Goal: Task Accomplishment & Management: Manage account settings

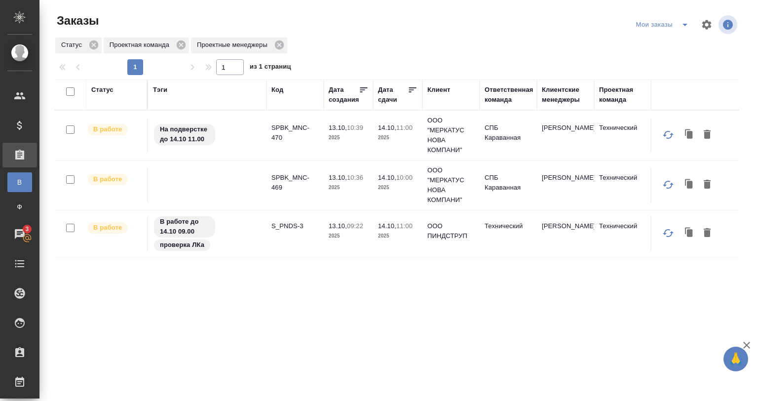
click at [289, 121] on td "SPBK_MNC-470" at bounding box center [295, 135] width 57 height 35
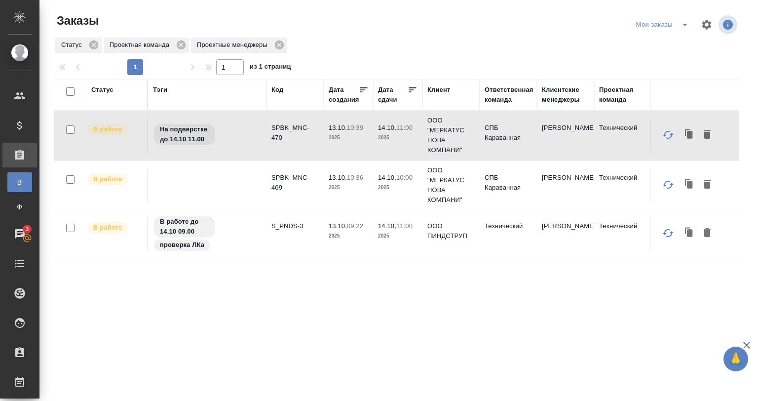
click at [289, 121] on td "SPBK_MNC-470" at bounding box center [295, 135] width 57 height 35
click at [264, 186] on td at bounding box center [207, 185] width 118 height 35
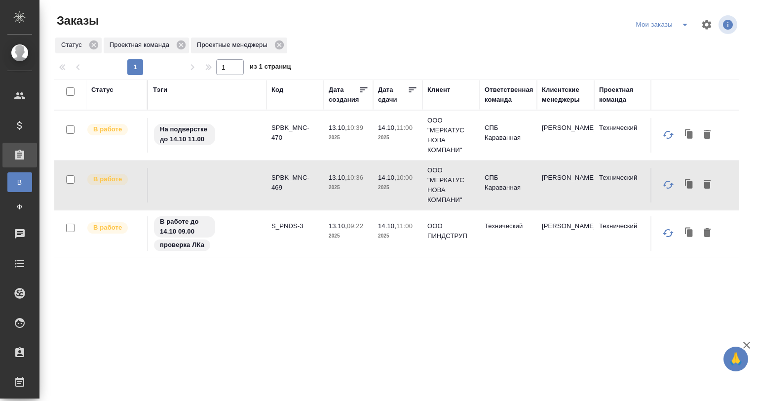
click at [264, 186] on td at bounding box center [207, 185] width 118 height 35
click at [247, 232] on div "В работе до 14.10 09.00 проверка ЛКа" at bounding box center [207, 233] width 109 height 37
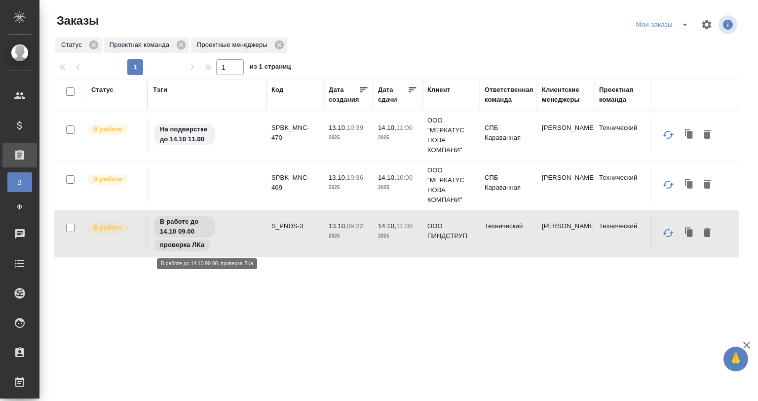
click at [247, 232] on div "В работе до 14.10 09.00 проверка ЛКа" at bounding box center [207, 233] width 109 height 37
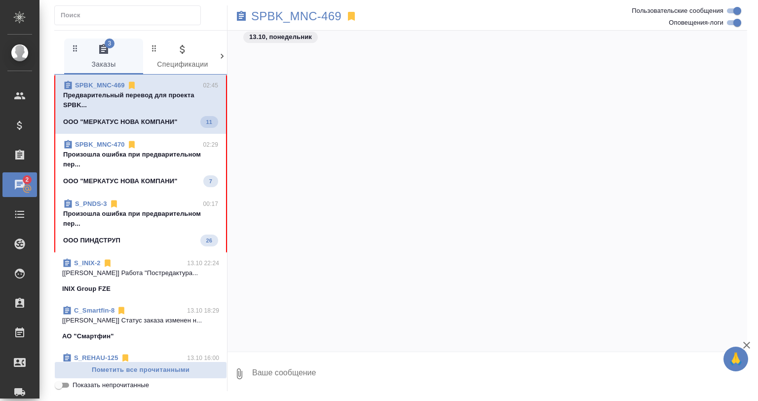
scroll to position [2066, 0]
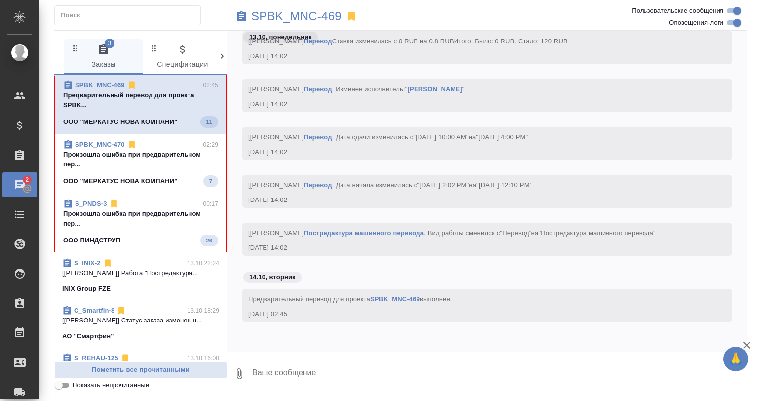
click at [91, 383] on span "Показать непрочитанные" at bounding box center [111, 385] width 77 height 10
click at [77, 383] on input "Показать непрочитанные" at bounding box center [59, 385] width 36 height 12
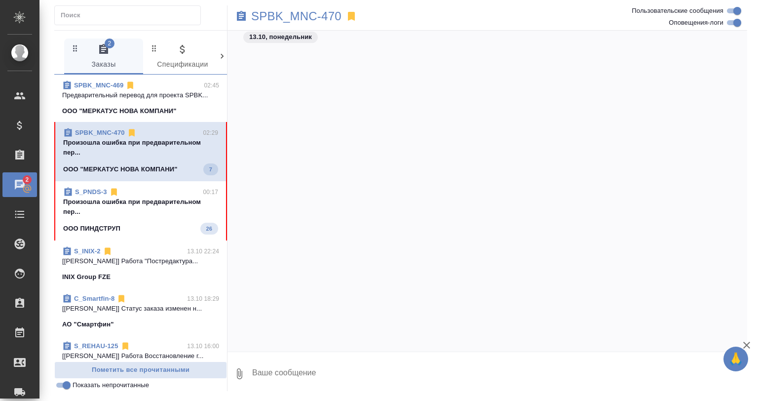
scroll to position [6481, 0]
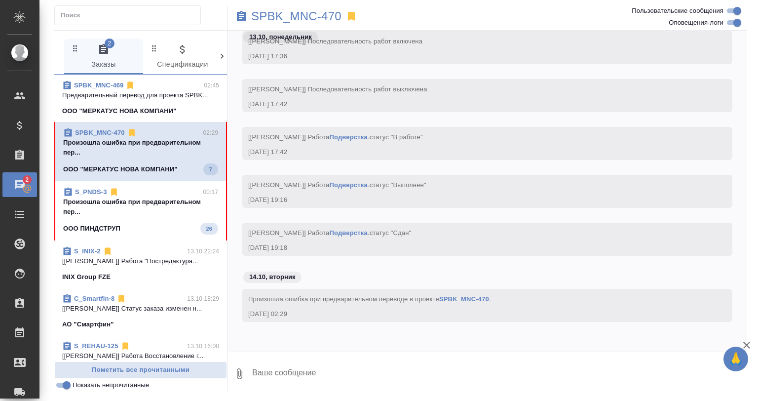
click at [180, 99] on p "Предварительный перевод для проекта SPBK..." at bounding box center [140, 95] width 157 height 10
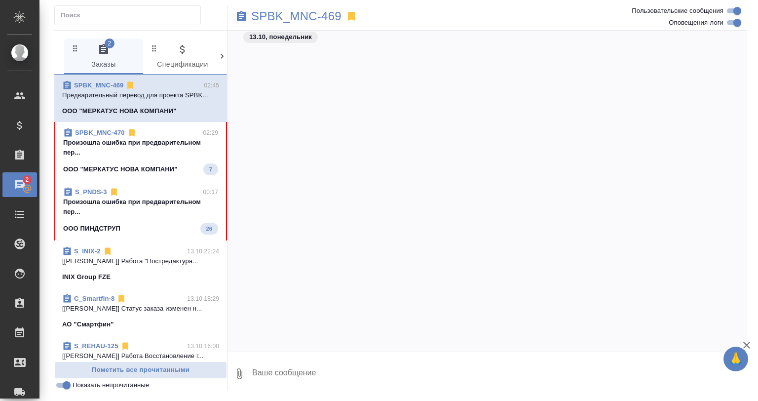
scroll to position [0, 0]
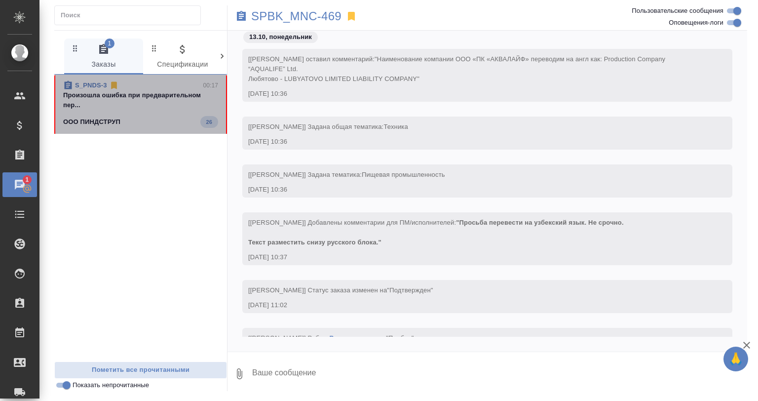
click at [163, 108] on p "Произошла ошибка при предварительном пер..." at bounding box center [140, 100] width 155 height 20
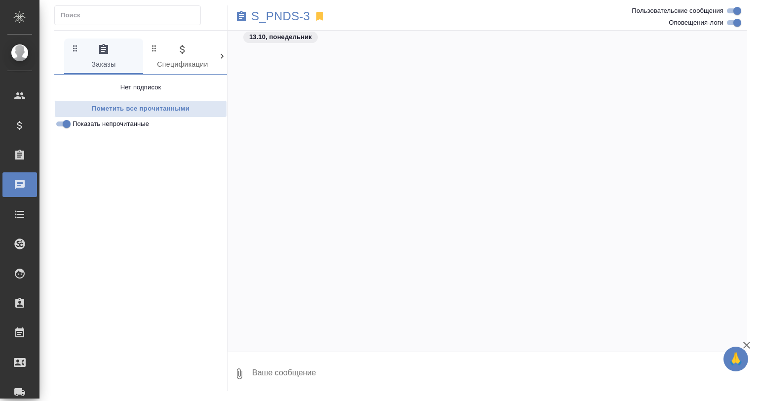
scroll to position [3871, 0]
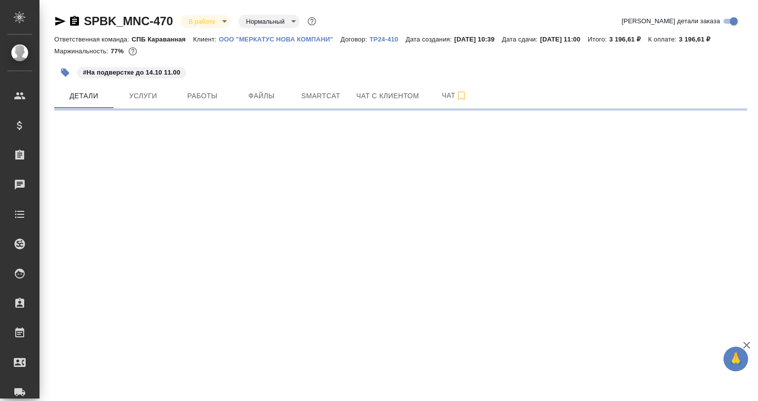
select select "RU"
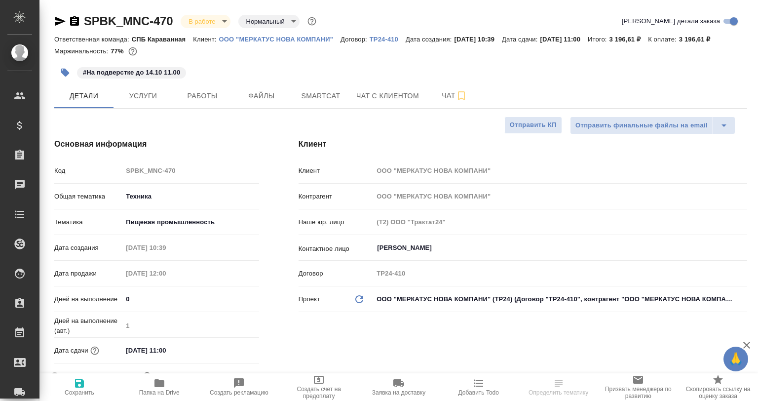
type textarea "x"
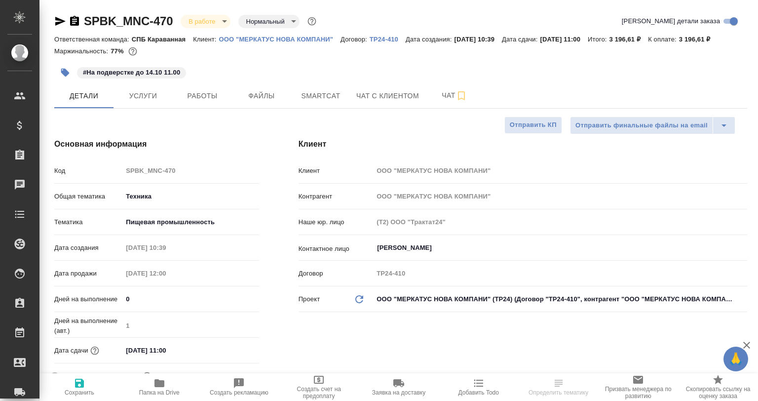
type textarea "x"
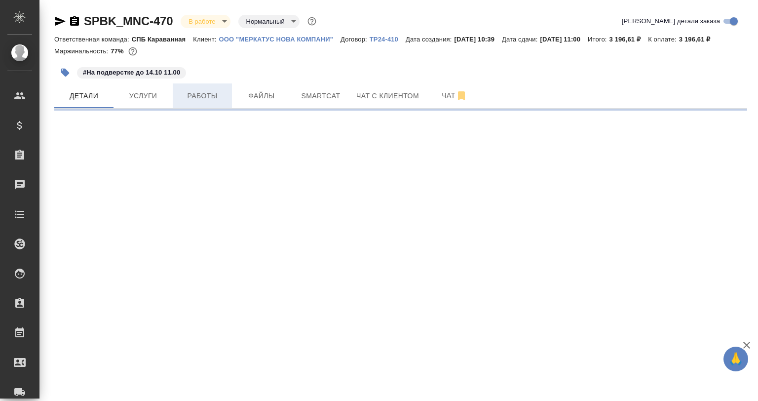
select select "RU"
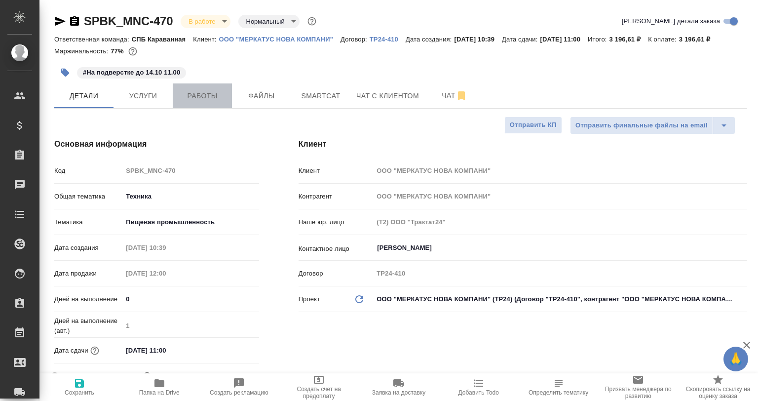
click at [198, 90] on span "Работы" at bounding box center [202, 96] width 47 height 12
type textarea "x"
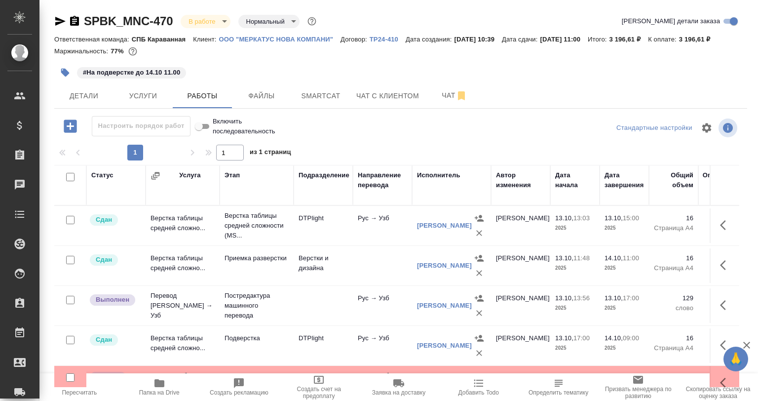
scroll to position [20, 0]
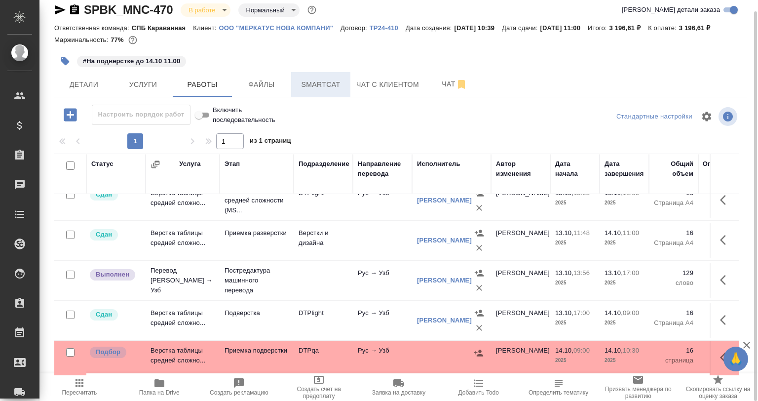
click at [300, 82] on span "Smartcat" at bounding box center [320, 84] width 47 height 12
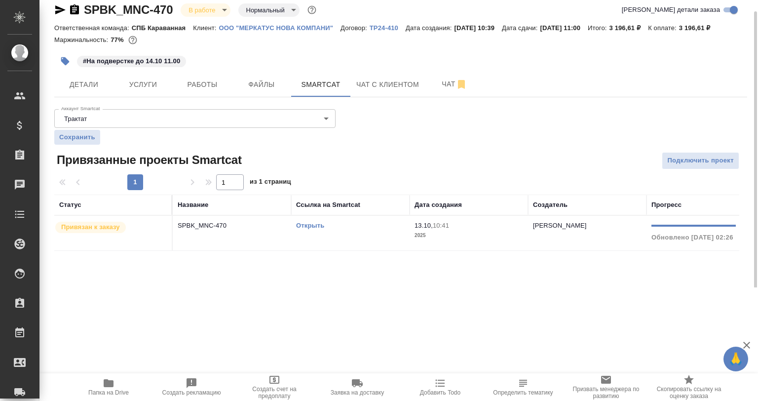
click at [279, 242] on td "SPBK_MNC-470" at bounding box center [232, 233] width 118 height 35
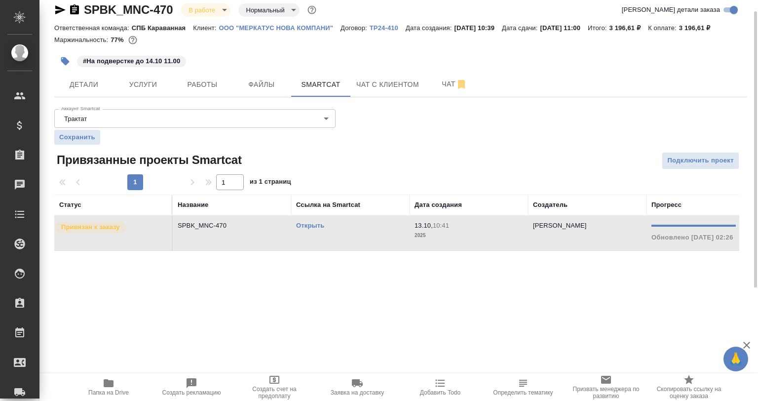
click at [279, 242] on td "SPBK_MNC-470" at bounding box center [232, 233] width 118 height 35
click at [222, 77] on button "Работы" at bounding box center [202, 84] width 59 height 25
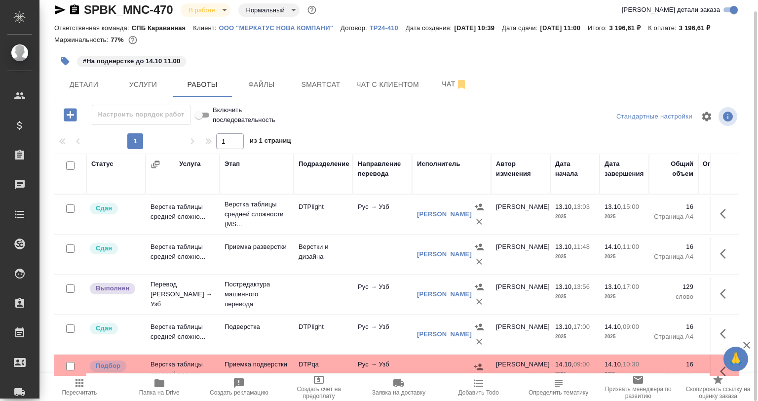
scroll to position [20, 0]
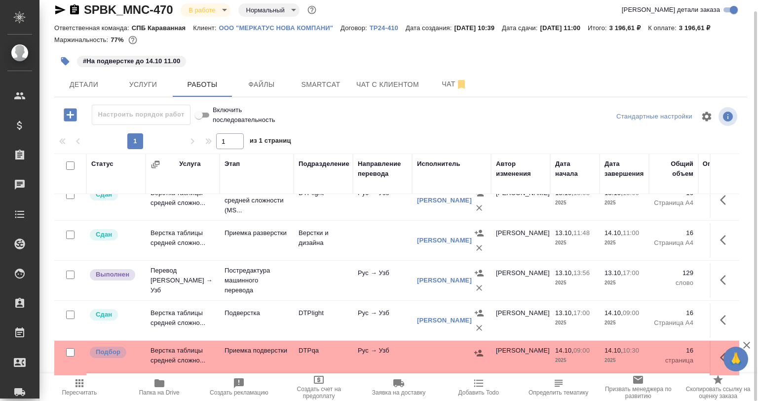
click at [720, 276] on icon "button" at bounding box center [726, 280] width 12 height 12
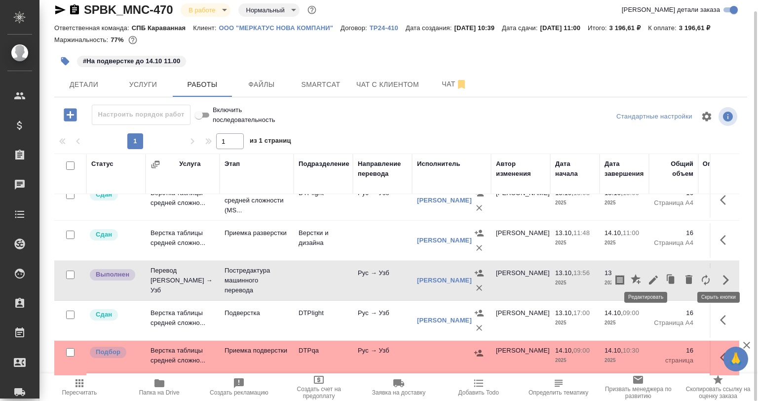
click at [648, 274] on icon "button" at bounding box center [654, 280] width 12 height 12
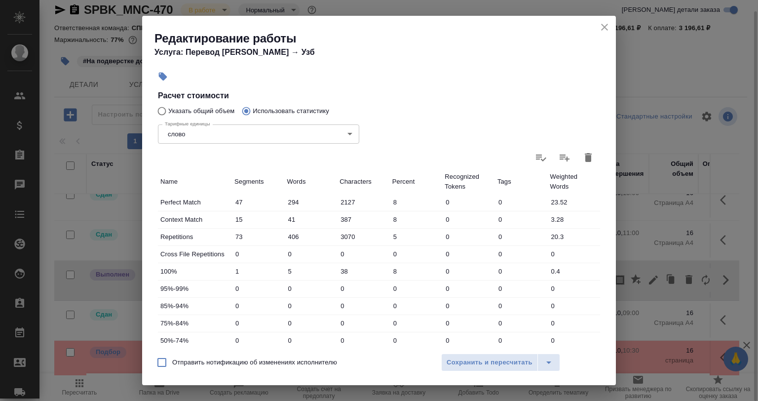
scroll to position [38, 0]
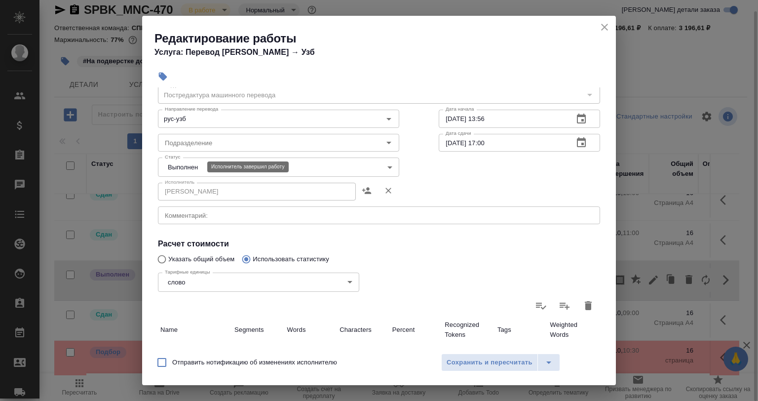
click at [186, 166] on body "🙏 .cls-1 fill:#fff; AWATERA Babkina Anastasiya Клиенты Спецификации Заказы 0 Ча…" at bounding box center [379, 200] width 758 height 401
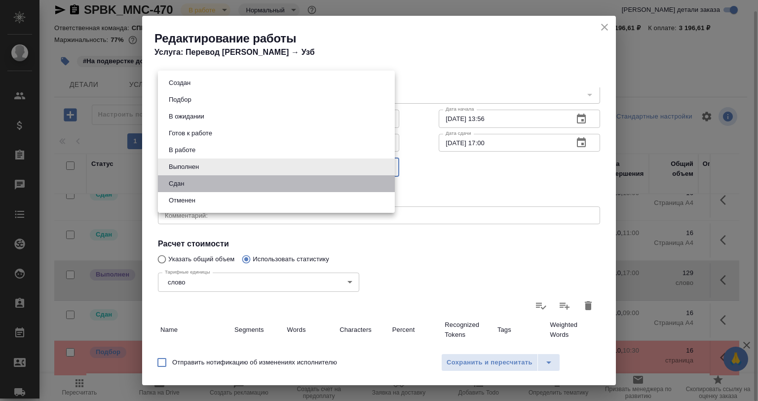
drag, startPoint x: 191, startPoint y: 182, endPoint x: 209, endPoint y: 191, distance: 20.3
click at [191, 182] on li "Сдан" at bounding box center [276, 183] width 237 height 17
type input "closed"
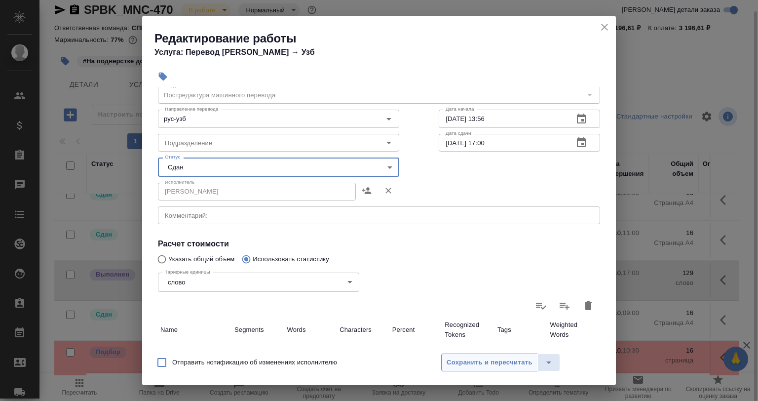
drag, startPoint x: 480, startPoint y: 375, endPoint x: 475, endPoint y: 365, distance: 10.6
click at [476, 369] on div "Отправить нотификацию об изменениях исполнителю Сохранить и пересчитать" at bounding box center [379, 366] width 474 height 38
click at [475, 365] on span "Сохранить и пересчитать" at bounding box center [490, 362] width 86 height 11
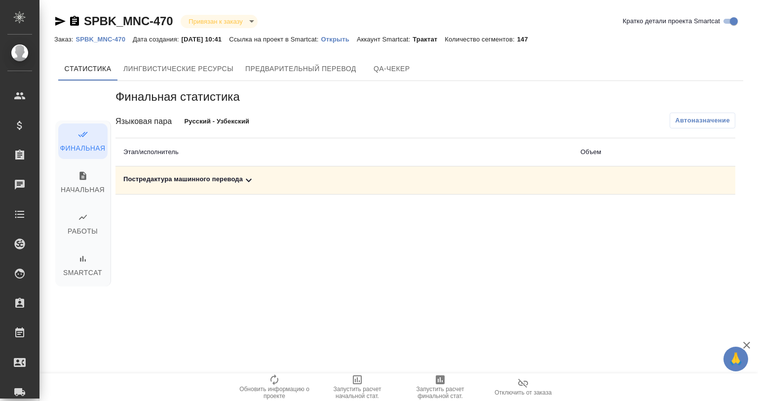
click at [192, 183] on div "Постредактура машинного перевода" at bounding box center [343, 180] width 441 height 12
click at [666, 213] on icon "button" at bounding box center [668, 214] width 12 height 12
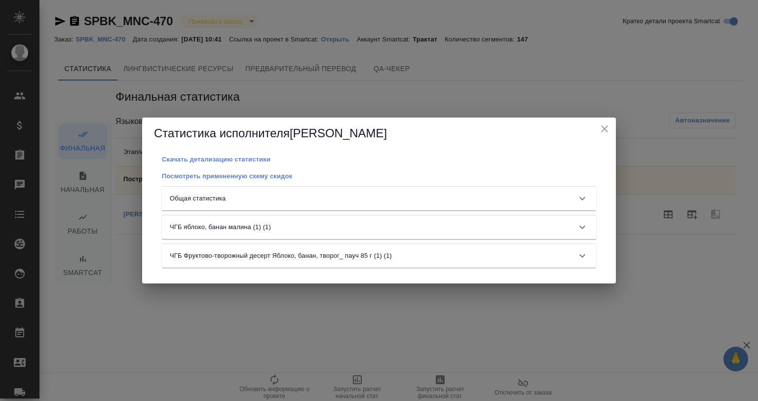
click at [312, 219] on div "ЧГБ яблоко, банан малина (1) (1)" at bounding box center [379, 227] width 434 height 24
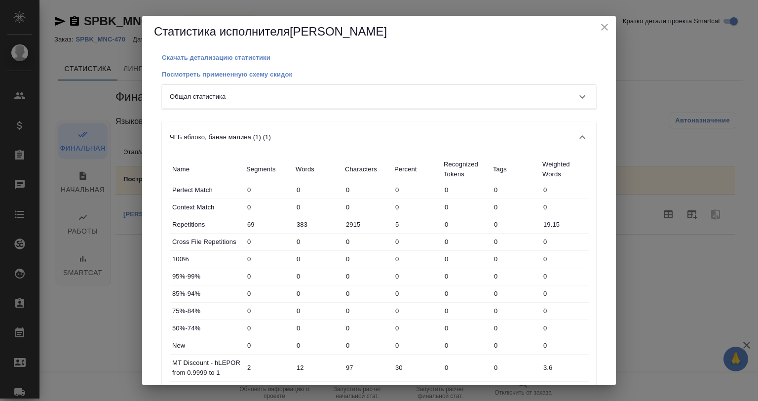
click at [268, 100] on div "Общая статистика" at bounding box center [370, 97] width 401 height 10
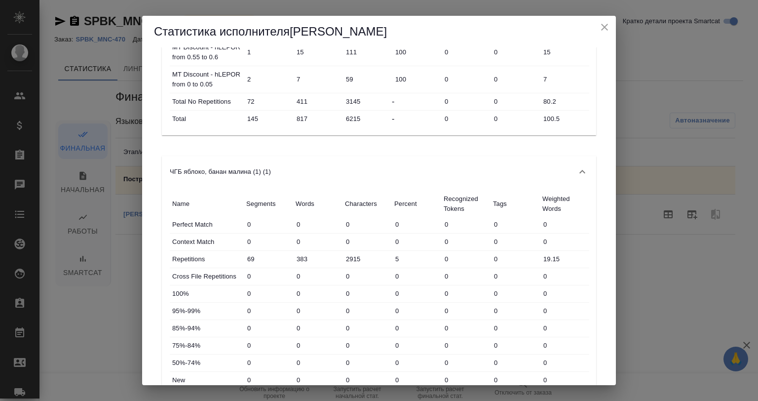
scroll to position [395, 0]
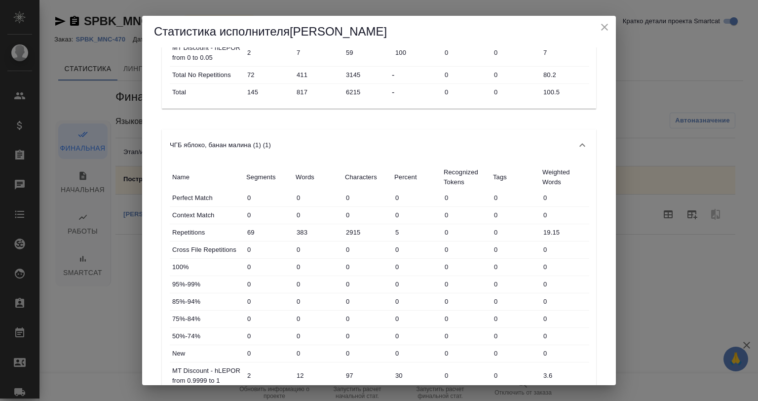
click at [608, 27] on icon "close" at bounding box center [605, 27] width 12 height 12
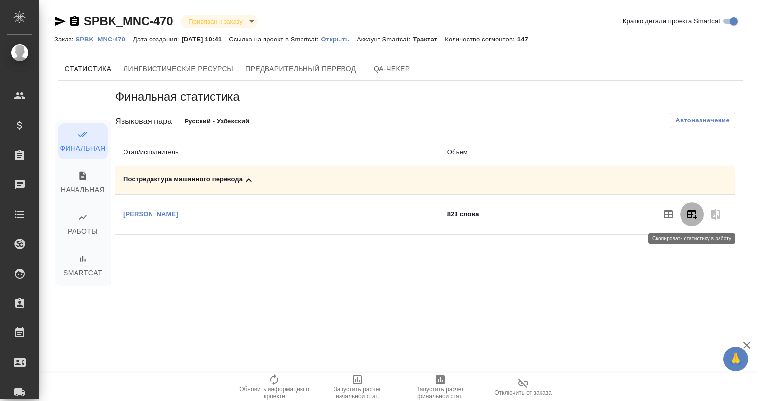
click at [694, 211] on icon "button" at bounding box center [693, 214] width 10 height 9
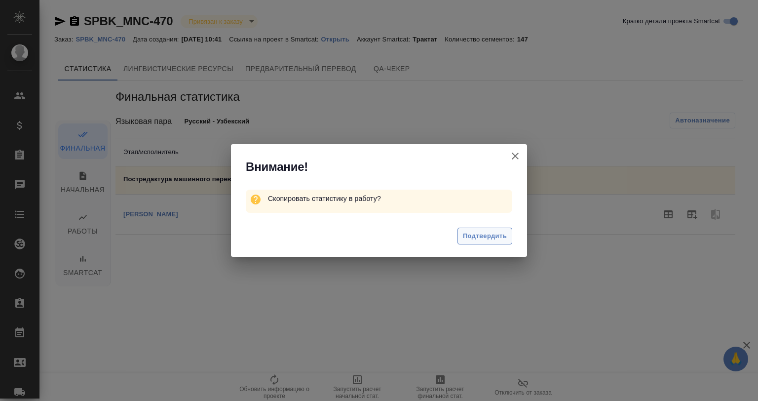
drag, startPoint x: 494, startPoint y: 228, endPoint x: 495, endPoint y: 235, distance: 7.5
click at [494, 235] on div "Подтвердить" at bounding box center [379, 237] width 296 height 39
click at [491, 231] on span "Подтвердить" at bounding box center [485, 236] width 44 height 11
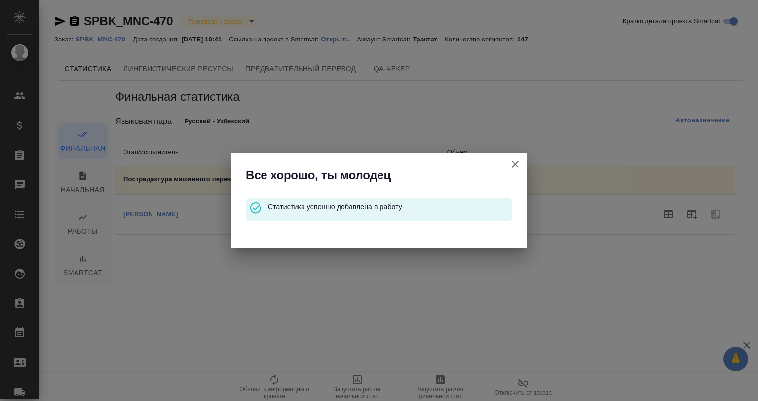
drag, startPoint x: 529, startPoint y: 160, endPoint x: 513, endPoint y: 162, distance: 16.0
click at [523, 161] on div "Все хорошо, ты молодец Статистика успешно добавлена в работу" at bounding box center [379, 200] width 758 height 401
click at [513, 162] on icon "button" at bounding box center [515, 164] width 7 height 7
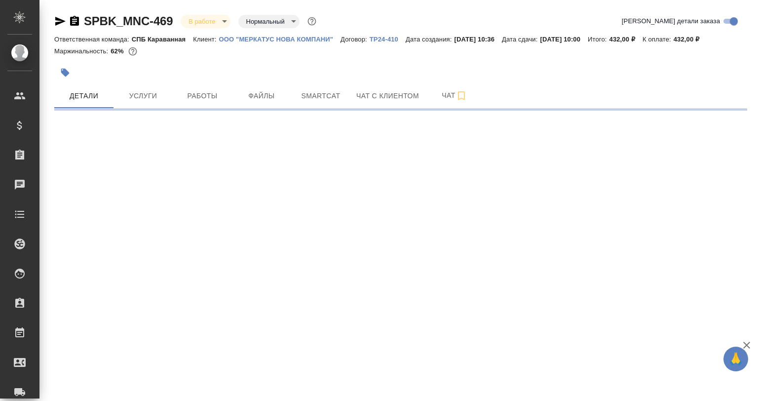
select select "RU"
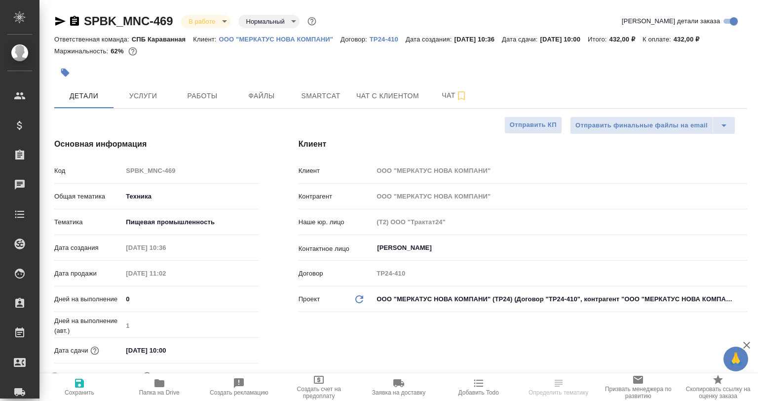
type textarea "x"
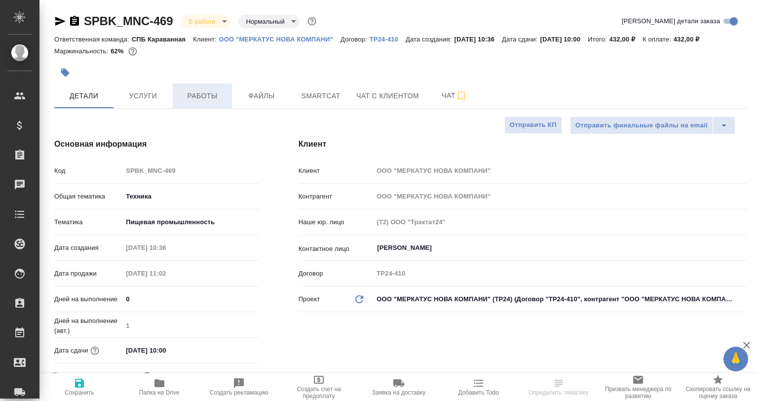
type textarea "x"
click at [206, 95] on span "Работы" at bounding box center [202, 96] width 47 height 12
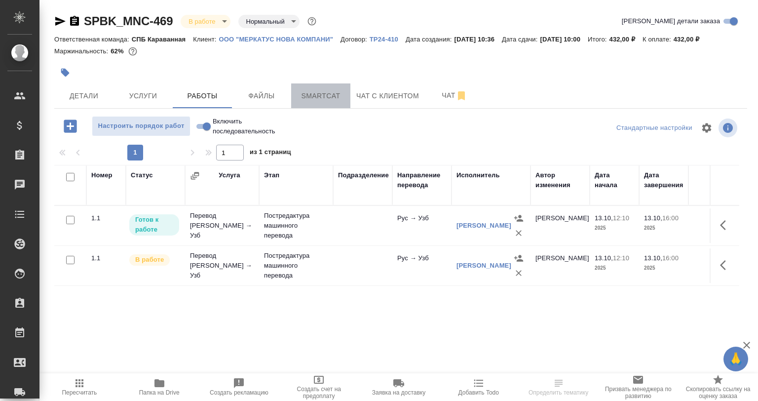
click at [339, 94] on span "Smartcat" at bounding box center [320, 96] width 47 height 12
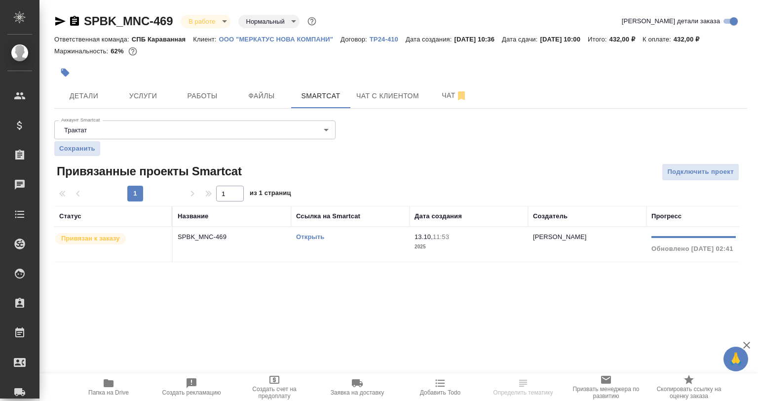
click at [290, 245] on td "SPBK_MNC-469" at bounding box center [232, 244] width 118 height 35
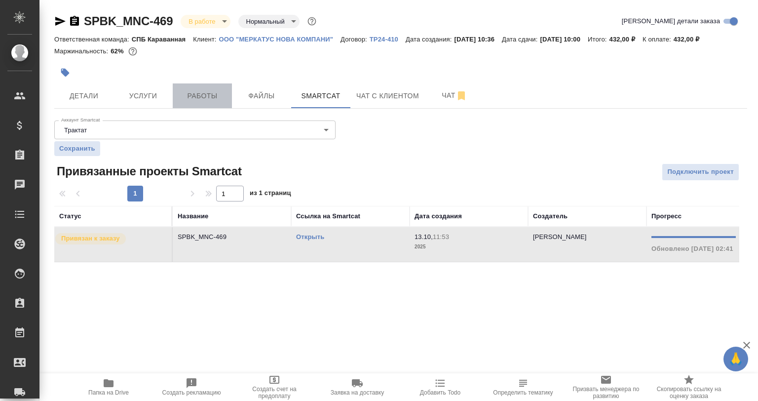
click at [203, 89] on button "Работы" at bounding box center [202, 95] width 59 height 25
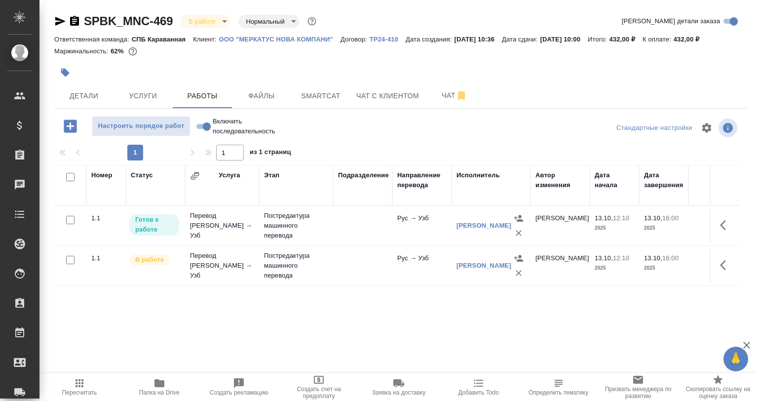
click at [515, 271] on icon "button" at bounding box center [519, 273] width 10 height 10
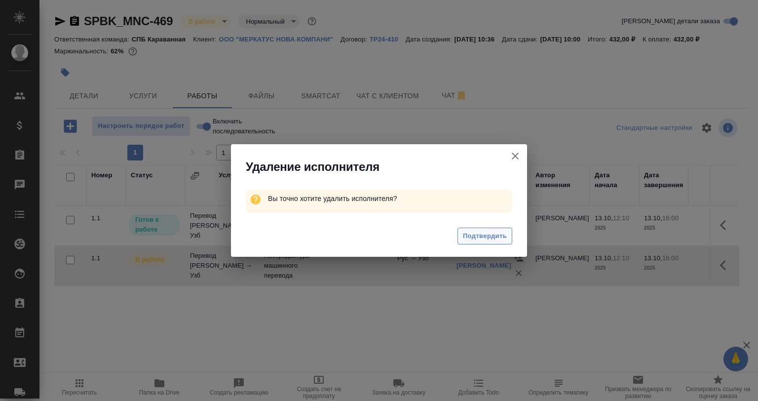
click at [465, 234] on span "Подтвердить" at bounding box center [485, 236] width 44 height 11
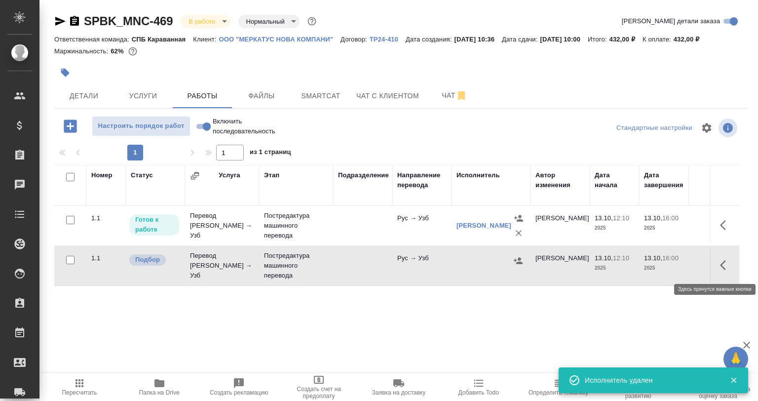
click at [727, 268] on icon "button" at bounding box center [726, 265] width 12 height 12
click at [688, 272] on button "button" at bounding box center [689, 265] width 17 height 24
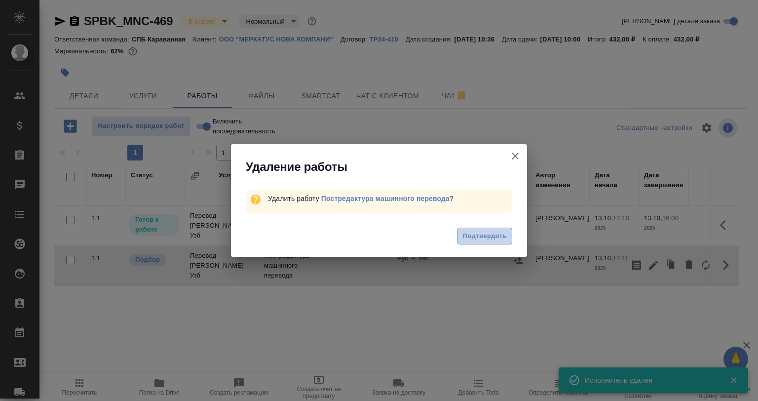
click at [477, 243] on button "Подтвердить" at bounding box center [485, 236] width 55 height 17
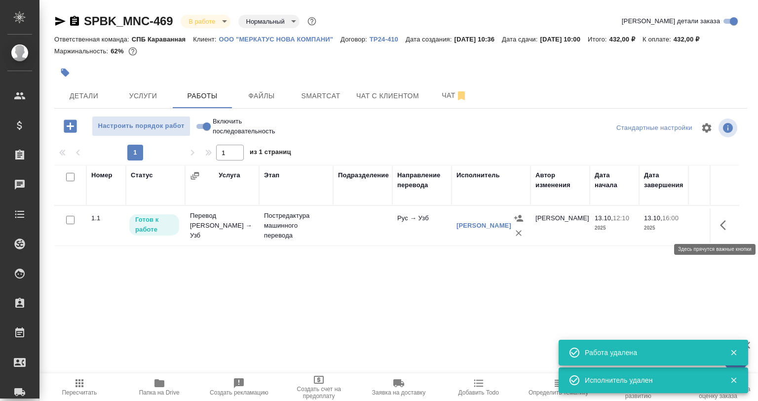
click at [720, 224] on button "button" at bounding box center [726, 225] width 24 height 24
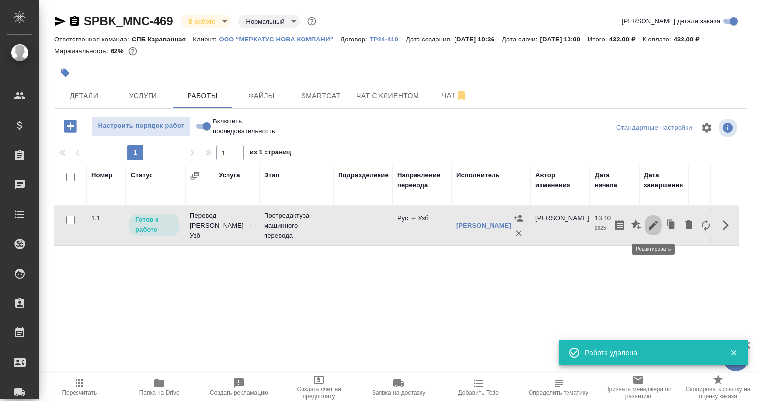
click at [657, 223] on icon "button" at bounding box center [654, 225] width 12 height 12
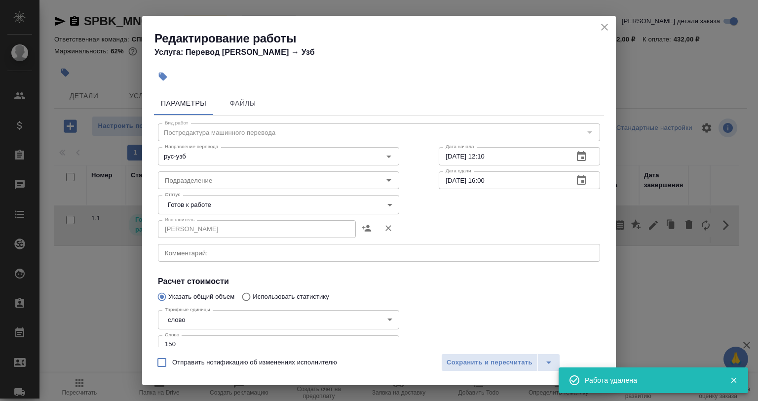
click at [201, 207] on body "🙏 .cls-1 fill:#fff; AWATERA [PERSON_NAME] Спецификации Заказы 0 Чаты Todo Проек…" at bounding box center [379, 200] width 758 height 401
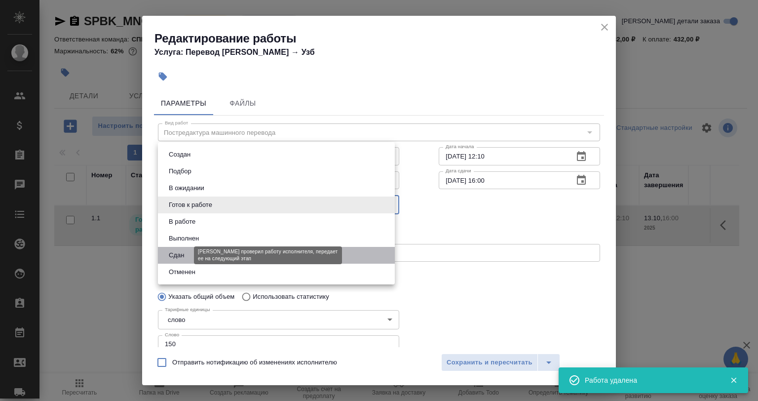
click at [184, 250] on button "Сдан" at bounding box center [176, 255] width 21 height 11
type input "closed"
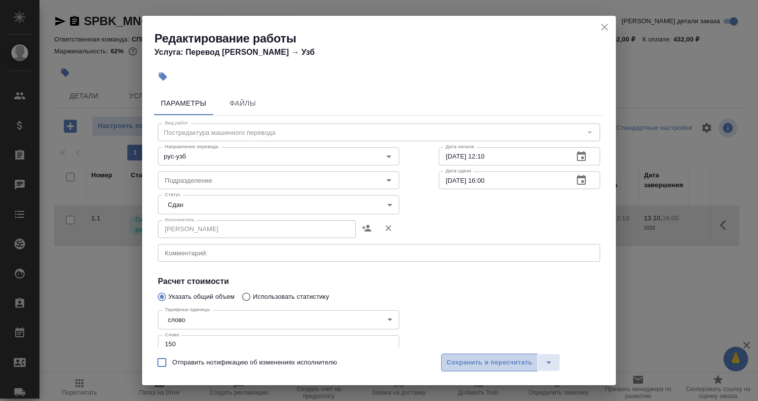
click at [469, 359] on span "Сохранить и пересчитать" at bounding box center [490, 362] width 86 height 11
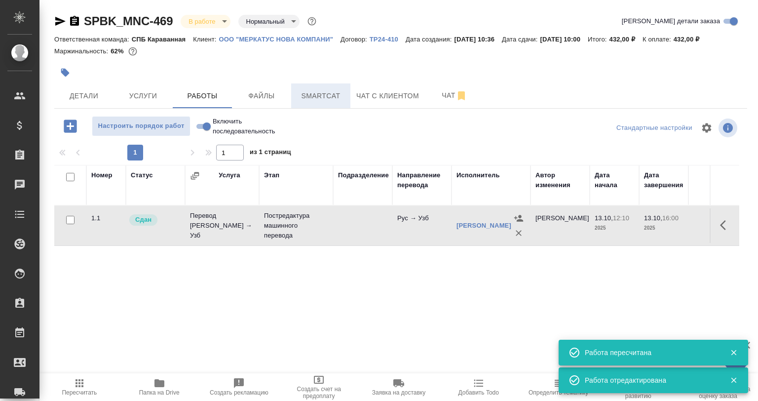
click at [332, 98] on span "Smartcat" at bounding box center [320, 96] width 47 height 12
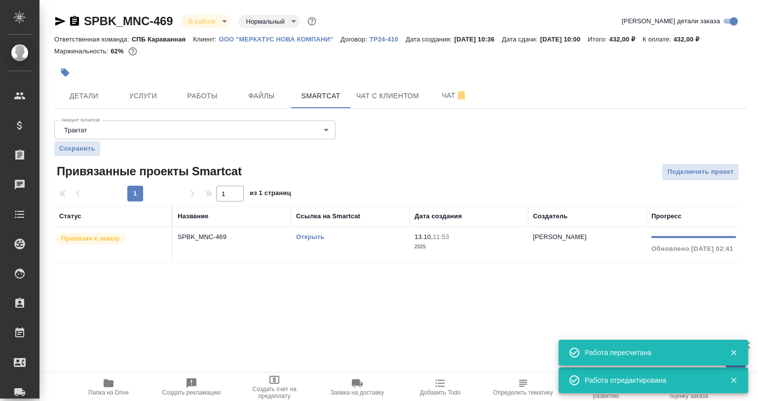
click at [258, 241] on p "SPBK_MNC-469" at bounding box center [232, 237] width 109 height 10
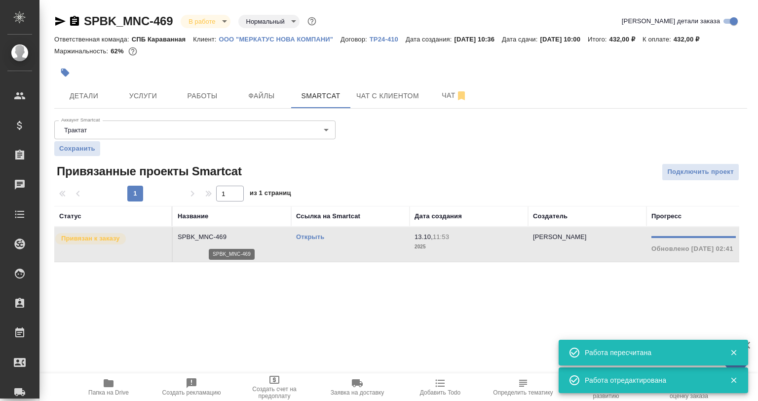
click at [258, 241] on p "SPBK_MNC-469" at bounding box center [232, 237] width 109 height 10
click at [198, 81] on div at bounding box center [285, 73] width 462 height 22
click at [198, 83] on button "Работы" at bounding box center [202, 95] width 59 height 25
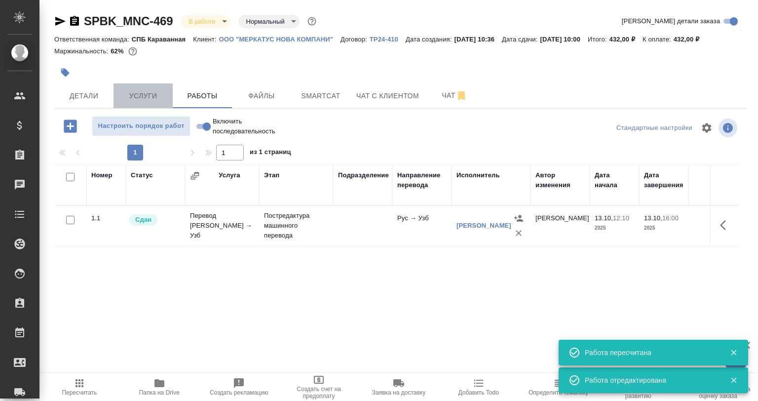
click at [142, 90] on span "Услуги" at bounding box center [142, 96] width 47 height 12
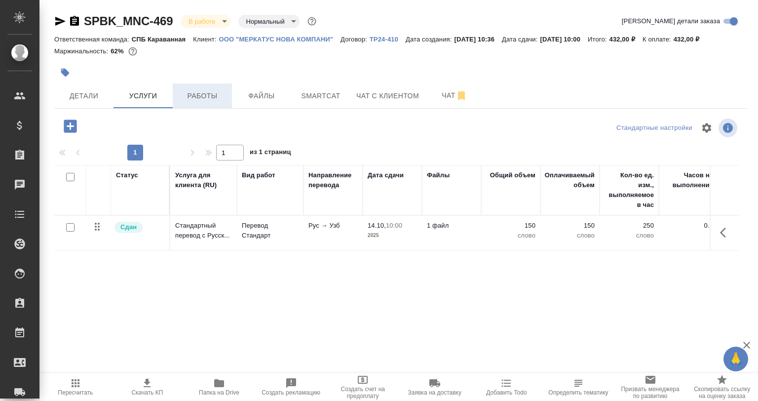
click at [188, 90] on span "Работы" at bounding box center [202, 96] width 47 height 12
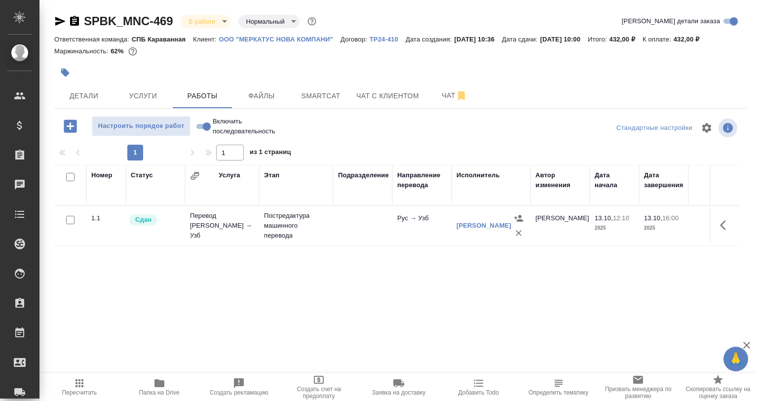
drag, startPoint x: 726, startPoint y: 221, endPoint x: 720, endPoint y: 222, distance: 6.0
click at [720, 222] on icon "button" at bounding box center [726, 225] width 12 height 12
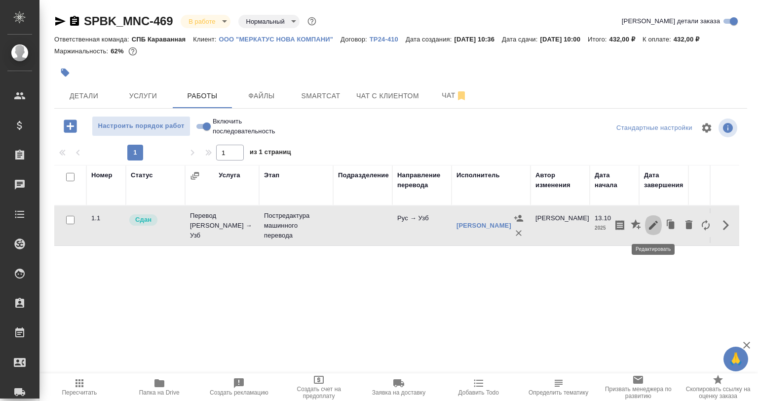
click at [654, 223] on icon "button" at bounding box center [654, 225] width 12 height 12
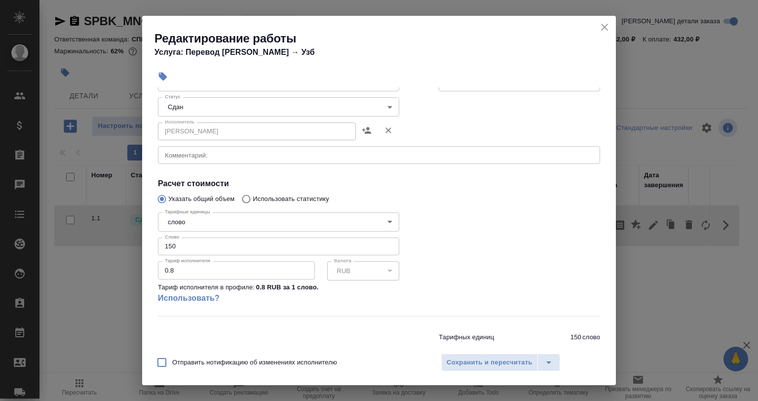
scroll to position [99, 0]
drag, startPoint x: 153, startPoint y: 245, endPoint x: 135, endPoint y: 246, distance: 18.3
click at [135, 246] on div "Редактирование работы Услуга: Перевод [PERSON_NAME] → Узб Параметры Файлы Вид р…" at bounding box center [379, 200] width 758 height 401
paste input "21.8"
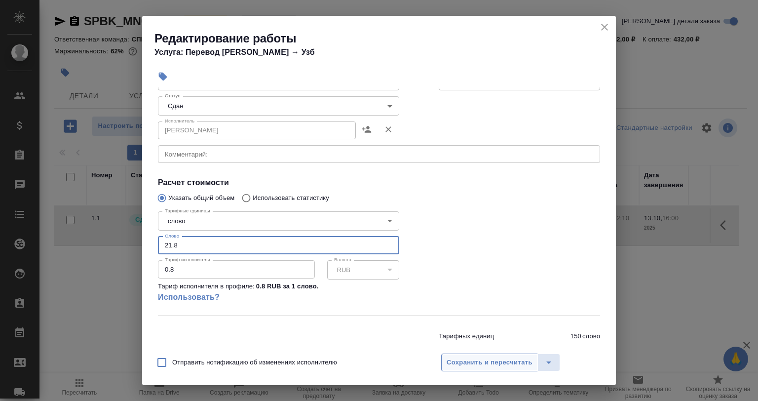
type input "21.8"
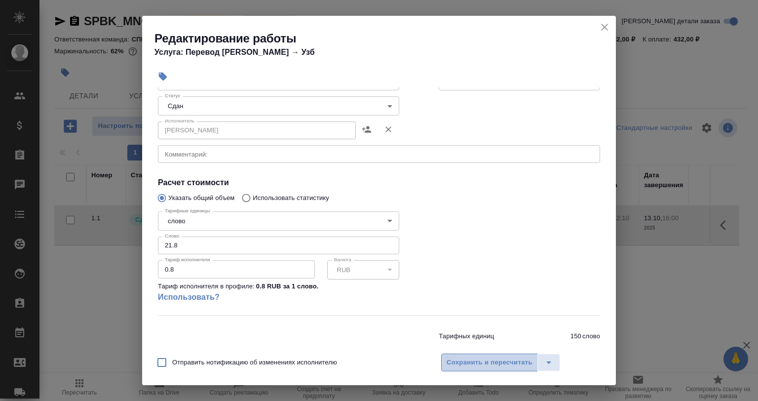
click at [486, 366] on span "Сохранить и пересчитать" at bounding box center [490, 362] width 86 height 11
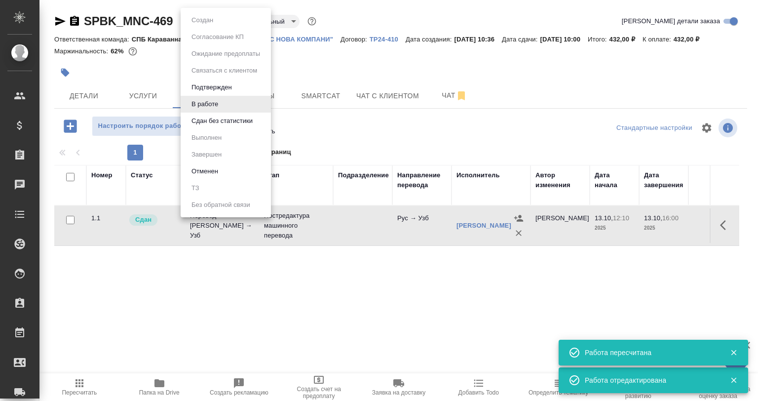
click at [195, 23] on body "🙏 .cls-1 fill:#fff; AWATERA [PERSON_NAME] Спецификации Заказы 0 Чаты Todo Проек…" at bounding box center [379, 200] width 758 height 401
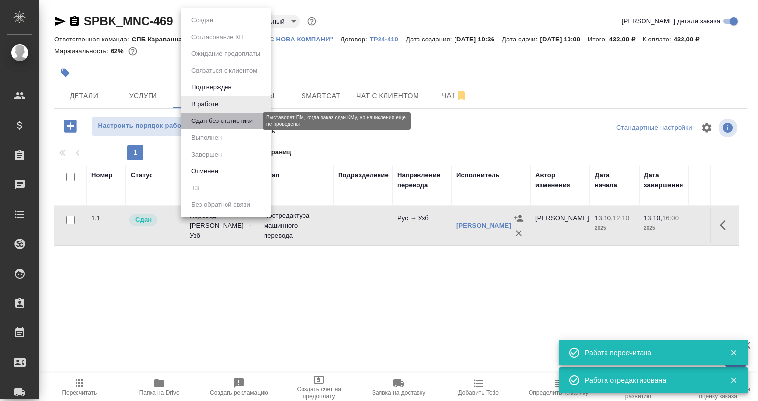
click at [211, 123] on button "Сдан без статистики" at bounding box center [222, 121] width 67 height 11
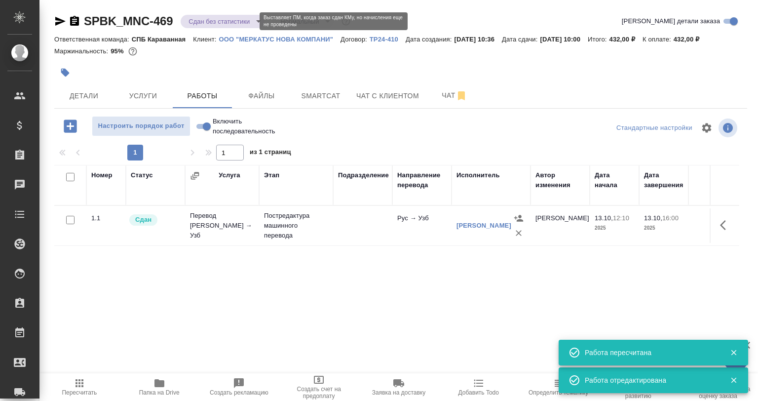
click at [207, 19] on body "🙏 .cls-1 fill:#fff; AWATERA [PERSON_NAME] Спецификации Заказы 0 Чаты Todo Проек…" at bounding box center [379, 200] width 758 height 401
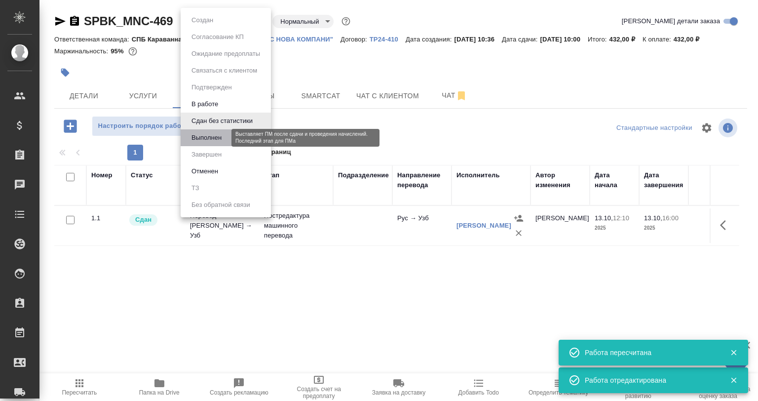
click at [211, 139] on button "Выполнен" at bounding box center [207, 137] width 36 height 11
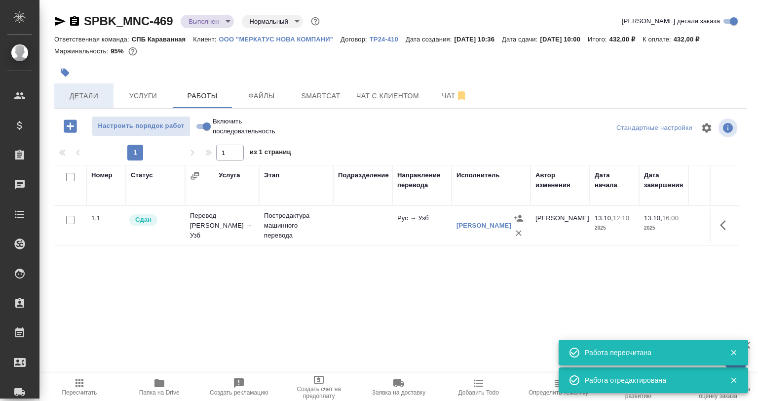
click at [71, 92] on span "Детали" at bounding box center [83, 96] width 47 height 12
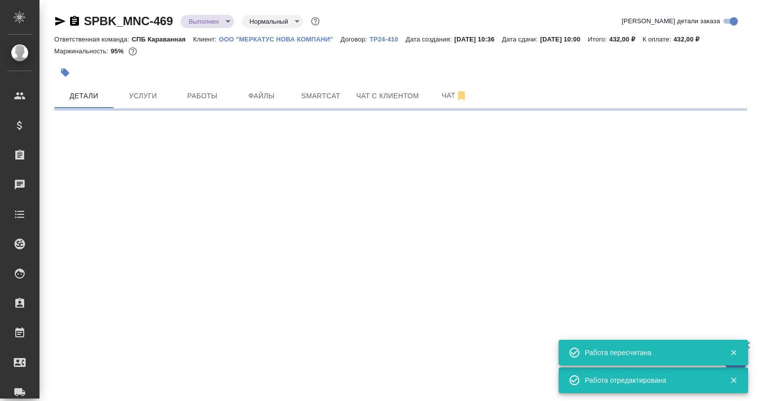
select select "RU"
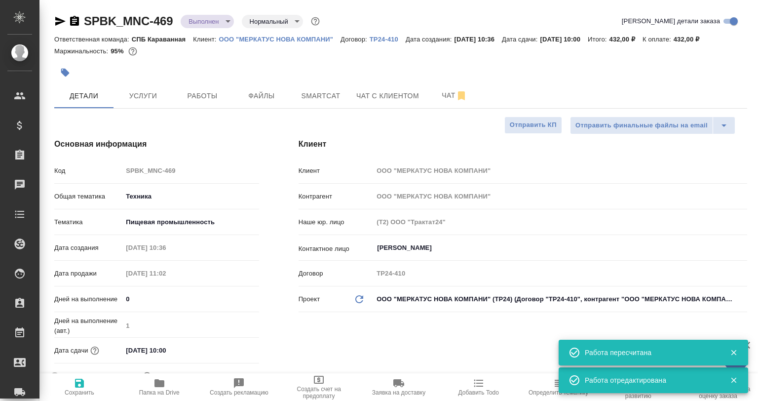
type textarea "x"
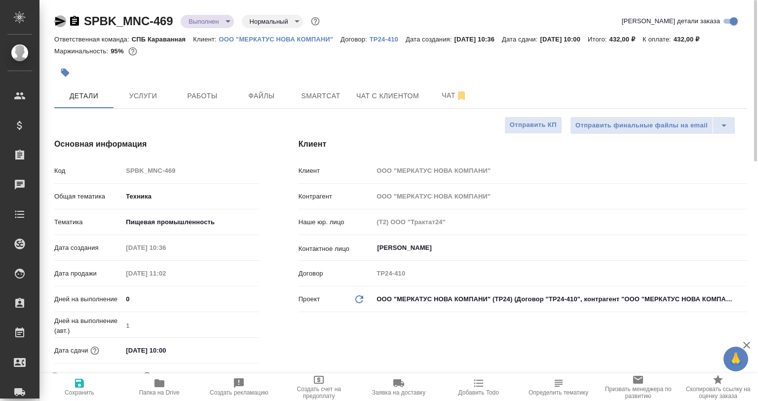
drag, startPoint x: 59, startPoint y: 23, endPoint x: 82, endPoint y: 5, distance: 29.2
click at [59, 23] on icon "button" at bounding box center [60, 21] width 10 height 9
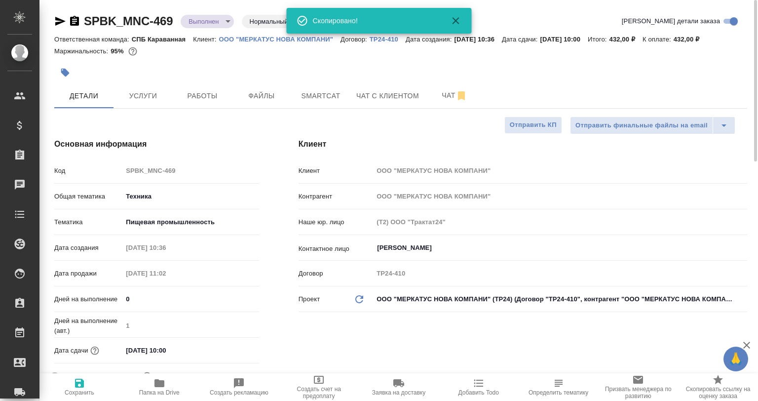
type textarea "x"
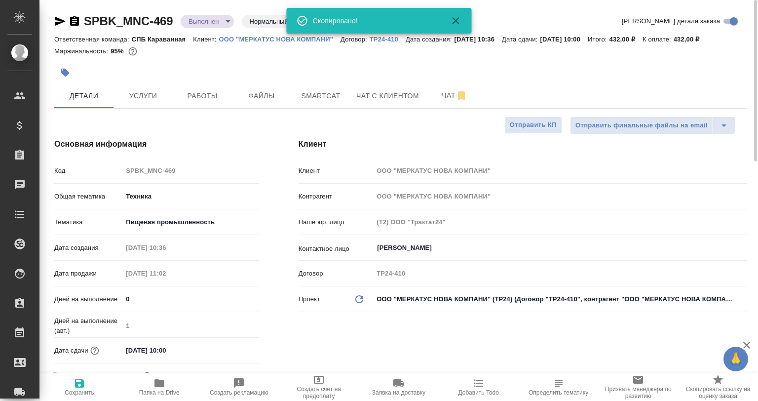
type textarea "x"
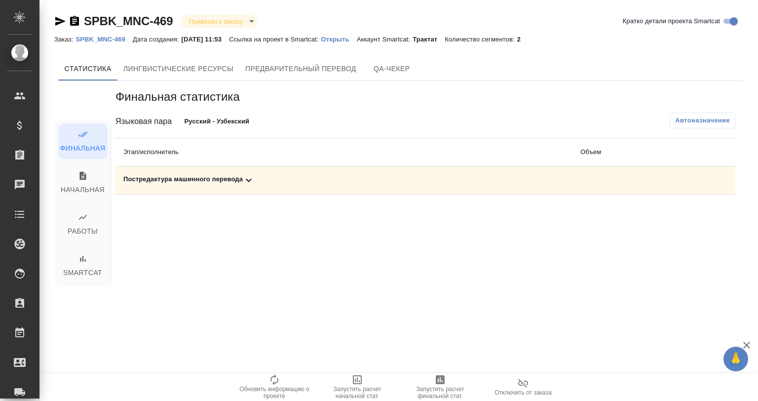
click at [227, 188] on td "Постредактура машинного перевода" at bounding box center [344, 180] width 457 height 28
click at [257, 185] on div "Постредактура машинного перевода" at bounding box center [343, 180] width 441 height 12
click at [663, 213] on icon "button" at bounding box center [668, 214] width 12 height 12
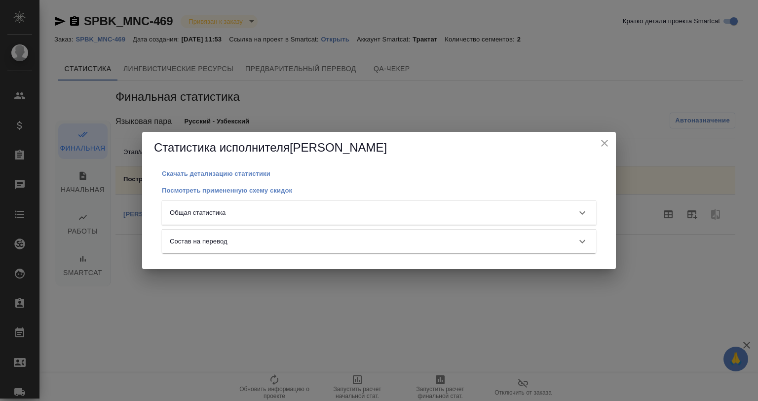
click at [276, 199] on div "Скачать детализацию статистики Посмотреть примененную схему скидок Общая статис…" at bounding box center [379, 216] width 450 height 98
click at [278, 206] on div "Общая статистика" at bounding box center [379, 213] width 434 height 24
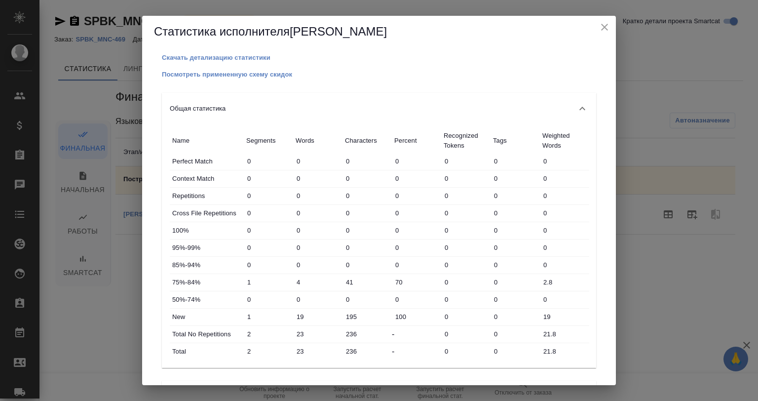
click at [604, 26] on icon "close" at bounding box center [604, 27] width 7 height 7
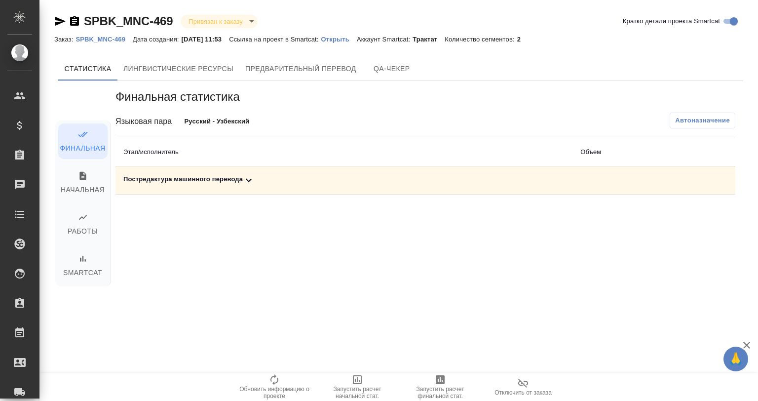
click at [195, 179] on div "Постредактура машинного перевода" at bounding box center [343, 180] width 441 height 12
click at [668, 214] on icon "button" at bounding box center [668, 214] width 9 height 8
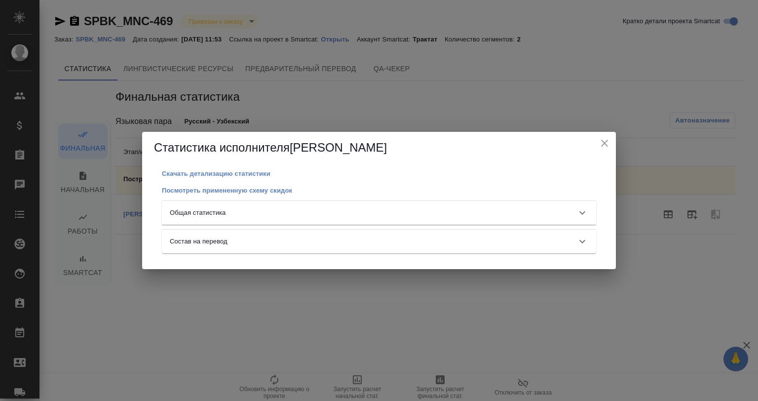
click at [252, 208] on div "Общая статистика" at bounding box center [370, 213] width 401 height 10
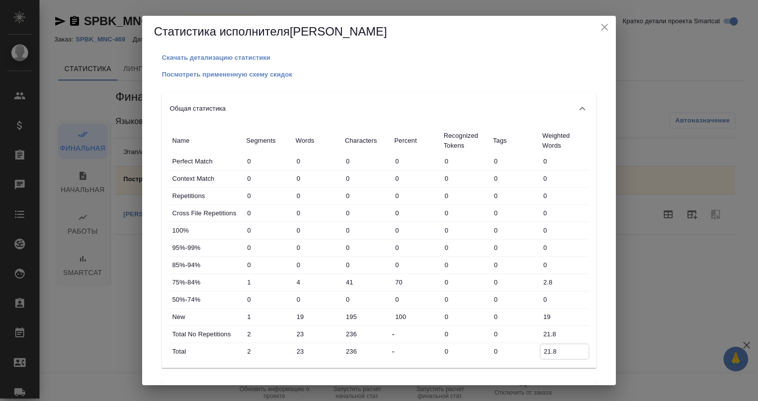
drag, startPoint x: 564, startPoint y: 355, endPoint x: 537, endPoint y: 353, distance: 26.8
click at [537, 353] on div "Total 2 23 236 - 0 0 21.8" at bounding box center [380, 351] width 420 height 17
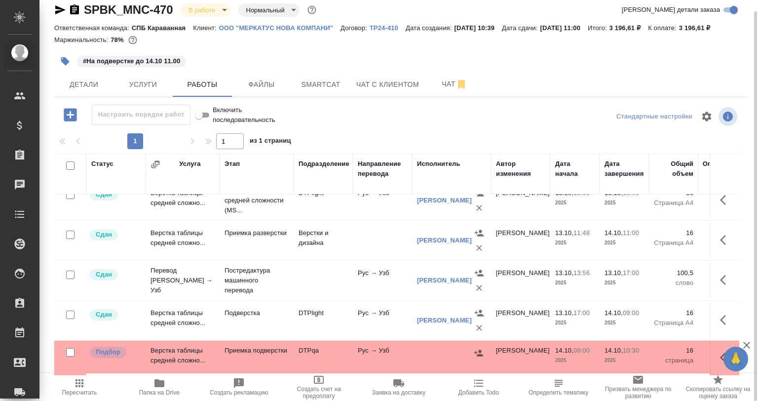
scroll to position [20, 0]
click at [443, 90] on button "Чат" at bounding box center [454, 84] width 59 height 25
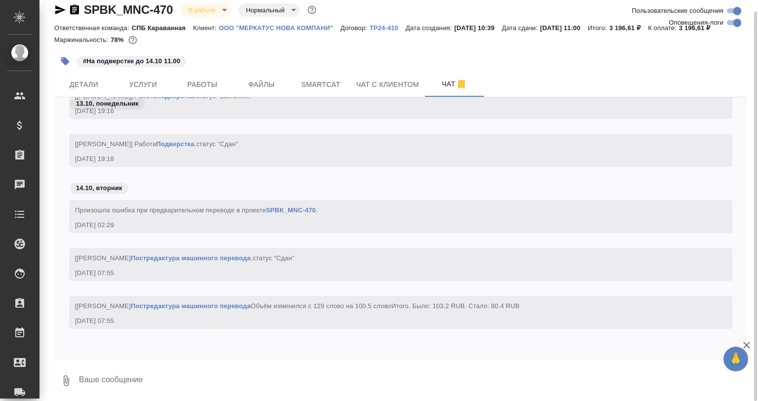
click at [738, 24] on input "Оповещения-логи" at bounding box center [738, 23] width 36 height 12
checkbox input "false"
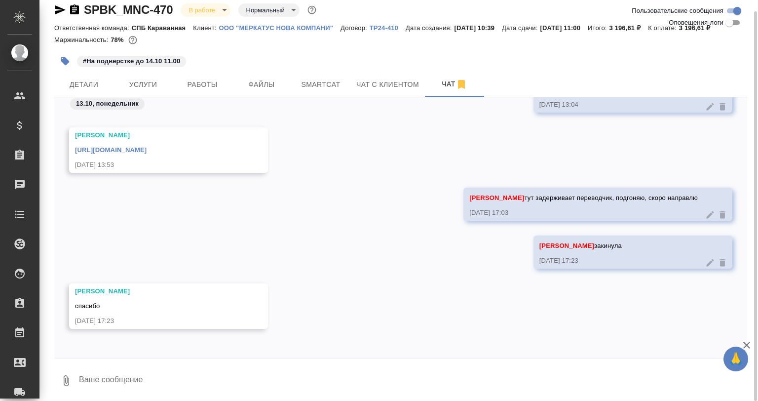
scroll to position [1047, 0]
click at [156, 383] on textarea at bounding box center [412, 381] width 669 height 34
type textarea "@"
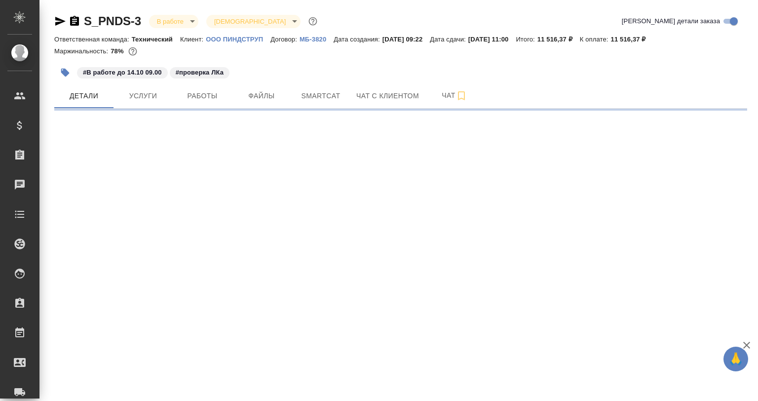
select select "RU"
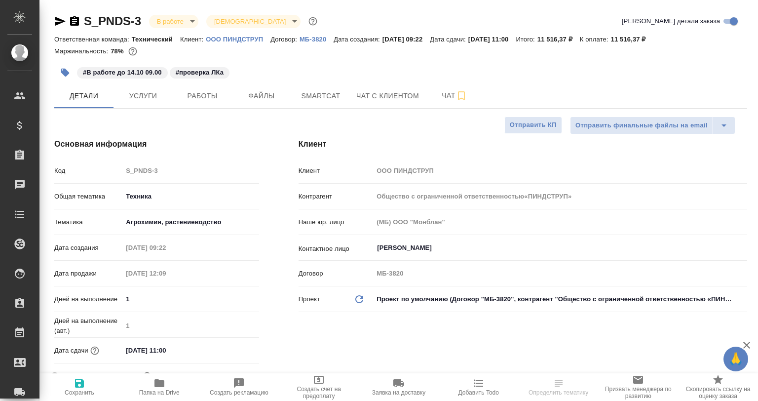
type textarea "x"
type input "Общество с ограниченной ответственностью«ПИНДСТРУП»"
type textarea "x"
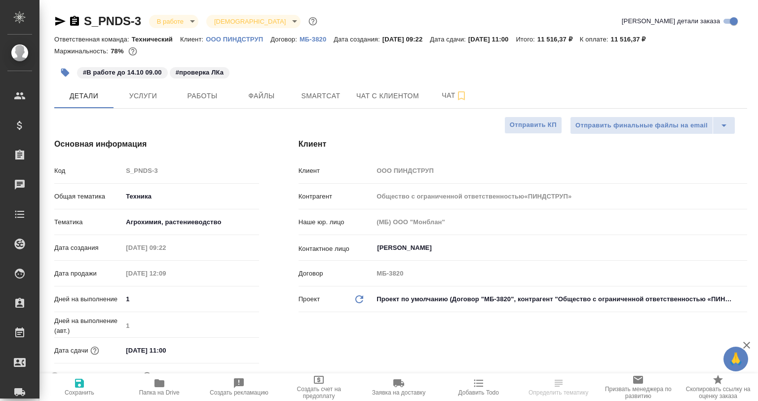
type textarea "x"
type input "Общество с ограниченной ответственностью«ПИНДСТРУП»"
type textarea "x"
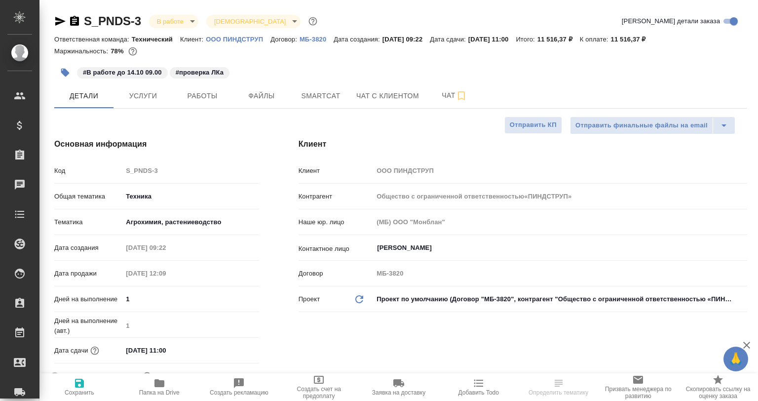
type textarea "x"
select select "RU"
type textarea "x"
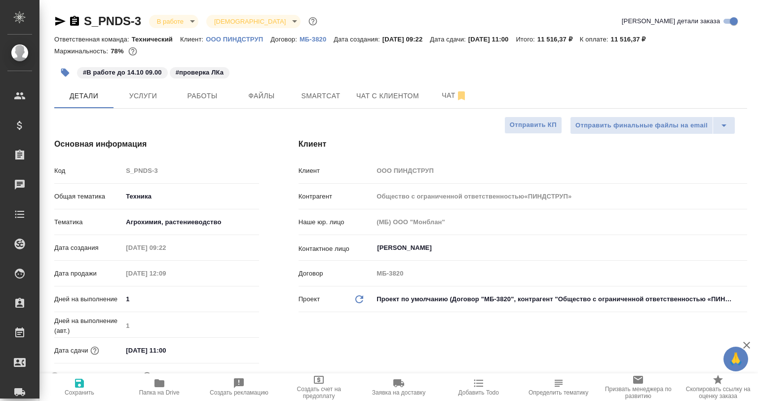
type input "Общество с ограниченной ответственностью«ПИНДСТРУП»"
type textarea "x"
click at [223, 91] on span "Работы" at bounding box center [202, 96] width 47 height 12
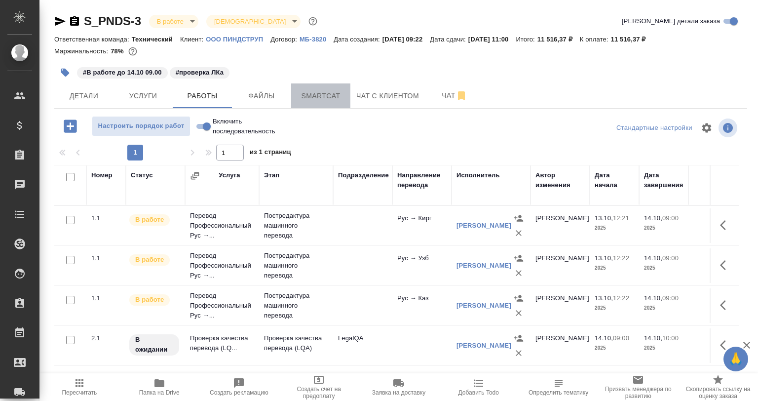
click at [333, 96] on span "Smartcat" at bounding box center [320, 96] width 47 height 12
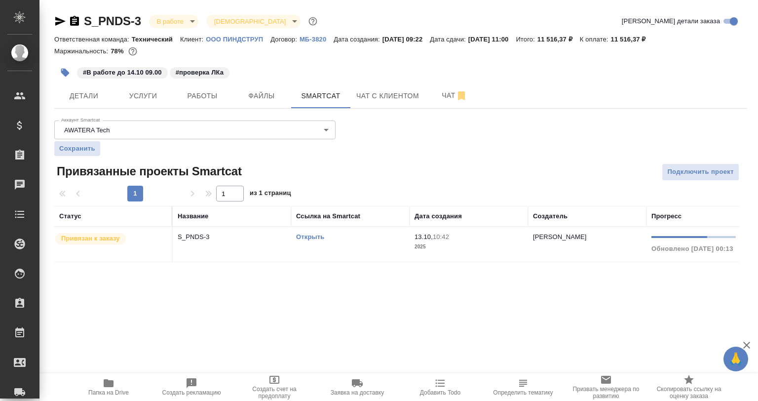
click at [643, 262] on div "Статус Название Ссылка на Smartcat Дата создания Создатель Прогресс Привязан к …" at bounding box center [396, 234] width 685 height 56
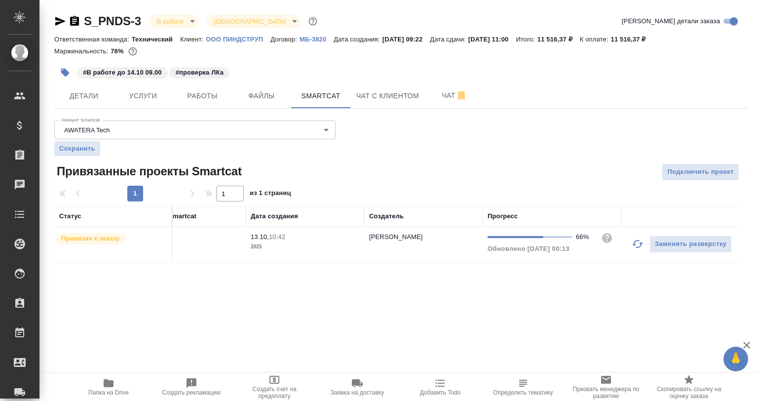
click at [646, 250] on button "button" at bounding box center [638, 244] width 24 height 24
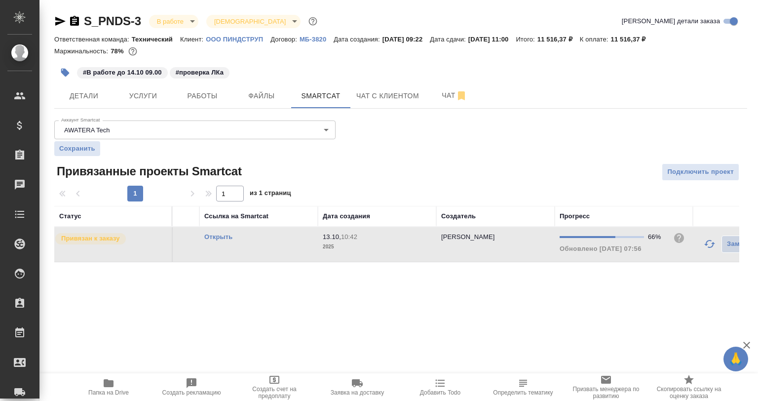
scroll to position [0, 0]
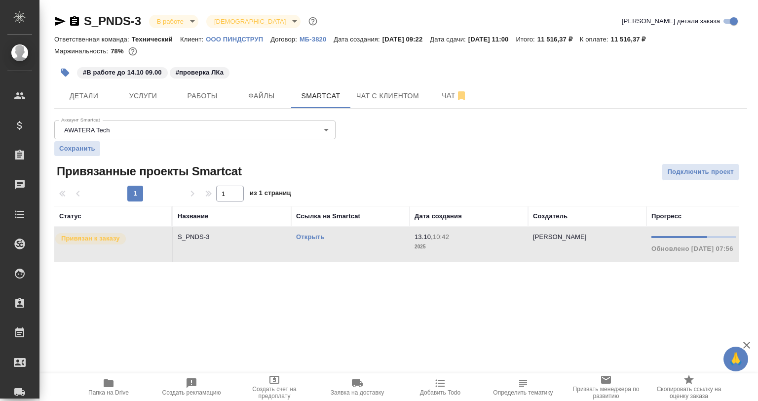
click at [312, 238] on link "Открыть" at bounding box center [310, 236] width 28 height 7
click at [298, 236] on link "Открыть" at bounding box center [310, 236] width 28 height 7
click at [191, 96] on span "Работы" at bounding box center [202, 96] width 47 height 12
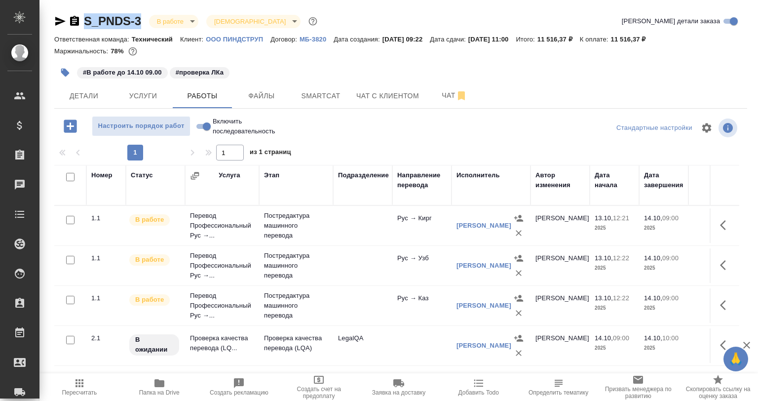
drag, startPoint x: 145, startPoint y: 20, endPoint x: 85, endPoint y: 22, distance: 59.8
click at [85, 22] on div "S_PNDS-3 В работе inProgress Святая троица holyTrinity" at bounding box center [186, 21] width 265 height 16
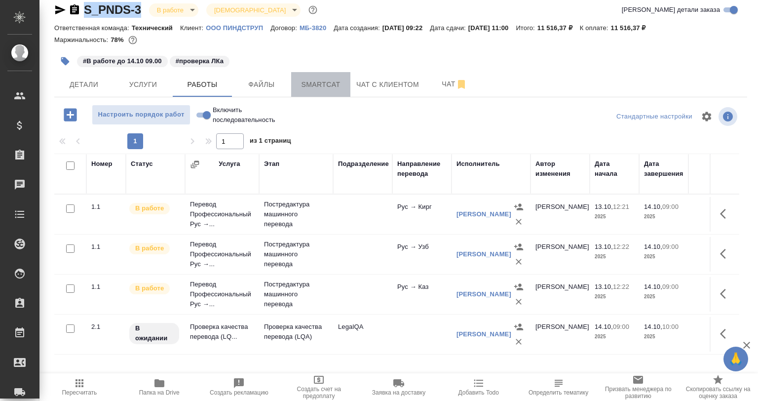
click at [314, 87] on span "Smartcat" at bounding box center [320, 84] width 47 height 12
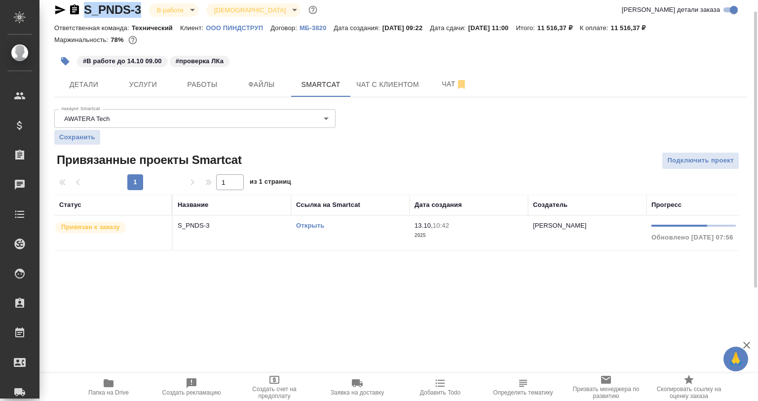
scroll to position [0, 164]
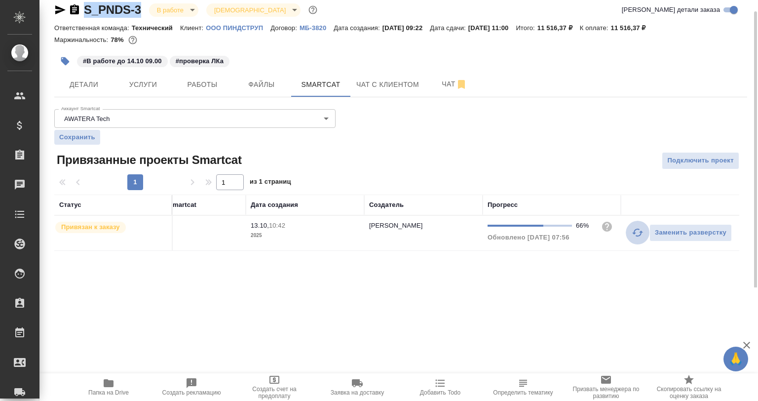
click at [638, 237] on icon "button" at bounding box center [638, 233] width 12 height 12
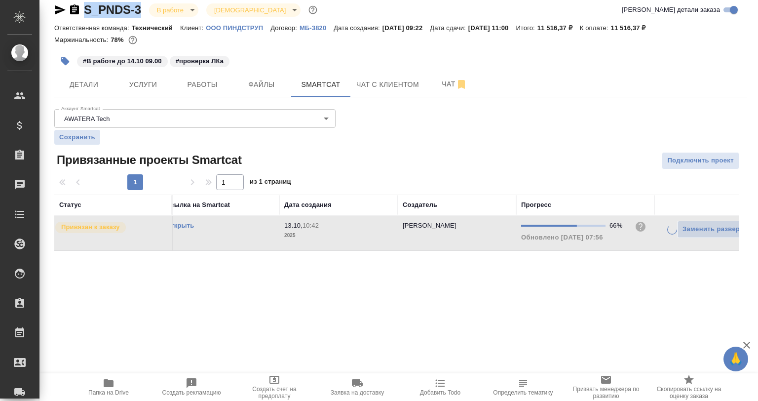
scroll to position [0, 0]
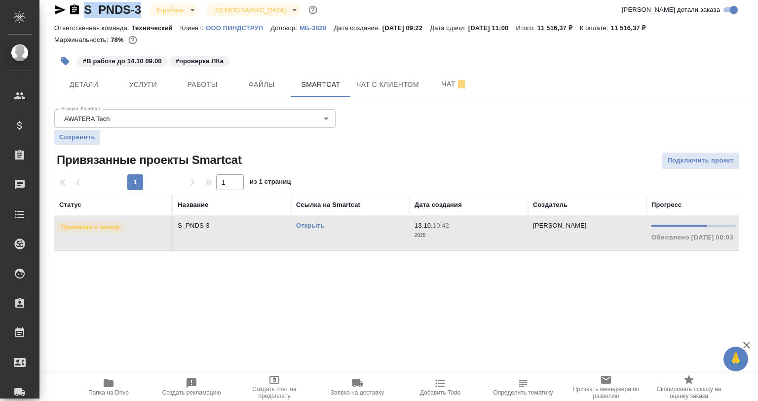
click at [308, 227] on link "Открыть" at bounding box center [310, 225] width 28 height 7
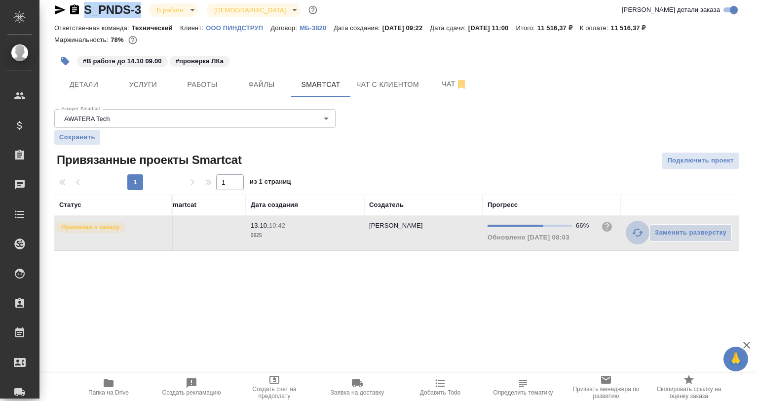
click at [638, 234] on icon "button" at bounding box center [638, 233] width 12 height 12
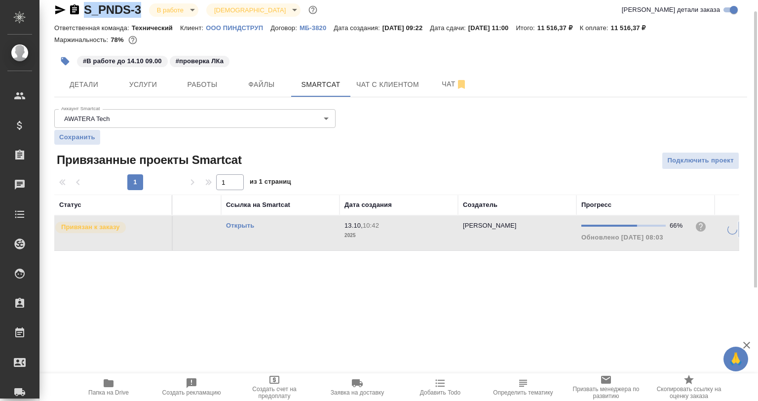
scroll to position [0, 0]
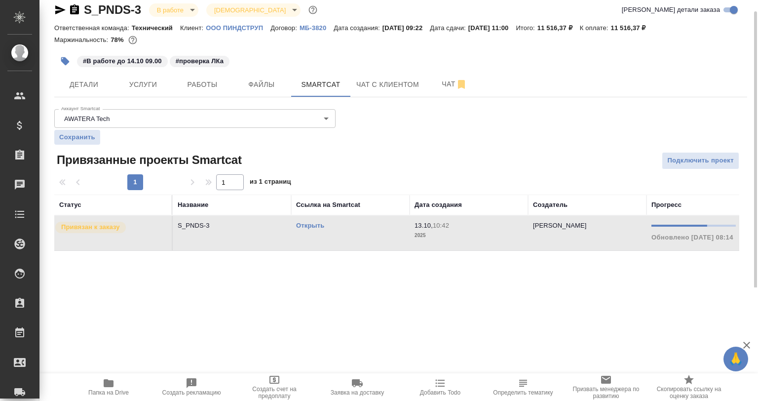
click at [609, 259] on div "S_PNDS-3 В работе inProgress Святая троица holyTrinity Кратко детали заказа Отв…" at bounding box center [401, 132] width 704 height 287
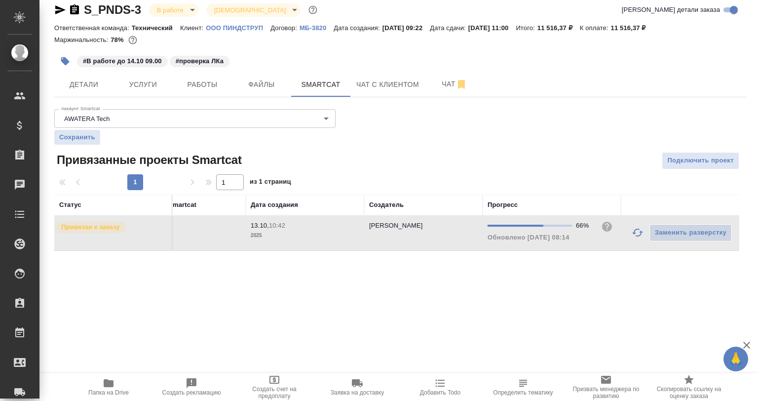
click at [631, 235] on button "button" at bounding box center [638, 233] width 24 height 24
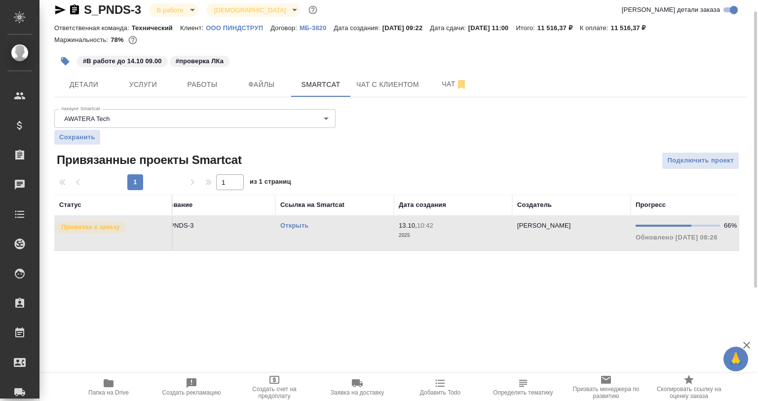
scroll to position [0, 0]
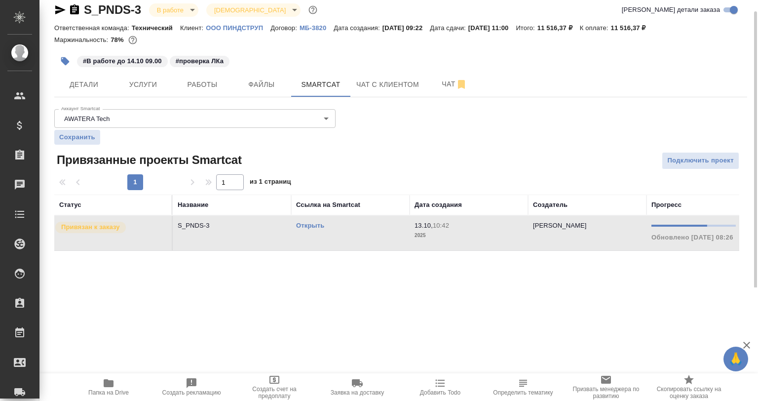
click at [614, 250] on td "[PERSON_NAME]" at bounding box center [587, 233] width 118 height 35
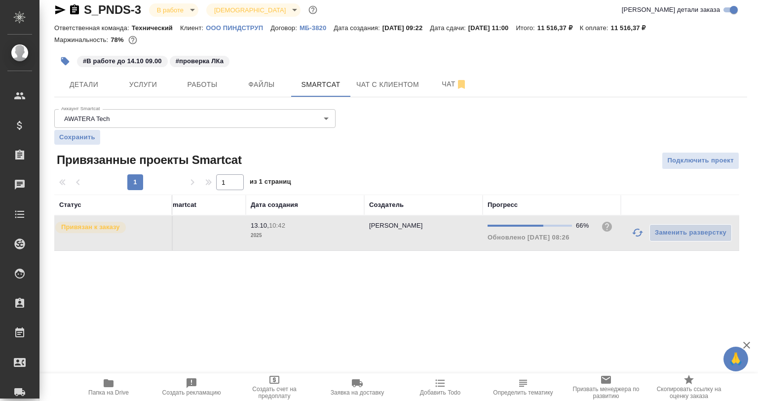
click at [629, 235] on button "button" at bounding box center [638, 233] width 24 height 24
drag, startPoint x: 635, startPoint y: 233, endPoint x: 631, endPoint y: 244, distance: 11.7
click at [635, 235] on icon "button" at bounding box center [638, 233] width 12 height 12
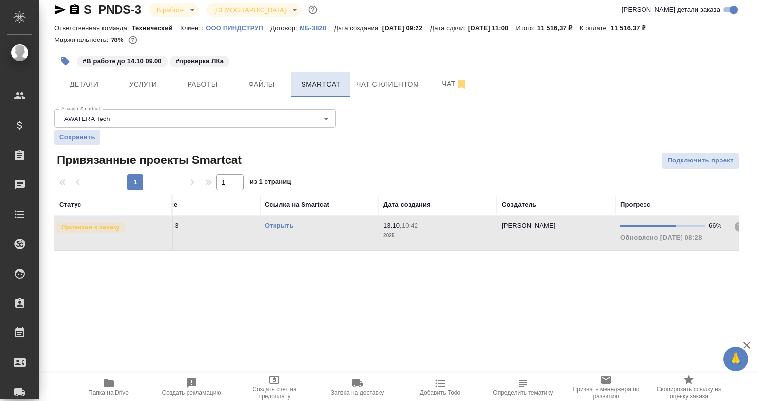
scroll to position [0, 0]
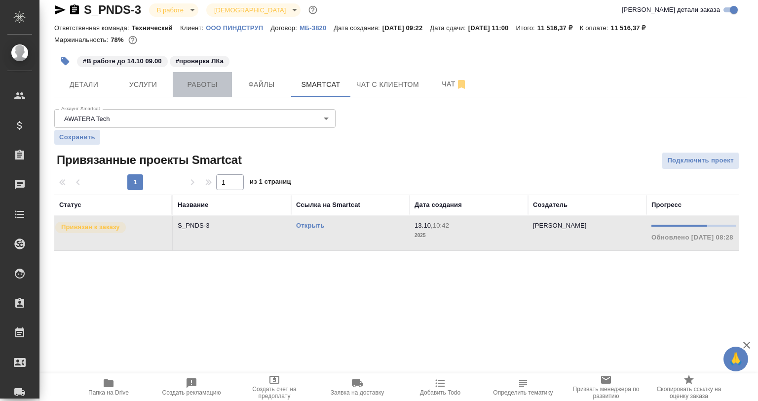
click at [218, 80] on span "Работы" at bounding box center [202, 84] width 47 height 12
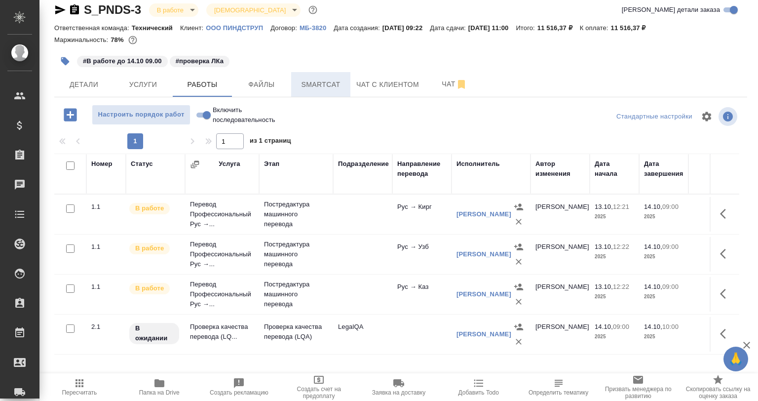
click at [333, 85] on span "Smartcat" at bounding box center [320, 84] width 47 height 12
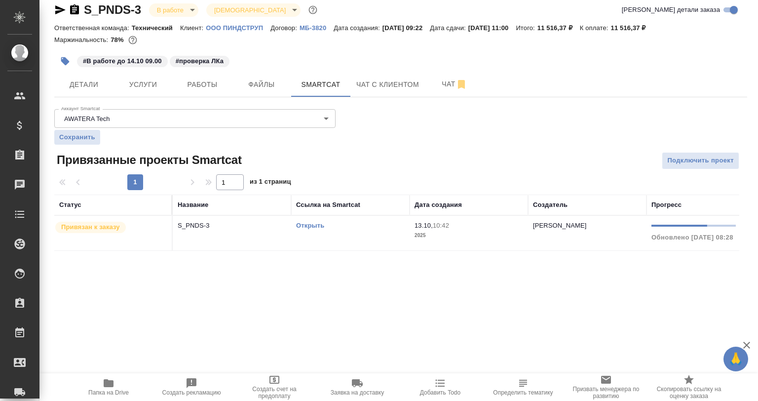
scroll to position [0, 164]
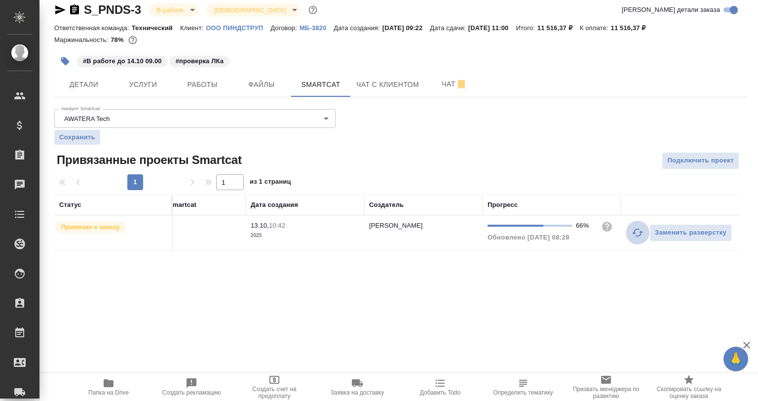
click at [636, 232] on icon "button" at bounding box center [638, 233] width 12 height 12
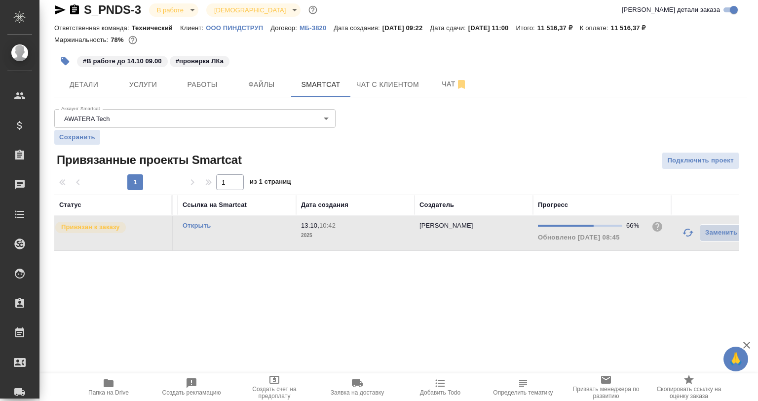
scroll to position [0, 0]
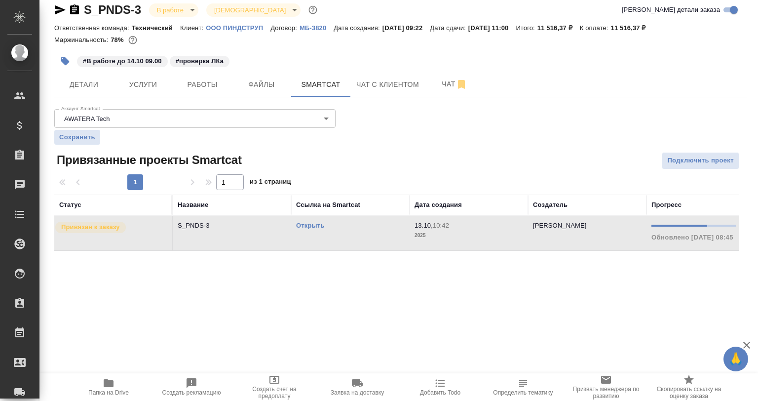
click at [616, 248] on td "Усманова Ольга" at bounding box center [587, 233] width 118 height 35
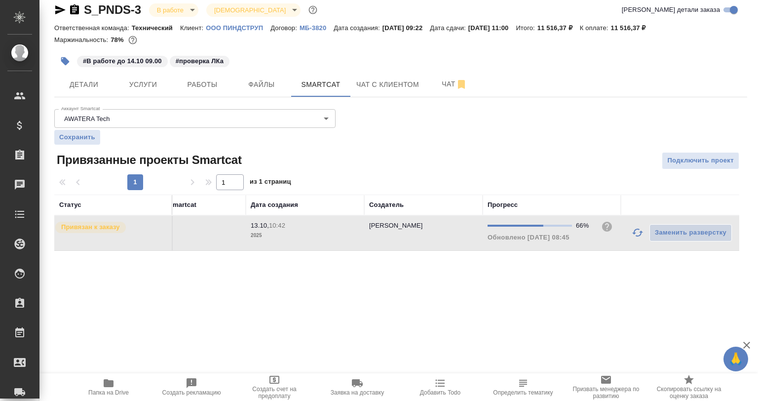
drag, startPoint x: 624, startPoint y: 231, endPoint x: 639, endPoint y: 231, distance: 14.8
click at [624, 231] on td "Заменить разверстку" at bounding box center [680, 233] width 118 height 35
drag, startPoint x: 641, startPoint y: 231, endPoint x: 632, endPoint y: 241, distance: 13.3
click at [640, 233] on icon "button" at bounding box center [637, 233] width 11 height 8
click at [629, 233] on button "button" at bounding box center [638, 233] width 24 height 24
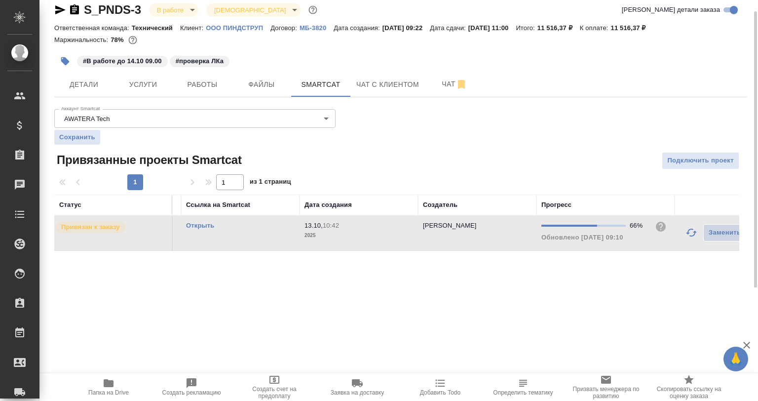
scroll to position [0, 0]
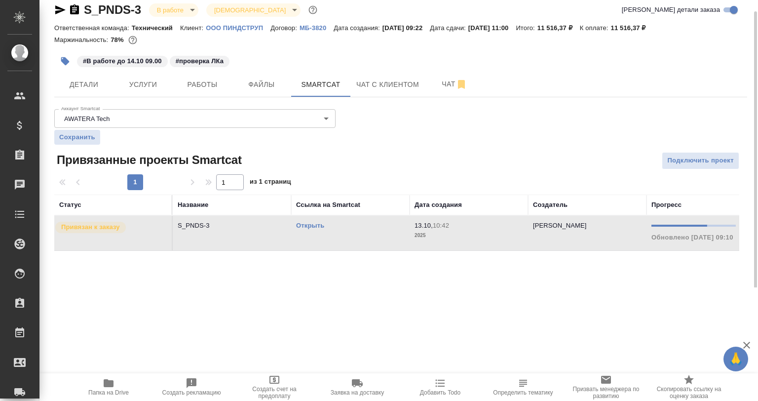
click at [215, 97] on hr at bounding box center [400, 97] width 693 height 0
click at [209, 90] on span "Работы" at bounding box center [202, 84] width 47 height 12
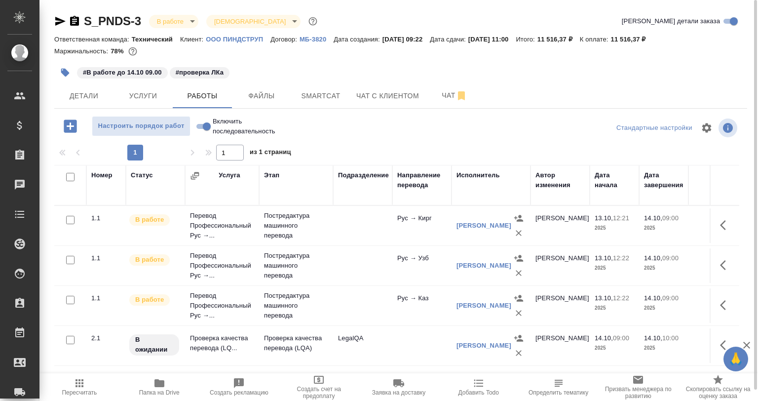
scroll to position [11, 0]
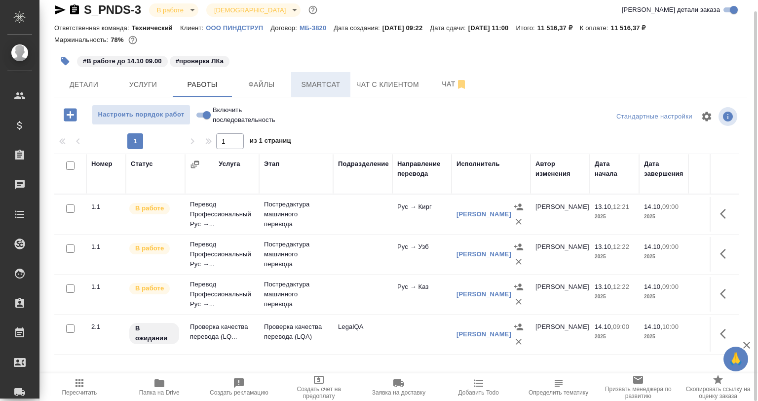
click at [328, 89] on span "Smartcat" at bounding box center [320, 84] width 47 height 12
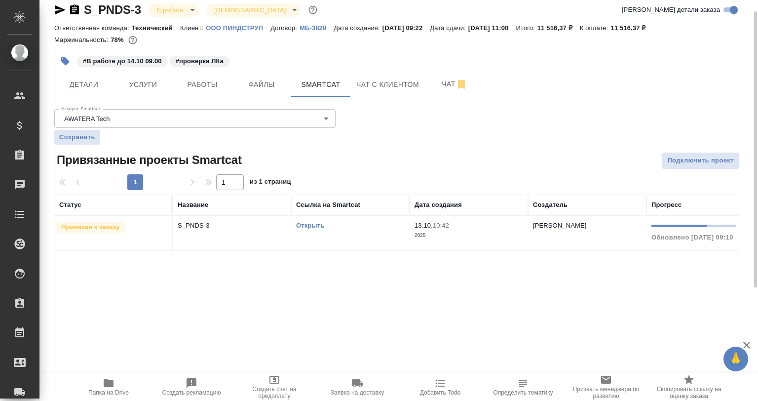
click at [318, 226] on link "Открыть" at bounding box center [310, 225] width 28 height 7
click at [211, 109] on div "Аккаунт Smartcat AWATERA Tech 5ee7315ce042774c5440625b Аккаунт Smartcat Сохрани…" at bounding box center [194, 124] width 281 height 39
click at [210, 88] on span "Работы" at bounding box center [202, 84] width 47 height 12
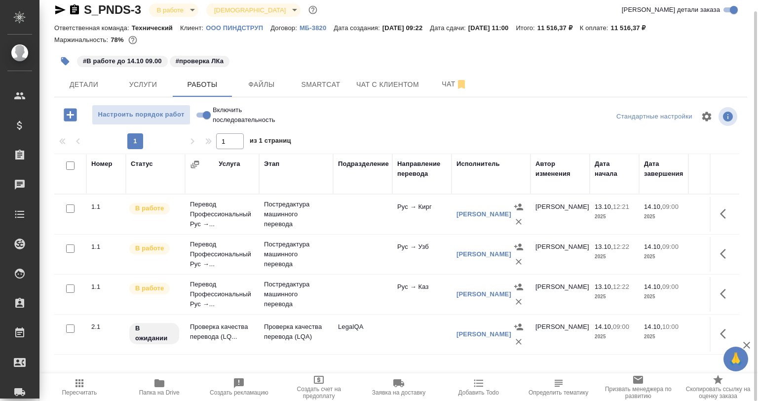
click at [319, 322] on p "Проверка качества перевода (LQA)" at bounding box center [296, 332] width 64 height 20
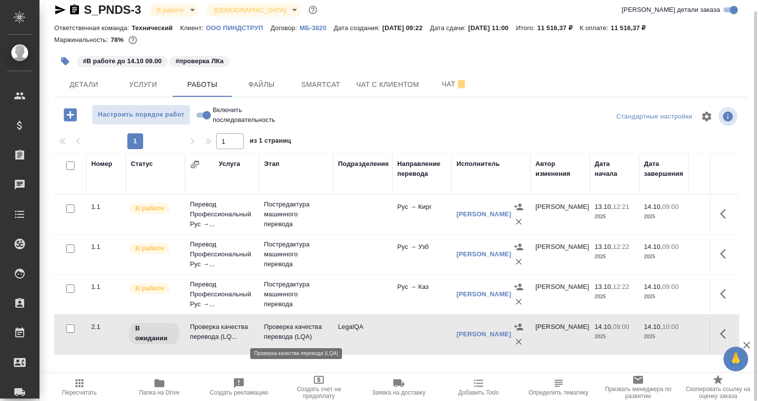
click at [319, 322] on p "Проверка качества перевода (LQA)" at bounding box center [296, 332] width 64 height 20
click at [317, 82] on span "Smartcat" at bounding box center [320, 84] width 47 height 12
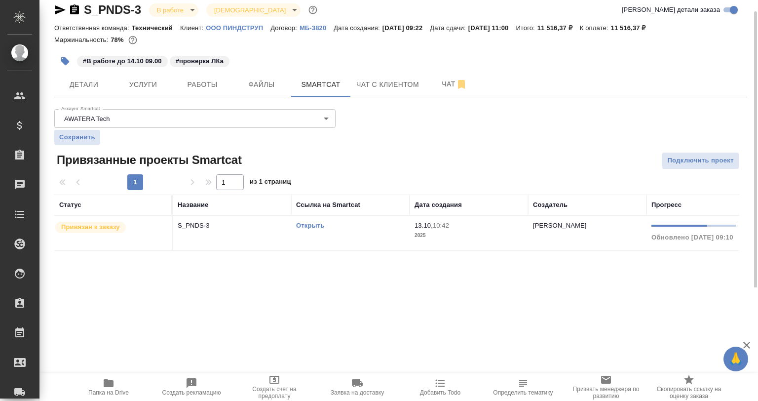
click at [189, 98] on div "S_PNDS-3 В работе inProgress Святая троица holyTrinity Кратко детали заказа Отв…" at bounding box center [401, 132] width 704 height 287
click at [192, 90] on span "Работы" at bounding box center [202, 84] width 47 height 12
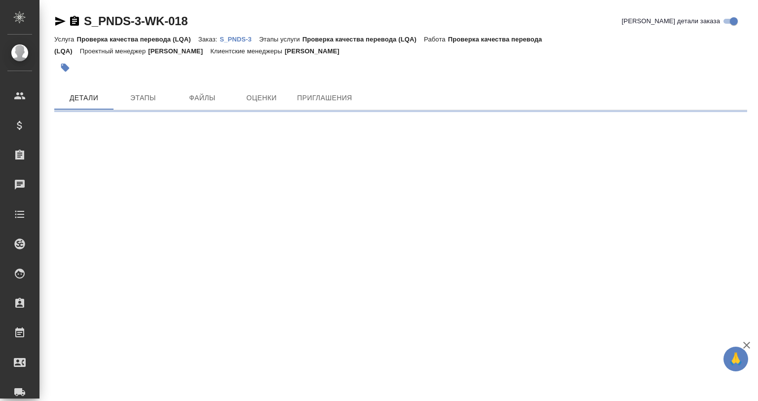
click at [66, 24] on icon "button" at bounding box center [60, 21] width 12 height 12
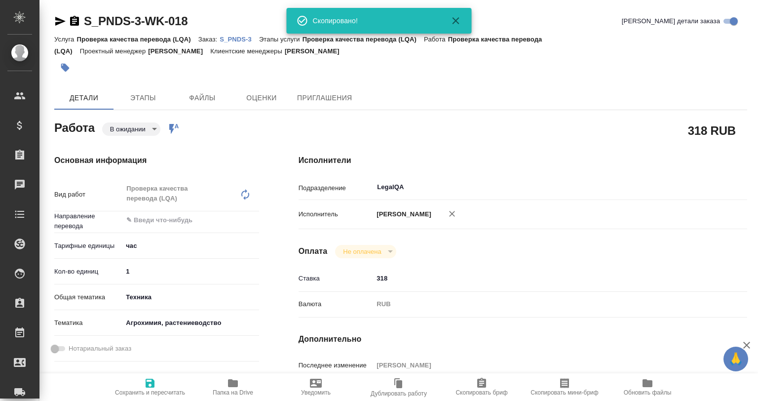
type textarea "x"
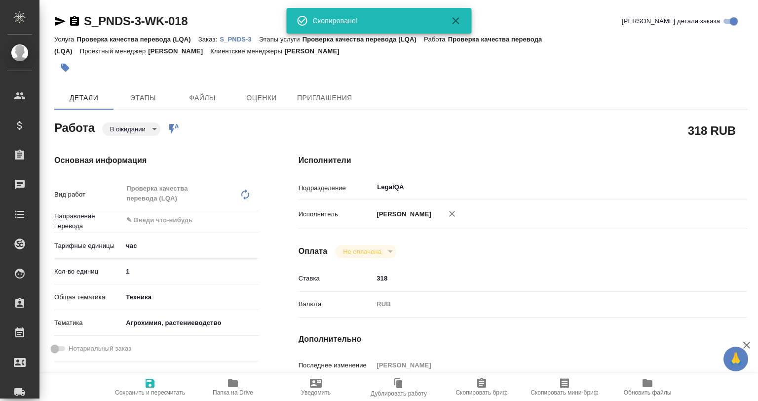
type textarea "x"
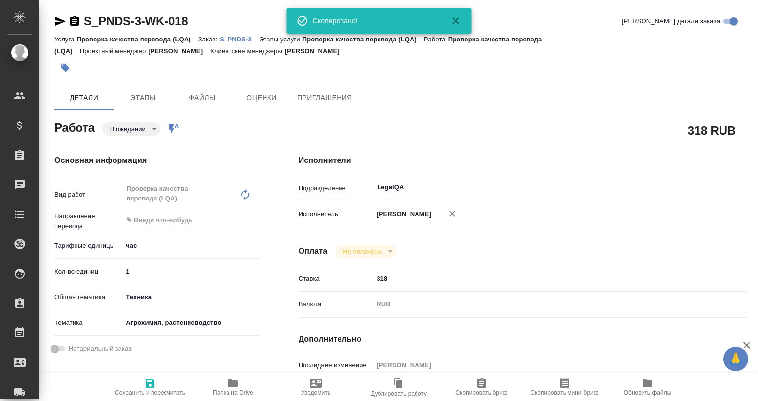
type textarea "x"
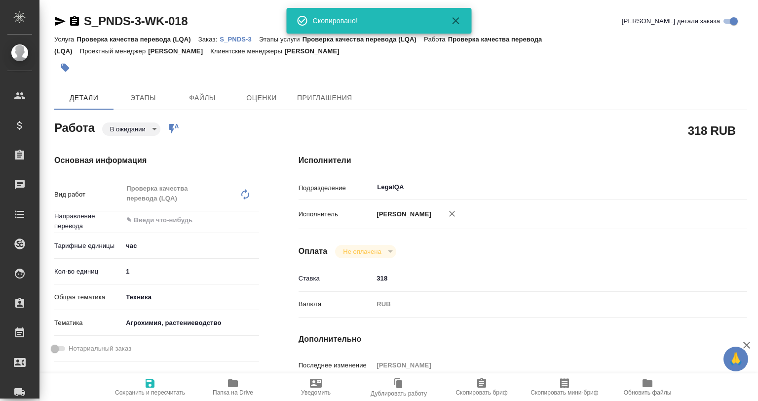
type textarea "x"
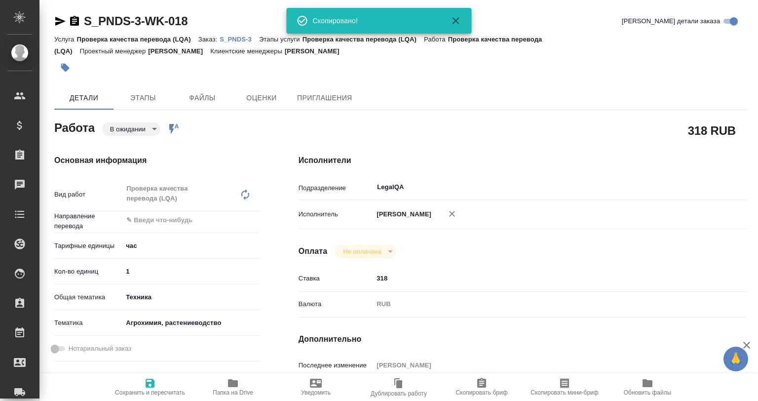
type textarea "x"
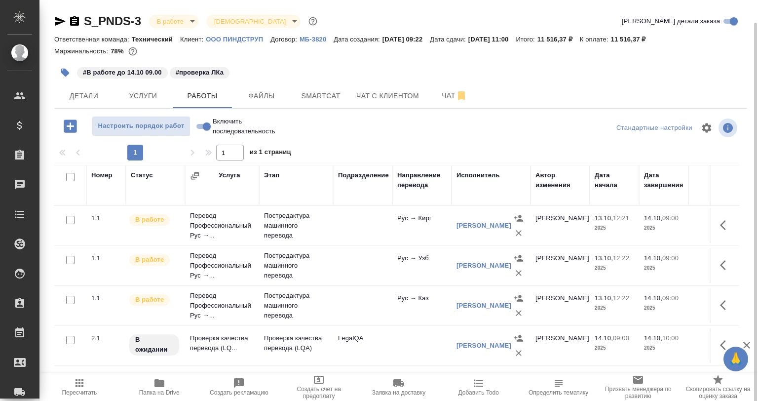
scroll to position [11, 0]
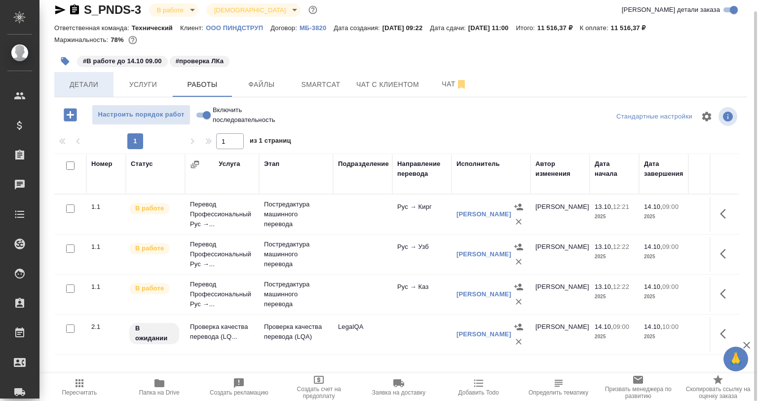
click at [102, 78] on span "Детали" at bounding box center [83, 84] width 47 height 12
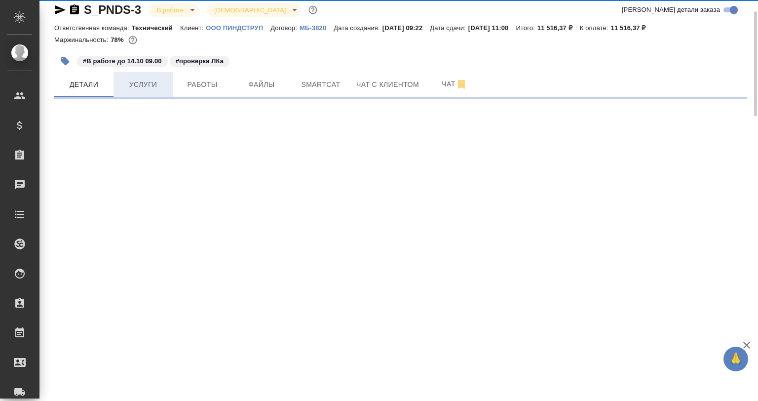
select select "RU"
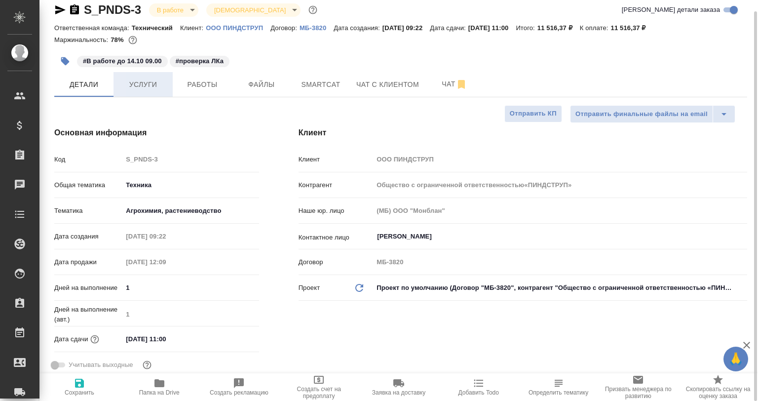
type textarea "x"
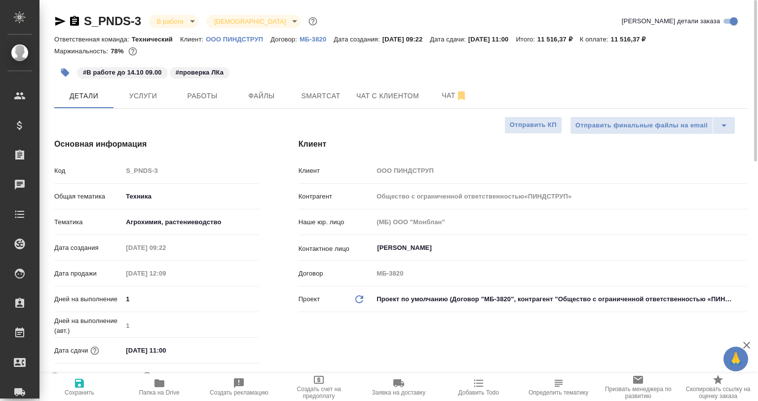
type input "Общество с ограниченной ответственностью«ПИНДСТРУП»"
type textarea "x"
type input "Общество с ограниченной ответственностью«ПИНДСТРУП»"
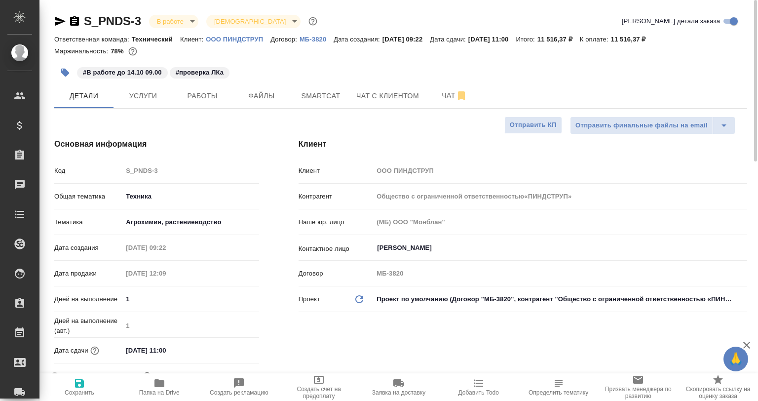
type textarea "x"
click at [216, 100] on span "Работы" at bounding box center [202, 96] width 47 height 12
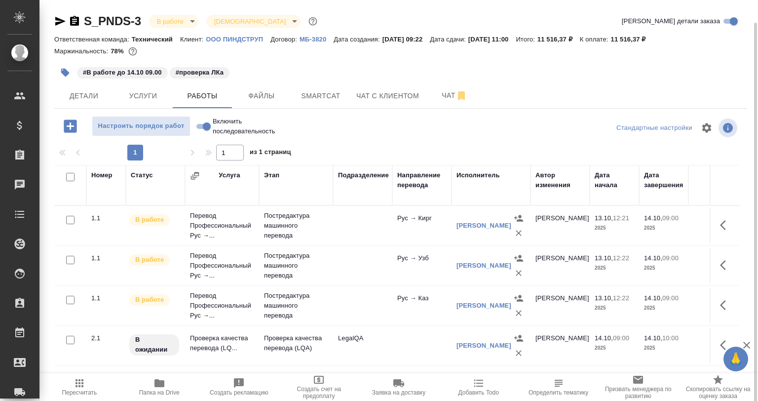
scroll to position [11, 0]
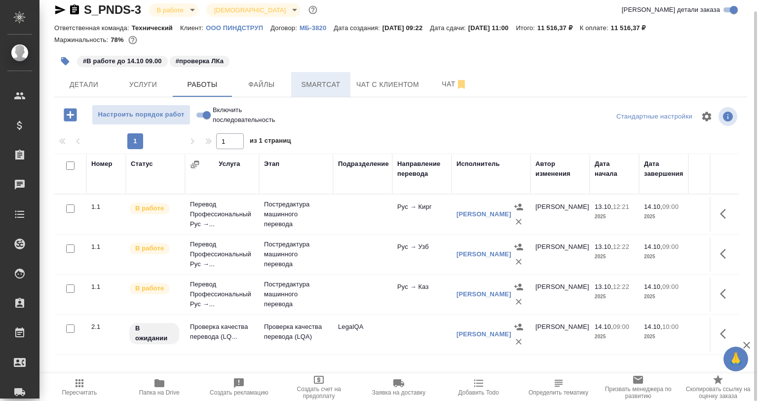
click at [307, 81] on span "Smartcat" at bounding box center [320, 84] width 47 height 12
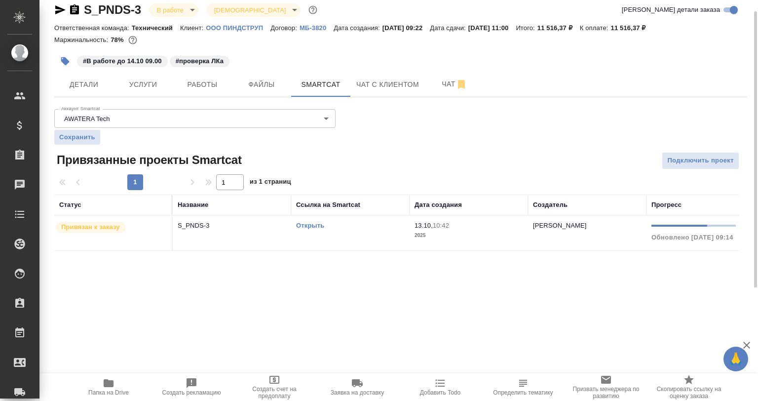
scroll to position [0, 164]
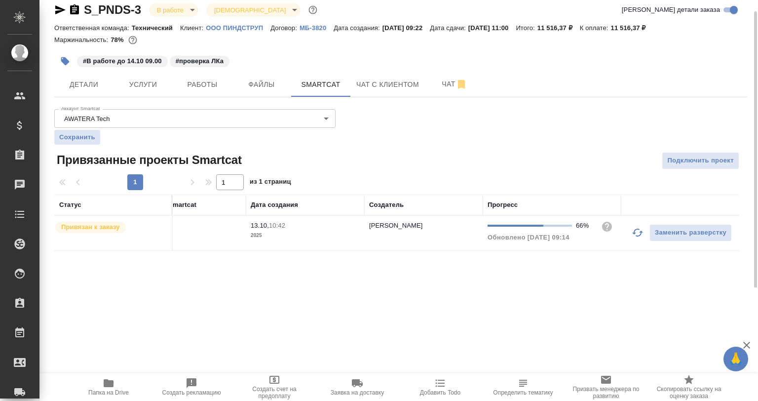
click at [630, 239] on button "button" at bounding box center [638, 233] width 24 height 24
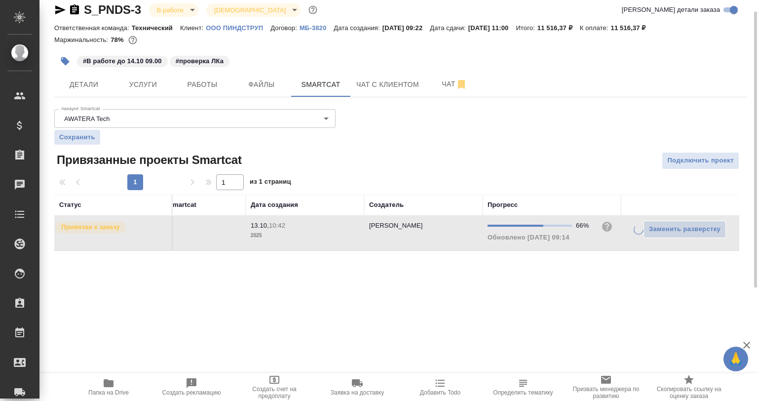
drag, startPoint x: 630, startPoint y: 235, endPoint x: 615, endPoint y: 263, distance: 31.6
click at [630, 235] on div "Заменить разверстку" at bounding box center [680, 229] width 109 height 17
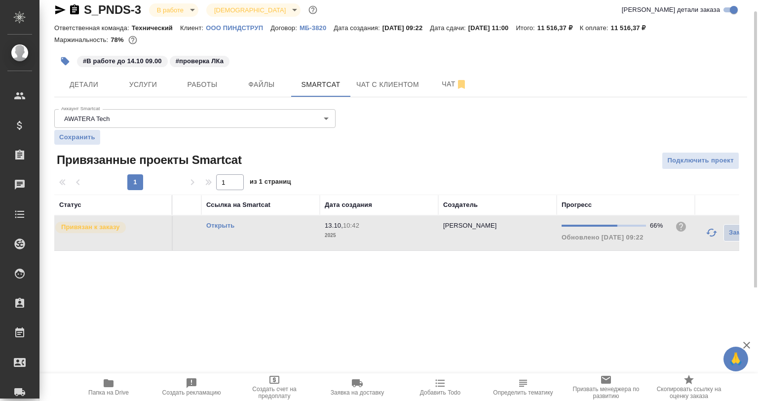
scroll to position [0, 0]
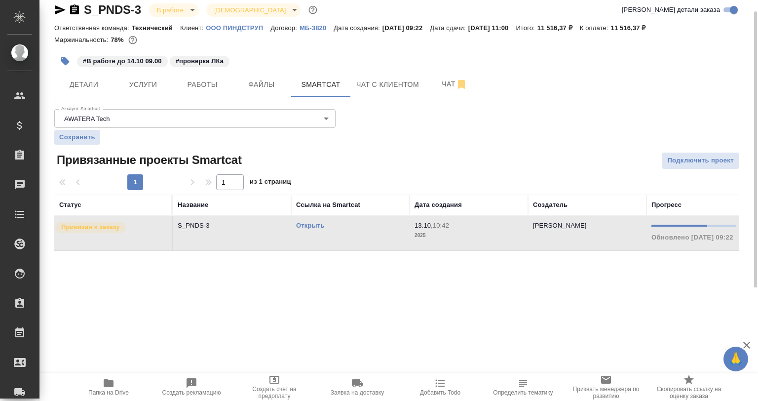
click at [310, 225] on link "Открыть" at bounding box center [310, 225] width 28 height 7
click at [441, 95] on button "Чат" at bounding box center [454, 84] width 59 height 25
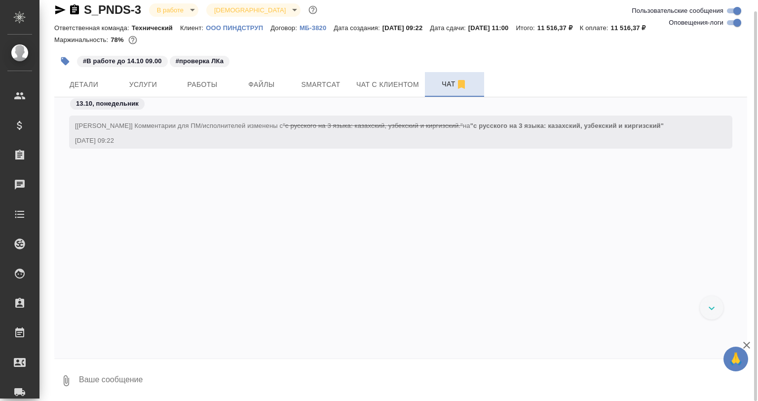
scroll to position [2855, 0]
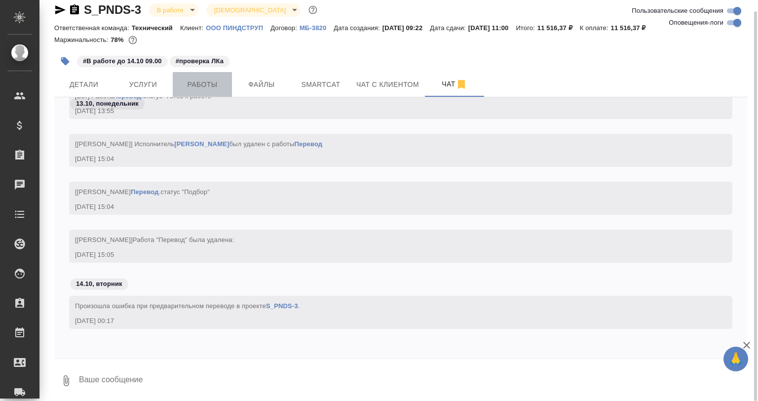
click at [198, 91] on button "Работы" at bounding box center [202, 84] width 59 height 25
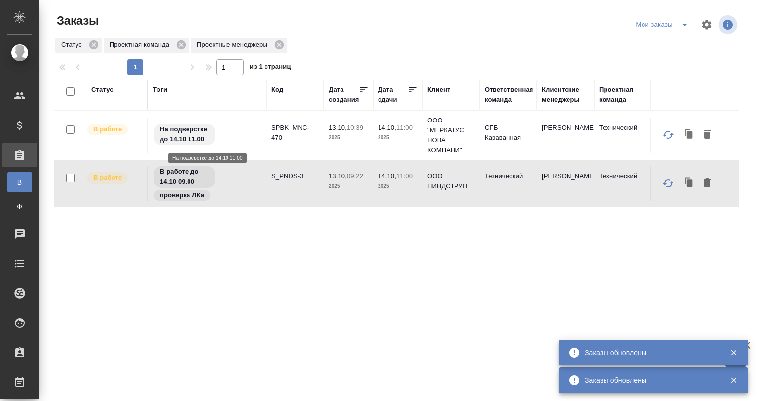
click at [244, 133] on div "На подверстке до 14.10 11.00" at bounding box center [207, 134] width 109 height 23
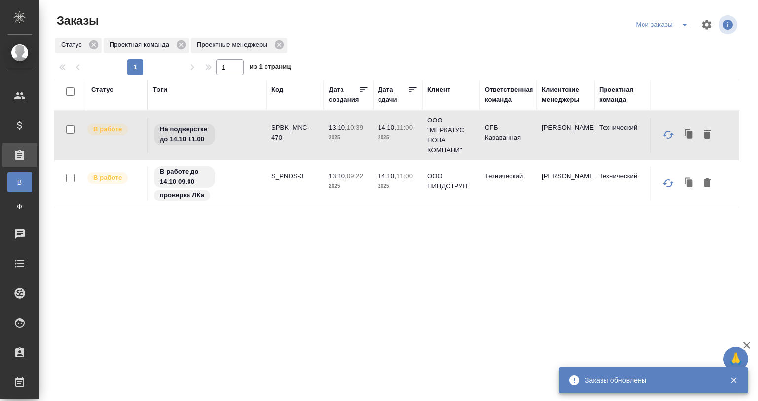
click at [264, 129] on td "На подверстке до 14.10 11.00" at bounding box center [207, 135] width 118 height 35
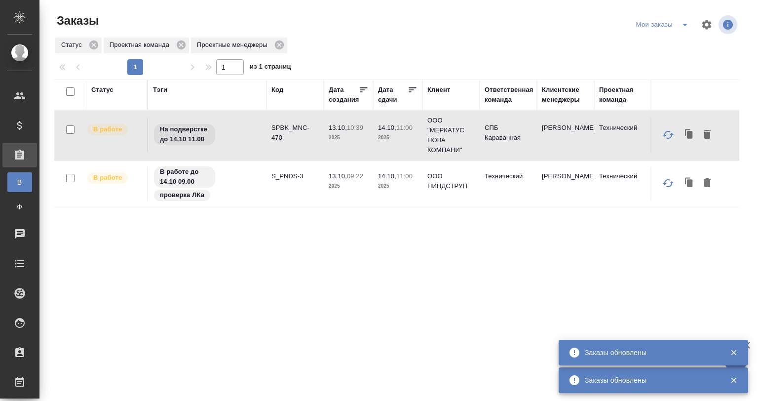
click at [652, 30] on div "Мои заказы" at bounding box center [664, 25] width 61 height 16
click at [664, 22] on div "Мои заказы" at bounding box center [664, 25] width 61 height 16
click at [679, 24] on icon "split button" at bounding box center [685, 25] width 12 height 12
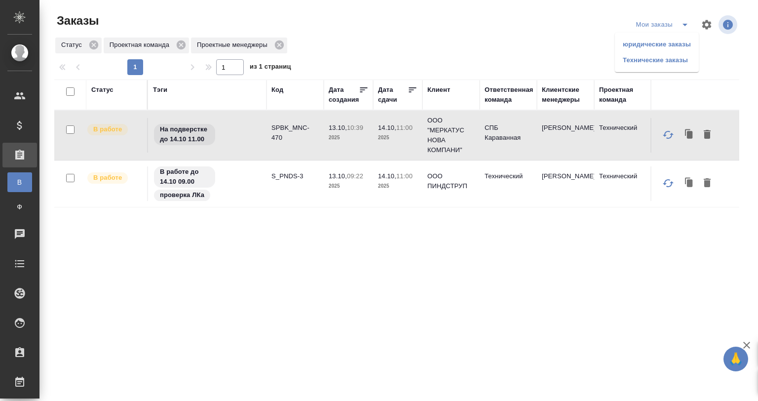
click at [649, 37] on li "юридические заказы" at bounding box center [657, 45] width 84 height 16
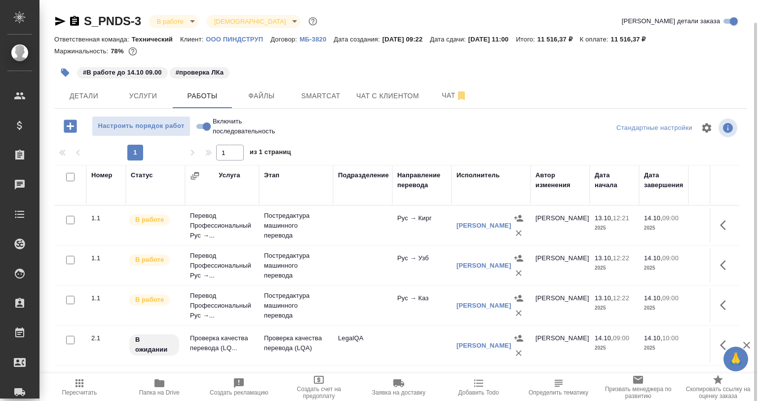
scroll to position [11, 0]
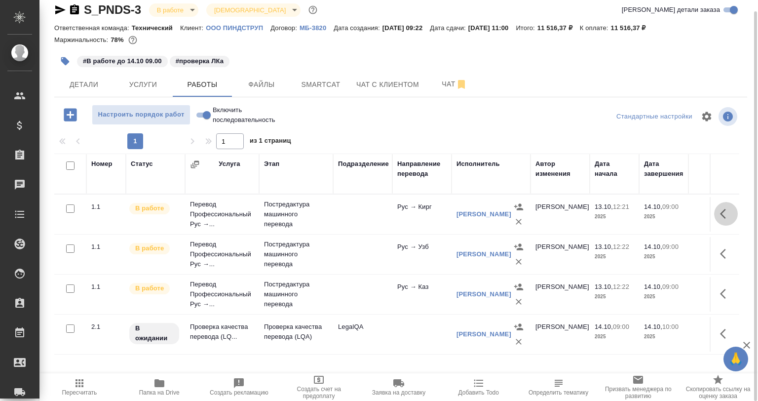
click at [723, 212] on icon "button" at bounding box center [723, 214] width 6 height 10
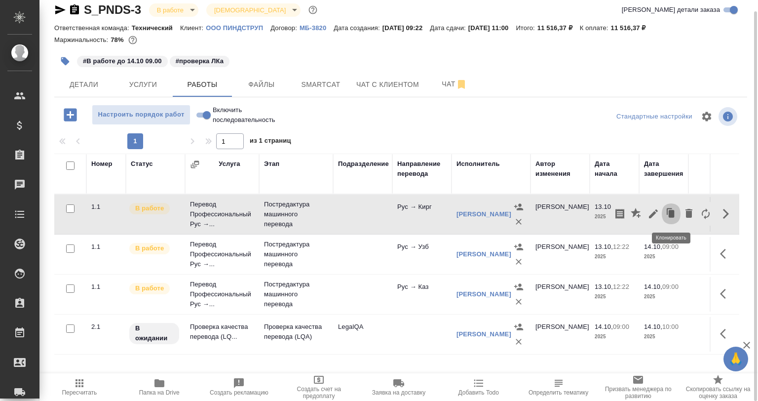
click at [665, 211] on icon "button" at bounding box center [671, 214] width 14 height 14
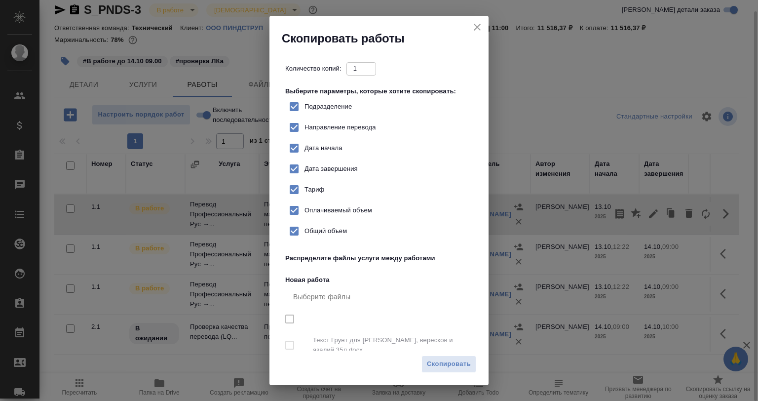
checkbox input "true"
click at [428, 369] on span "Скопировать" at bounding box center [449, 363] width 44 height 11
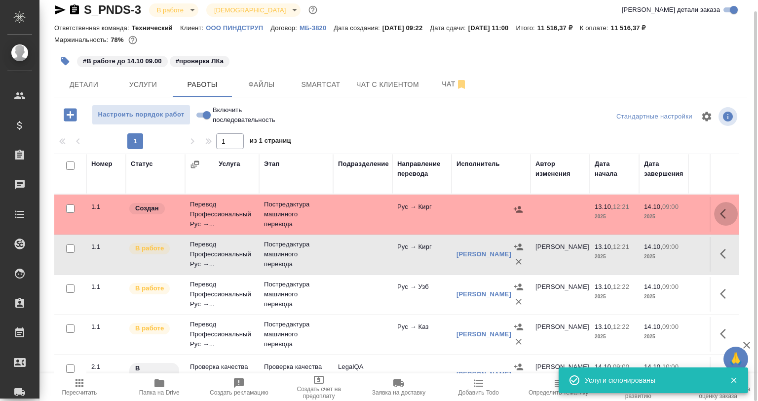
click at [714, 205] on button "button" at bounding box center [726, 214] width 24 height 24
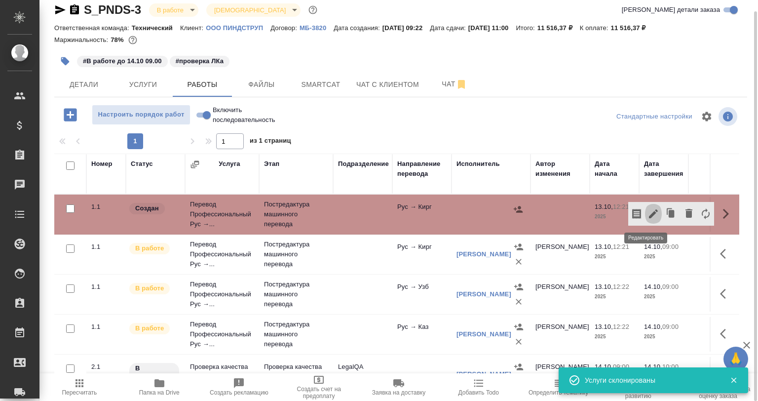
click at [650, 208] on button "button" at bounding box center [653, 214] width 17 height 24
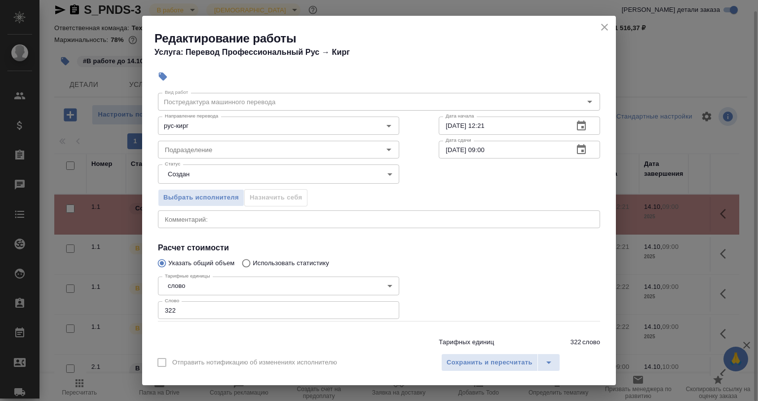
scroll to position [14, 0]
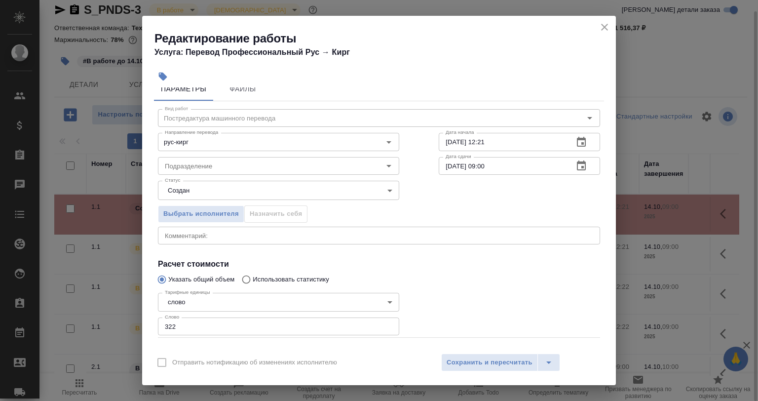
click at [189, 184] on body "🙏 .cls-1 fill:#fff; AWATERA Babkina Anastasiya Клиенты Спецификации Заказы 0 Ча…" at bounding box center [379, 200] width 758 height 401
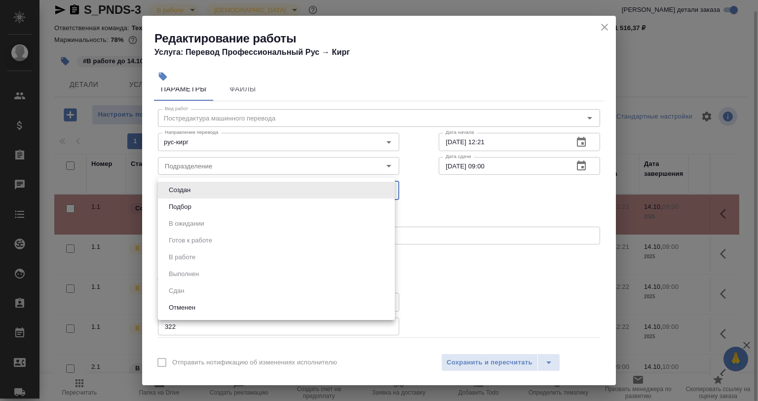
drag, startPoint x: 197, startPoint y: 203, endPoint x: 255, endPoint y: 187, distance: 60.1
click at [195, 203] on li "Подбор" at bounding box center [276, 206] width 237 height 17
type input "recruiting"
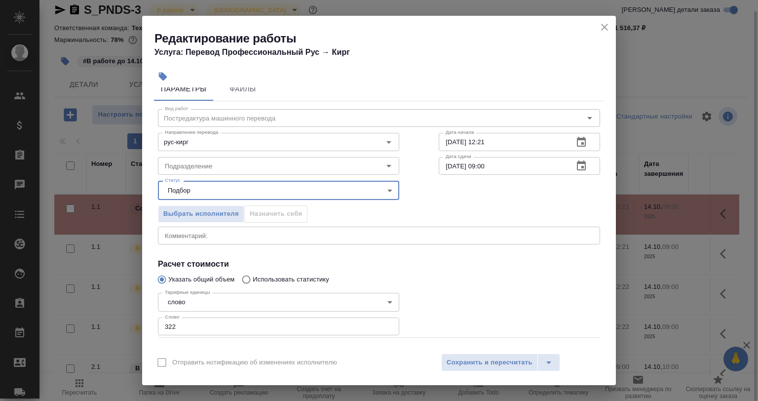
click at [504, 141] on input "13.10.2025 12:21" at bounding box center [502, 142] width 127 height 18
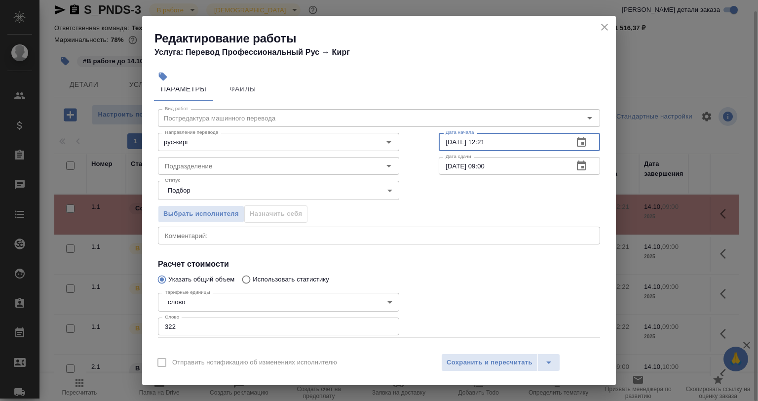
drag, startPoint x: 503, startPoint y: 141, endPoint x: 434, endPoint y: 141, distance: 68.6
click at [434, 141] on div "Вид работ Постредактура машинного перевода Вид работ Направление перевода рус-к…" at bounding box center [379, 241] width 450 height 280
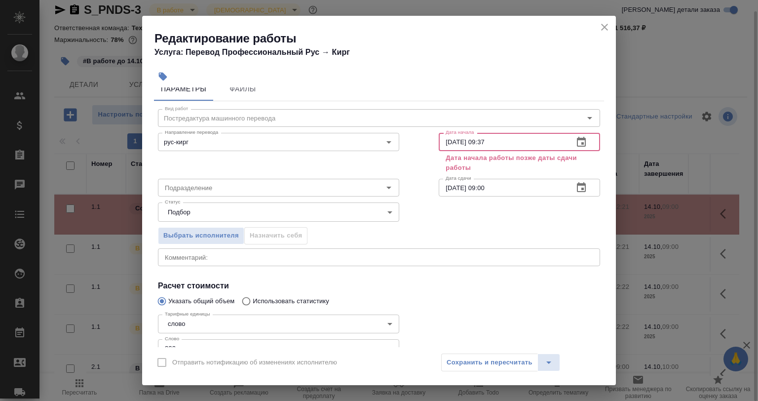
type input "14.10.2025 09:37"
drag, startPoint x: 499, startPoint y: 187, endPoint x: 476, endPoint y: 185, distance: 22.8
click at [476, 185] on input "14.10.2025 09:00" at bounding box center [502, 188] width 127 height 18
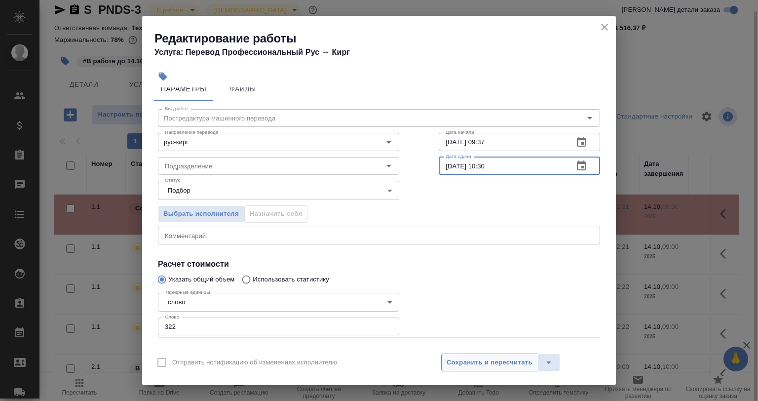
type input "14.10.2025 10:30"
click at [482, 367] on span "Сохранить и пересчитать" at bounding box center [490, 362] width 86 height 11
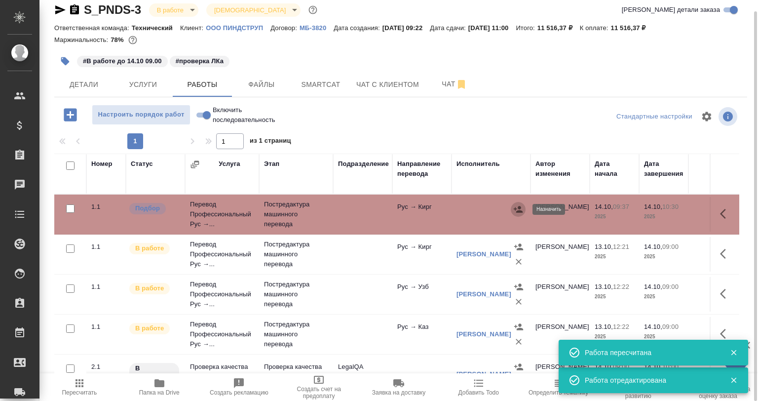
click at [521, 213] on icon "button" at bounding box center [518, 209] width 10 height 10
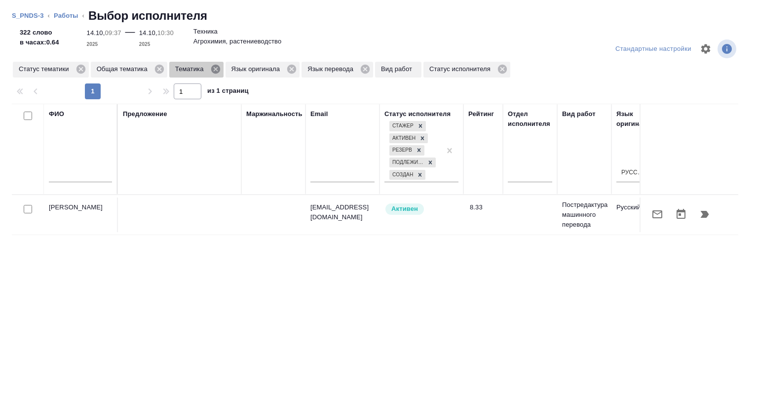
click at [215, 69] on icon at bounding box center [215, 69] width 11 height 11
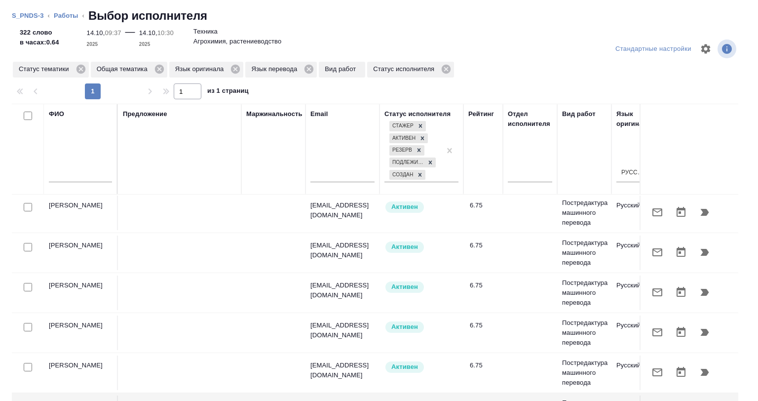
scroll to position [705, 0]
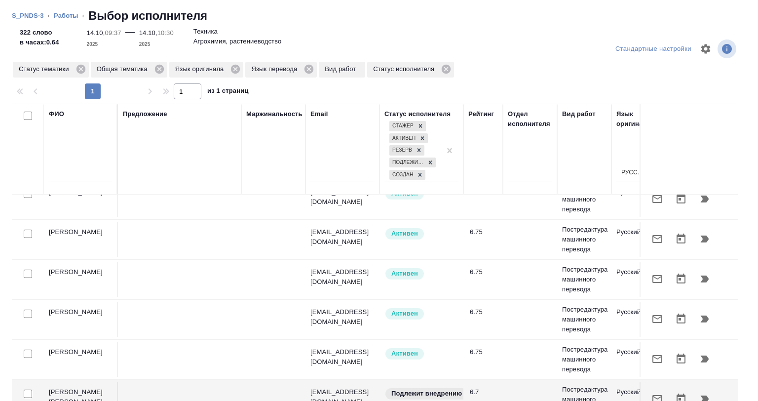
click at [79, 177] on input "text" at bounding box center [80, 176] width 63 height 12
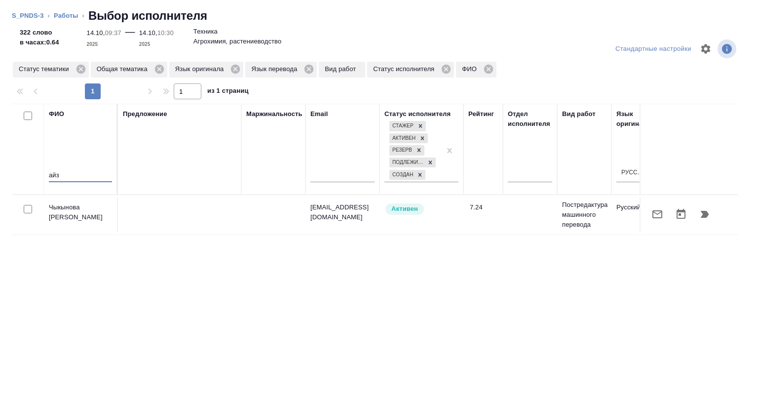
scroll to position [0, 0]
type input "айз"
click at [29, 205] on input "checkbox" at bounding box center [28, 209] width 8 height 8
checkbox input "true"
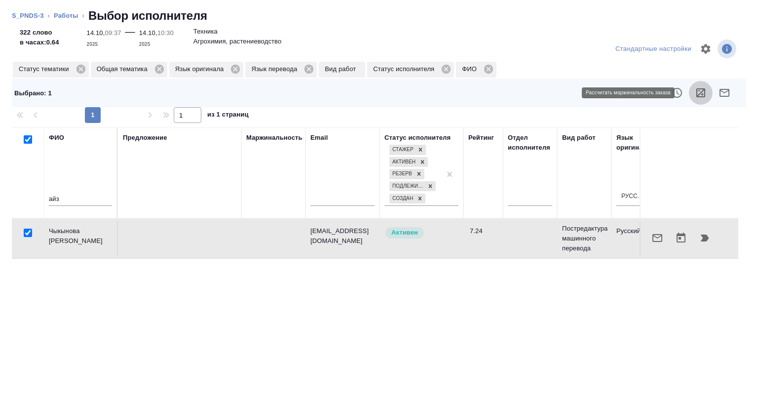
click at [689, 86] on button "button" at bounding box center [701, 93] width 24 height 24
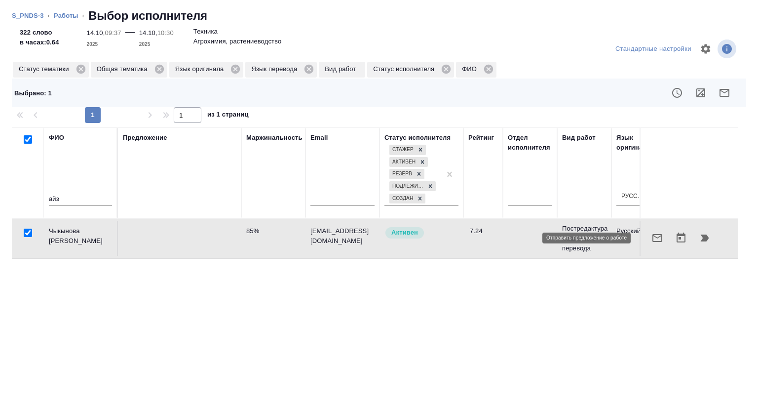
click at [653, 237] on icon "button" at bounding box center [658, 238] width 10 height 8
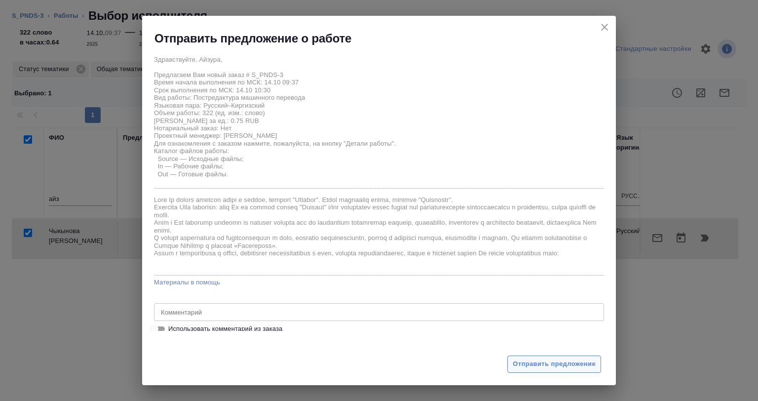
click at [537, 359] on span "Отправить предложение" at bounding box center [554, 363] width 83 height 11
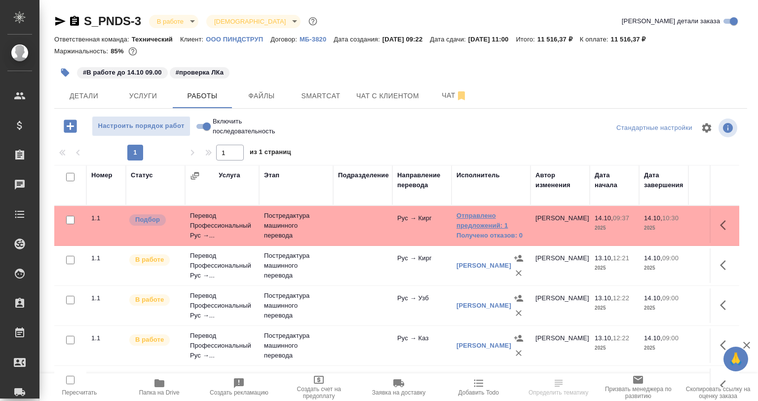
click at [481, 222] on link "Отправлено предложений: 1" at bounding box center [491, 221] width 69 height 20
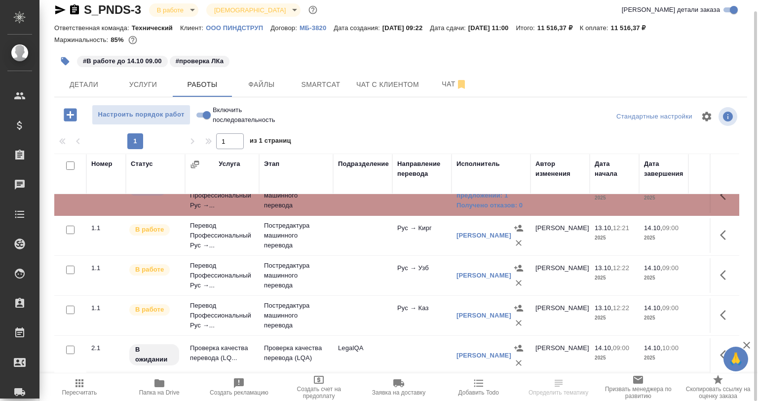
scroll to position [25, 0]
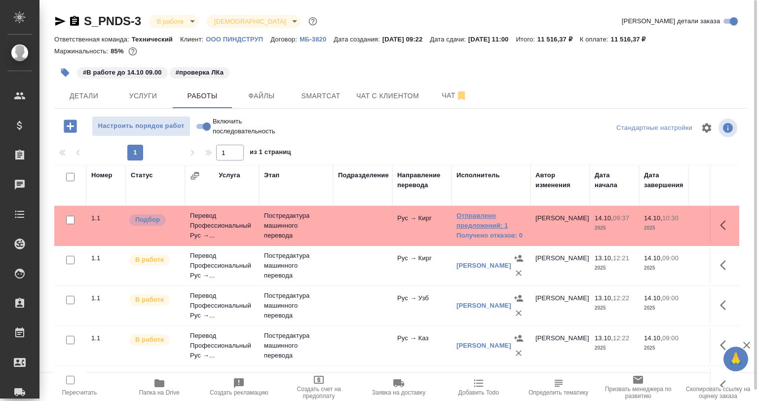
click at [482, 228] on link "Отправлено предложений: 1" at bounding box center [491, 221] width 69 height 20
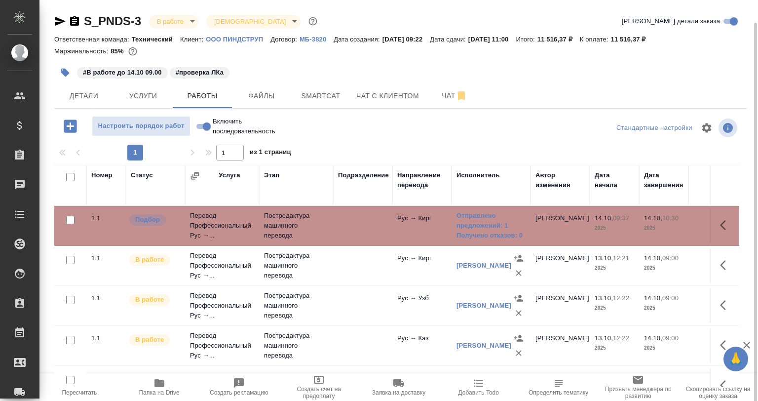
scroll to position [25, 0]
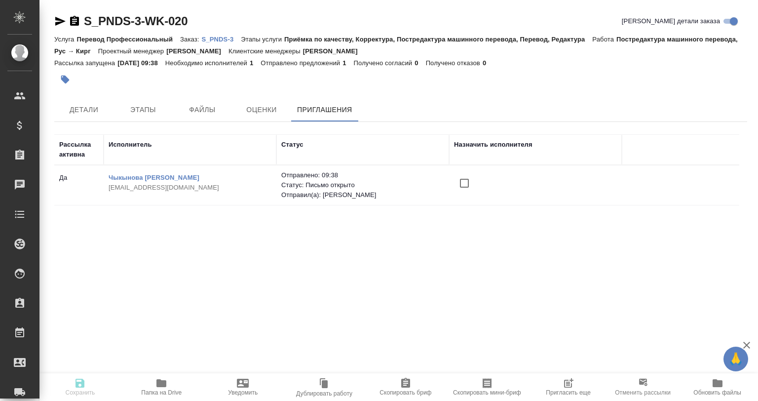
click at [587, 385] on span "Пригласить еще" at bounding box center [569, 386] width 70 height 19
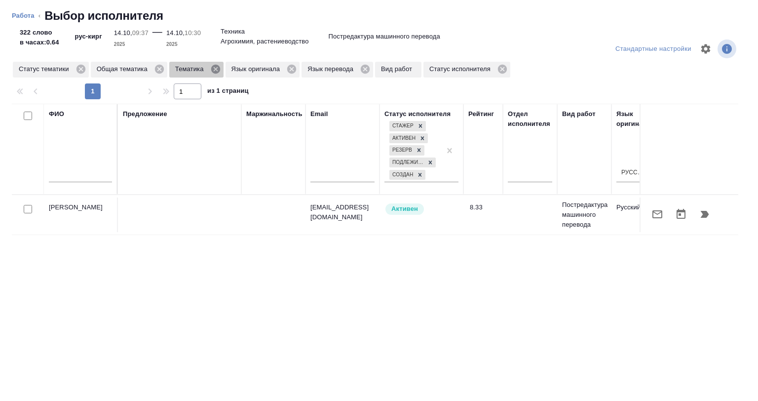
click at [216, 69] on icon at bounding box center [215, 69] width 11 height 11
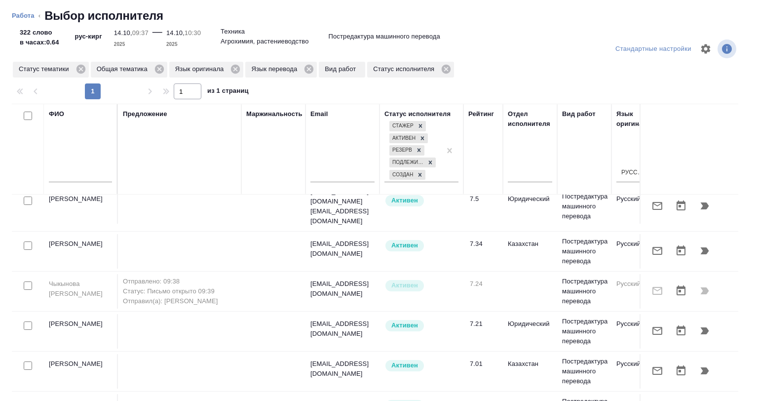
scroll to position [494, 0]
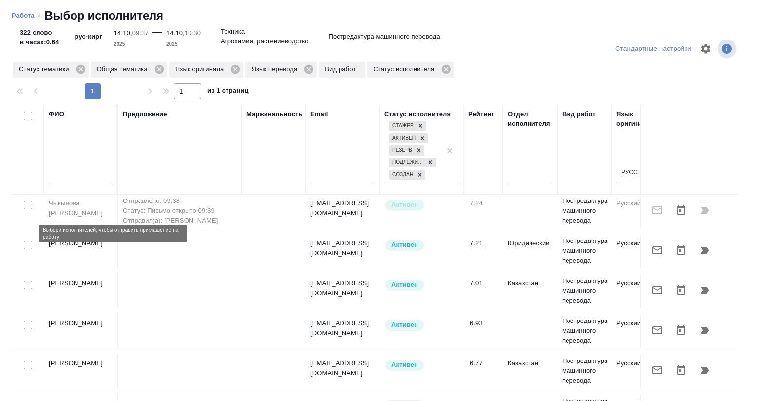
click at [27, 241] on input "checkbox" at bounding box center [28, 245] width 8 height 8
checkbox input "true"
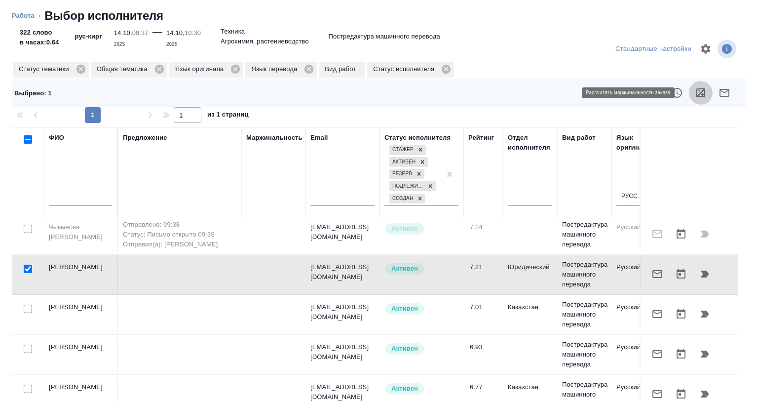
click at [695, 92] on icon "button" at bounding box center [701, 93] width 12 height 12
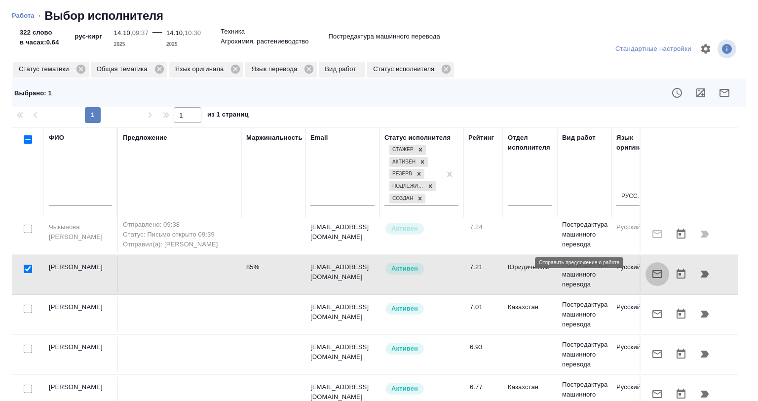
click at [652, 268] on icon "button" at bounding box center [658, 274] width 12 height 12
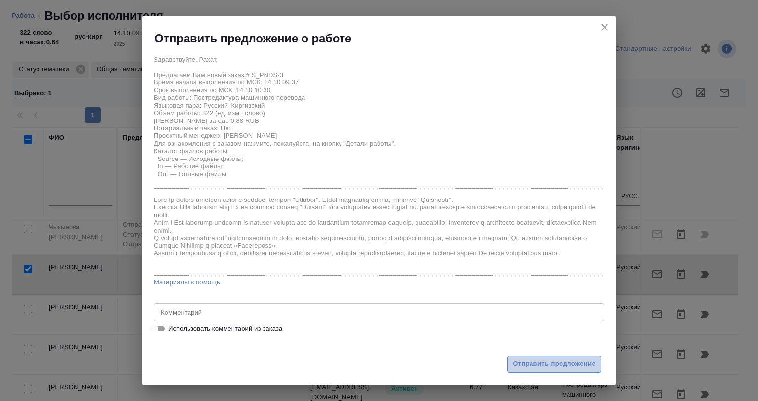
click at [525, 355] on button "Отправить предложение" at bounding box center [554, 363] width 94 height 17
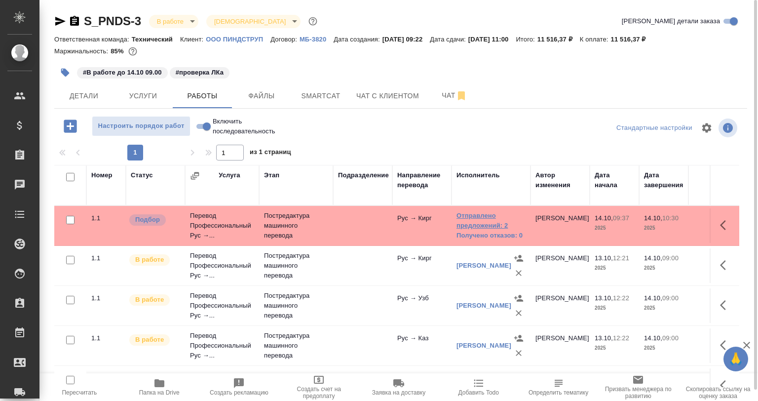
click at [482, 229] on link "Отправлено предложений: 2" at bounding box center [491, 221] width 69 height 20
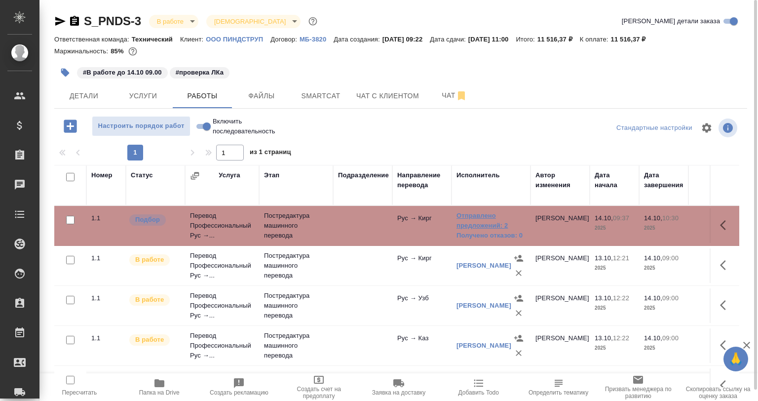
click at [482, 217] on link "Отправлено предложений: 2" at bounding box center [491, 221] width 69 height 20
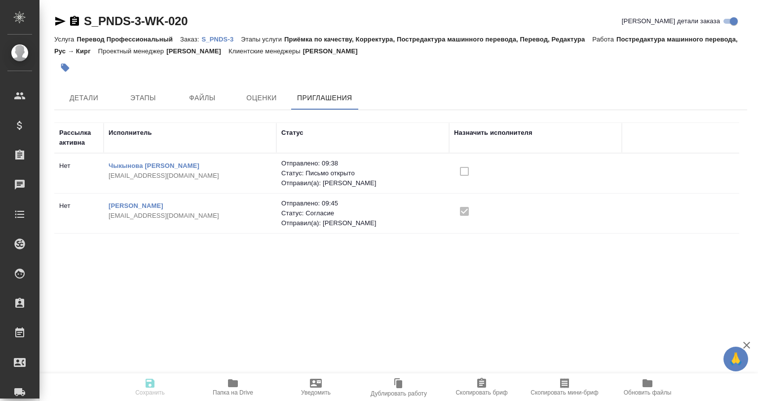
drag, startPoint x: 464, startPoint y: 164, endPoint x: 466, endPoint y: 171, distance: 7.3
click at [465, 168] on div at bounding box center [535, 171] width 163 height 21
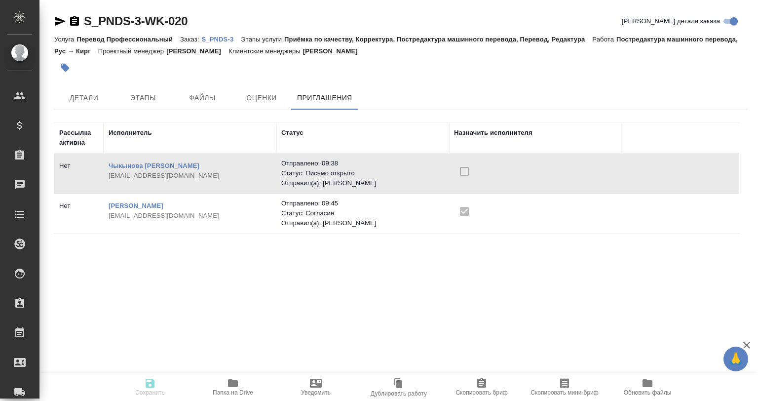
click at [465, 172] on div at bounding box center [535, 171] width 163 height 21
click at [464, 173] on div at bounding box center [535, 171] width 163 height 21
click at [463, 213] on div at bounding box center [535, 211] width 163 height 21
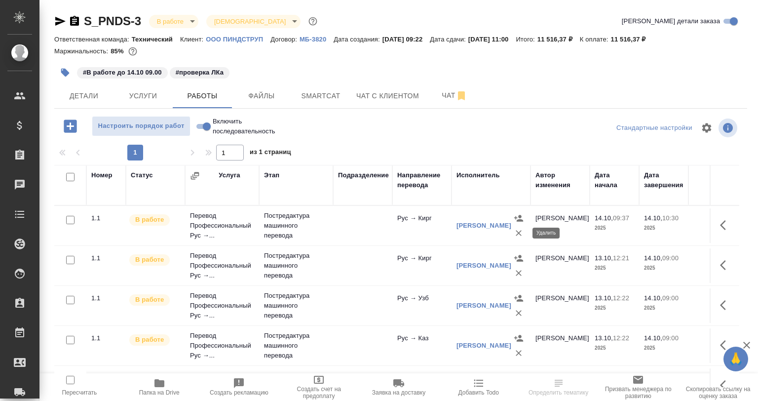
click at [520, 232] on icon "button" at bounding box center [519, 233] width 10 height 10
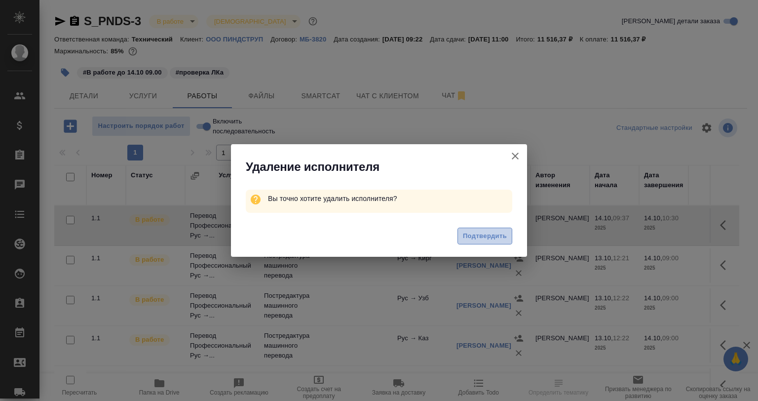
click at [474, 235] on span "Подтвердить" at bounding box center [485, 236] width 44 height 11
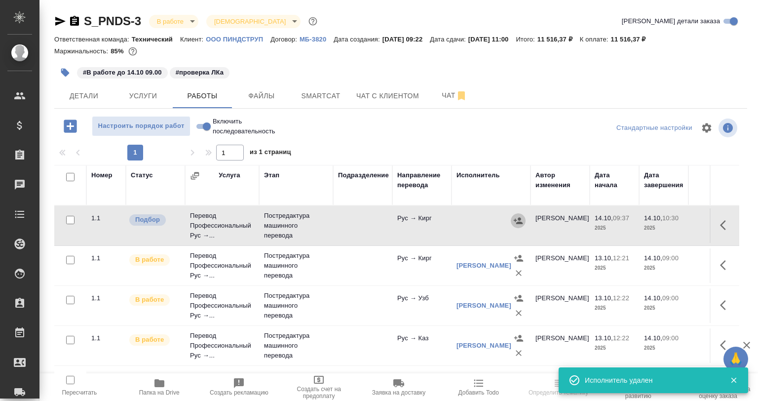
click at [522, 215] on button "button" at bounding box center [518, 220] width 15 height 15
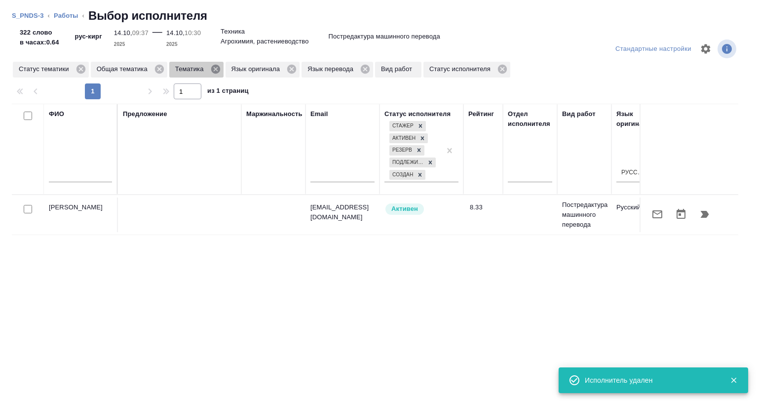
click at [211, 70] on icon at bounding box center [215, 69] width 9 height 9
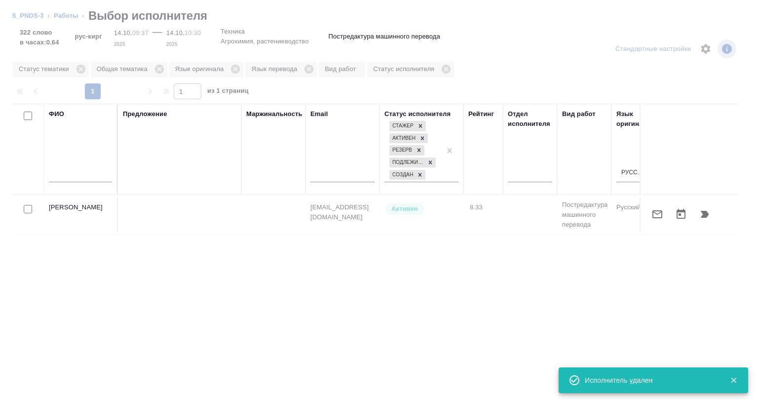
click at [89, 180] on input "text" at bounding box center [80, 176] width 63 height 12
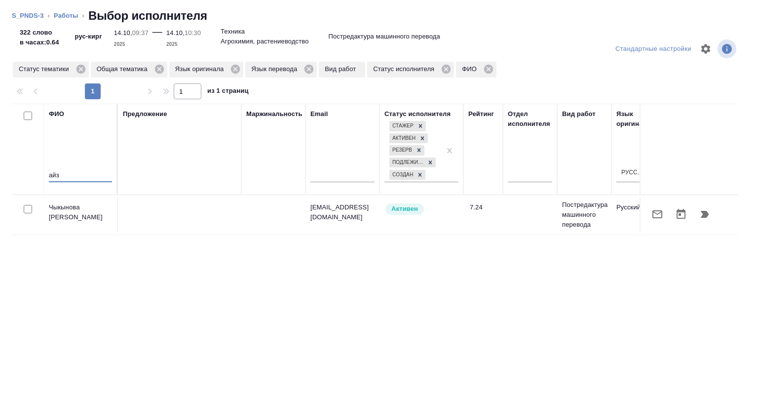
type input "айз"
click at [701, 216] on icon "button" at bounding box center [705, 214] width 8 height 7
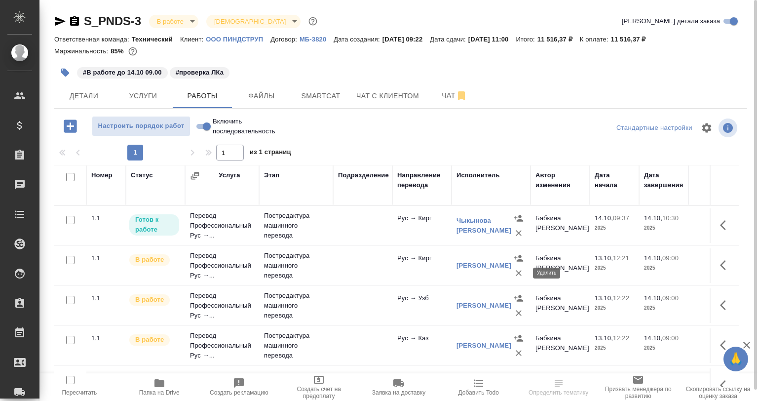
click at [518, 276] on icon "button" at bounding box center [519, 273] width 10 height 10
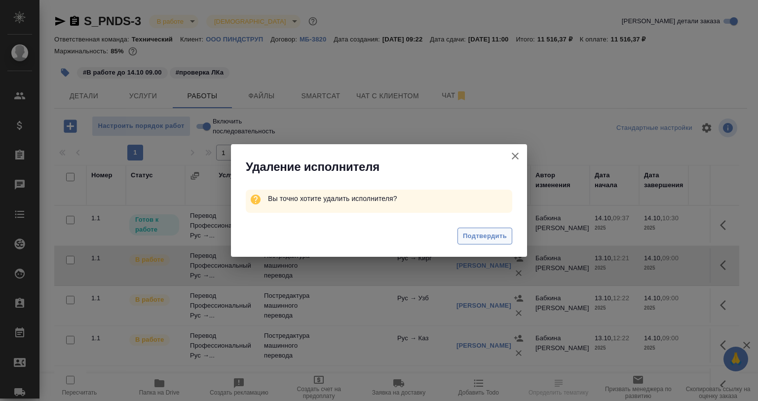
click at [483, 229] on button "Подтвердить" at bounding box center [485, 236] width 55 height 17
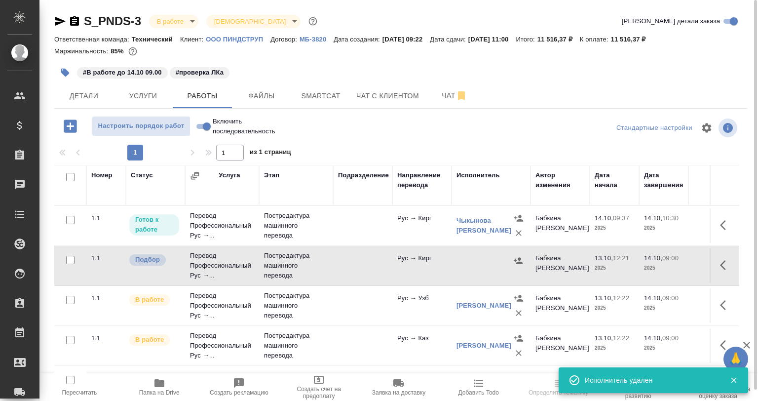
click at [720, 262] on icon "button" at bounding box center [726, 265] width 12 height 12
click at [681, 265] on button "button" at bounding box center [689, 265] width 17 height 24
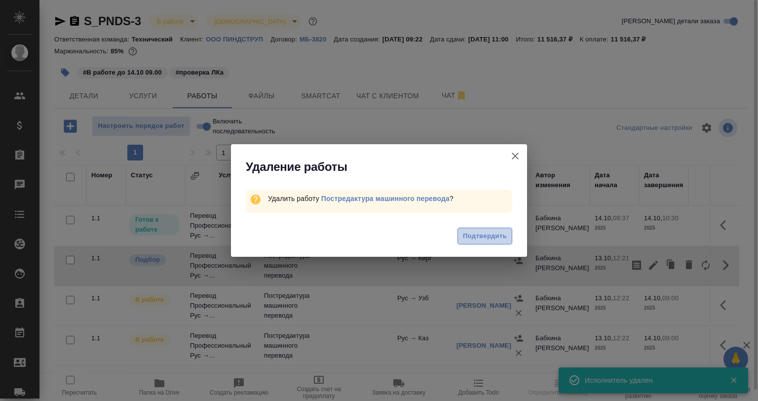
click at [484, 239] on span "Подтвердить" at bounding box center [485, 236] width 44 height 11
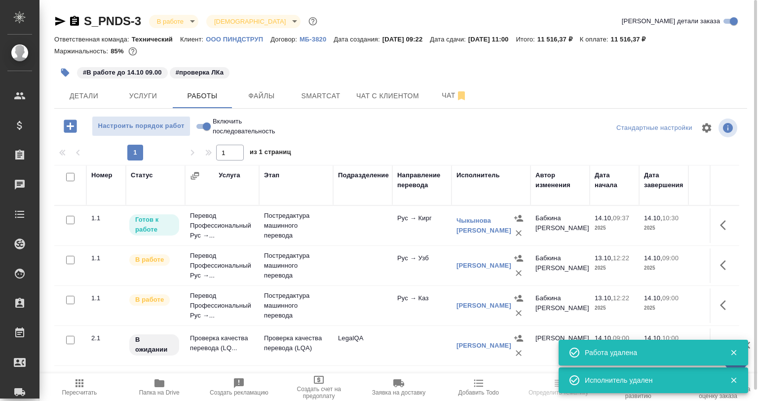
scroll to position [11, 0]
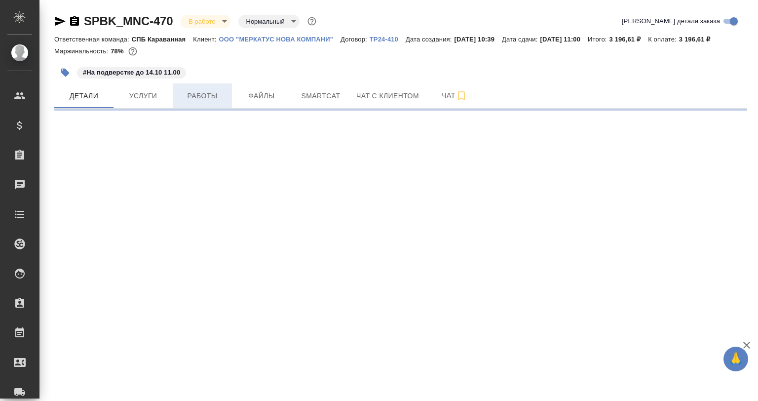
click at [221, 90] on span "Работы" at bounding box center [202, 96] width 47 height 12
select select "RU"
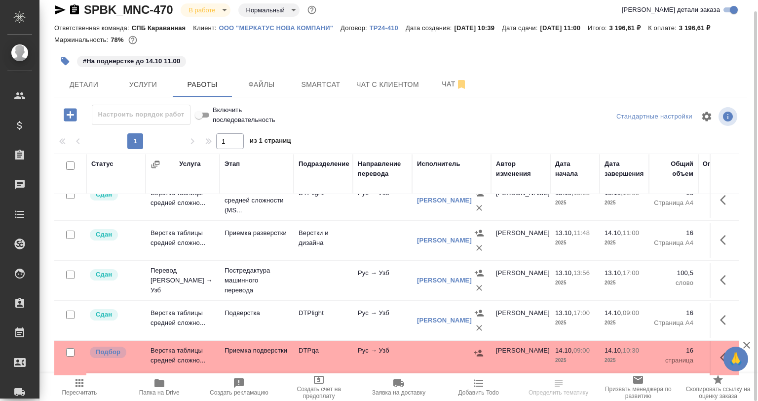
scroll to position [20, 0]
click at [442, 93] on button "Чат" at bounding box center [454, 84] width 59 height 25
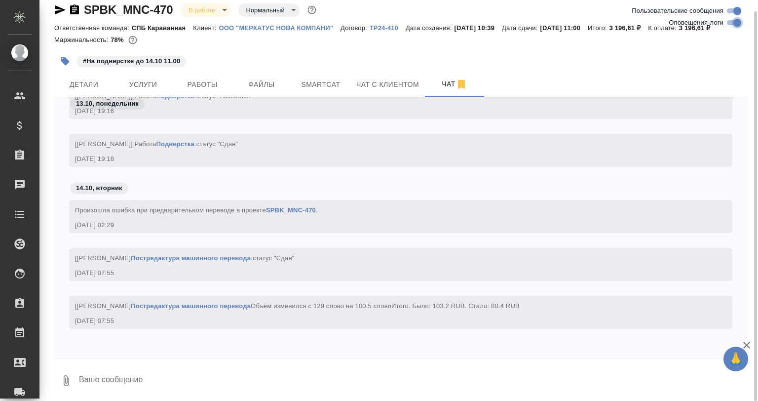
drag, startPoint x: 735, startPoint y: 25, endPoint x: 721, endPoint y: 35, distance: 16.9
click at [733, 26] on input "Оповещения-логи" at bounding box center [738, 23] width 36 height 12
checkbox input "false"
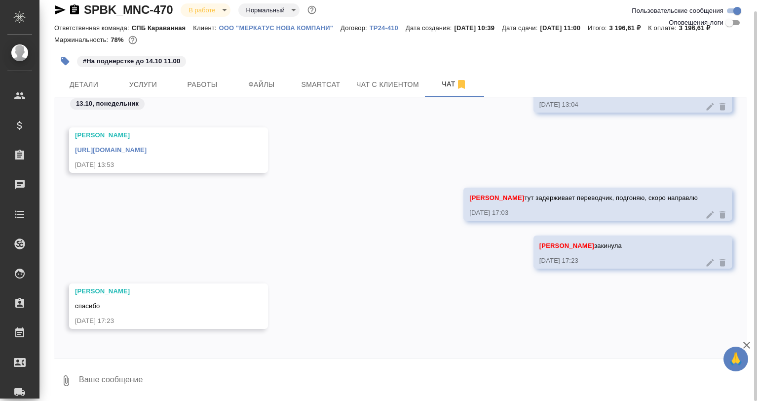
scroll to position [1047, 0]
click at [168, 388] on textarea at bounding box center [412, 381] width 669 height 34
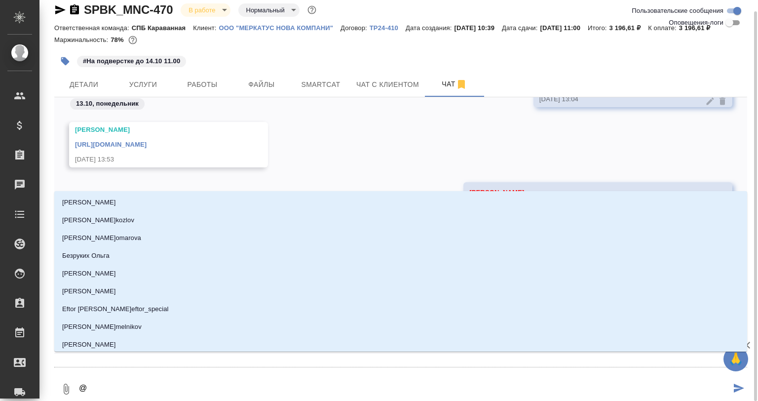
type textarea "@G"
type input "G"
type textarea "@G't"
type input "G't"
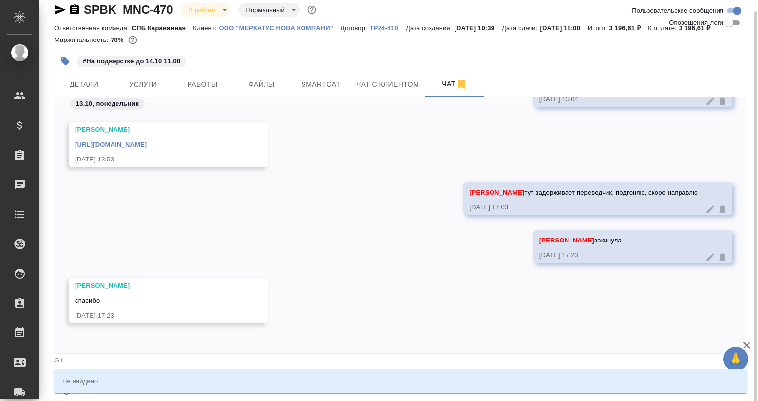
type textarea "@G't'n"
type input "G't'n"
type textarea "@G't'n'h"
type input "G't'n'h"
type textarea "@G't'n'h'j"
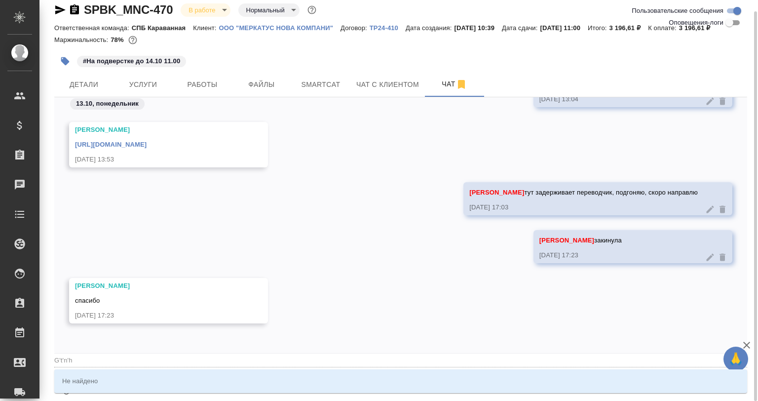
type input "G't'n'h'j"
type textarea "@G't'n'h"
type input "G't'n'h"
type textarea "@G't'n"
type input "G't'n"
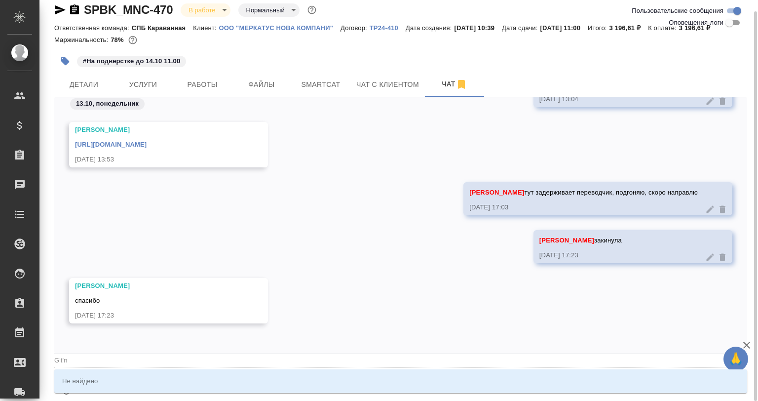
type textarea "@G't"
type input "G't"
type textarea "@G"
type input "G"
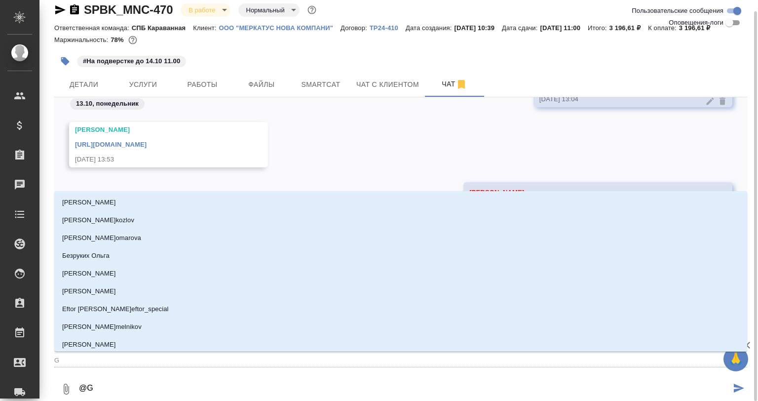
type textarea "@"
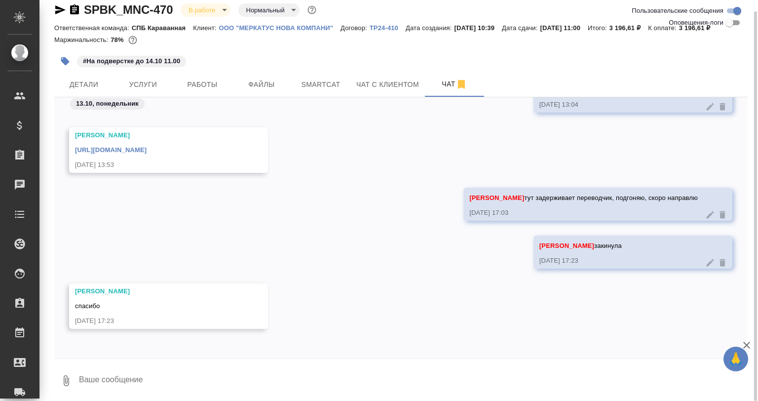
type textarea """
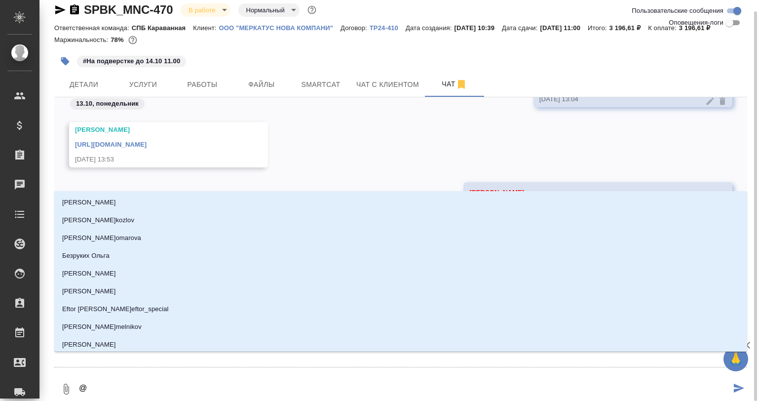
type textarea "@П"
type input "П"
type textarea "@Пе"
type input "Пе"
type textarea "@Пет"
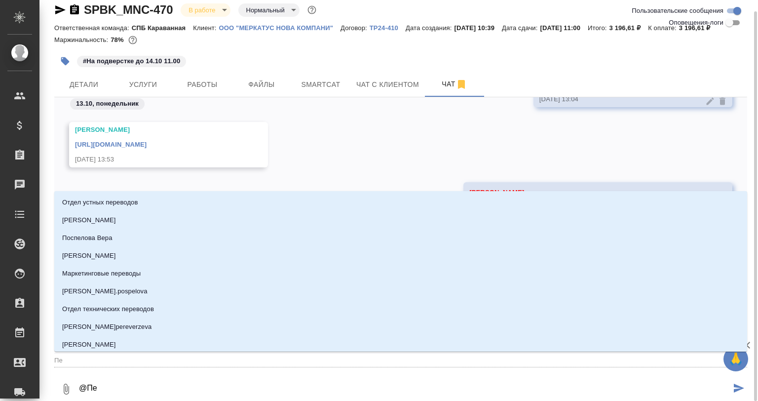
type input "Пет"
type textarea "@Петр"
type input "Петр"
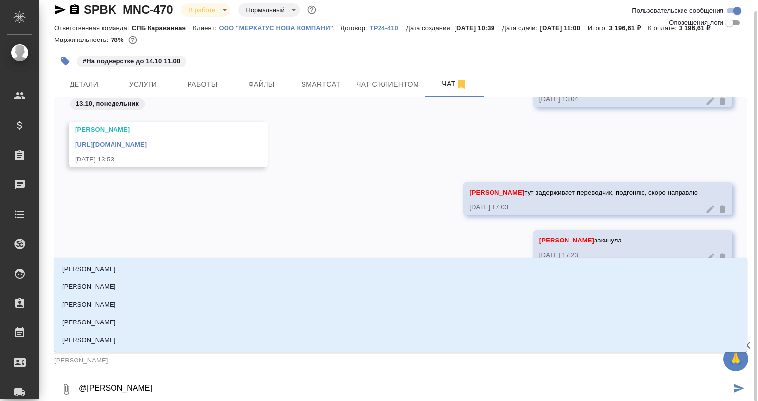
type textarea "@Петро"
type input "Петро"
type textarea "@Петров"
type input "Петров"
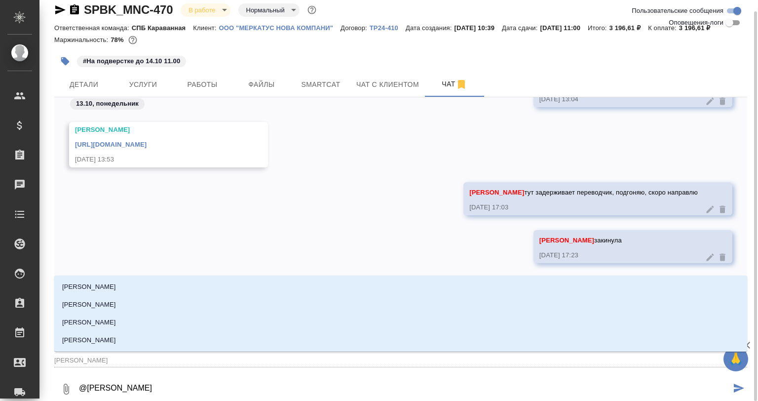
type textarea "@Петрова"
type input "Петрова"
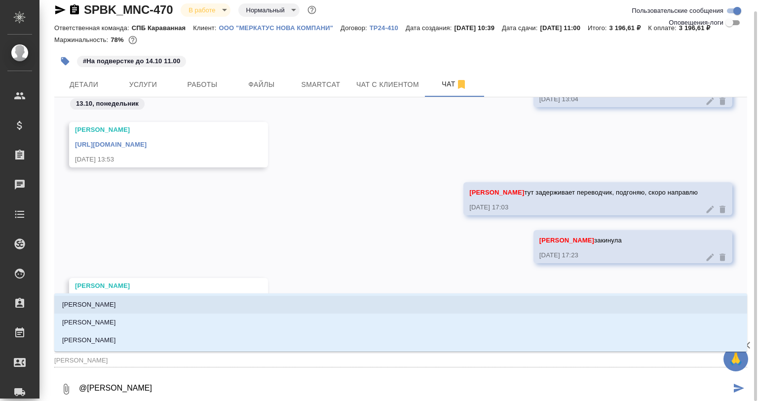
click at [140, 306] on li "Петрова Валерия" at bounding box center [400, 305] width 693 height 18
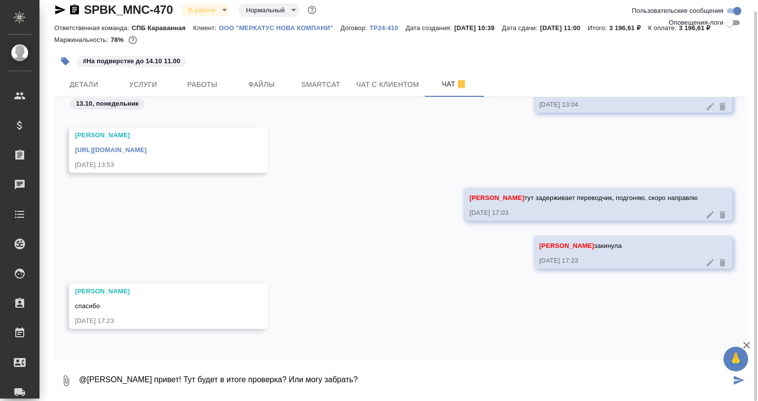
type textarea "@Петрова Валерия привет! Тут будет в итоге проверка? Или могу забрать?"
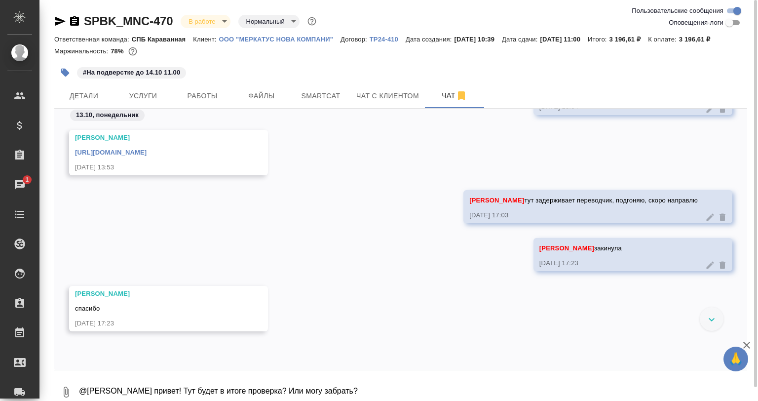
scroll to position [1116, 0]
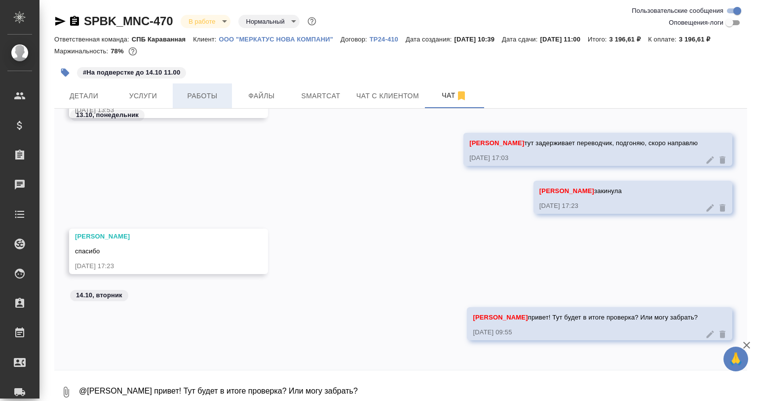
click at [230, 108] on button "Работы" at bounding box center [202, 95] width 59 height 25
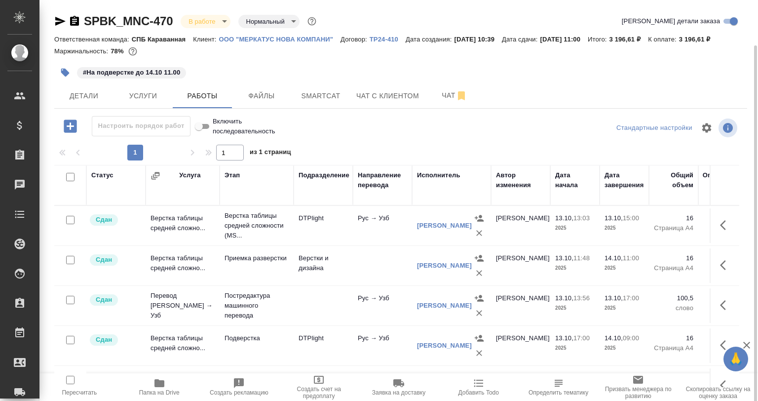
scroll to position [25, 0]
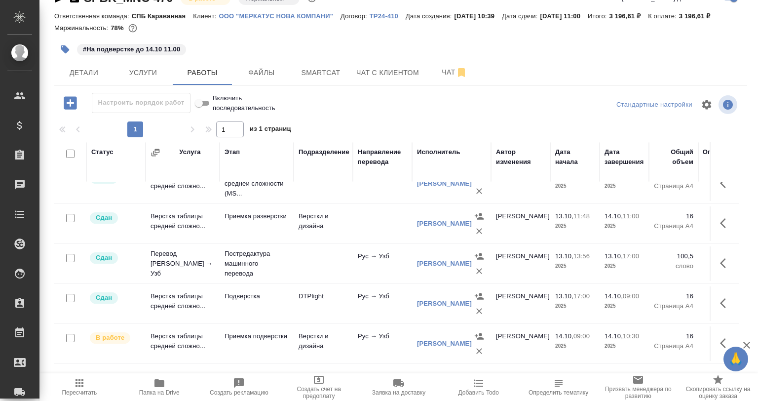
click at [688, 60] on div "#На подверстке до 14.10 11.00" at bounding box center [400, 50] width 693 height 22
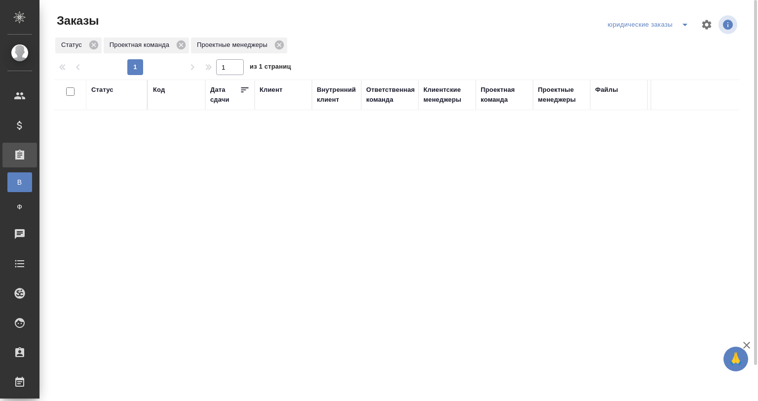
click at [685, 24] on icon "split button" at bounding box center [685, 25] width 5 height 2
click at [652, 56] on li "Технические заказы" at bounding box center [650, 60] width 90 height 16
click at [685, 22] on icon "split button" at bounding box center [685, 25] width 12 height 12
click at [661, 40] on li "Мои заказы" at bounding box center [651, 45] width 88 height 16
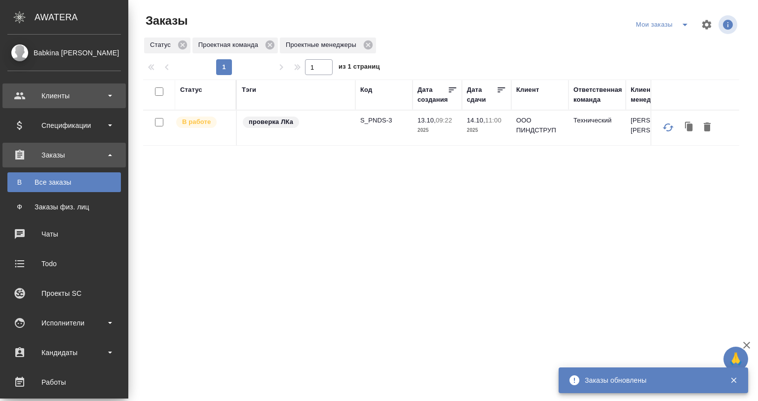
click at [59, 93] on div "Клиенты" at bounding box center [64, 95] width 114 height 15
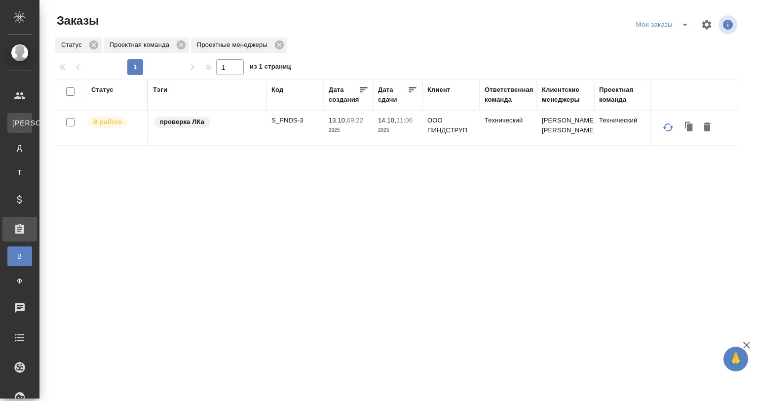
click at [32, 117] on link "К Клиенты" at bounding box center [19, 123] width 25 height 20
select select "RU"
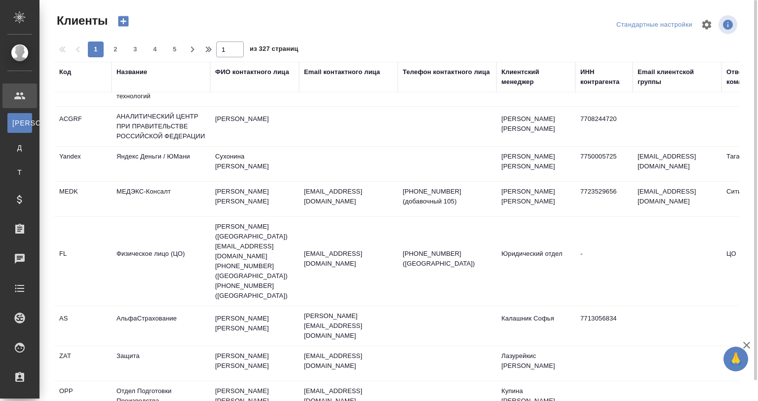
scroll to position [107, 0]
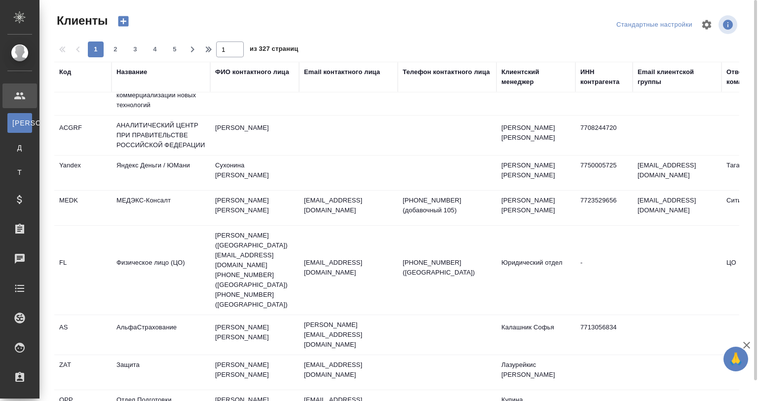
click at [128, 70] on div "Название" at bounding box center [132, 72] width 31 height 10
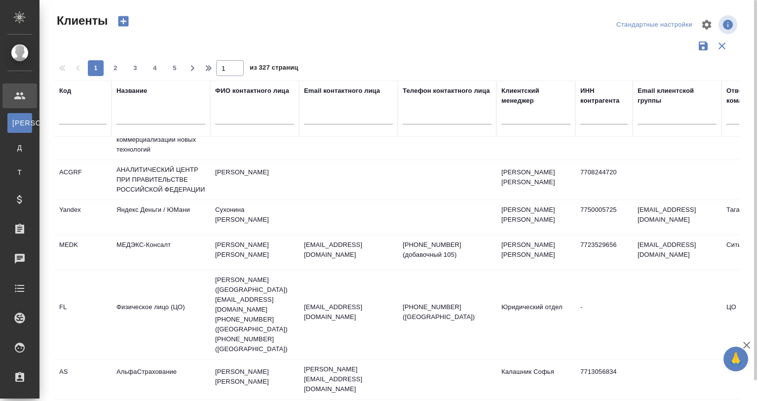
click at [145, 109] on div at bounding box center [161, 119] width 89 height 24
click at [152, 112] on input "text" at bounding box center [161, 118] width 89 height 12
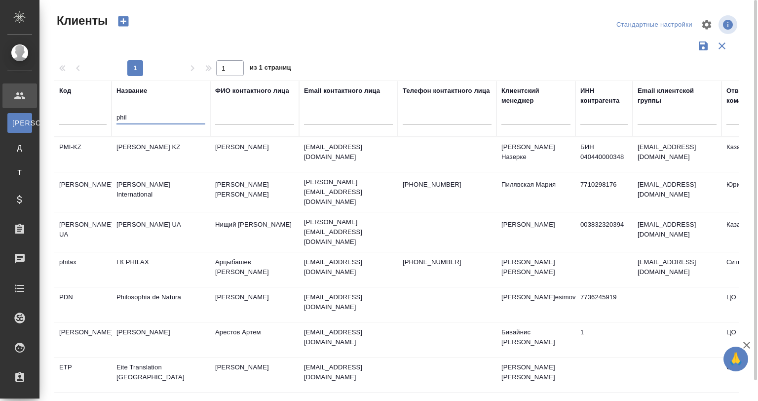
scroll to position [0, 0]
type input "phil"
click at [235, 157] on td "[PERSON_NAME]" at bounding box center [254, 154] width 89 height 35
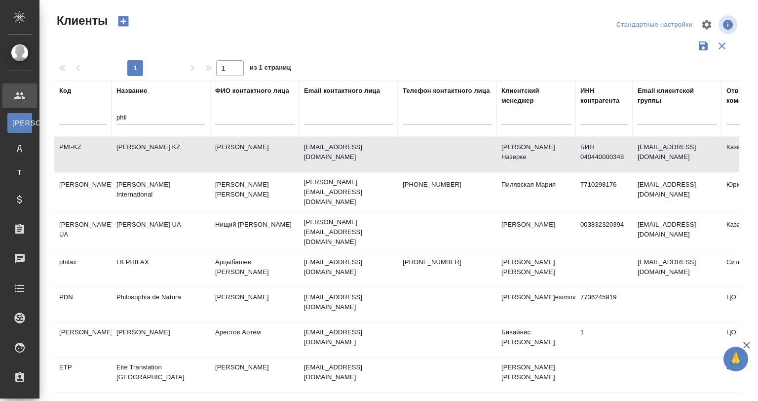
click at [235, 157] on td "[PERSON_NAME]" at bounding box center [254, 154] width 89 height 35
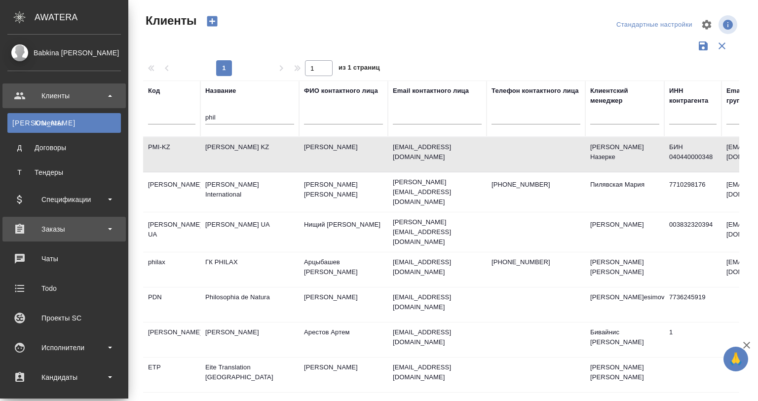
click at [50, 229] on div "Заказы" at bounding box center [64, 229] width 114 height 15
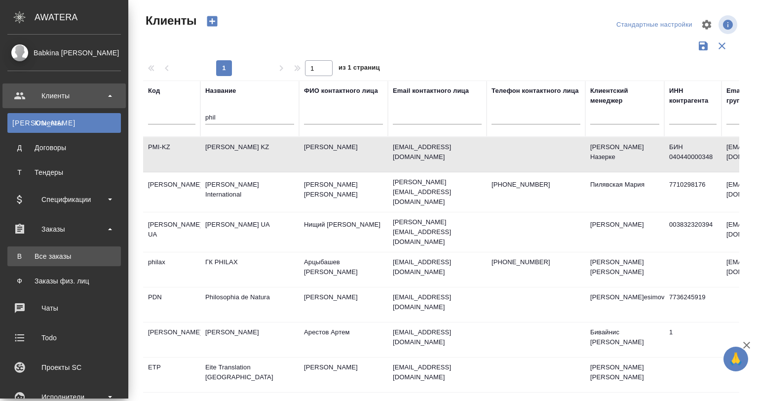
click at [73, 254] on div "Все заказы" at bounding box center [64, 256] width 104 height 10
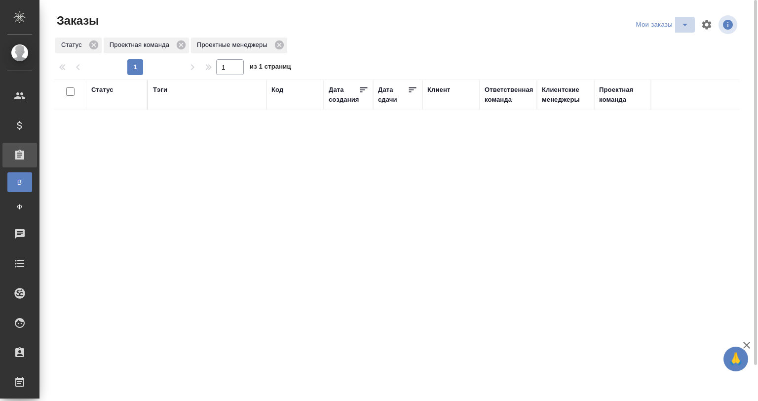
click at [684, 28] on icon "split button" at bounding box center [685, 25] width 12 height 12
click at [662, 62] on li "Технические заказы" at bounding box center [664, 60] width 84 height 16
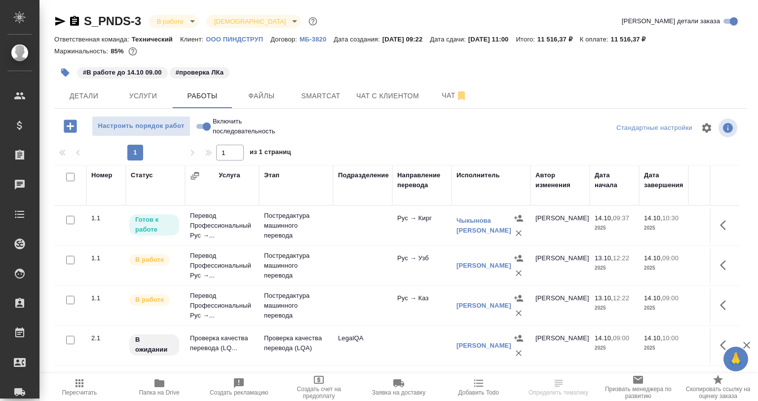
scroll to position [11, 0]
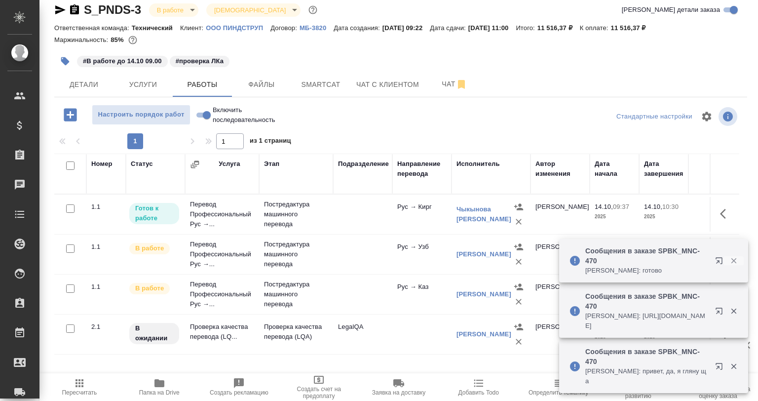
click at [733, 260] on icon "button" at bounding box center [734, 260] width 9 height 9
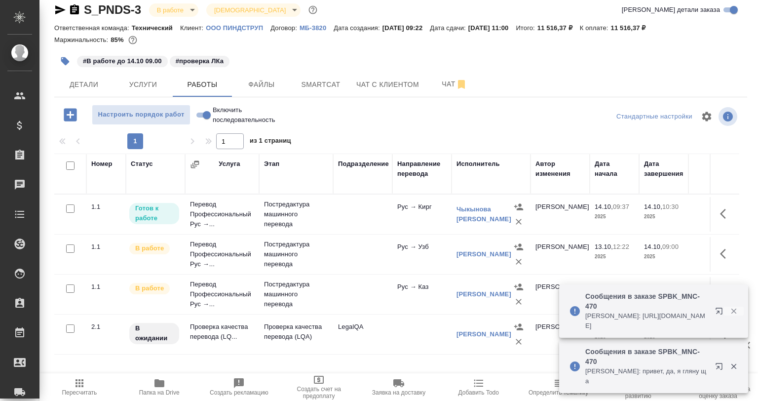
click at [738, 307] on icon "button" at bounding box center [734, 311] width 9 height 9
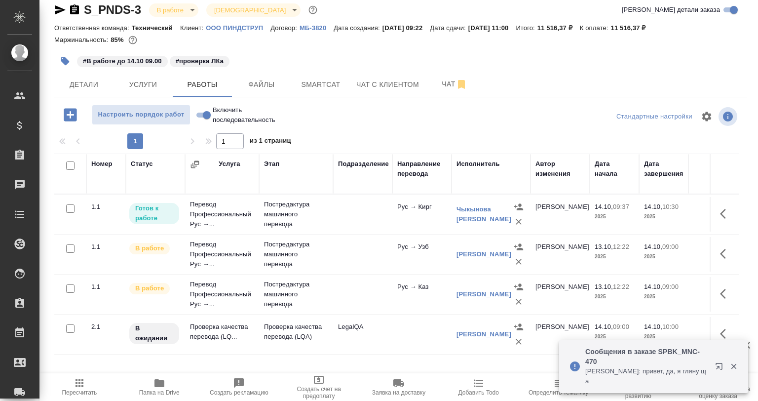
click at [739, 371] on div at bounding box center [727, 366] width 36 height 20
click at [736, 367] on icon "button" at bounding box center [734, 366] width 9 height 9
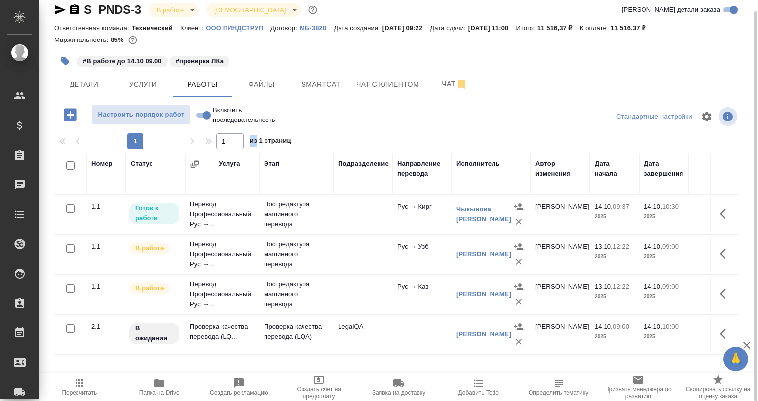
drag, startPoint x: 258, startPoint y: 144, endPoint x: 250, endPoint y: 144, distance: 7.9
click at [250, 144] on span "из 1 страниц" at bounding box center [270, 142] width 41 height 14
click at [334, 144] on div "1 1 из 1 страниц" at bounding box center [400, 141] width 693 height 16
drag, startPoint x: 298, startPoint y: 137, endPoint x: 231, endPoint y: 136, distance: 67.6
click at [231, 136] on div "1 1 из 1 страниц" at bounding box center [400, 141] width 693 height 16
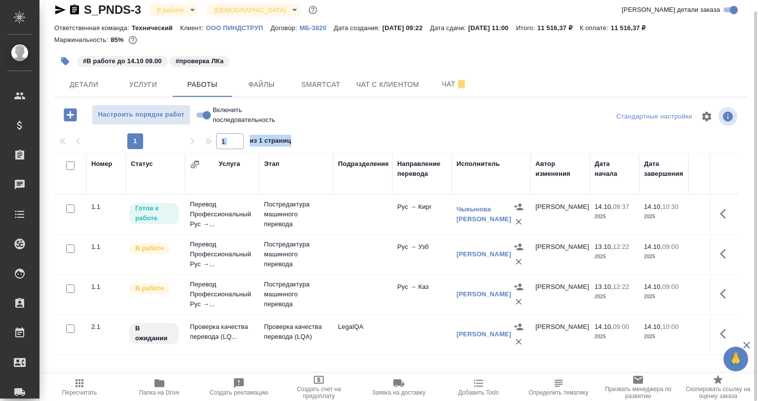
click at [340, 140] on div "1 1 из 1 страниц" at bounding box center [400, 141] width 693 height 16
click at [316, 88] on span "Smartcat" at bounding box center [320, 84] width 47 height 12
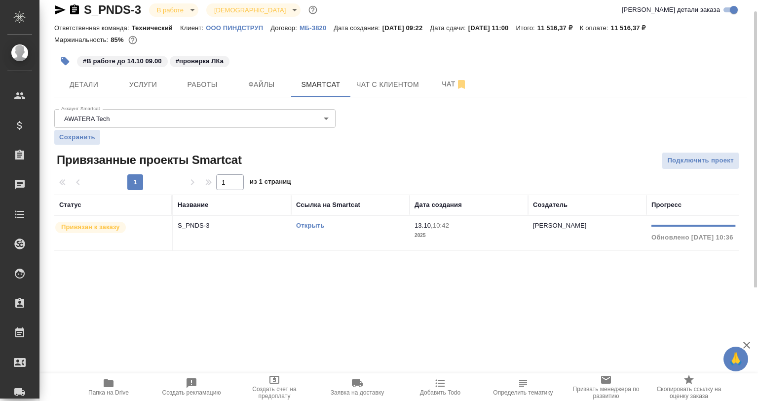
click at [261, 245] on td "S_PNDS-3" at bounding box center [232, 233] width 118 height 35
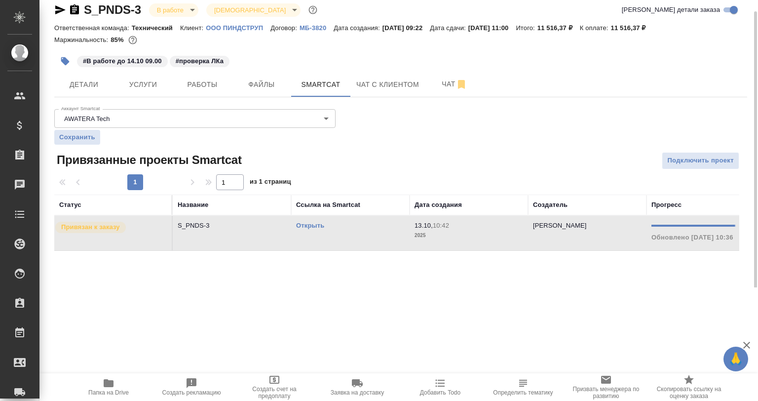
click at [261, 245] on td "S_PNDS-3" at bounding box center [232, 233] width 118 height 35
click at [177, 80] on button "Работы" at bounding box center [202, 84] width 59 height 25
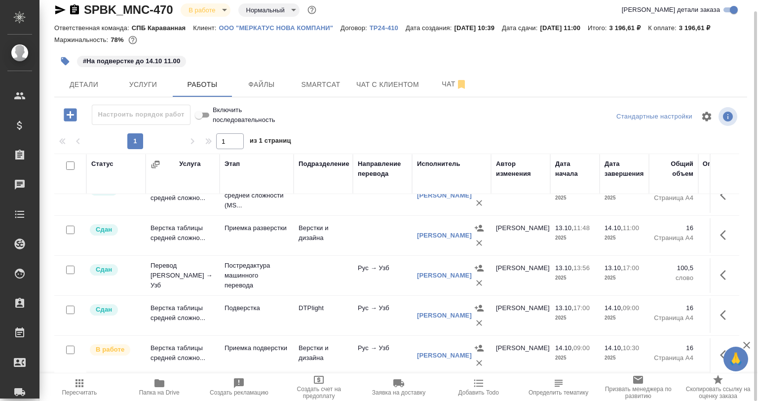
scroll to position [25, 0]
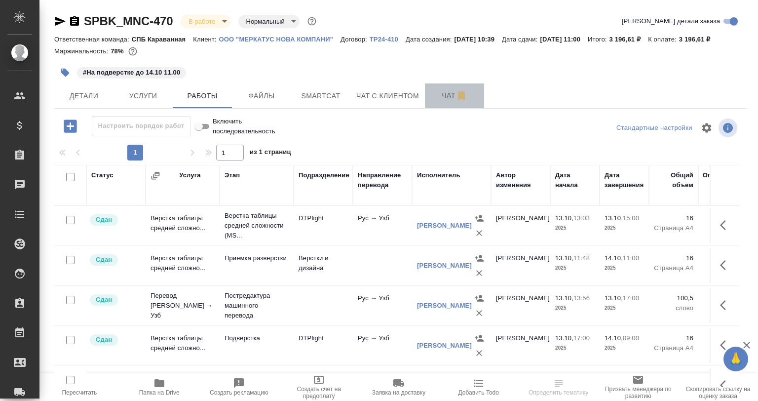
click at [451, 99] on span "Чат" at bounding box center [454, 95] width 47 height 12
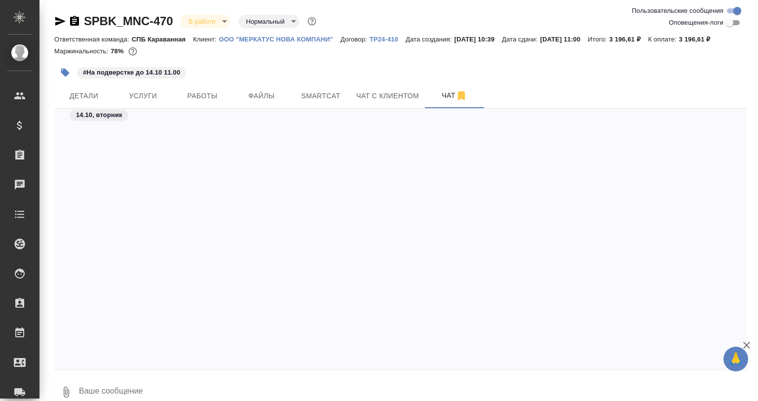
scroll to position [1797, 0]
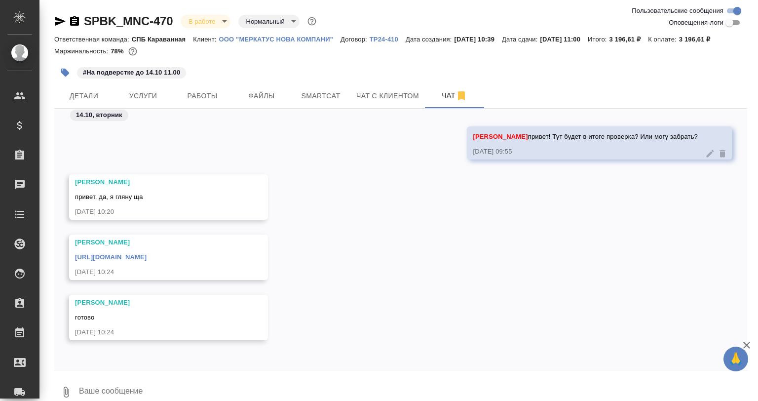
click at [170, 373] on div at bounding box center [400, 372] width 693 height 5
click at [194, 397] on textarea at bounding box center [412, 392] width 669 height 34
type textarea "Спасибо!"
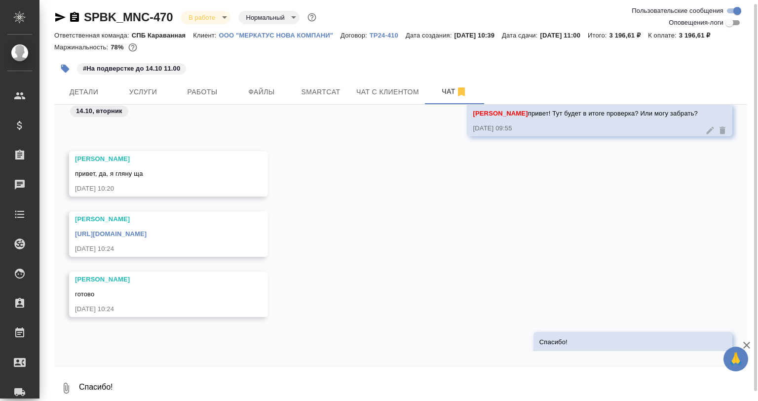
scroll to position [1846, 0]
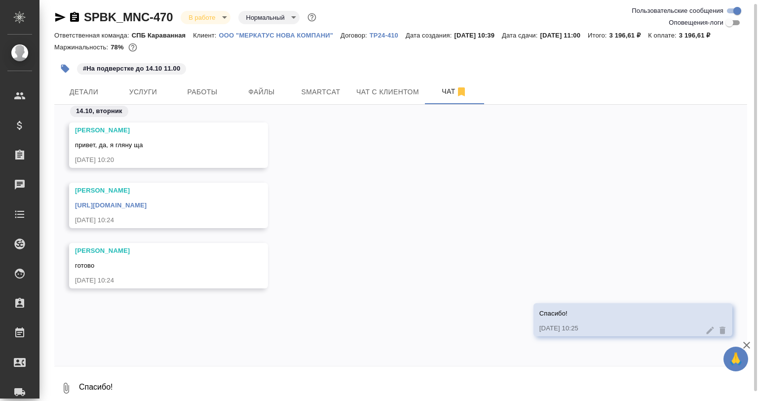
click at [268, 211] on div "[PERSON_NAME] [URL][DOMAIN_NAME] [DATE] 10:24" at bounding box center [168, 205] width 199 height 45
click at [147, 205] on link "[URL][DOMAIN_NAME]" at bounding box center [111, 204] width 72 height 7
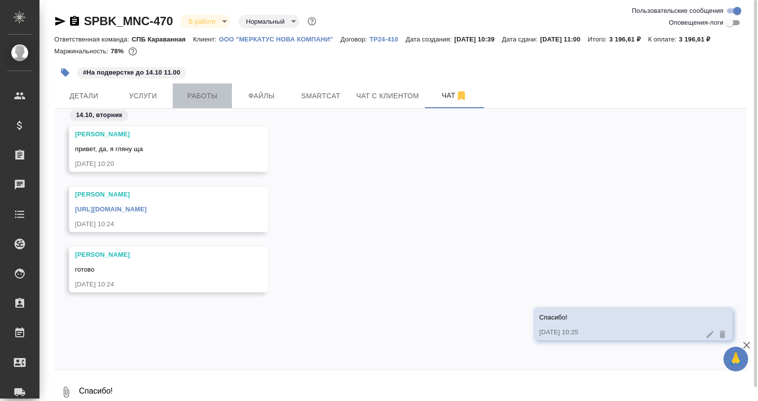
click at [205, 97] on span "Работы" at bounding box center [202, 96] width 47 height 12
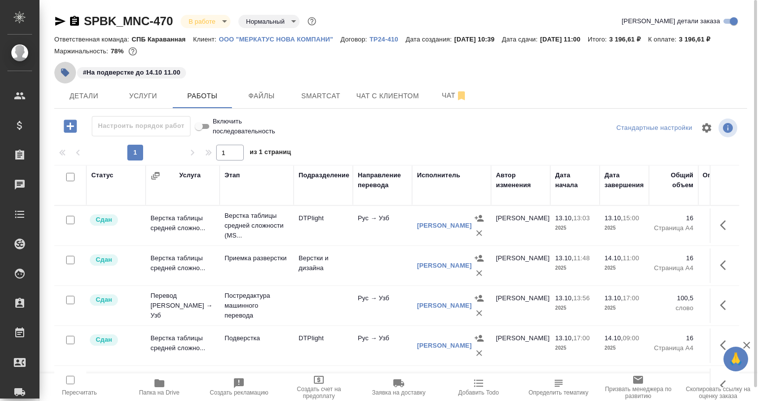
click at [69, 75] on icon "button" at bounding box center [65, 73] width 10 height 10
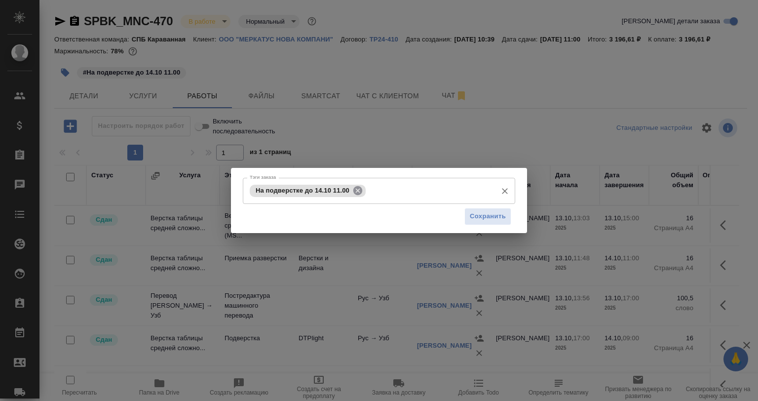
click at [357, 190] on icon at bounding box center [357, 190] width 11 height 11
click at [476, 211] on span "Сохранить" at bounding box center [488, 216] width 36 height 11
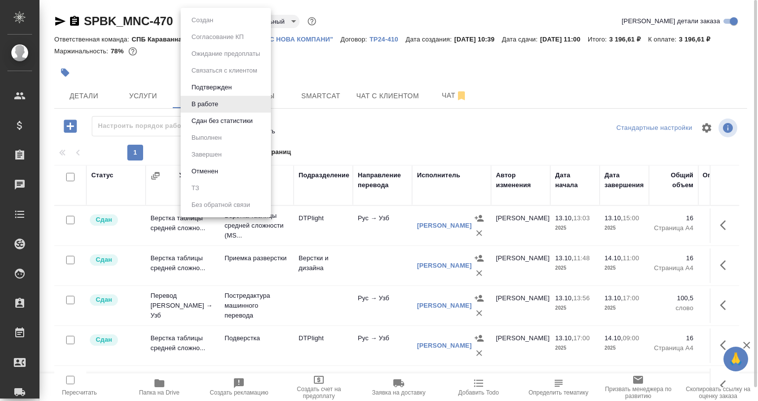
click at [200, 22] on body "🙏 .cls-1 fill:#fff; AWATERA [PERSON_NAME] Спецификации Заказы 0 Чаты Todo Проек…" at bounding box center [379, 200] width 758 height 401
click at [218, 119] on button "Сдан без статистики" at bounding box center [222, 121] width 67 height 11
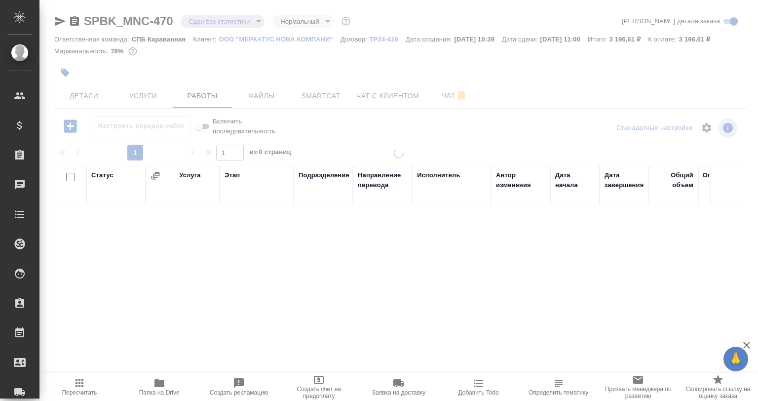
click at [202, 23] on body "🙏 .cls-1 fill:#fff; AWATERA Babkina Anastasiya Клиенты Спецификации Заказы 0 Ча…" at bounding box center [379, 200] width 758 height 401
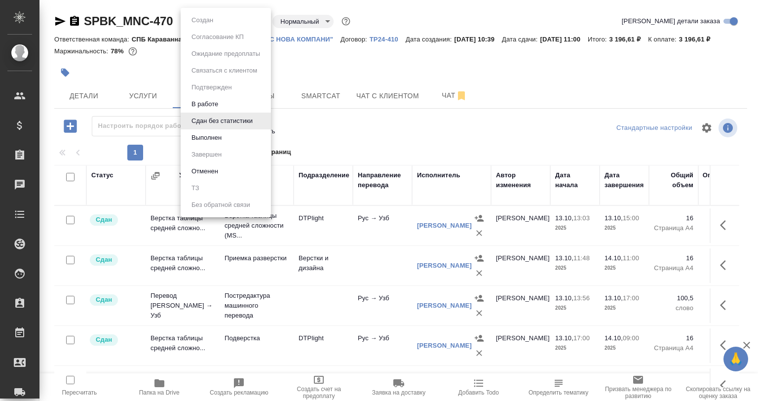
click at [225, 135] on li "Выполнен" at bounding box center [226, 137] width 90 height 17
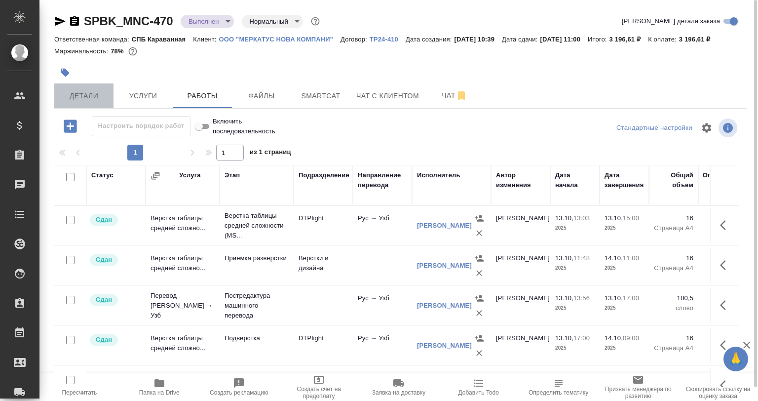
click at [79, 97] on span "Детали" at bounding box center [83, 96] width 47 height 12
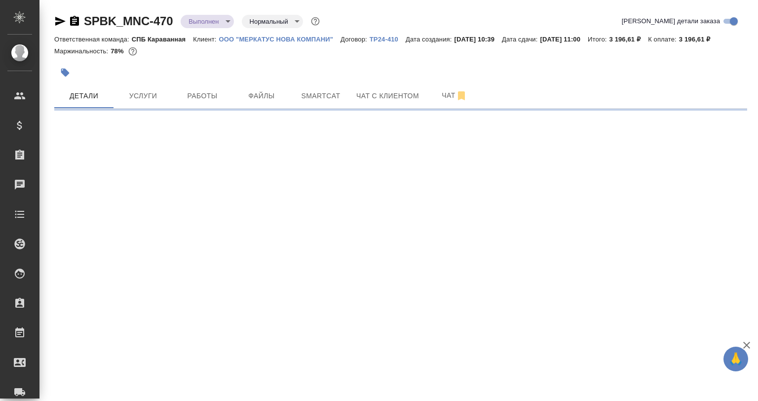
select select "RU"
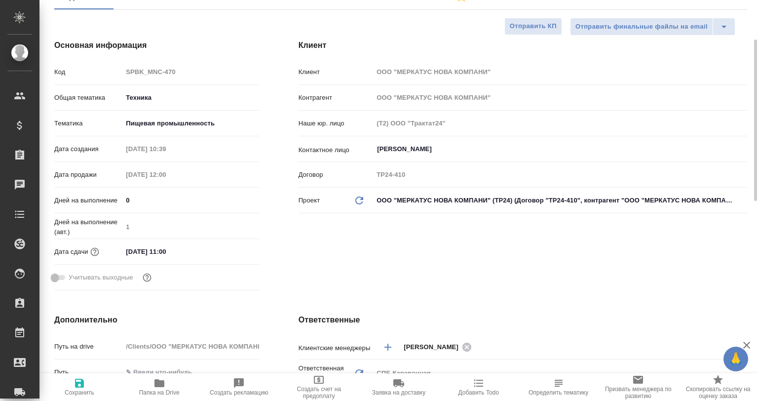
type textarea "x"
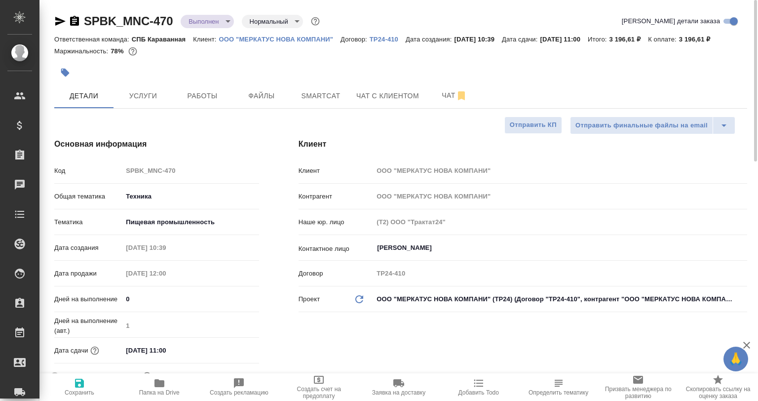
click at [60, 24] on icon "button" at bounding box center [60, 21] width 12 height 12
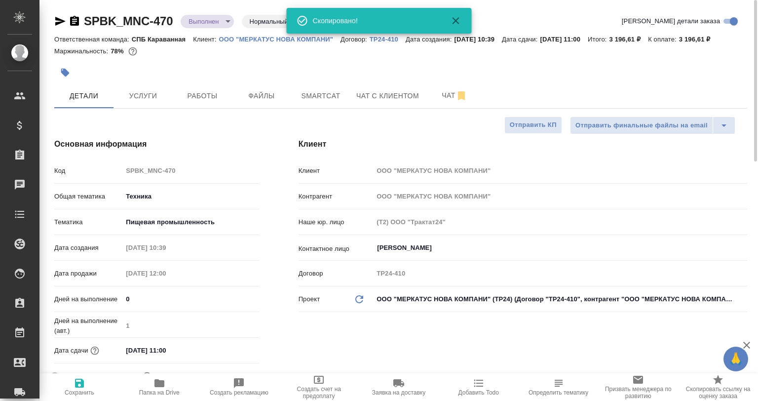
type textarea "x"
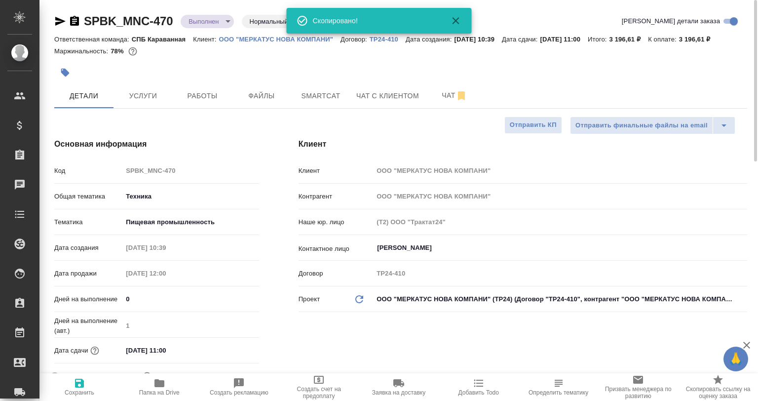
type textarea "x"
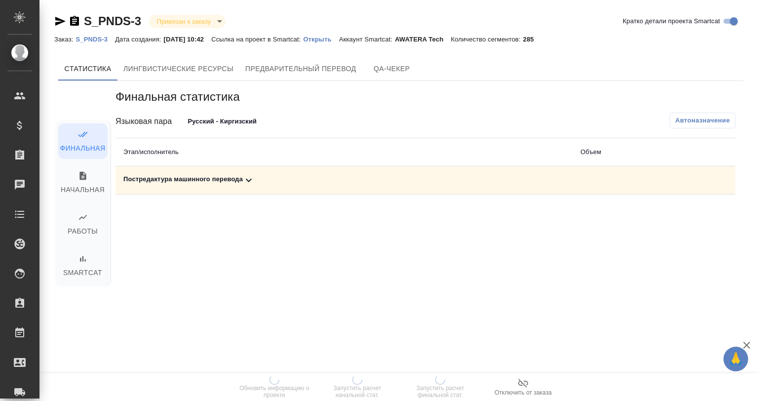
click at [253, 170] on td "Постредактура машинного перевода" at bounding box center [344, 180] width 457 height 28
click at [254, 178] on icon at bounding box center [249, 180] width 12 height 12
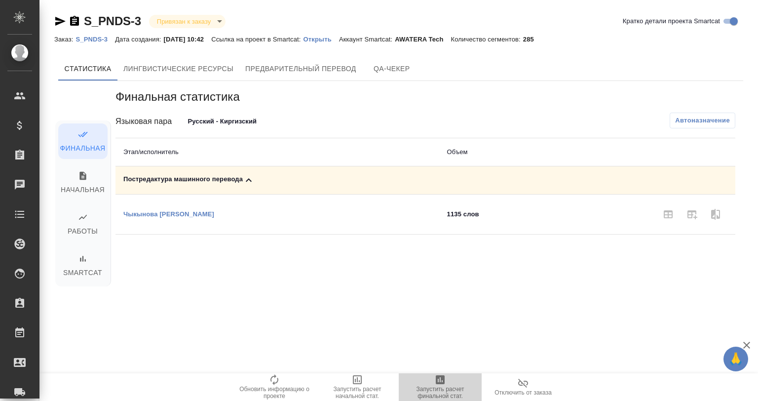
click at [438, 378] on icon "button" at bounding box center [440, 379] width 9 height 9
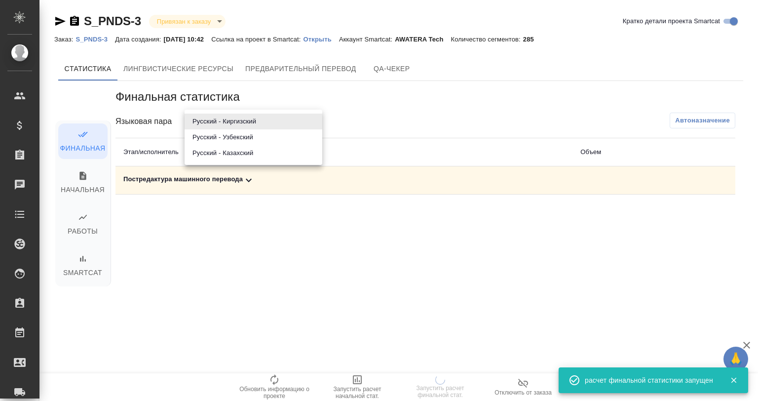
click at [215, 120] on body "🙏 .cls-1 fill:#fff; AWATERA Babkina Anastasiya Клиенты Спецификации Заказы 0 Ча…" at bounding box center [379, 200] width 758 height 401
click at [222, 134] on li "Русский - Узбекский" at bounding box center [254, 137] width 138 height 16
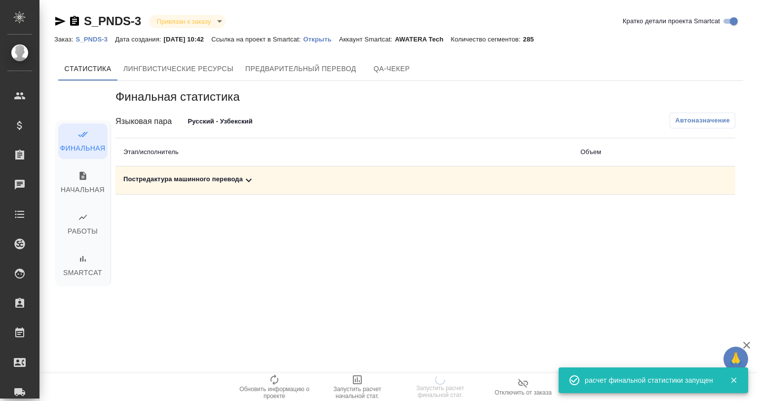
click at [221, 120] on body "🙏 .cls-1 fill:#fff; AWATERA Babkina Anastasiya Клиенты Спецификации Заказы 0 Ча…" at bounding box center [379, 200] width 758 height 401
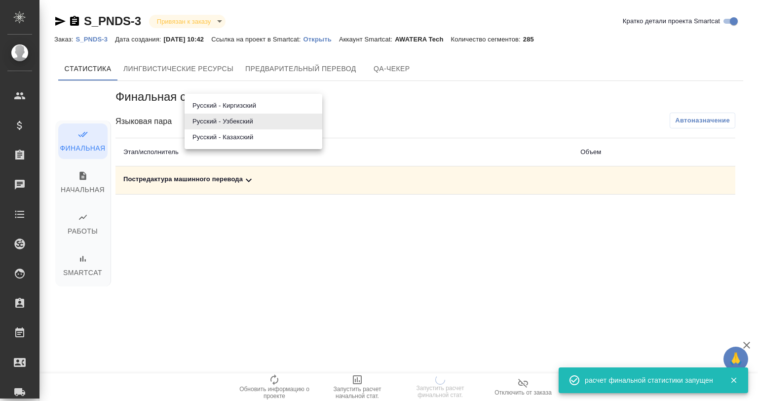
click at [229, 141] on li "Русский - Казахский" at bounding box center [254, 137] width 138 height 16
click at [228, 120] on body "🙏 .cls-1 fill:#fff; AWATERA Babkina Anastasiya Клиенты Спецификации Заказы 0 Ча…" at bounding box center [379, 200] width 758 height 401
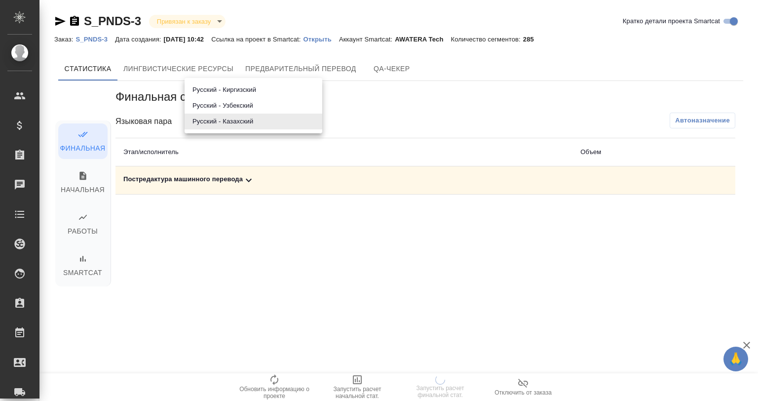
click at [227, 92] on li "Русский - Киргизский" at bounding box center [254, 90] width 138 height 16
type input "68ecad4e77cf9cdb206a77b1"
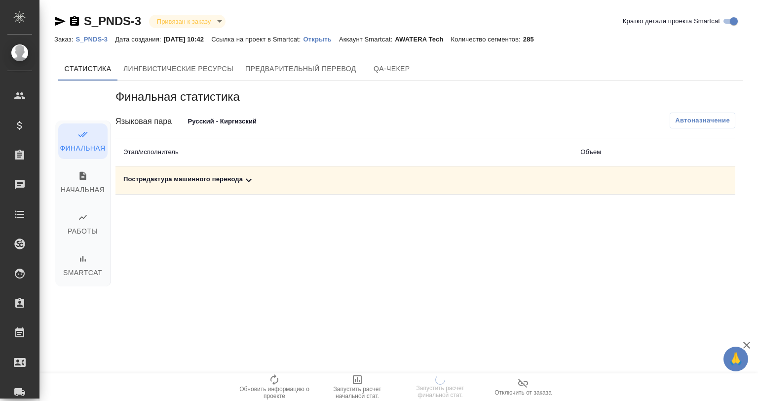
click at [256, 183] on div "Постредактура машинного перевода" at bounding box center [343, 180] width 441 height 12
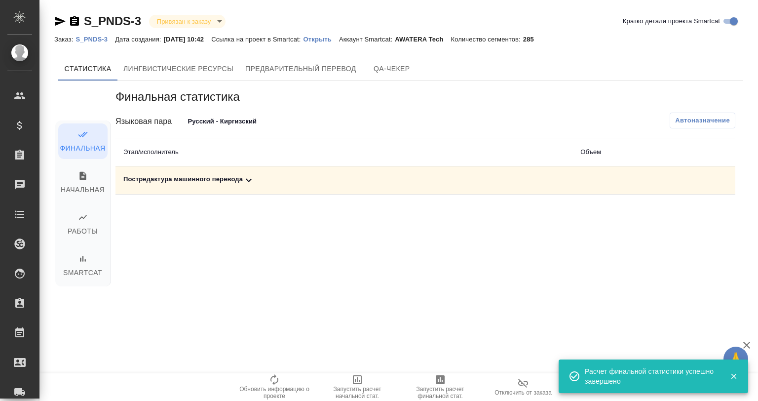
click at [239, 178] on div "Постредактура машинного перевода" at bounding box center [343, 180] width 441 height 12
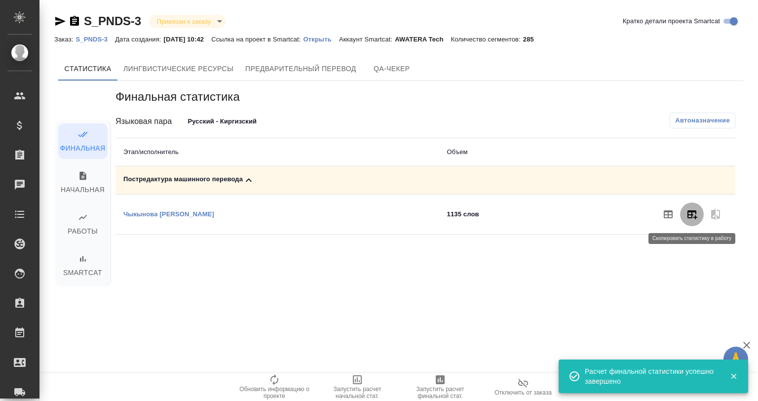
click at [698, 210] on button "button" at bounding box center [692, 214] width 24 height 24
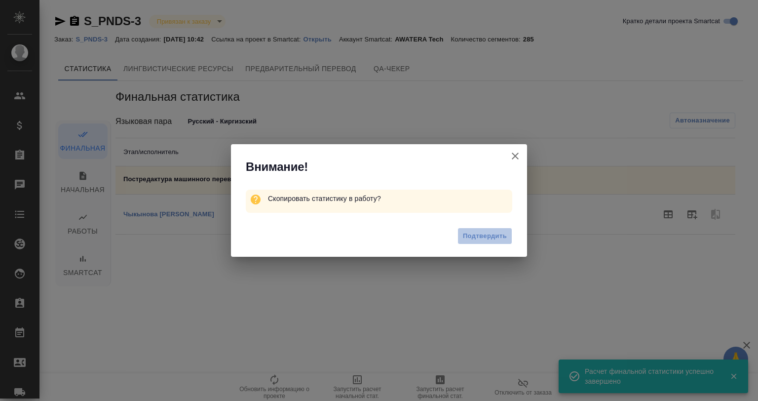
click at [476, 235] on span "Подтвердить" at bounding box center [485, 236] width 44 height 11
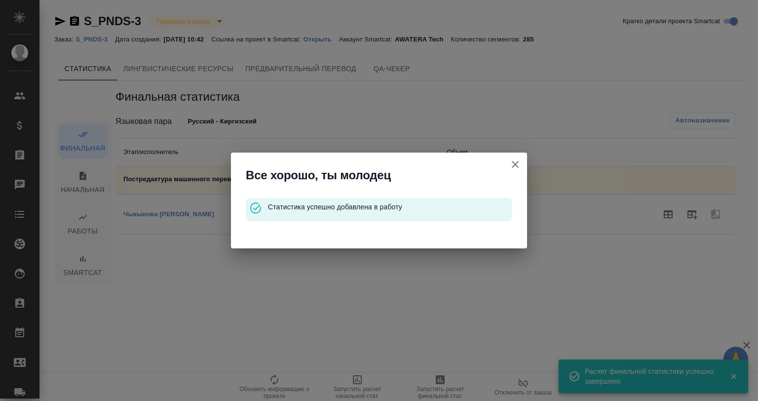
drag, startPoint x: 514, startPoint y: 164, endPoint x: 414, endPoint y: 152, distance: 101.0
click at [513, 164] on icon "button" at bounding box center [515, 164] width 12 height 12
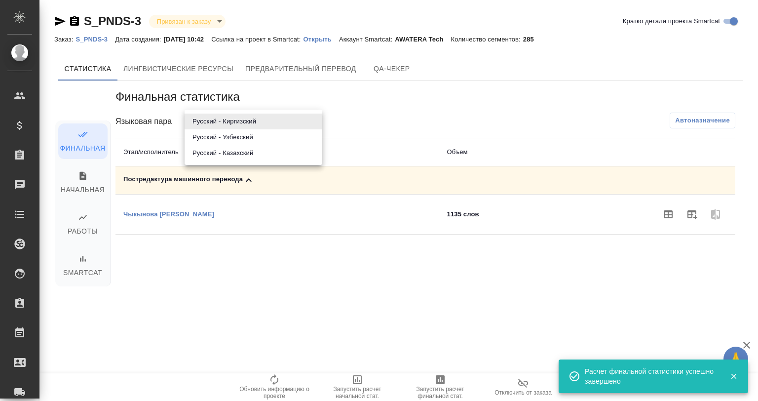
click at [189, 117] on body "🙏 .cls-1 fill:#fff; AWATERA Babkina Anastasiya Клиенты Спецификации Заказы 0 Ча…" at bounding box center [379, 200] width 758 height 401
click at [207, 139] on li "Русский - Узбекский" at bounding box center [254, 137] width 138 height 16
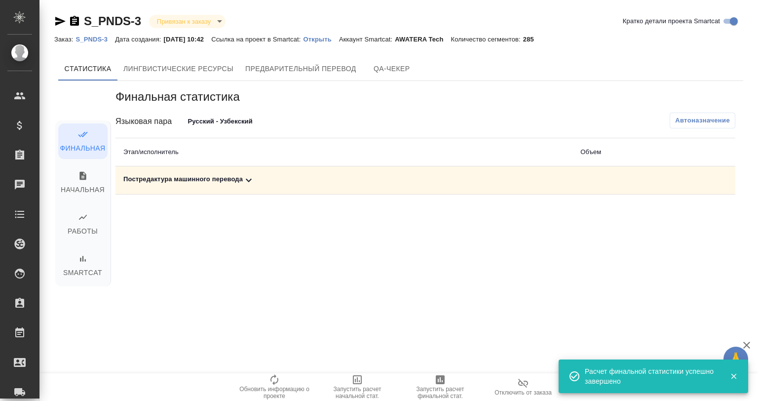
click at [193, 179] on div "Постредактура машинного перевода" at bounding box center [343, 180] width 441 height 12
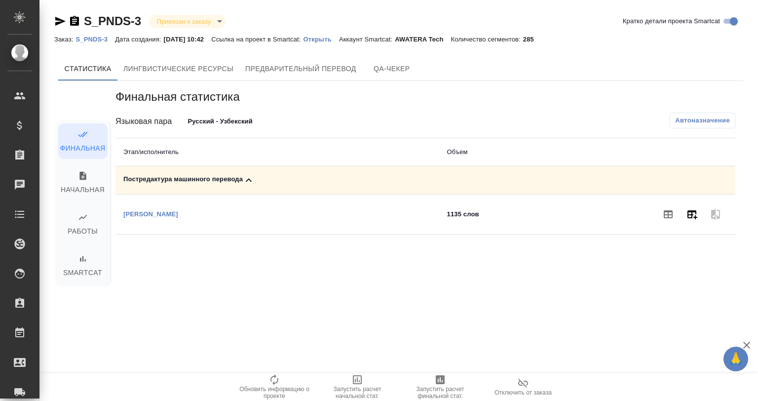
click at [686, 209] on icon "button" at bounding box center [692, 214] width 12 height 12
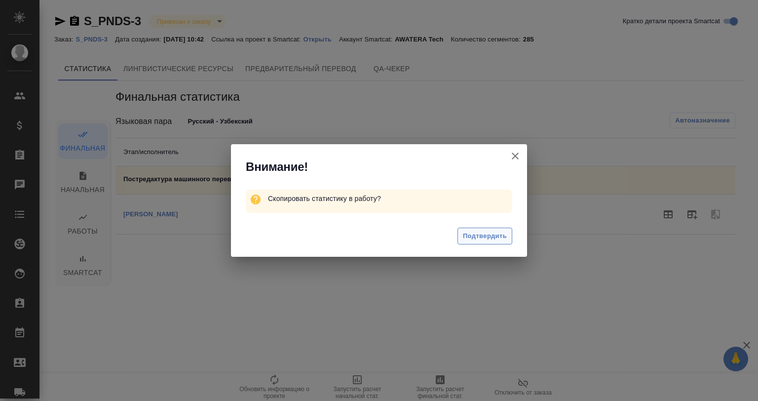
drag, startPoint x: 451, startPoint y: 240, endPoint x: 460, endPoint y: 239, distance: 8.9
click at [454, 240] on div "Подтвердить" at bounding box center [379, 237] width 296 height 39
click at [470, 239] on span "Подтвердить" at bounding box center [485, 236] width 44 height 11
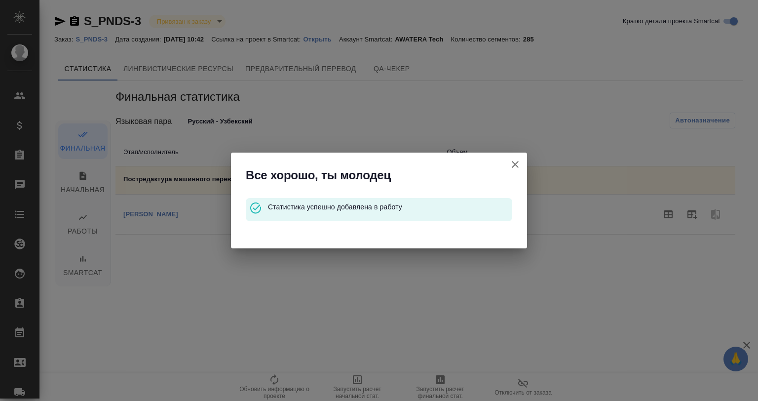
drag, startPoint x: 519, startPoint y: 161, endPoint x: 415, endPoint y: 145, distance: 105.0
click at [517, 160] on icon "button" at bounding box center [515, 164] width 12 height 12
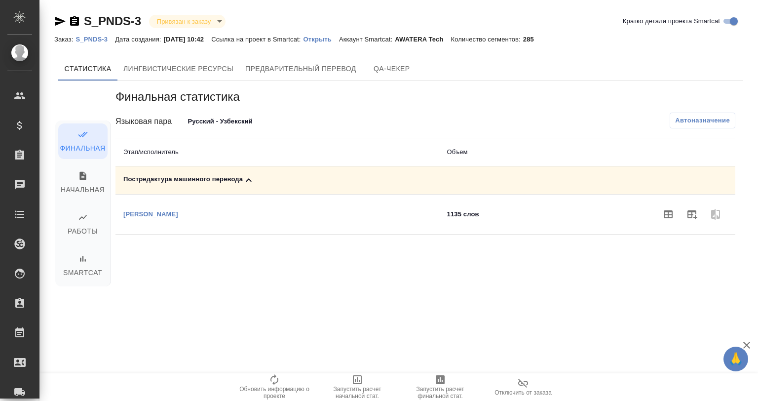
click at [245, 114] on body "🙏 .cls-1 fill:#fff; AWATERA Babkina Anastasiya Клиенты Спецификации Заказы 0 Ча…" at bounding box center [379, 200] width 758 height 401
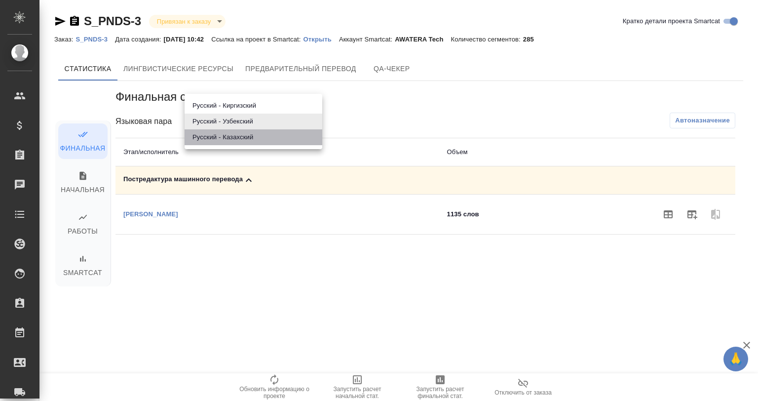
click at [238, 141] on li "Русский - Казахский" at bounding box center [254, 137] width 138 height 16
type input "68ecad4e77cf9cdb206a77b3"
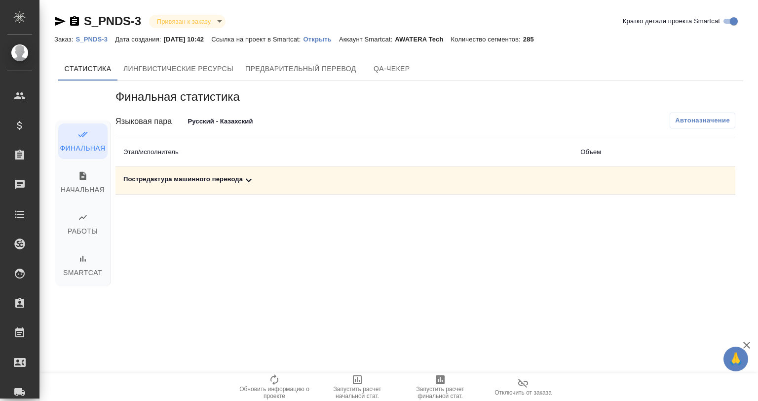
click at [459, 192] on td "Постредактура машинного перевода" at bounding box center [344, 180] width 457 height 28
click at [462, 187] on td "Постредактура машинного перевода" at bounding box center [344, 180] width 457 height 28
click at [192, 177] on div "Постредактура машинного перевода" at bounding box center [343, 180] width 441 height 12
click at [685, 207] on button "button" at bounding box center [692, 214] width 24 height 24
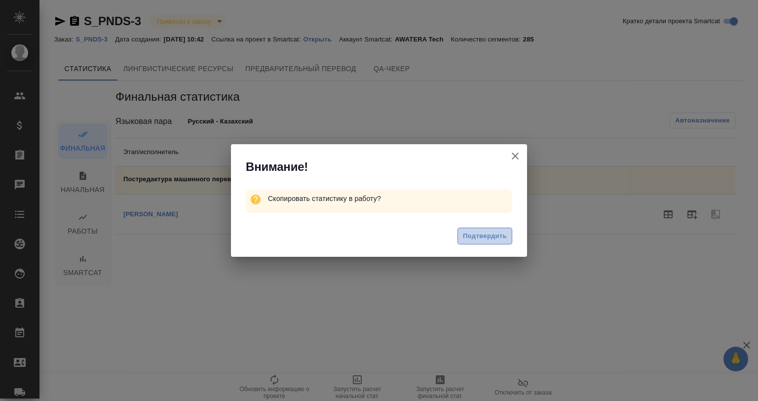
click at [492, 235] on span "Подтвердить" at bounding box center [485, 236] width 44 height 11
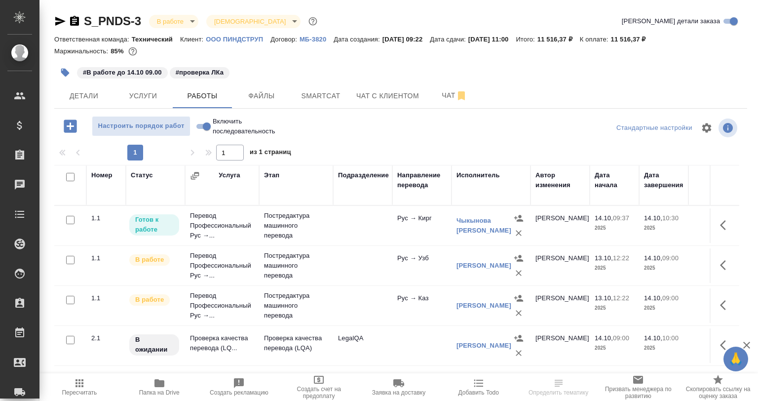
click at [730, 218] on button "button" at bounding box center [726, 225] width 24 height 24
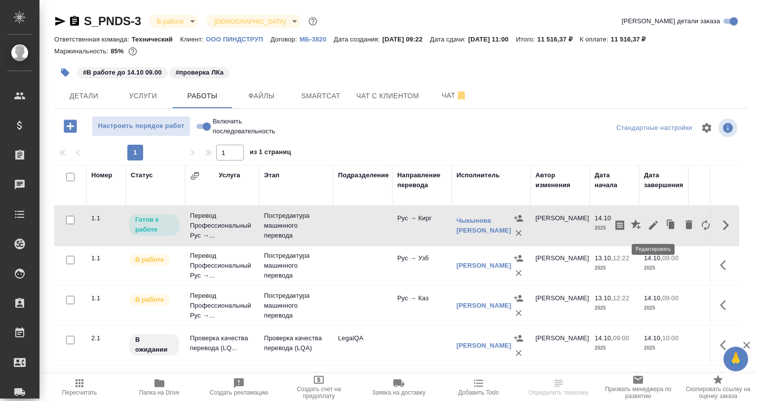
click at [656, 221] on icon "button" at bounding box center [653, 225] width 9 height 9
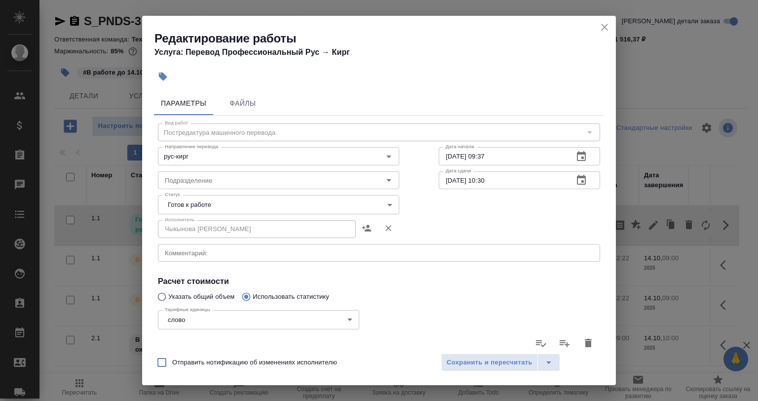
click at [204, 199] on body "🙏 .cls-1 fill:#fff; AWATERA Babkina Anastasiya Клиенты Спецификации Заказы 0 Ча…" at bounding box center [379, 200] width 758 height 401
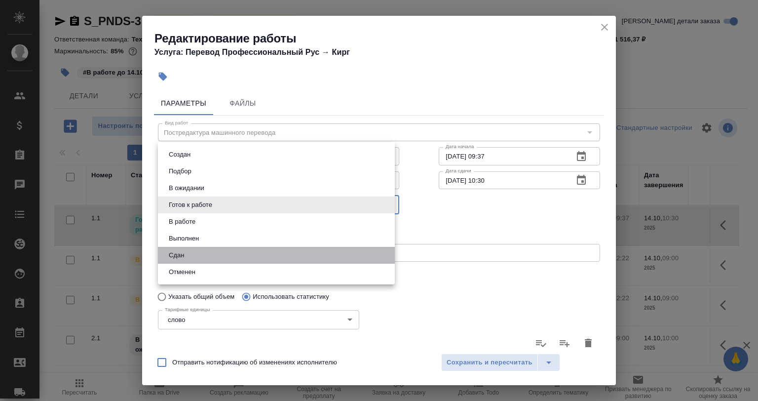
click at [197, 252] on li "Сдан" at bounding box center [276, 255] width 237 height 17
type input "closed"
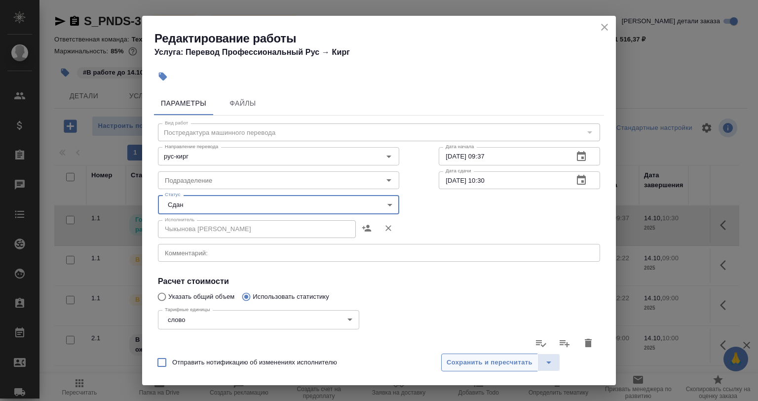
click at [458, 353] on button "Сохранить и пересчитать" at bounding box center [489, 362] width 97 height 18
click at [460, 355] on button "Сохранить и пересчитать" at bounding box center [489, 362] width 97 height 18
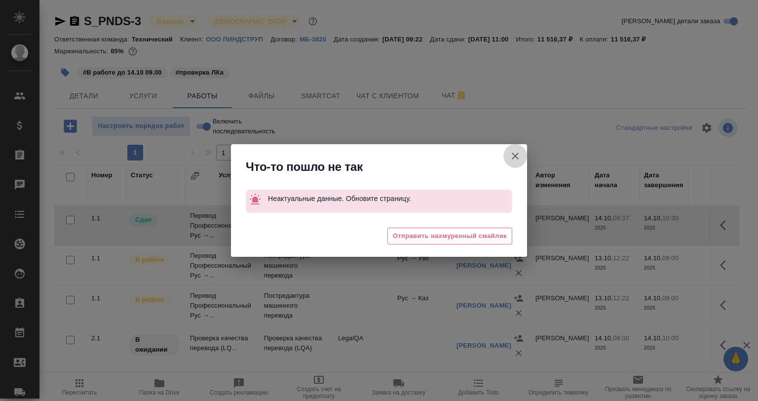
click at [516, 156] on icon "button" at bounding box center [515, 156] width 12 height 12
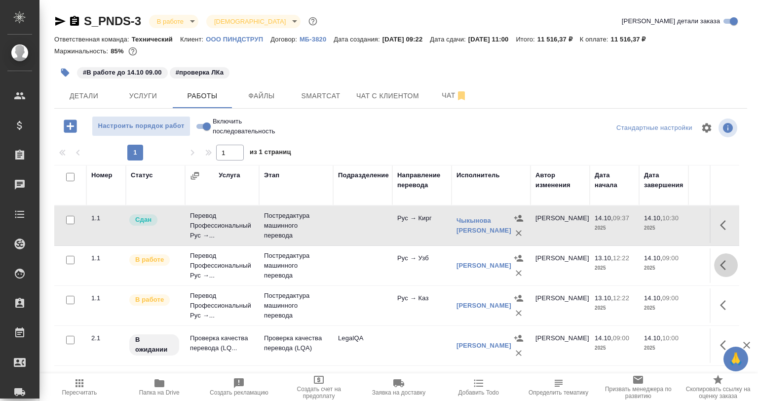
click at [719, 261] on button "button" at bounding box center [726, 265] width 24 height 24
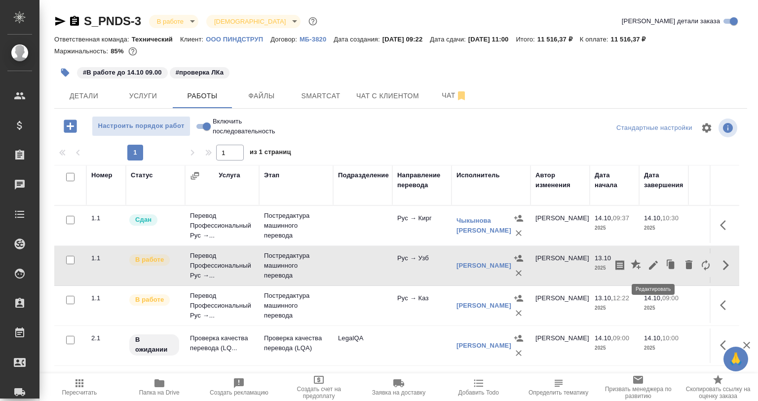
click at [654, 260] on icon "button" at bounding box center [654, 265] width 12 height 12
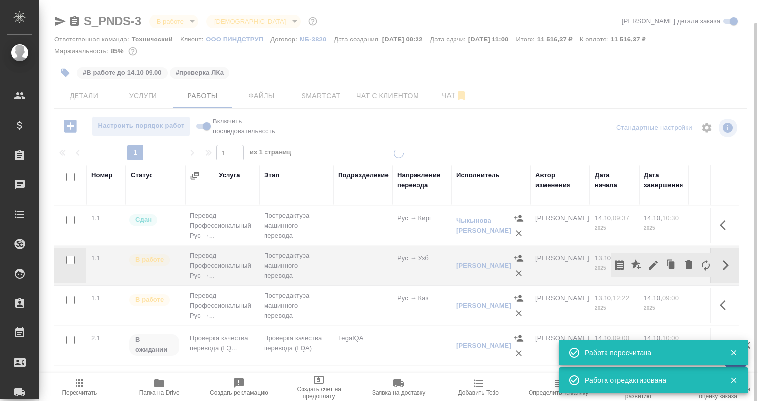
scroll to position [11, 0]
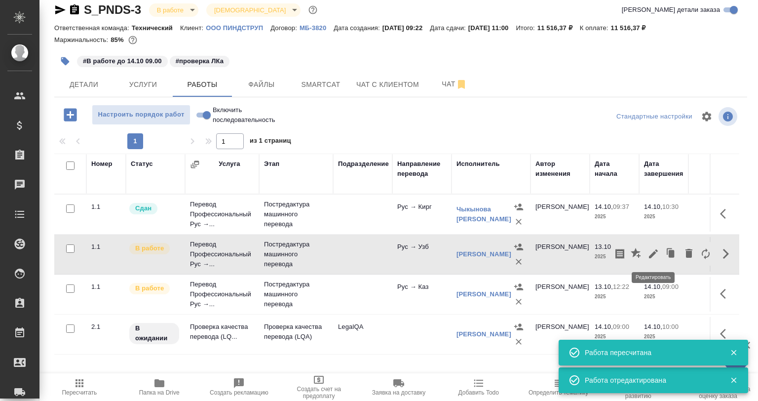
click at [654, 253] on icon "button" at bounding box center [653, 253] width 9 height 9
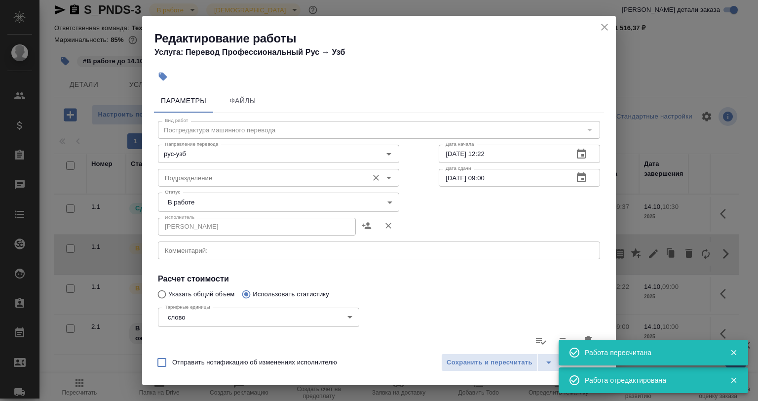
scroll to position [0, 0]
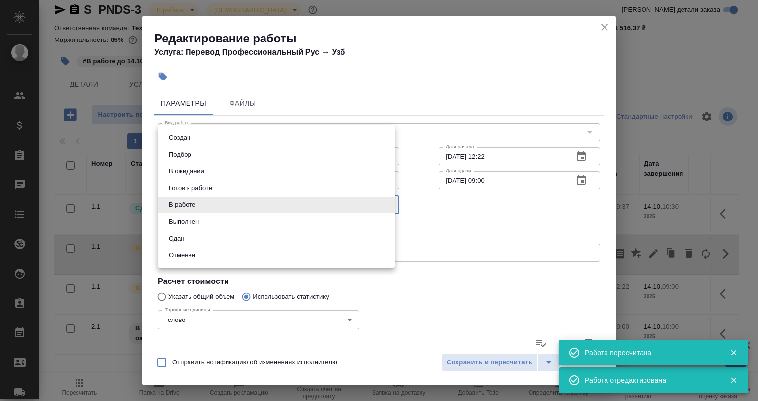
click at [209, 202] on body "🙏 .cls-1 fill:#fff; AWATERA Babkina Anastasiya Клиенты Спецификации Заказы 0 Ча…" at bounding box center [379, 200] width 758 height 401
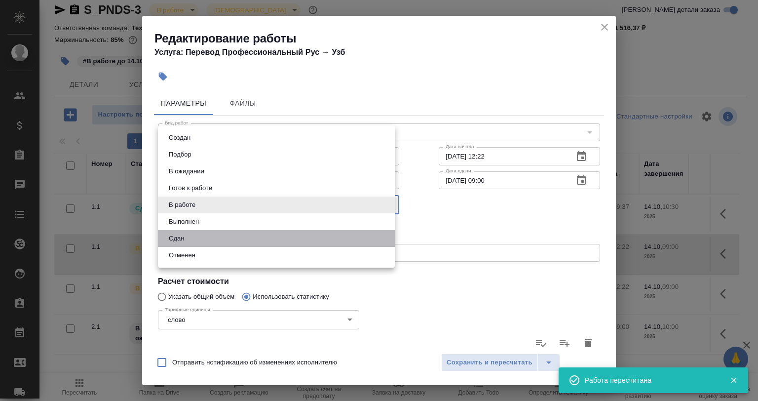
click at [197, 238] on li "Сдан" at bounding box center [276, 238] width 237 height 17
type input "closed"
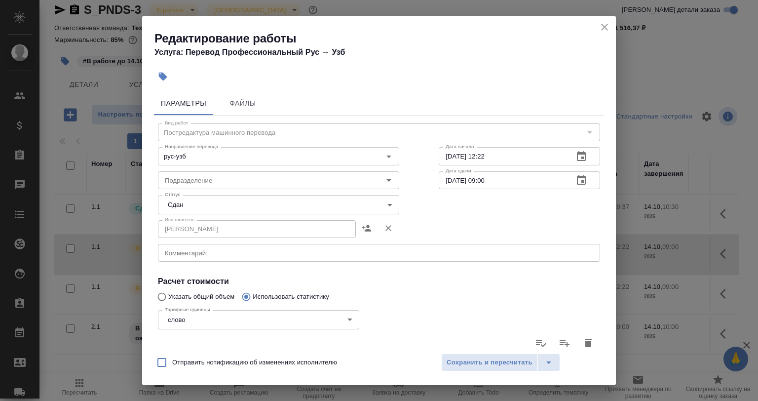
click at [493, 373] on div "Отправить нотификацию об изменениях исполнителю Сохранить и пересчитать" at bounding box center [379, 366] width 474 height 38
click at [493, 365] on span "Сохранить и пересчитать" at bounding box center [490, 362] width 86 height 11
click at [510, 356] on button "Сохранить и пересчитать" at bounding box center [489, 362] width 97 height 18
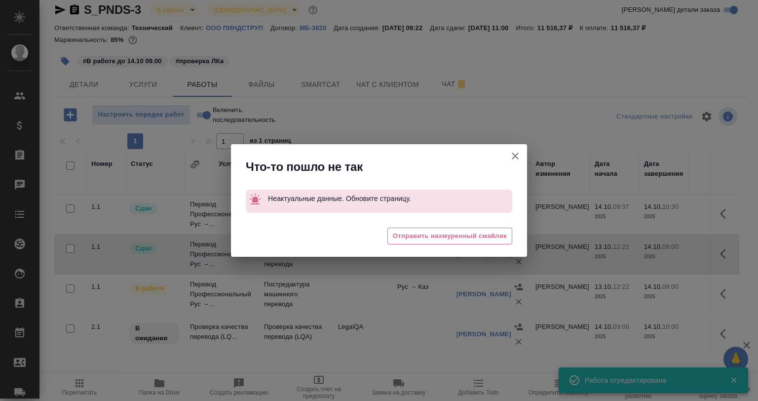
click at [518, 155] on icon "button" at bounding box center [515, 156] width 12 height 12
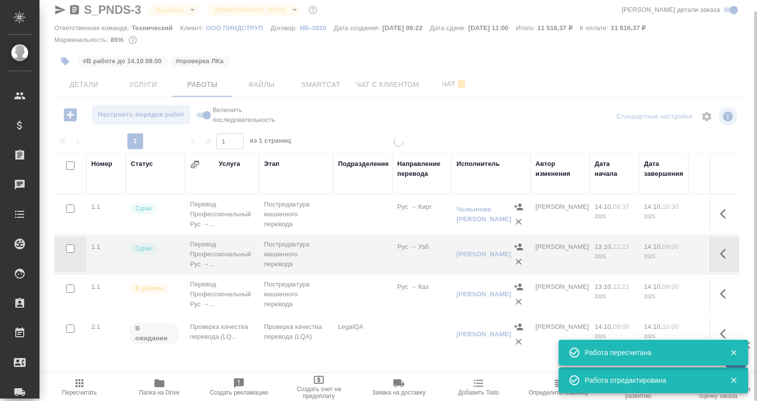
click at [711, 294] on td at bounding box center [725, 294] width 30 height 35
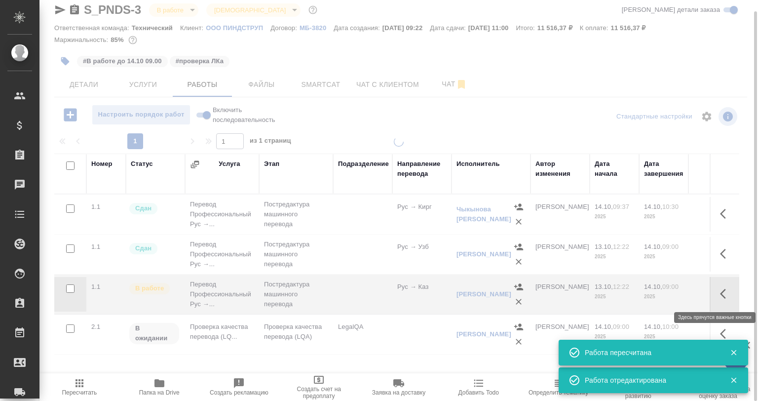
click at [717, 293] on button "button" at bounding box center [726, 294] width 24 height 24
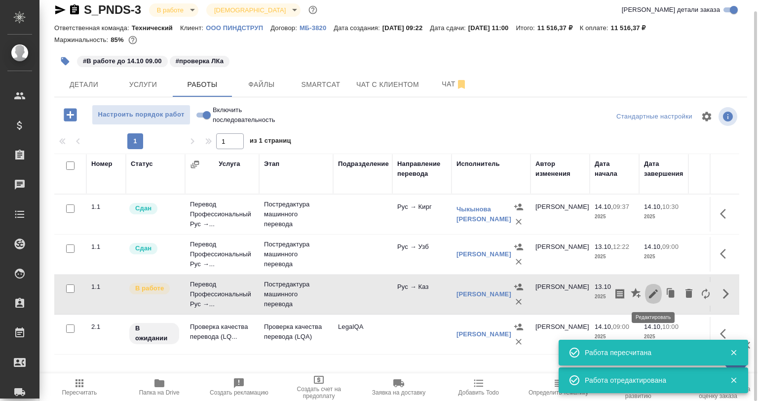
click at [653, 294] on icon "button" at bounding box center [653, 293] width 9 height 9
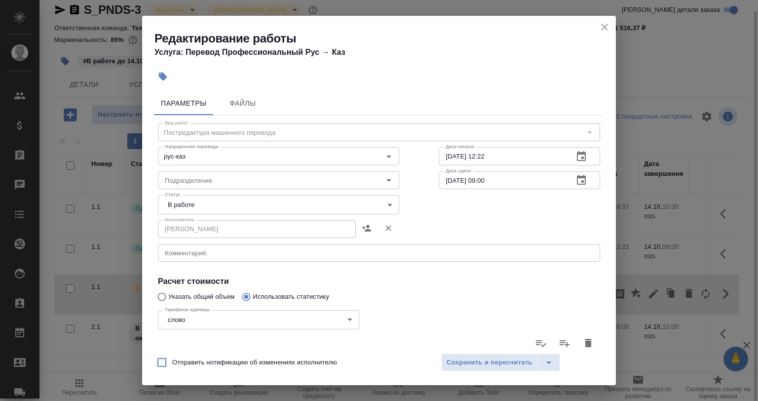
click at [201, 204] on body "🙏 .cls-1 fill:#fff; AWATERA Babkina Anastasiya Клиенты Спецификации Заказы 0 Ча…" at bounding box center [379, 200] width 758 height 401
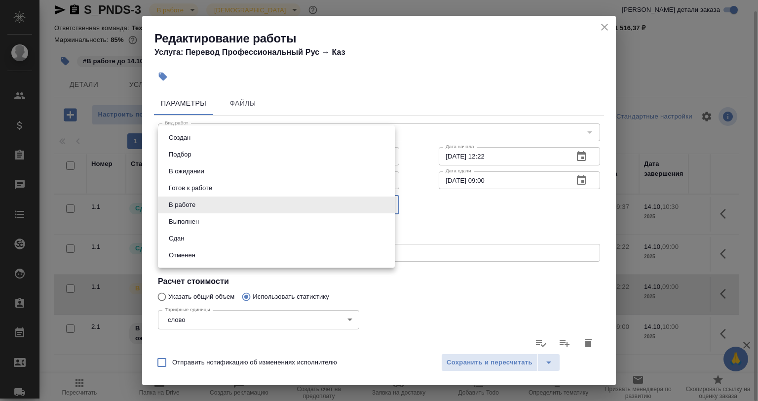
click at [197, 237] on li "Сдан" at bounding box center [276, 238] width 237 height 17
type input "closed"
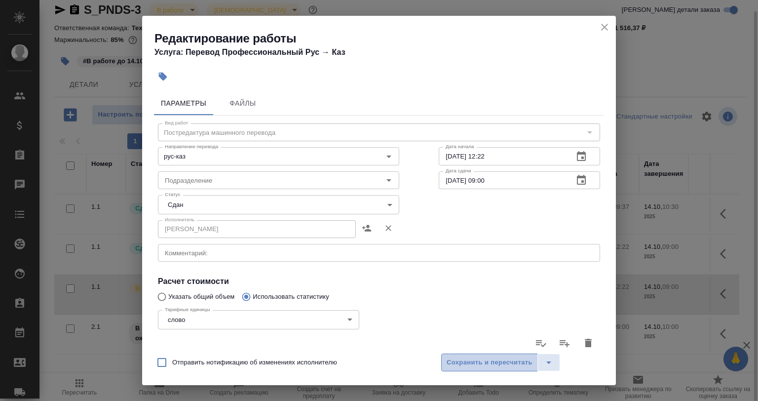
click at [487, 366] on span "Сохранить и пересчитать" at bounding box center [490, 362] width 86 height 11
click at [490, 365] on span "Сохранить и пересчитать" at bounding box center [490, 362] width 86 height 11
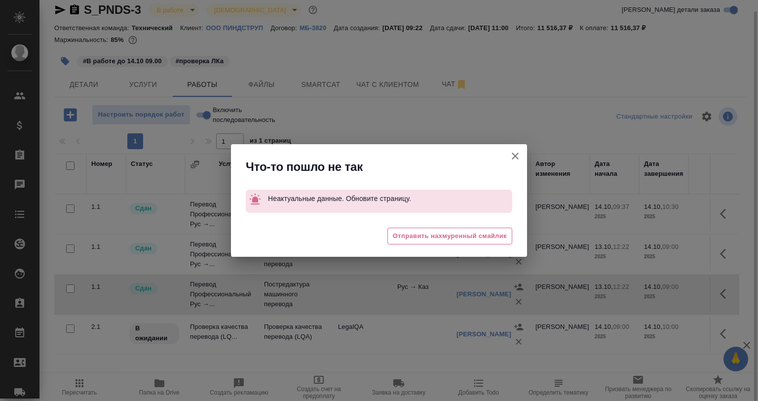
click at [522, 159] on button "Группировать работы по услугам" at bounding box center [516, 156] width 24 height 24
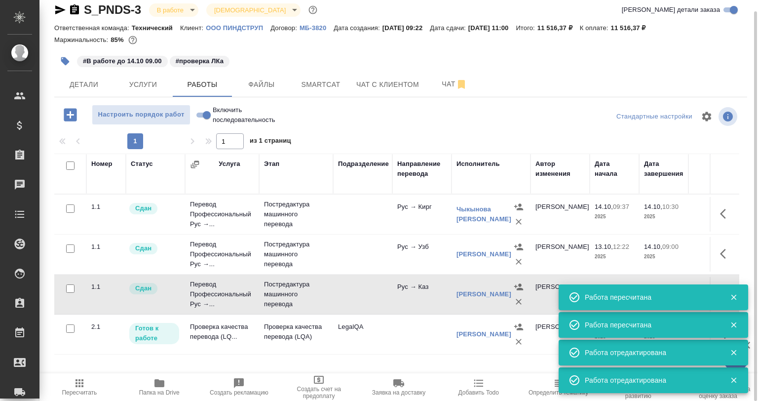
click at [69, 59] on icon "button" at bounding box center [65, 61] width 10 height 10
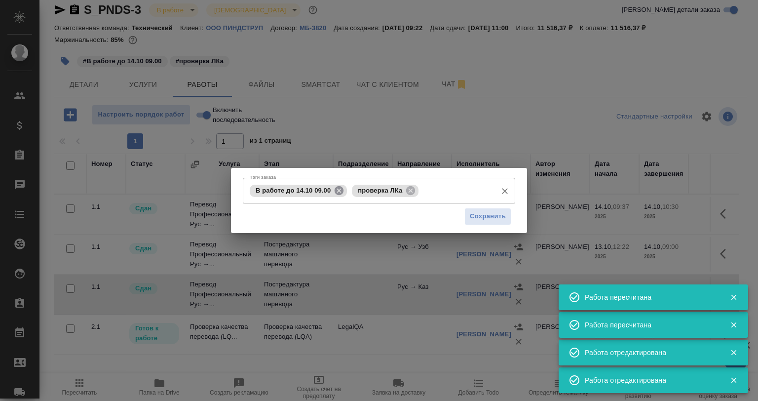
click at [342, 193] on icon at bounding box center [339, 190] width 9 height 9
click at [505, 217] on span "Сохранить" at bounding box center [488, 216] width 36 height 11
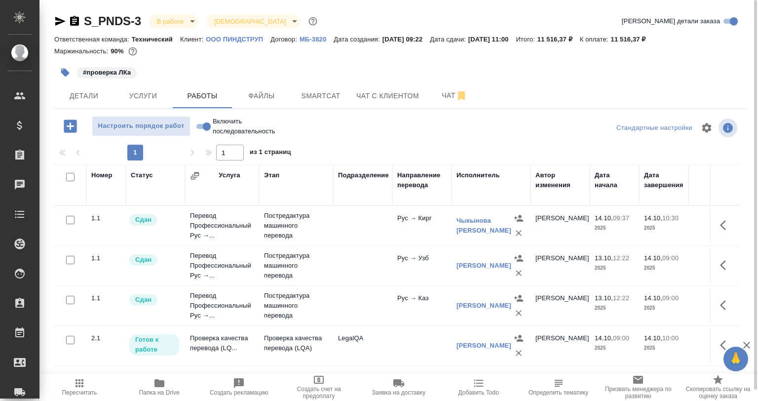
click at [720, 340] on icon "button" at bounding box center [726, 345] width 12 height 12
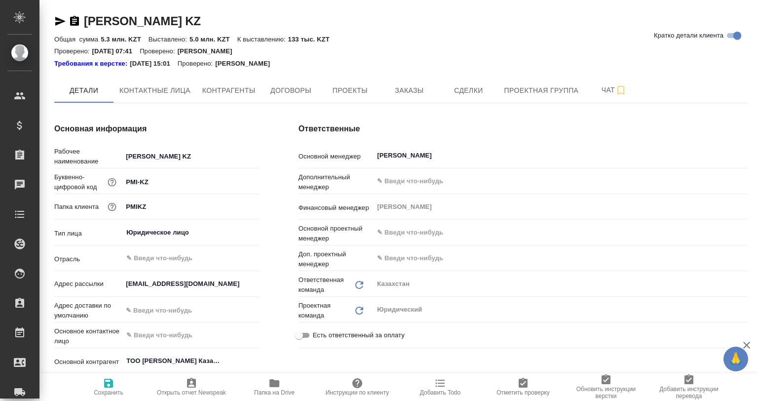
type textarea "x"
click at [271, 390] on span "Папка на Drive" at bounding box center [274, 392] width 40 height 7
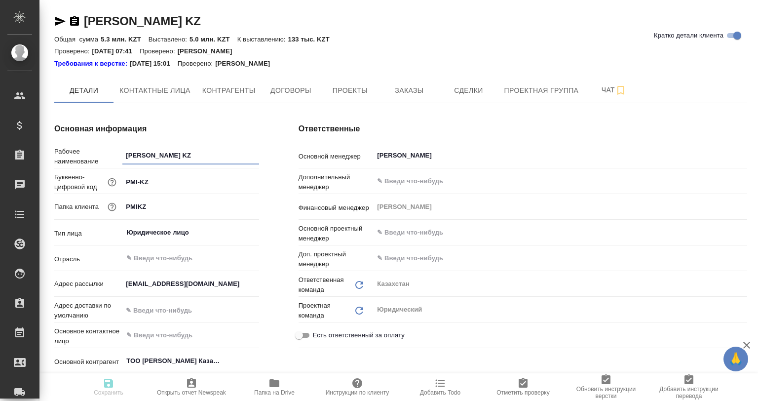
type textarea "x"
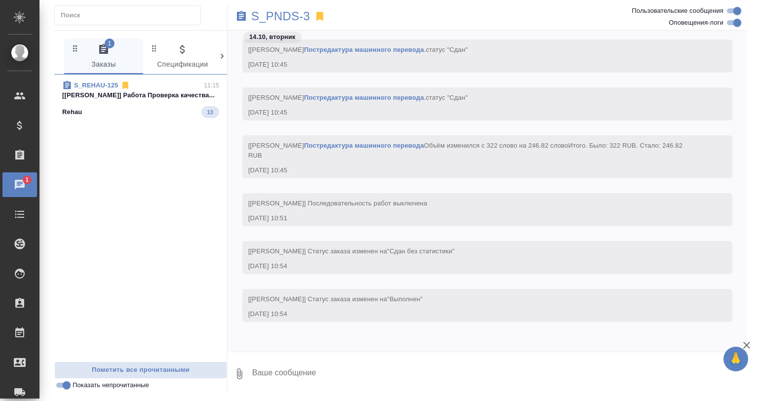
scroll to position [5066, 0]
click at [174, 109] on div "Rehau 13" at bounding box center [140, 112] width 157 height 12
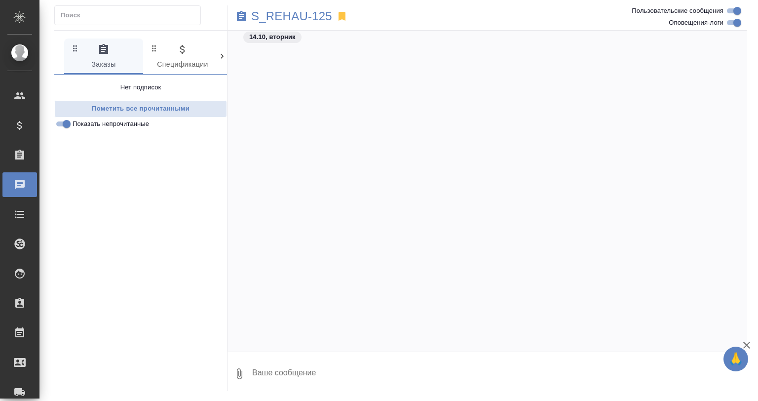
scroll to position [5224, 0]
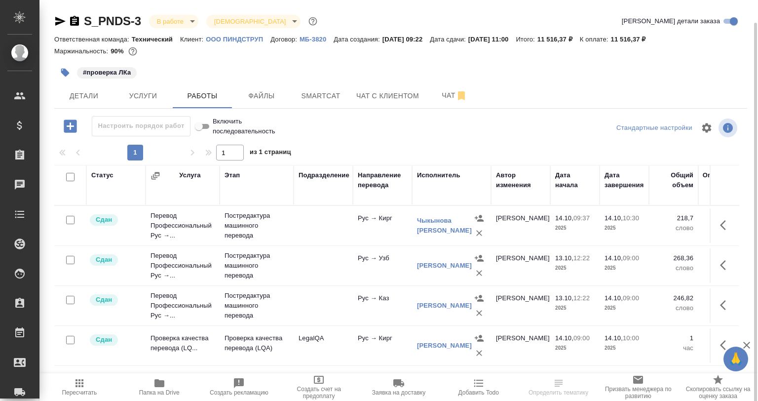
scroll to position [11, 0]
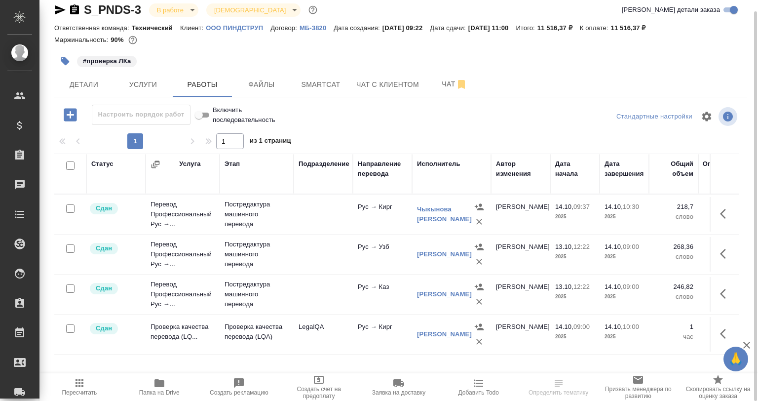
click at [158, 385] on icon "button" at bounding box center [160, 383] width 10 height 8
click at [153, 394] on span "Папка на Drive" at bounding box center [159, 392] width 40 height 7
click at [71, 59] on button "button" at bounding box center [65, 61] width 22 height 22
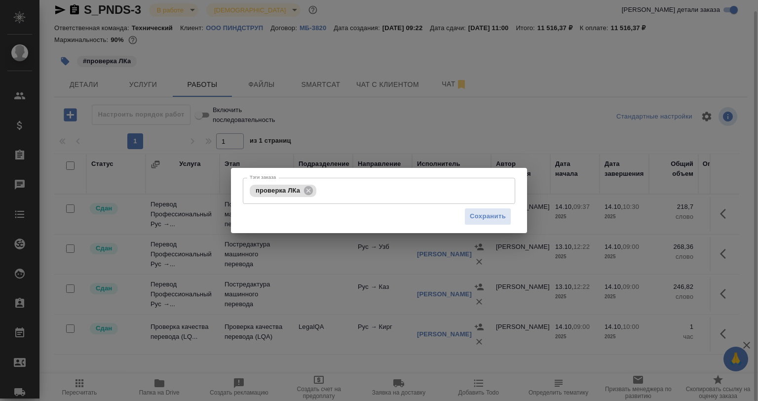
click at [67, 65] on div "Тэги заказа проверка [PERSON_NAME] заказа Сохранить" at bounding box center [379, 200] width 758 height 401
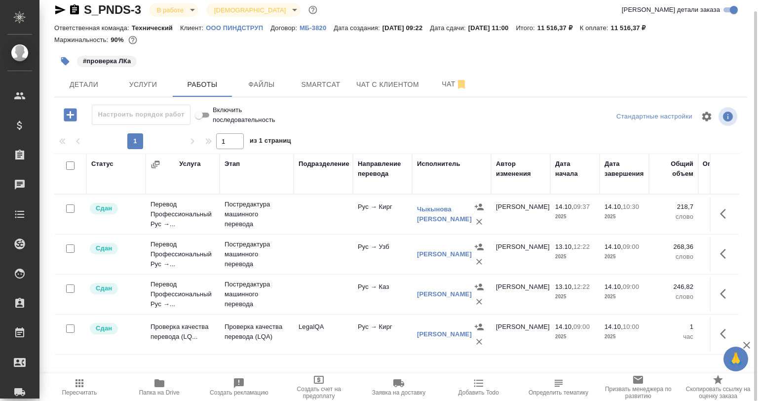
click at [66, 60] on icon "button" at bounding box center [65, 61] width 8 height 8
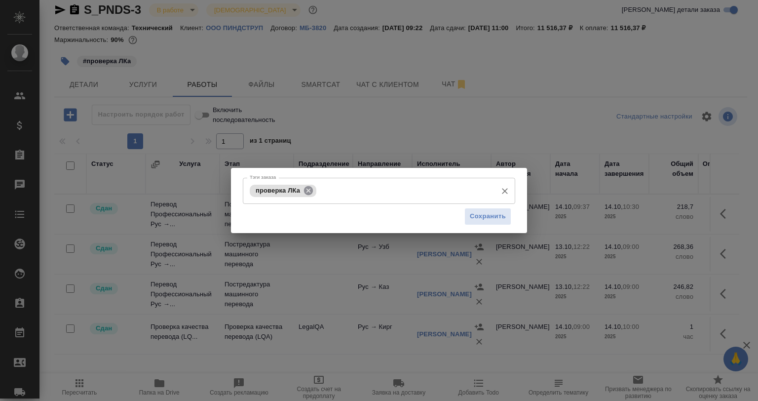
click at [310, 192] on icon at bounding box center [308, 190] width 9 height 9
click at [465, 211] on div "Сохранить" at bounding box center [379, 216] width 272 height 25
click at [474, 212] on span "Сохранить" at bounding box center [488, 216] width 36 height 11
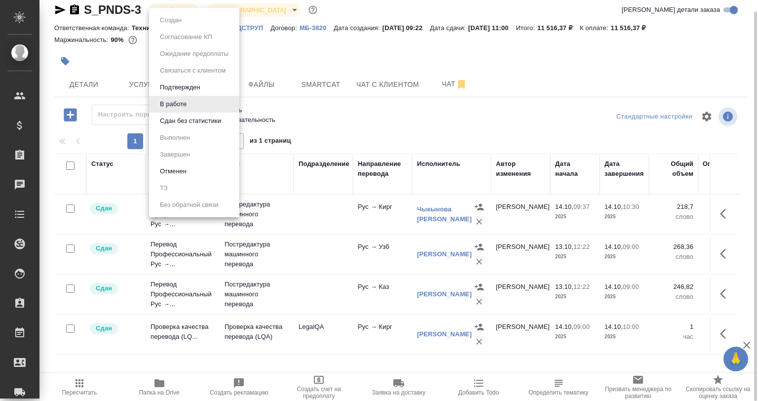
click at [175, 11] on body "🙏 .cls-1 fill:#fff; AWATERA Babkina Anastasiya Клиенты Спецификации Заказы 0 Ча…" at bounding box center [379, 200] width 758 height 401
click at [182, 117] on button "Сдан без статистики" at bounding box center [190, 121] width 67 height 11
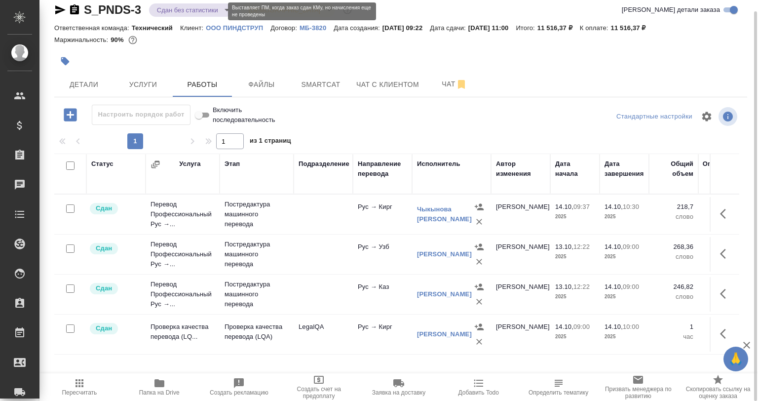
click at [167, 8] on body "🙏 .cls-1 fill:#fff; AWATERA Babkina Anastasiya Клиенты Спецификации Заказы 0 Ча…" at bounding box center [379, 200] width 758 height 401
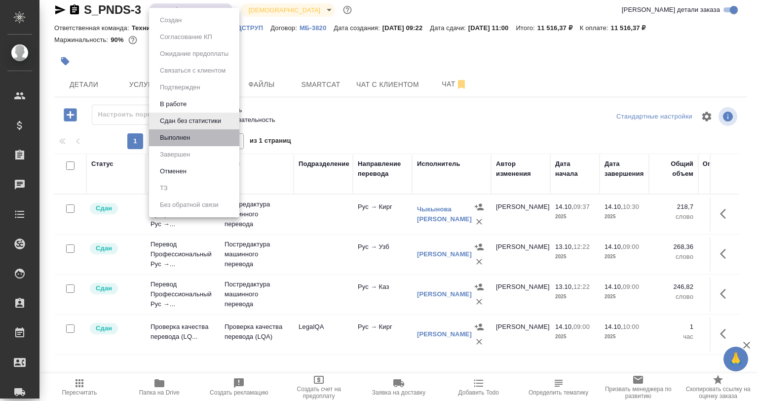
click at [194, 137] on li "Выполнен" at bounding box center [194, 137] width 90 height 17
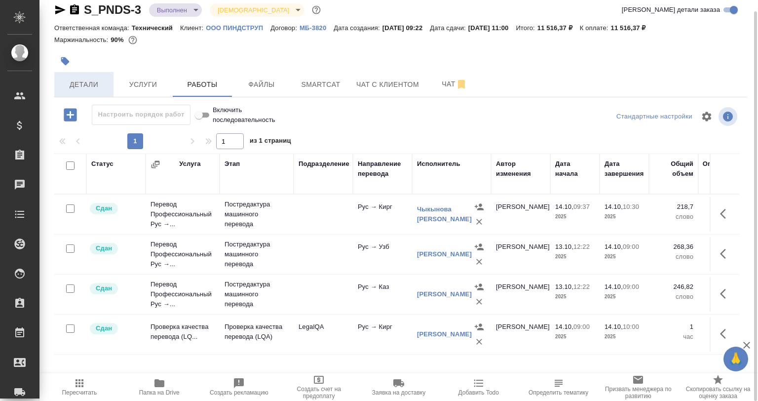
click at [93, 88] on span "Детали" at bounding box center [83, 84] width 47 height 12
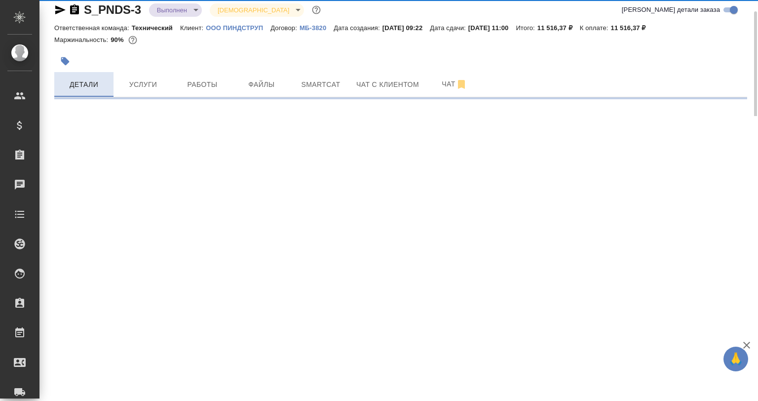
select select "RU"
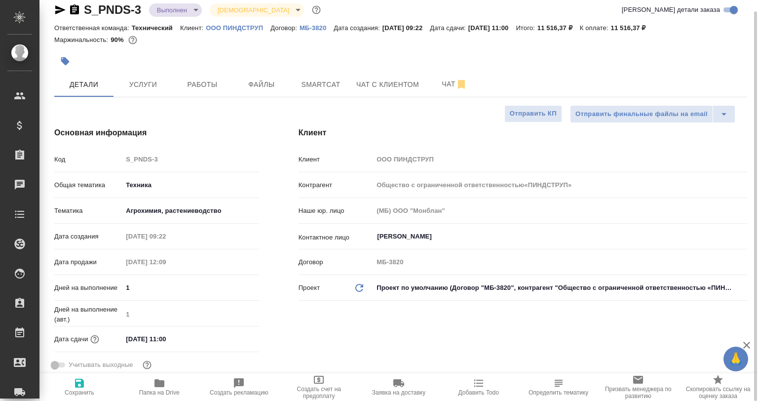
type textarea "x"
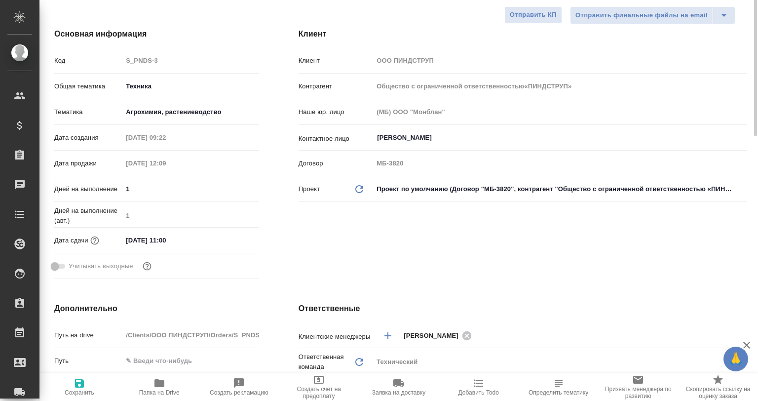
scroll to position [61, 0]
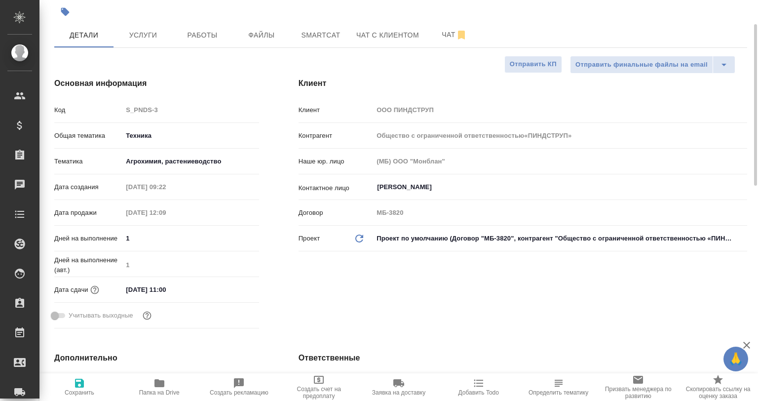
type input "Общество с ограниченной ответственностью«ПИНДСТРУП»"
type textarea "x"
type input "Общество с ограниченной ответственностью«ПИНДСТРУП»"
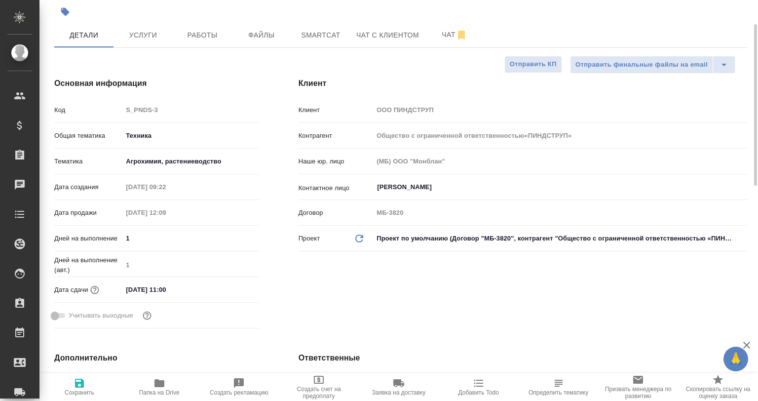
type textarea "x"
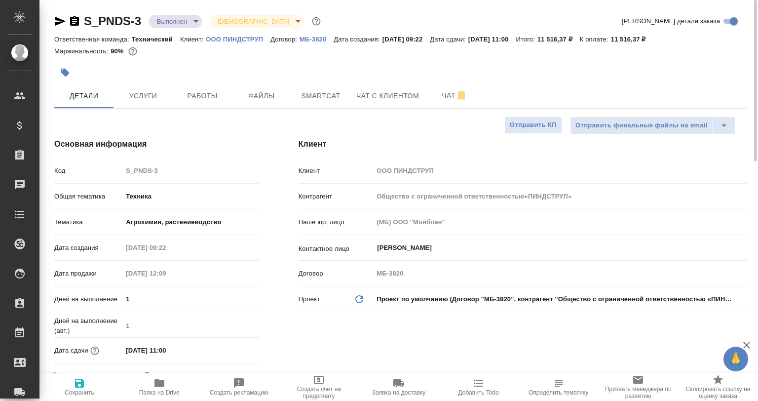
click at [57, 22] on icon "button" at bounding box center [60, 21] width 10 height 9
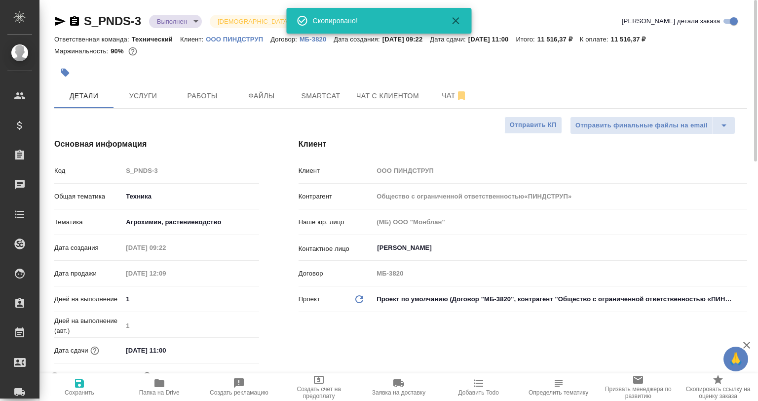
type input "Общество с ограниченной ответственностью«ПИНДСТРУП»"
type textarea "x"
type input "Общество с ограниченной ответственностью«ПИНДСТРУП»"
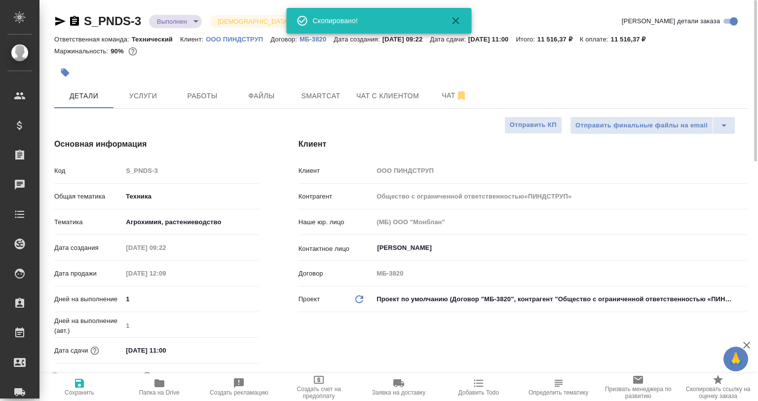
type textarea "x"
drag, startPoint x: 221, startPoint y: 91, endPoint x: 233, endPoint y: 91, distance: 11.8
click at [229, 94] on button "Работы" at bounding box center [202, 95] width 59 height 25
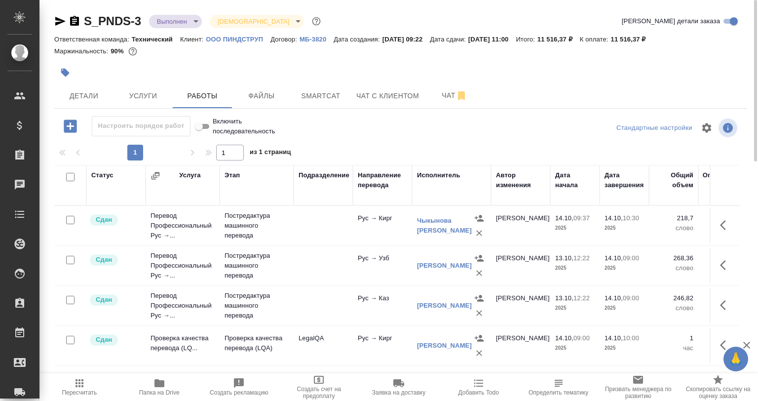
scroll to position [11, 0]
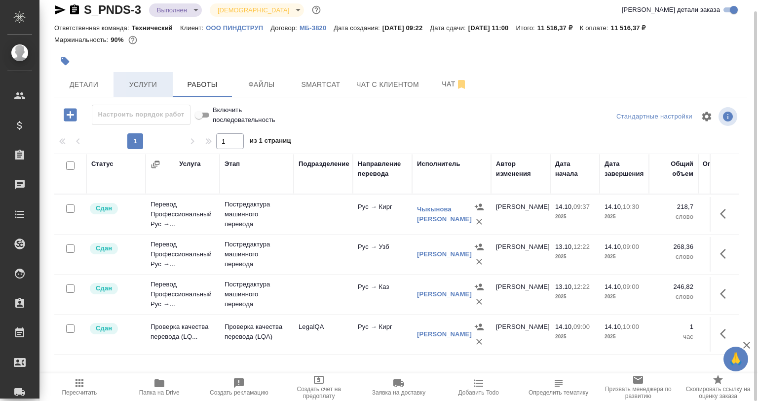
click at [127, 79] on span "Услуги" at bounding box center [142, 84] width 47 height 12
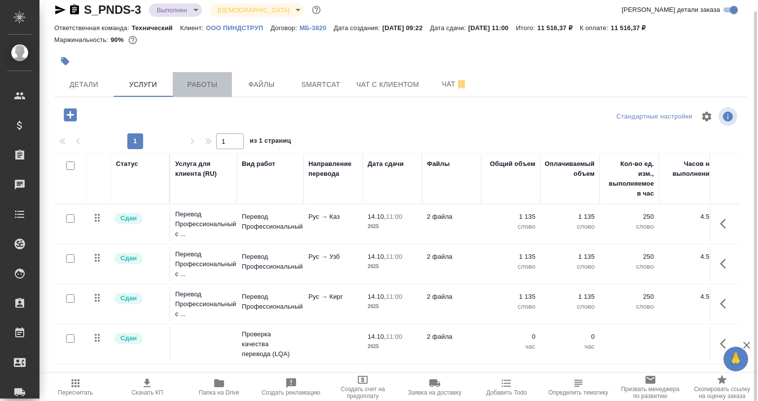
click at [221, 83] on span "Работы" at bounding box center [202, 84] width 47 height 12
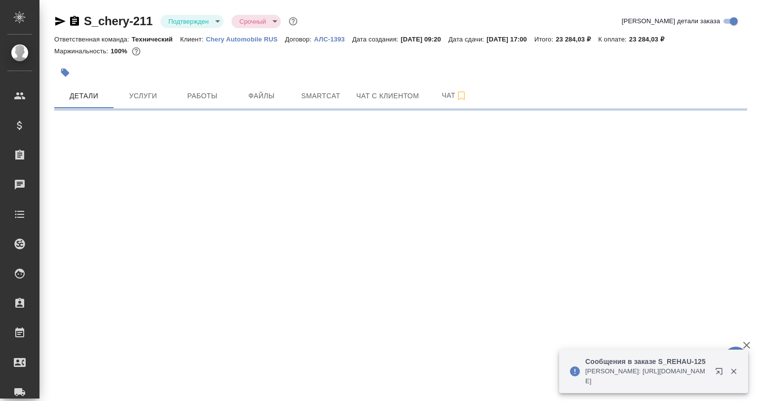
select select "RU"
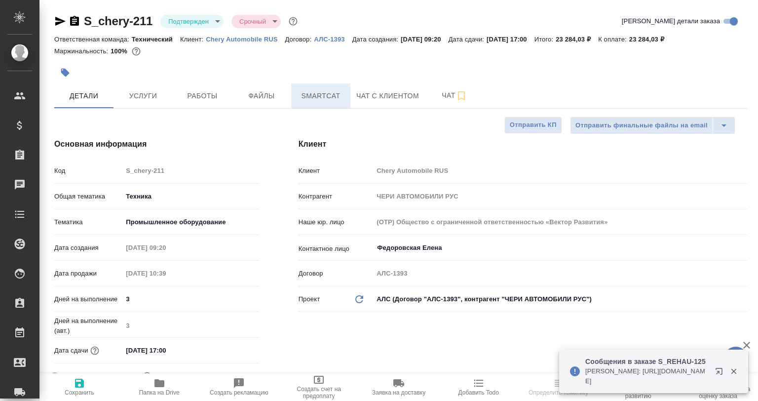
type textarea "x"
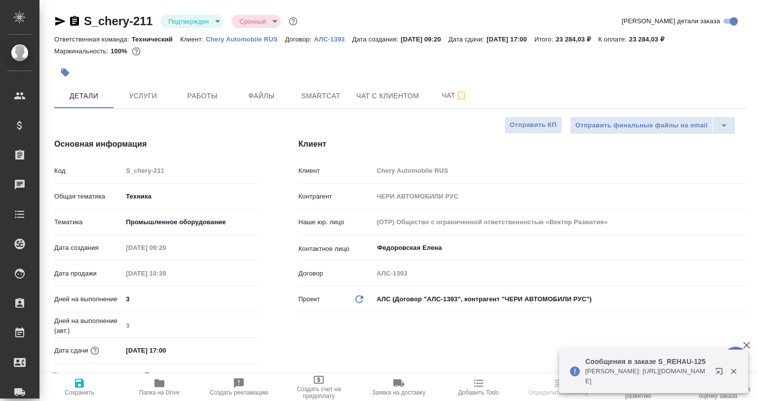
type textarea "x"
click at [734, 374] on icon "button" at bounding box center [734, 371] width 9 height 9
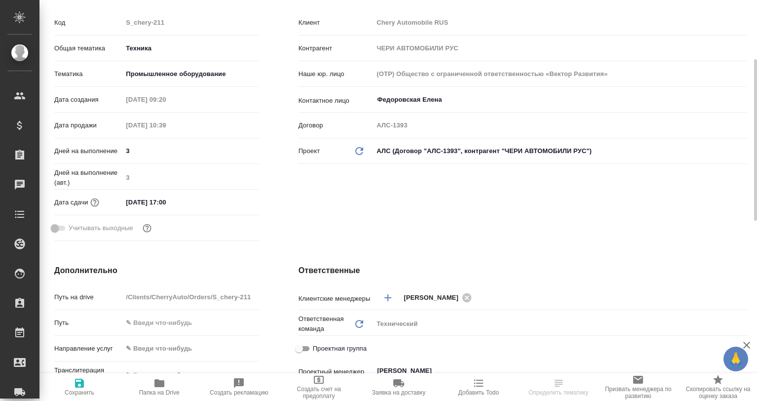
scroll to position [296, 0]
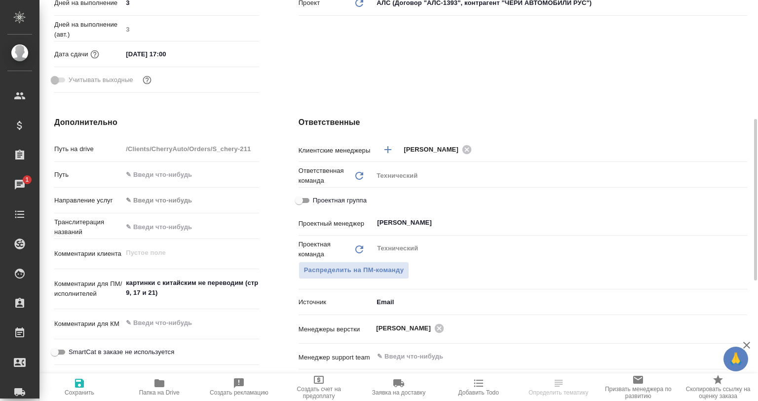
type textarea "x"
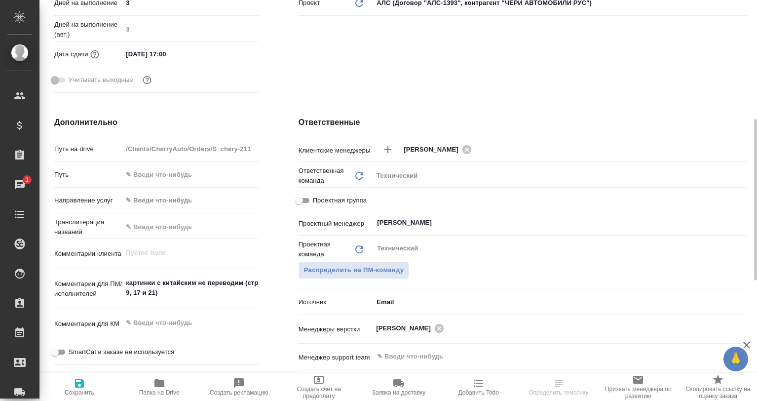
type textarea "x"
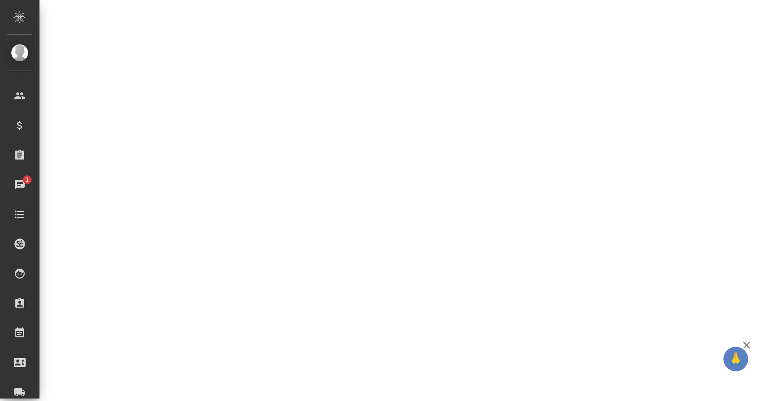
select select "RU"
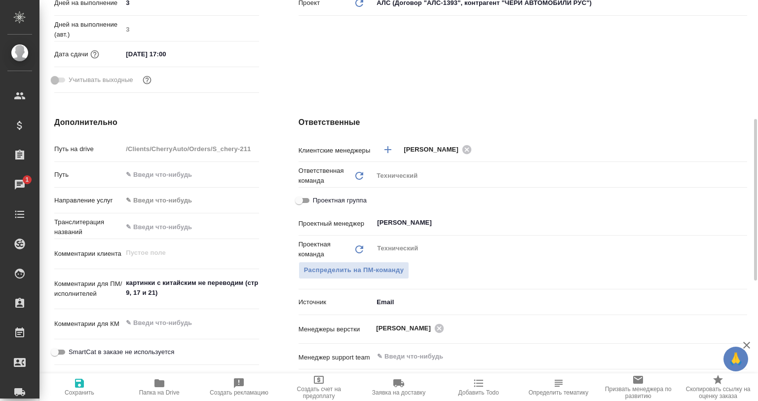
type textarea "x"
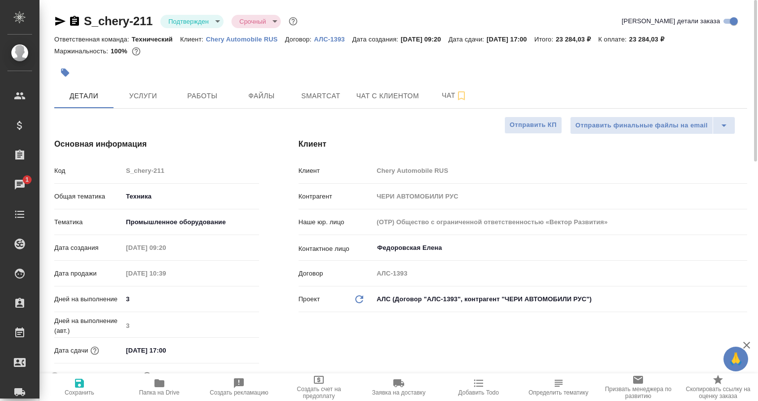
scroll to position [247, 0]
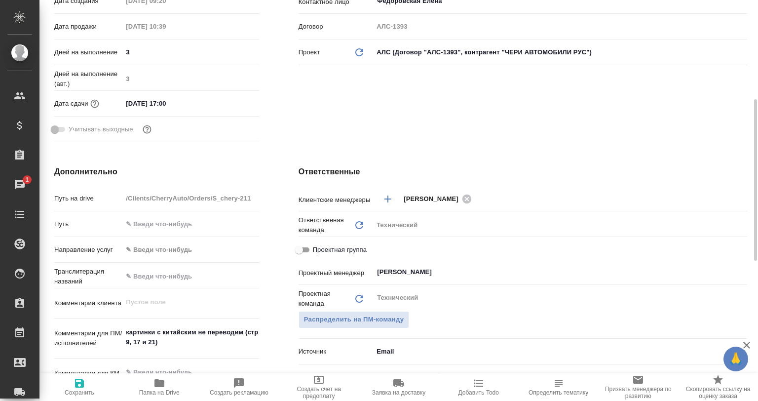
type textarea "x"
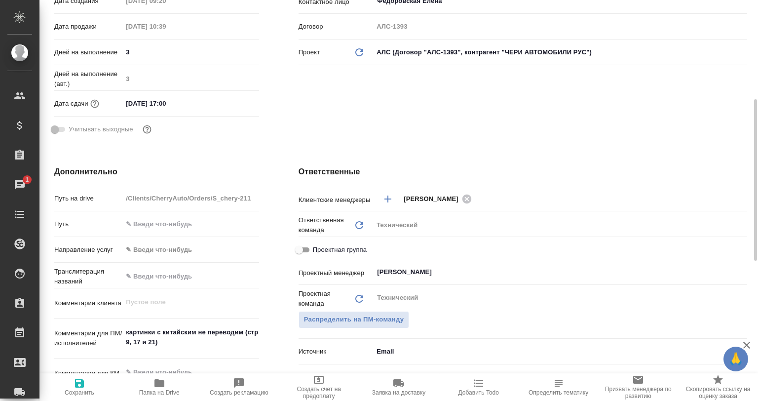
type textarea "x"
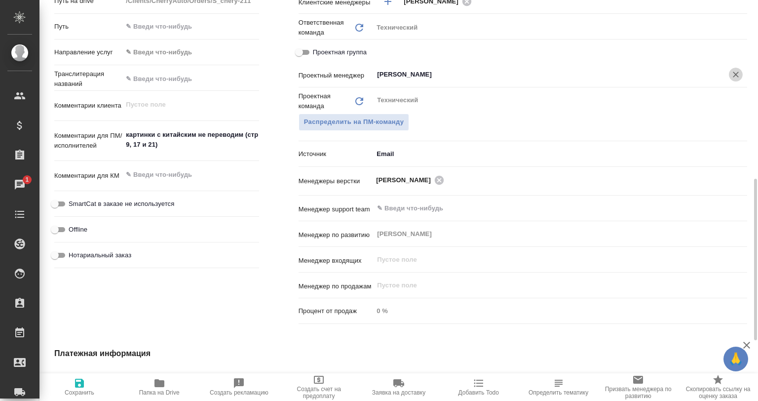
click at [738, 76] on icon "Очистить" at bounding box center [736, 75] width 10 height 10
type textarea "x"
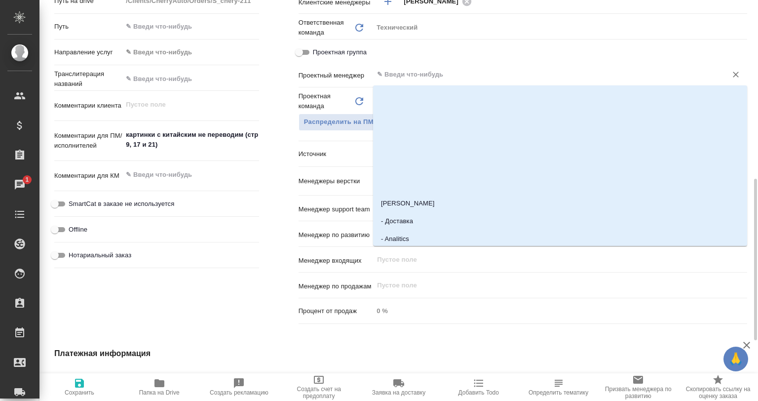
click at [419, 76] on input "text" at bounding box center [543, 75] width 335 height 12
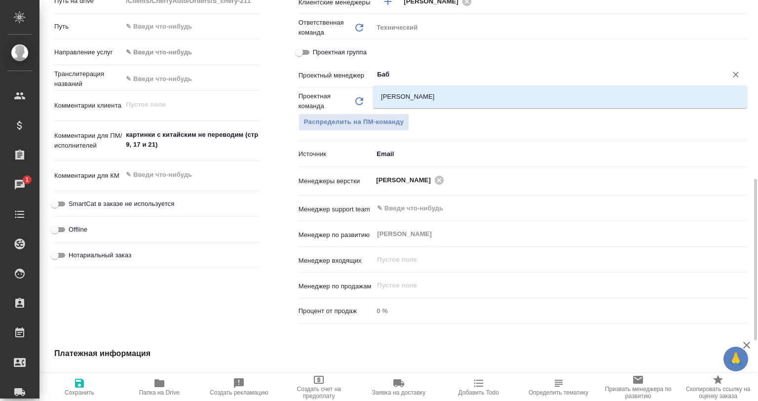
type input "Бабк"
click at [411, 100] on li "[PERSON_NAME]" at bounding box center [560, 97] width 374 height 18
type textarea "x"
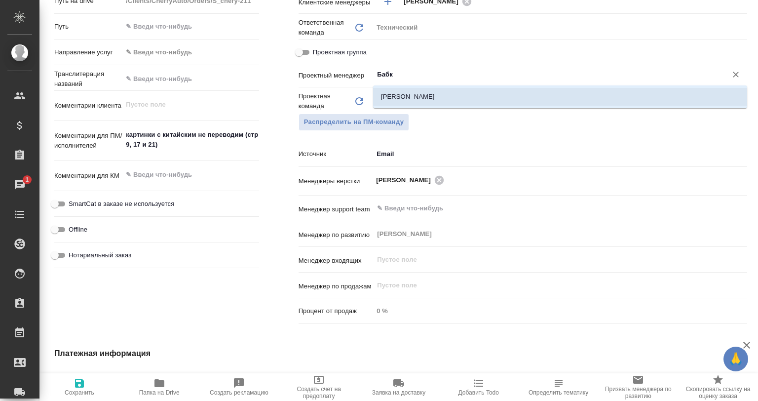
type input "[PERSON_NAME]"
type textarea "x"
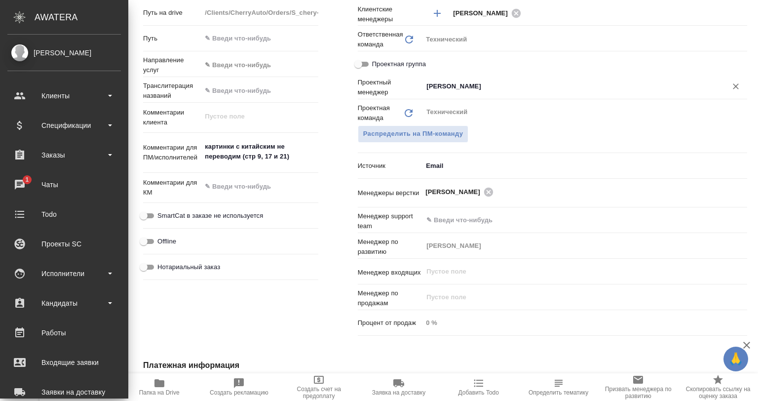
type textarea "x"
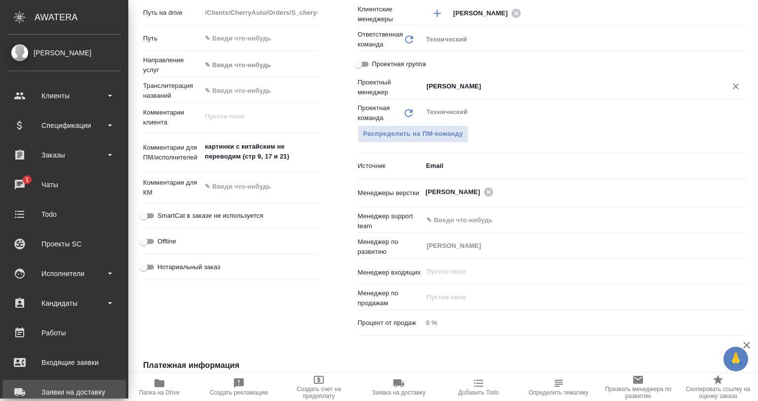
type textarea "x"
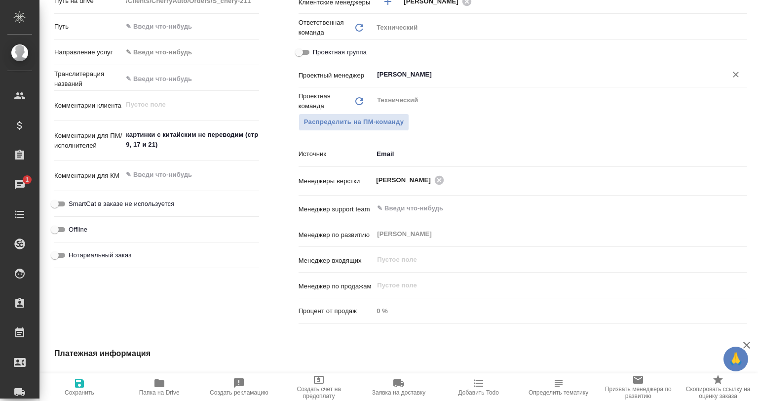
type input "[PERSON_NAME]"
click at [102, 387] on span "Сохранить" at bounding box center [79, 386] width 68 height 19
type textarea "x"
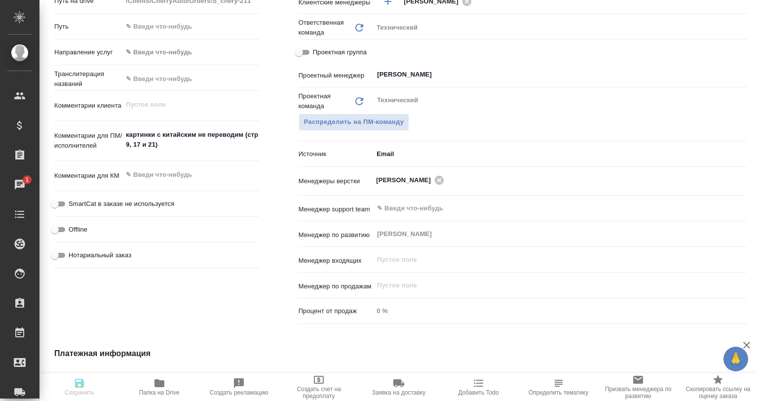
type textarea "x"
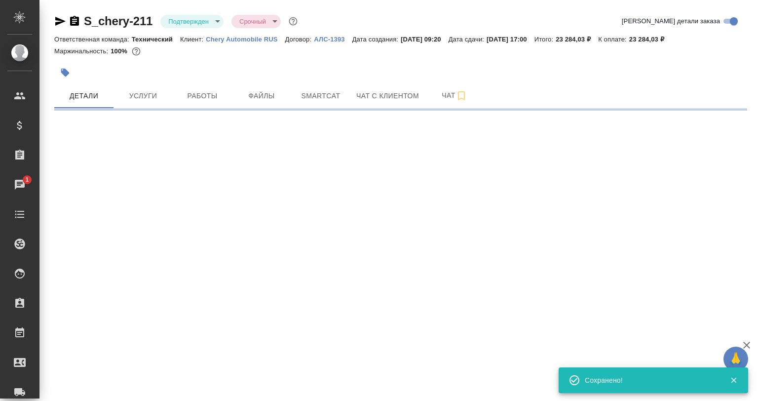
scroll to position [0, 0]
select select "RU"
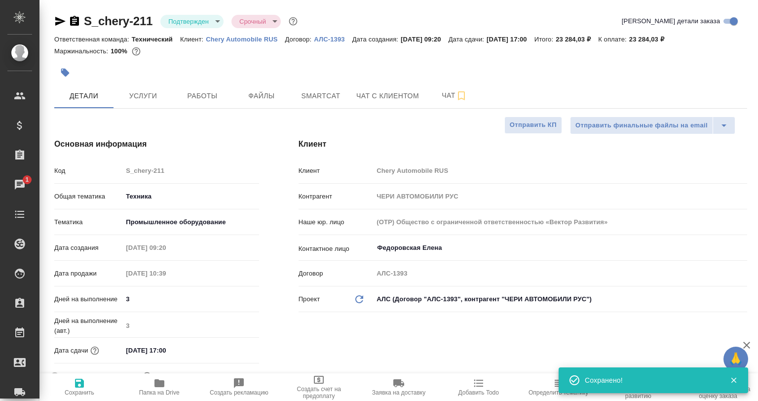
type textarea "x"
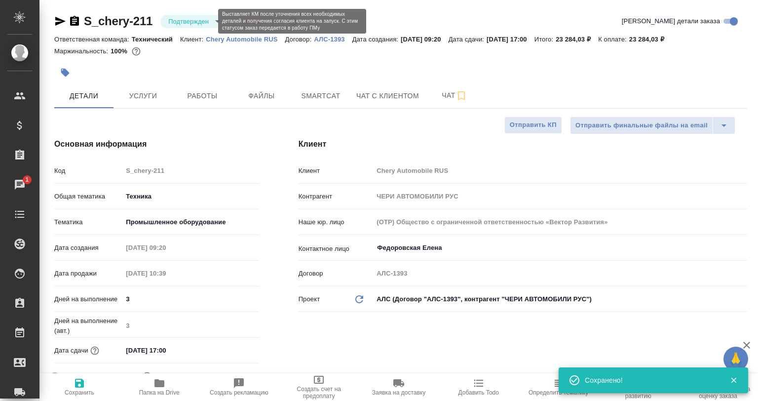
click at [195, 16] on body "🙏 .cls-1 fill:#fff; AWATERA Babkina Anastasiya Клиенты Спецификации Заказы 1 Ча…" at bounding box center [379, 200] width 758 height 401
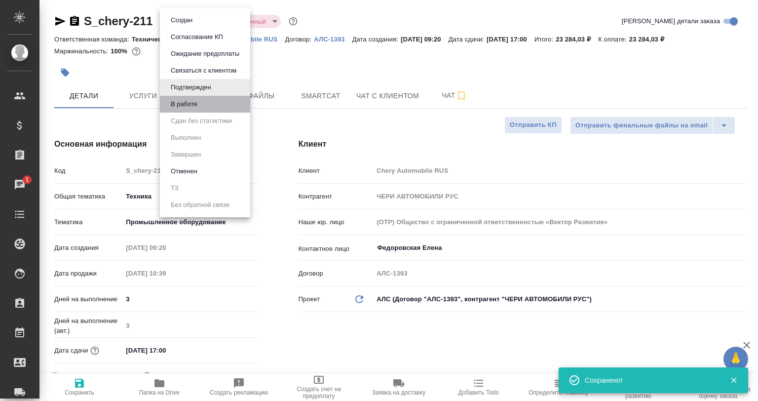
click at [203, 112] on li "В работе" at bounding box center [205, 104] width 90 height 17
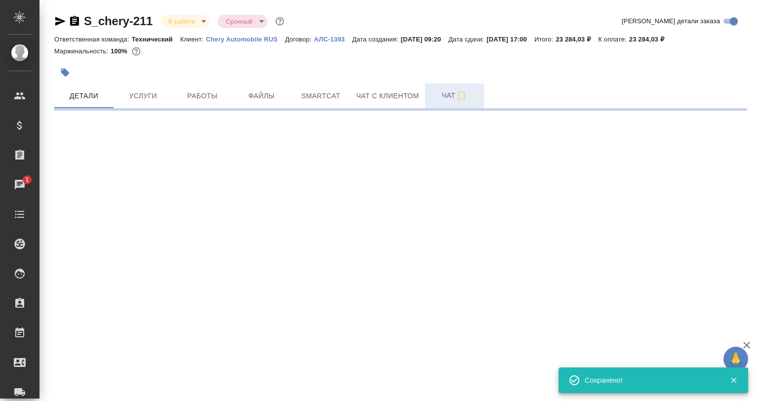
select select "RU"
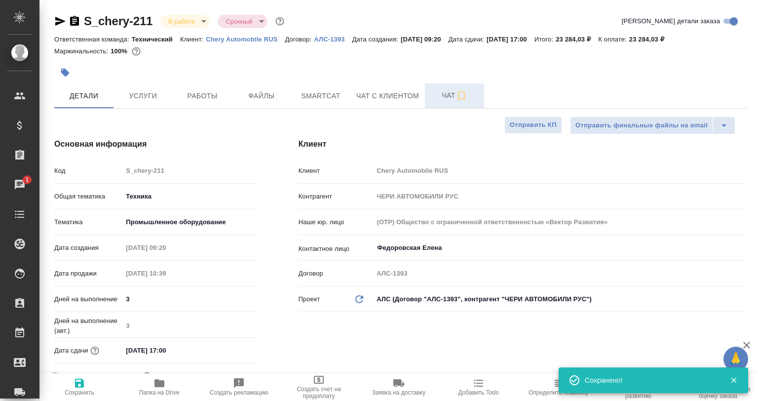
type textarea "x"
click at [464, 90] on icon "button" at bounding box center [462, 96] width 12 height 12
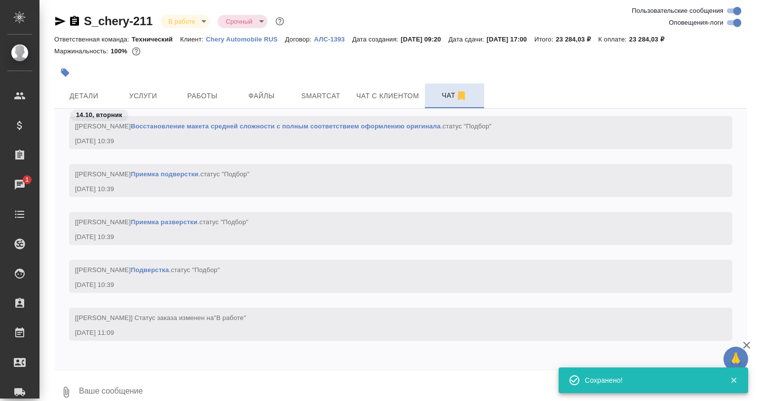
click at [737, 20] on input "Оповещения-логи" at bounding box center [738, 23] width 36 height 12
checkbox input "false"
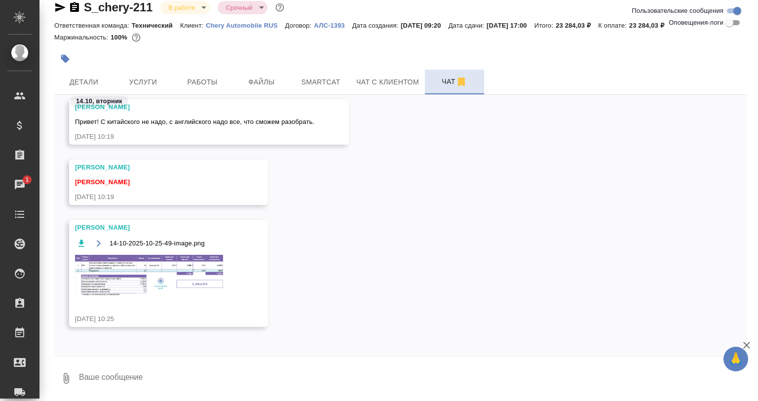
scroll to position [590, 0]
click at [164, 264] on img at bounding box center [149, 276] width 148 height 42
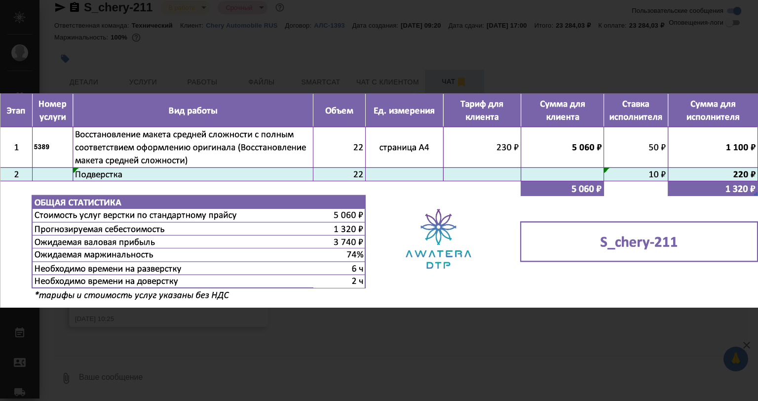
click at [457, 335] on div "14-10-2025-10-25-49-image.png 1 of 1" at bounding box center [379, 200] width 758 height 401
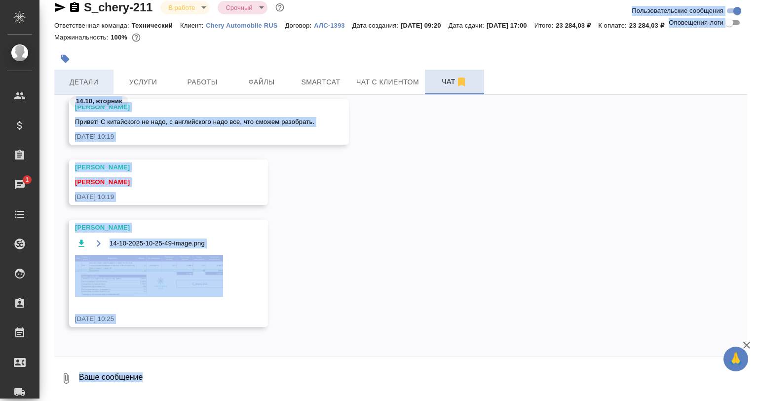
click at [74, 81] on span "Детали" at bounding box center [83, 82] width 47 height 12
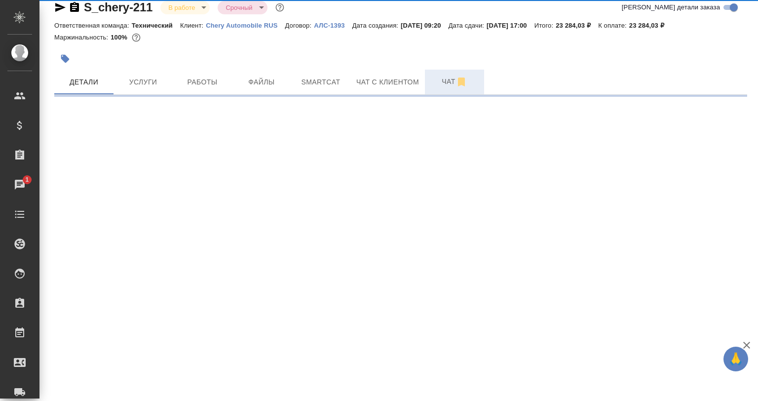
select select "RU"
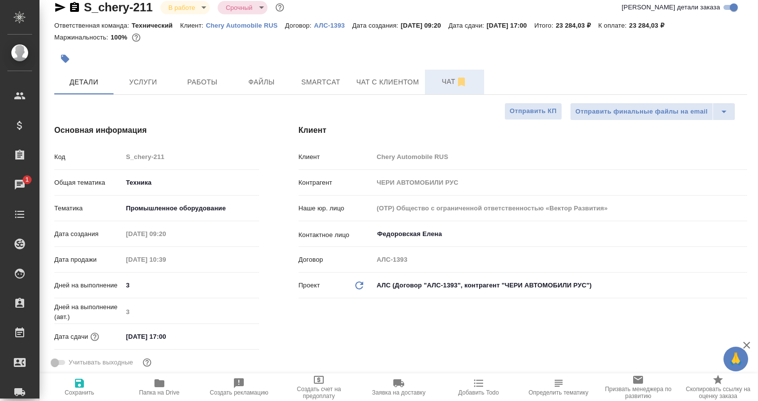
type textarea "x"
click at [197, 60] on div at bounding box center [285, 59] width 462 height 22
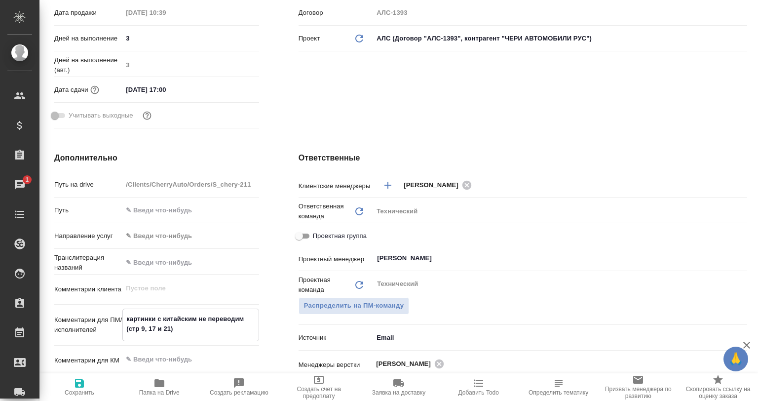
drag, startPoint x: 175, startPoint y: 330, endPoint x: 124, endPoint y: 320, distance: 51.9
click at [124, 320] on textarea "картинки с китайским не переводим (стр 9, 17 и 21)" at bounding box center [190, 324] width 135 height 27
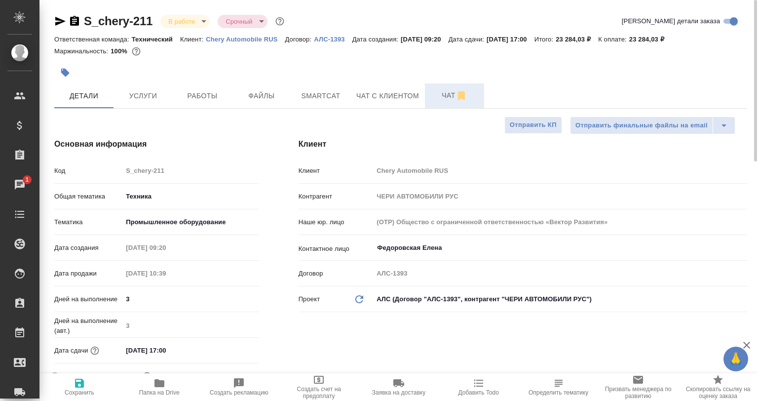
type textarea "x"
click at [204, 107] on button "Работы" at bounding box center [202, 95] width 59 height 25
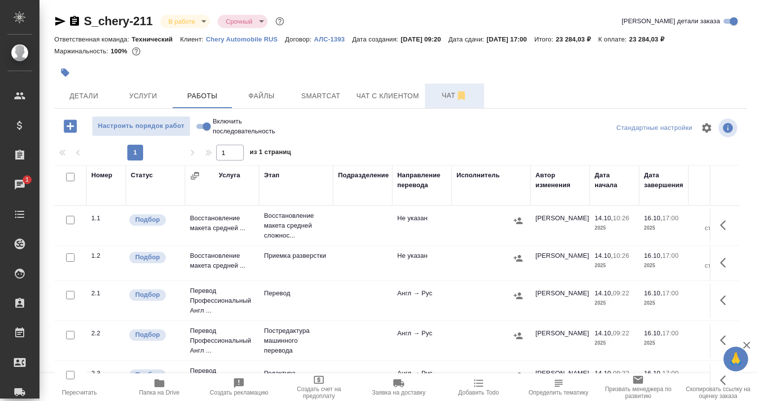
click at [720, 225] on icon "button" at bounding box center [726, 225] width 12 height 12
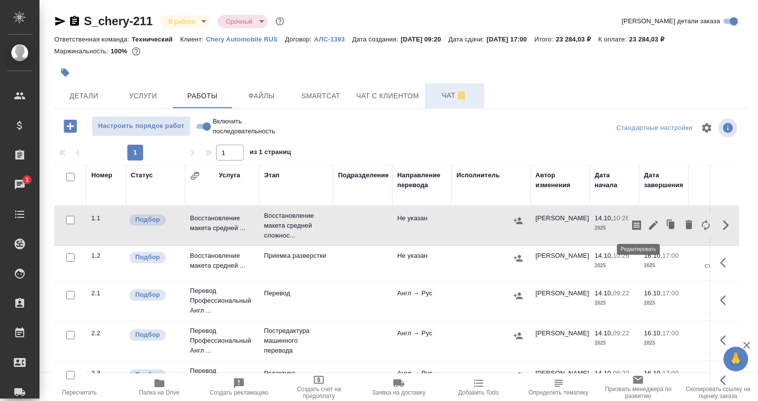
click at [648, 227] on icon "button" at bounding box center [654, 225] width 12 height 12
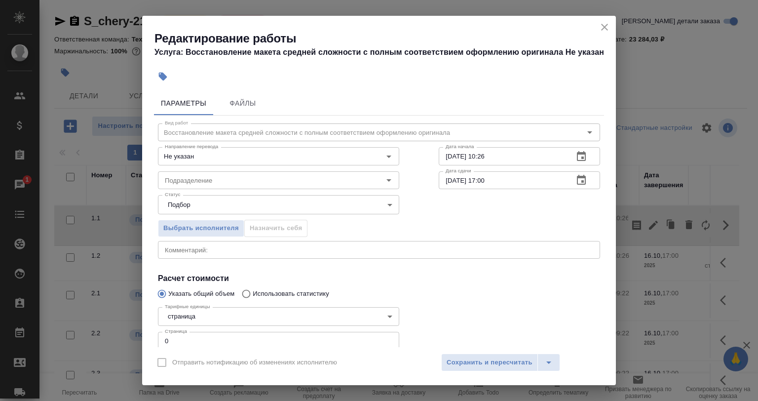
click at [447, 211] on div "Выбрать исполнителя Назначить себя" at bounding box center [379, 226] width 482 height 60
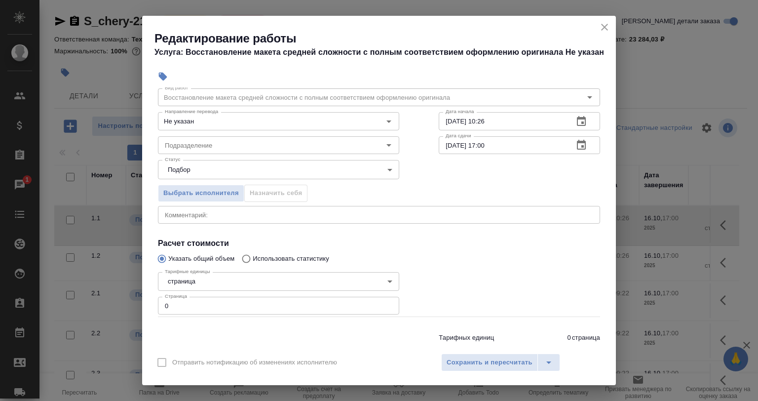
scroll to position [49, 0]
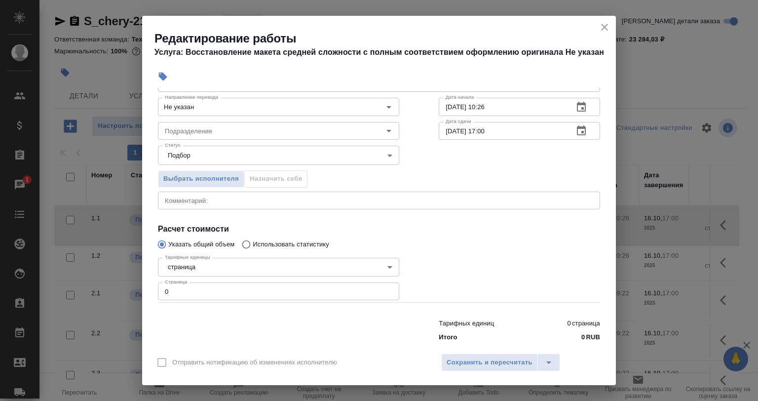
click at [488, 280] on div at bounding box center [519, 278] width 201 height 88
drag, startPoint x: 195, startPoint y: 288, endPoint x: 140, endPoint y: 290, distance: 55.3
click at [155, 290] on div "Тарифные единицы страница 5a8b1489cc6b4906c91bfdb2 Тарифные единицы Страница 0 …" at bounding box center [278, 278] width 281 height 88
type input "22"
click at [171, 201] on textarea at bounding box center [379, 199] width 428 height 7
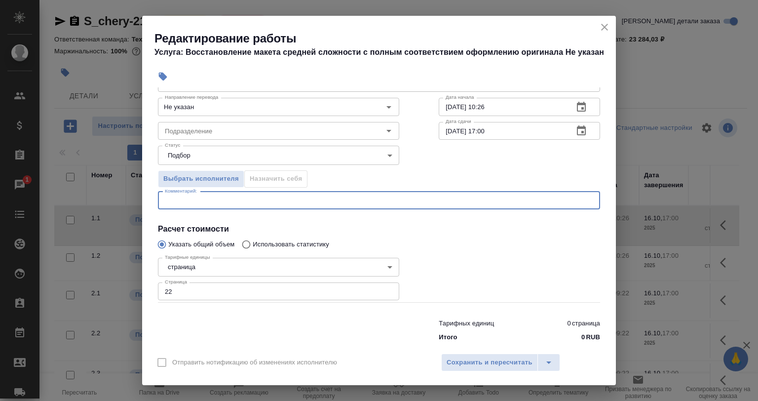
paste textarea "картинки с китайским не переводим (стр 9, 17 и 21)"
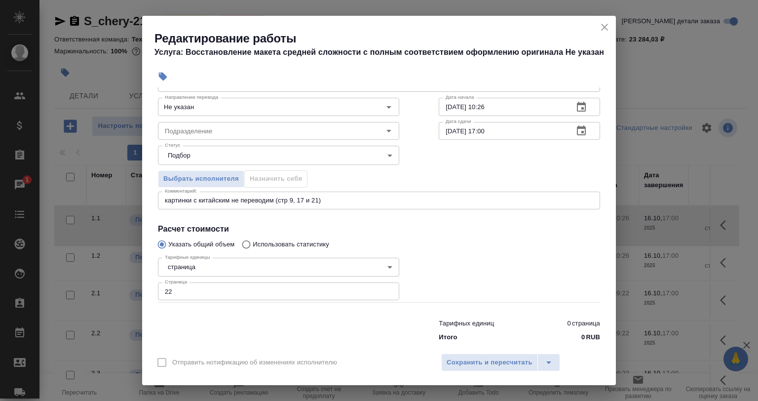
click at [163, 201] on div "картинки с китайским не переводим (стр 9, 17 и 21) x Комментарий:" at bounding box center [379, 201] width 442 height 18
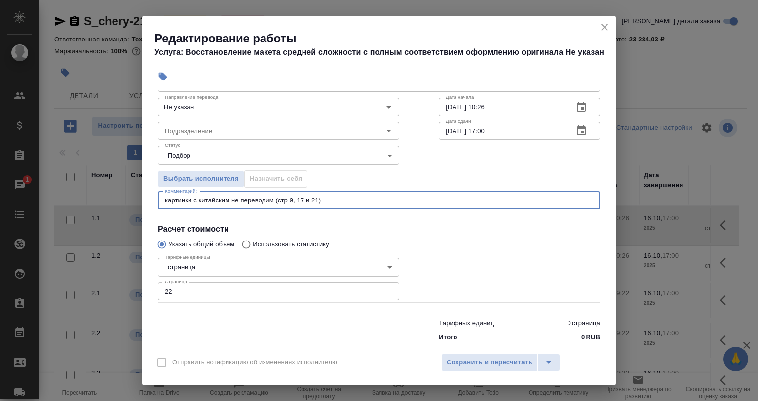
click at [161, 199] on div "картинки с китайским не переводим (стр 9, 17 и 21) x Комментарий:" at bounding box center [379, 201] width 442 height 18
click at [166, 199] on textarea "картинки с китайским не переводим (стр 9, 17 и 21)" at bounding box center [379, 199] width 428 height 7
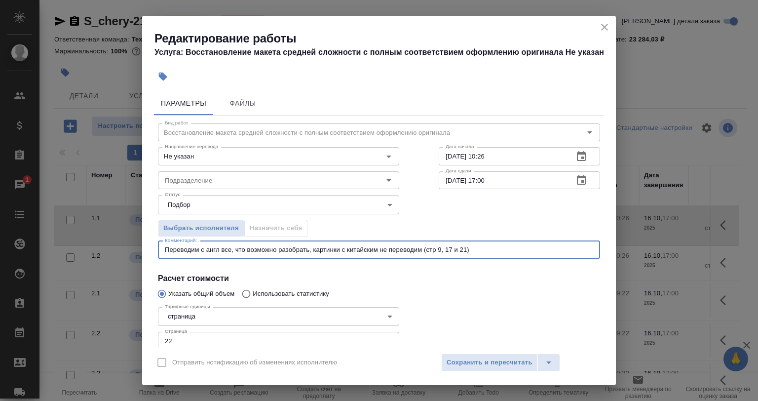
type textarea "Переводим с англ все, что возможно разобрать, картинки с китайским не переводим…"
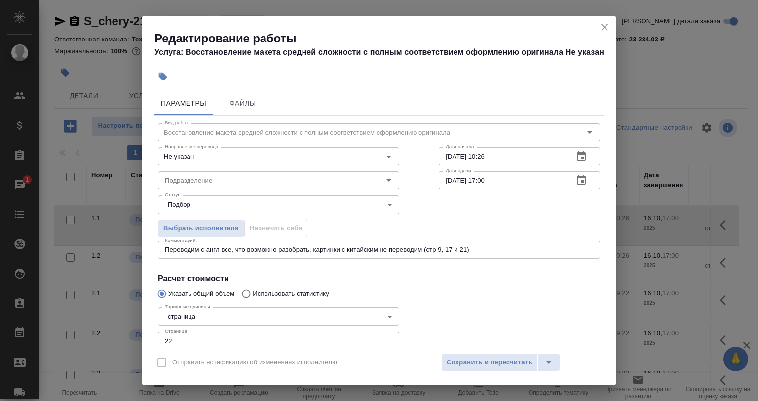
drag, startPoint x: 272, startPoint y: 192, endPoint x: 263, endPoint y: 182, distance: 13.6
click at [271, 190] on div "Статус Подбор recruiting Статус" at bounding box center [278, 203] width 281 height 64
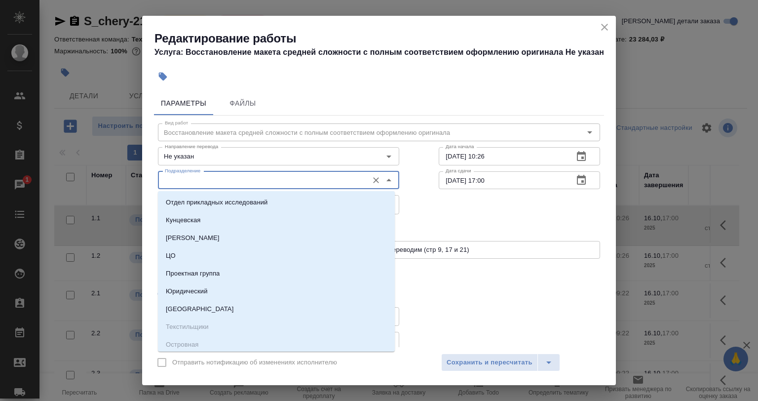
click at [263, 182] on input "Подразделение" at bounding box center [262, 180] width 202 height 12
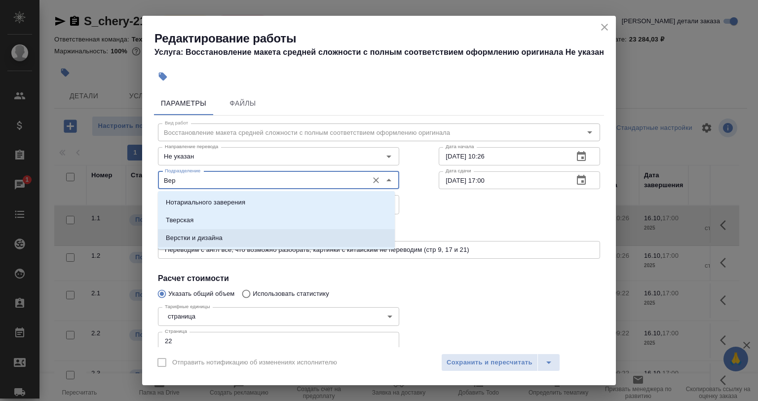
drag, startPoint x: 231, startPoint y: 231, endPoint x: 217, endPoint y: 178, distance: 54.5
click at [229, 231] on li "Верстки и дизайна" at bounding box center [276, 238] width 237 height 18
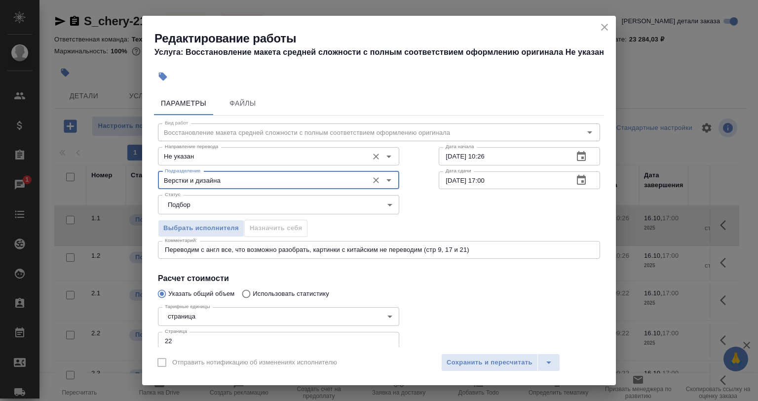
type input "Верстки и дизайна"
click at [211, 150] on input "Не указан" at bounding box center [262, 156] width 202 height 12
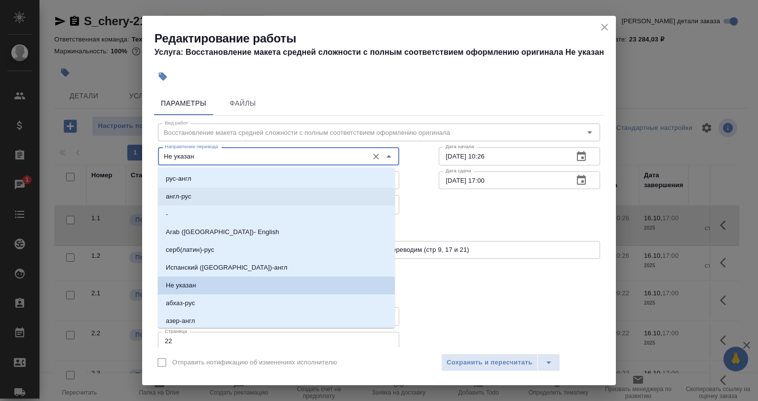
click at [208, 192] on li "англ-рус" at bounding box center [276, 197] width 237 height 18
type input "англ-рус"
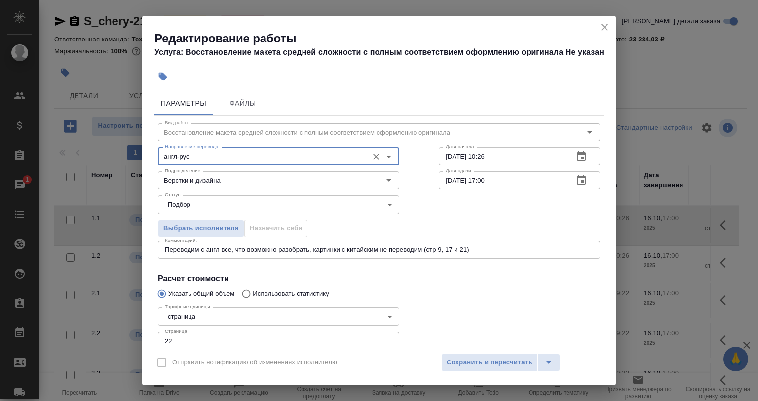
click at [474, 158] on input "[DATE] 10:26" at bounding box center [502, 156] width 127 height 18
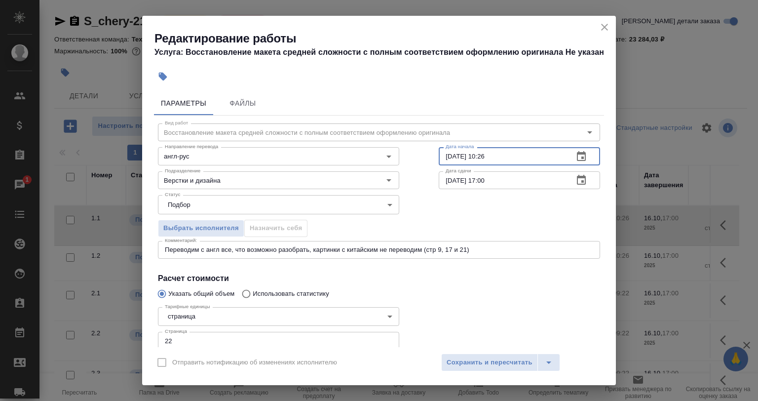
drag, startPoint x: 504, startPoint y: 152, endPoint x: 475, endPoint y: 156, distance: 29.5
click at [475, 156] on input "[DATE] 10:26" at bounding box center [502, 156] width 127 height 18
type input "14.10.2025 11:10"
click at [450, 180] on input "[DATE] 17:00" at bounding box center [502, 180] width 127 height 18
click at [446, 180] on input "[DATE] 17:00" at bounding box center [502, 180] width 127 height 18
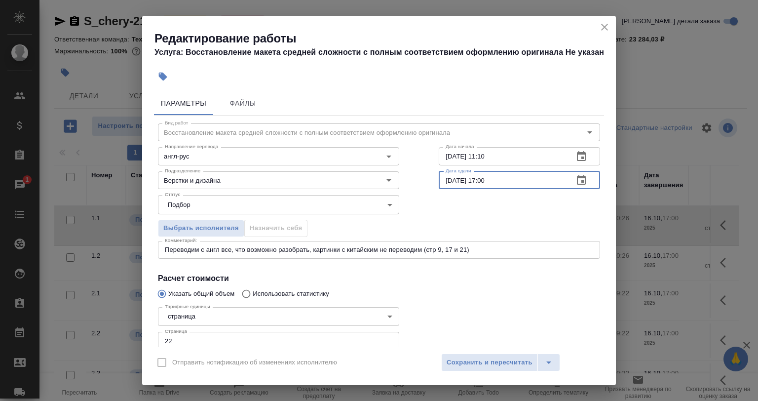
click at [499, 175] on input "14.10.2025 17:00" at bounding box center [502, 180] width 127 height 18
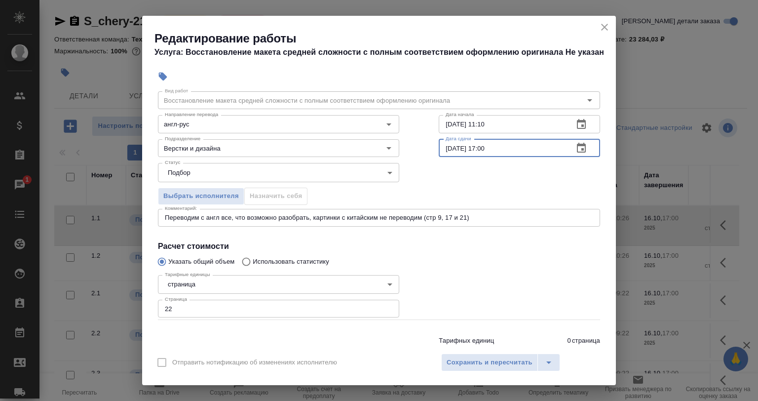
scroll to position [49, 0]
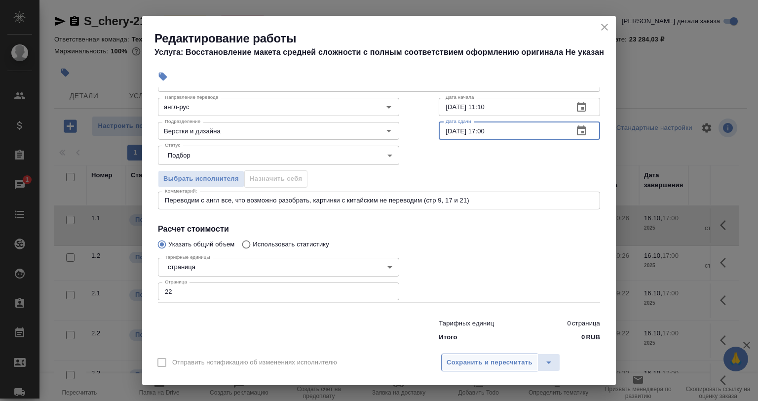
type input "14.10.2025 17:00"
click at [460, 363] on span "Сохранить и пересчитать" at bounding box center [490, 362] width 86 height 11
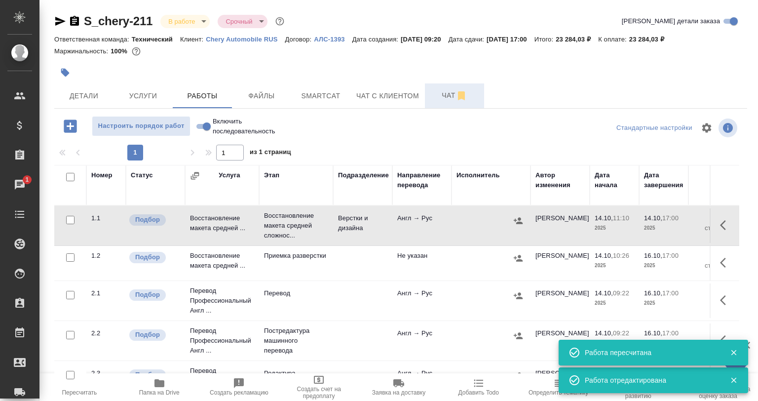
click at [525, 122] on div "Стандартные настройки" at bounding box center [627, 128] width 223 height 24
click at [61, 71] on icon "button" at bounding box center [65, 73] width 10 height 10
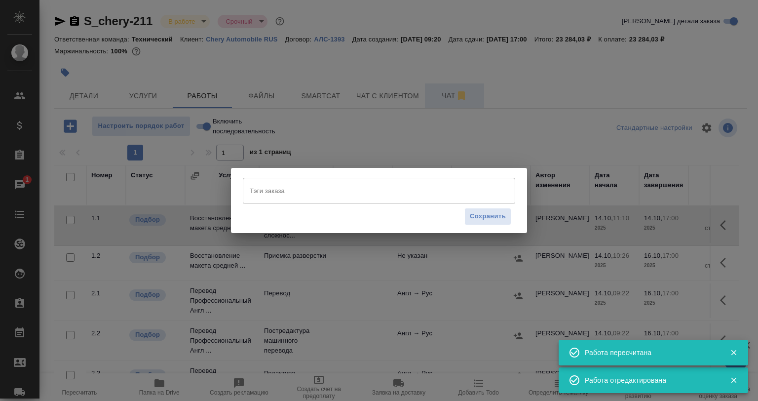
click at [267, 187] on input "Тэги заказа" at bounding box center [369, 190] width 245 height 17
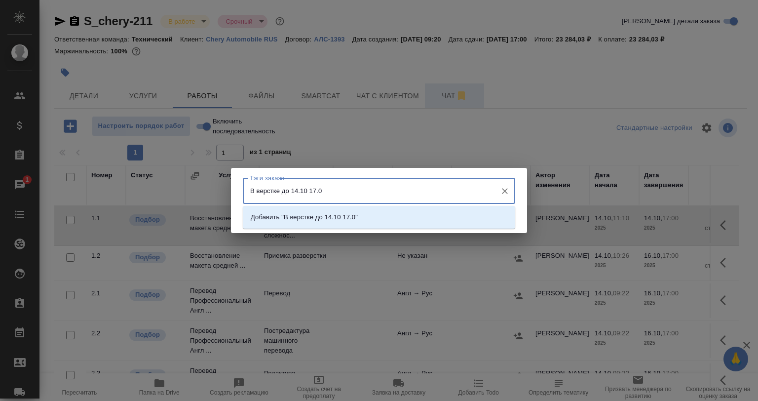
type input "В верстке до 14.10 17.00"
click at [359, 214] on p "Добавить "В верстке до 14.10 17.00"" at bounding box center [306, 217] width 111 height 10
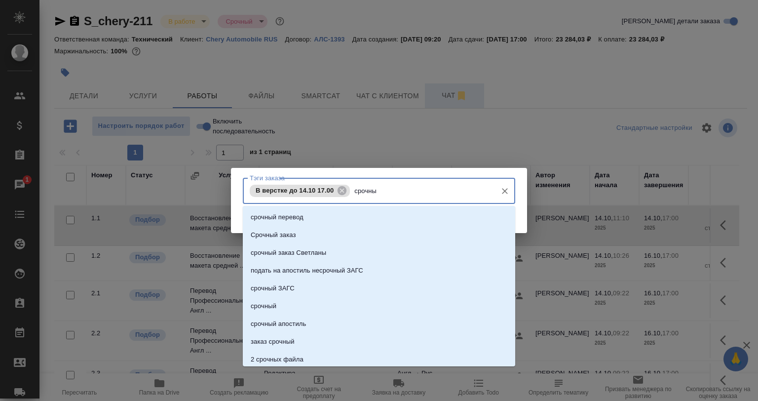
type input "срочный"
click at [342, 306] on li "срочный" at bounding box center [379, 306] width 272 height 18
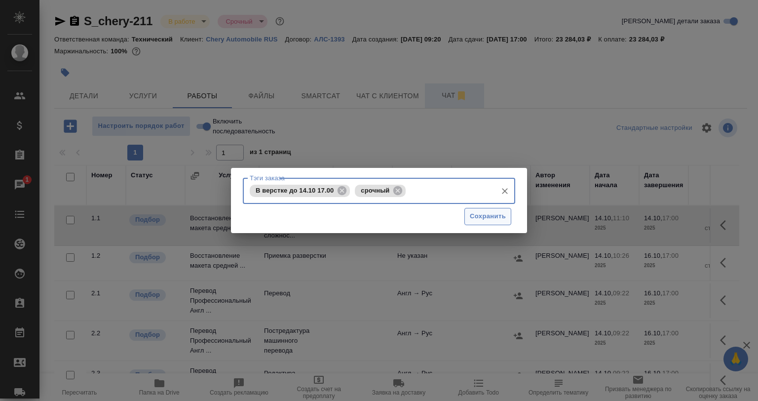
click at [471, 223] on button "Сохранить" at bounding box center [488, 216] width 47 height 17
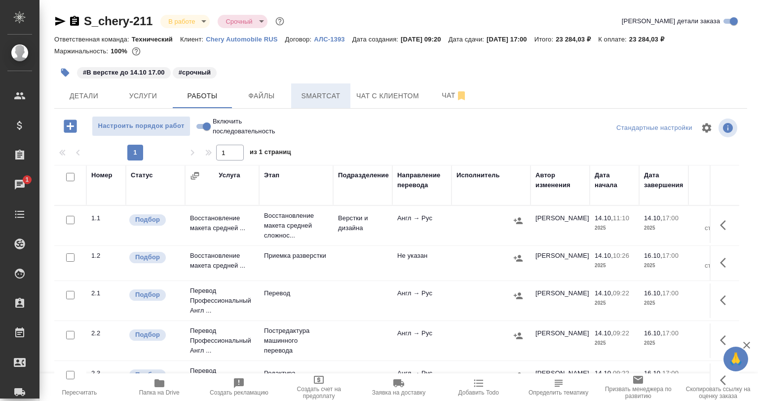
click at [312, 102] on button "Smartcat" at bounding box center [320, 95] width 59 height 25
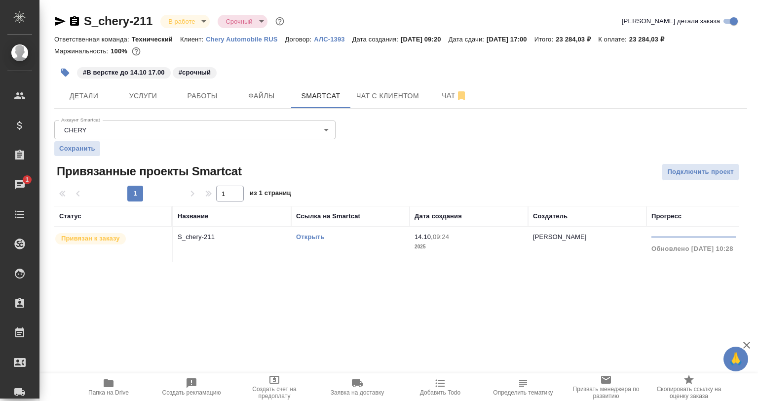
click at [303, 235] on link "Открыть" at bounding box center [310, 236] width 28 height 7
click at [107, 91] on span "Детали" at bounding box center [83, 96] width 47 height 12
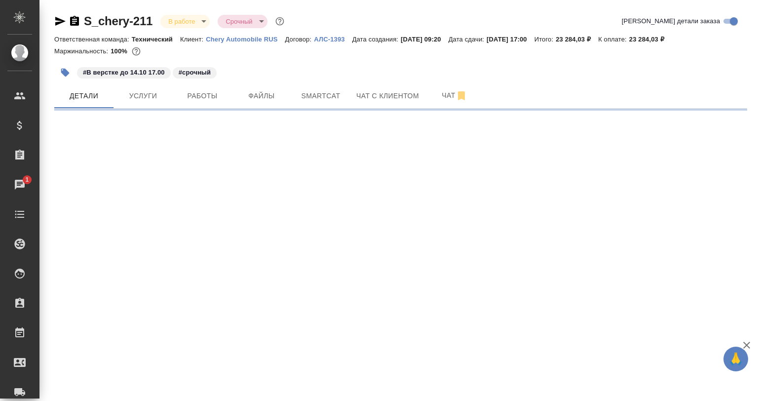
select select "RU"
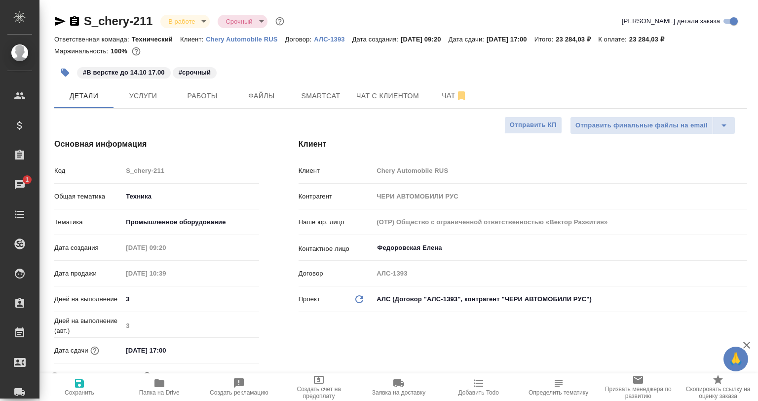
type textarea "x"
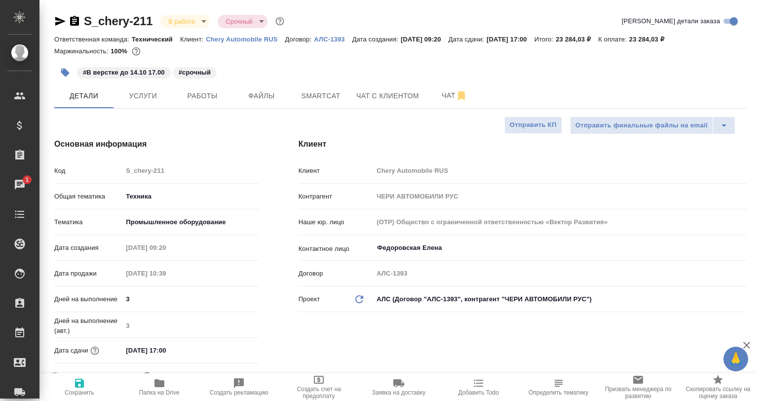
type textarea "x"
click at [314, 98] on span "Smartcat" at bounding box center [320, 96] width 47 height 12
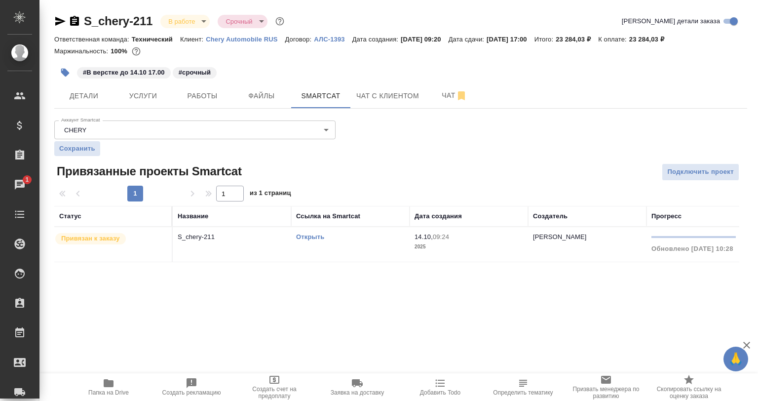
click at [309, 235] on link "Открыть" at bounding box center [310, 236] width 28 height 7
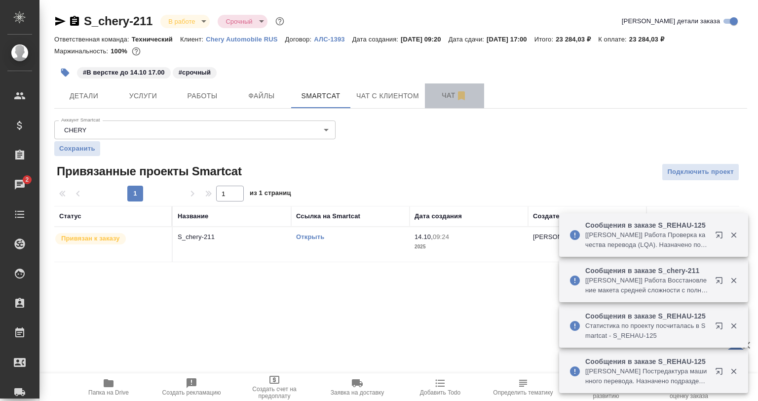
click at [452, 95] on span "Чат" at bounding box center [454, 95] width 47 height 12
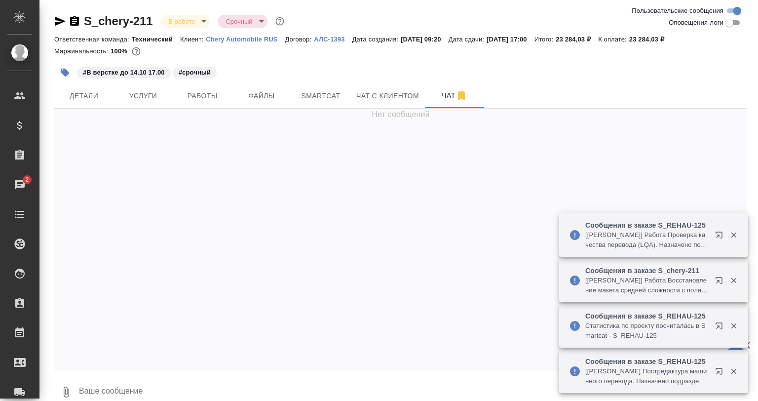
scroll to position [213, 0]
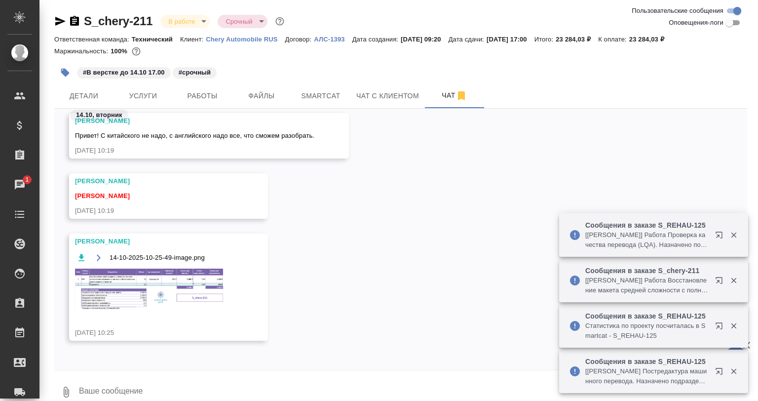
click at [188, 277] on img at bounding box center [149, 290] width 148 height 42
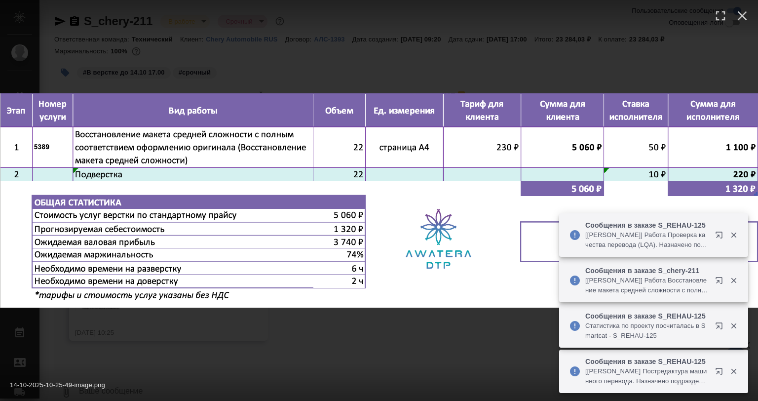
click at [290, 324] on div "14-10-2025-10-25-49-image.png 1 of 1" at bounding box center [379, 200] width 758 height 401
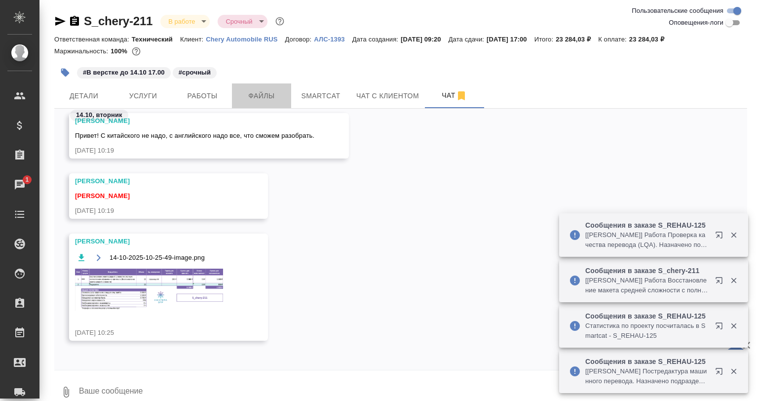
click at [256, 99] on span "Файлы" at bounding box center [261, 96] width 47 height 12
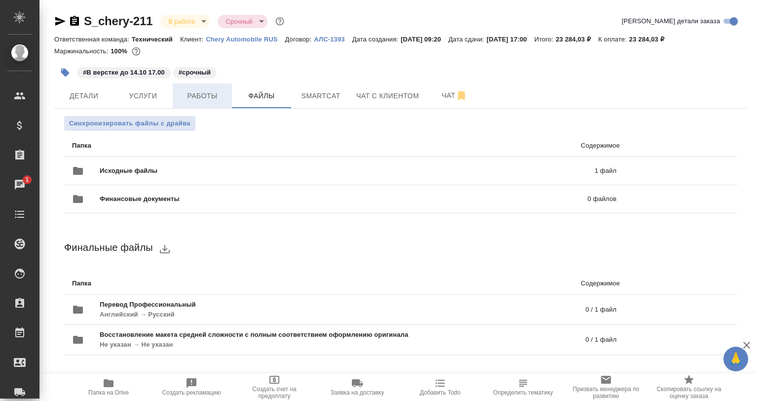
click at [208, 101] on span "Работы" at bounding box center [202, 96] width 47 height 12
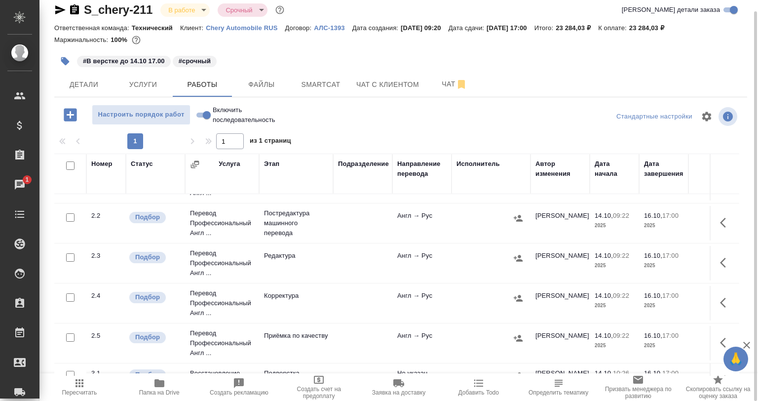
scroll to position [49, 0]
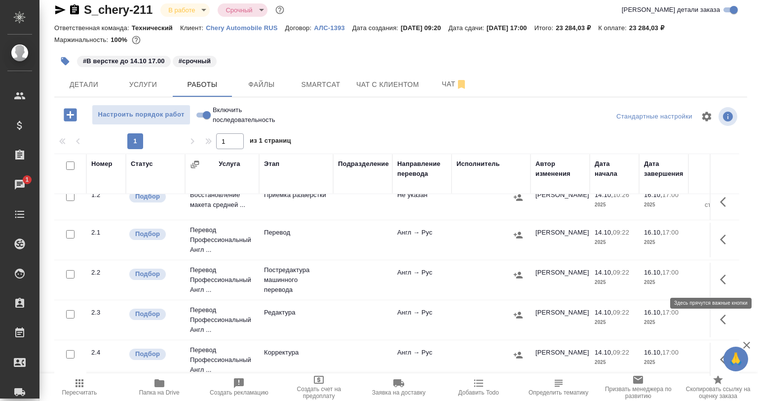
drag, startPoint x: 709, startPoint y: 280, endPoint x: 699, endPoint y: 282, distance: 10.7
click at [720, 280] on icon "button" at bounding box center [726, 279] width 12 height 12
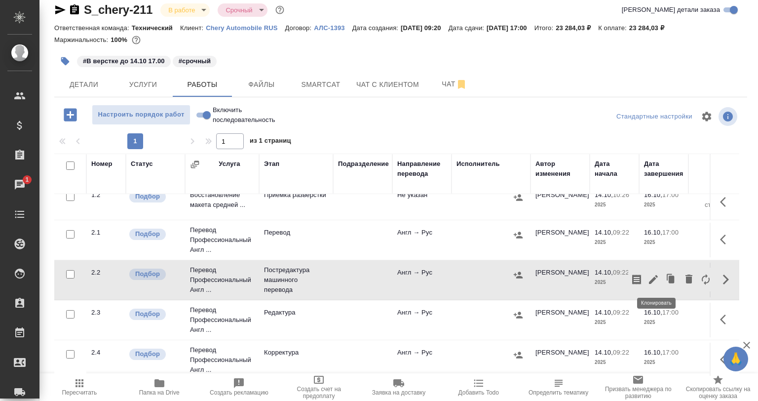
click at [645, 272] on button "button" at bounding box center [653, 280] width 17 height 24
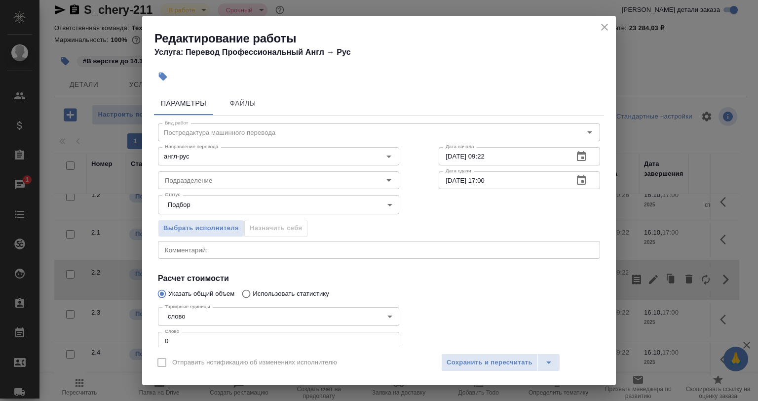
click at [174, 87] on div "Параметры Файлы Вид работ Постредактура машинного перевода Вид работ Направлени…" at bounding box center [379, 217] width 474 height 260
click at [160, 79] on icon "button" at bounding box center [163, 77] width 10 height 10
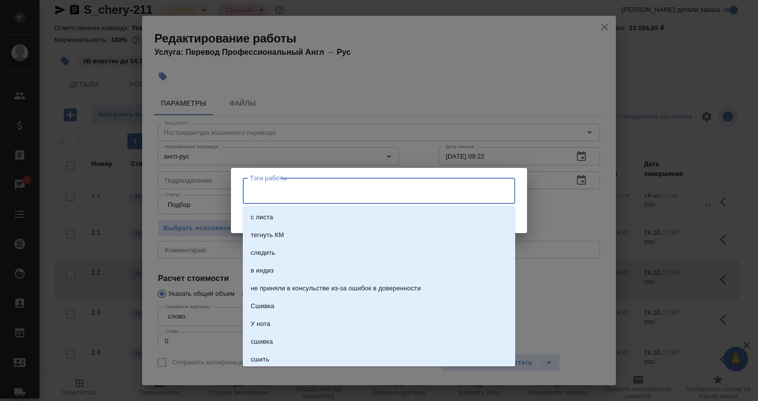
click at [331, 191] on input "Тэги работы" at bounding box center [369, 190] width 245 height 17
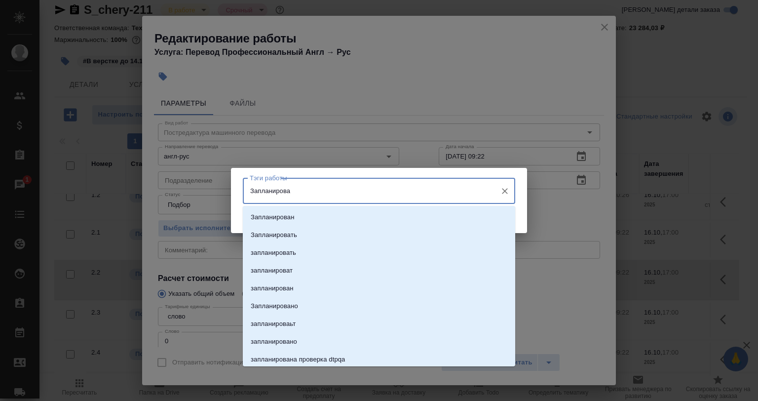
type input "Запланирован"
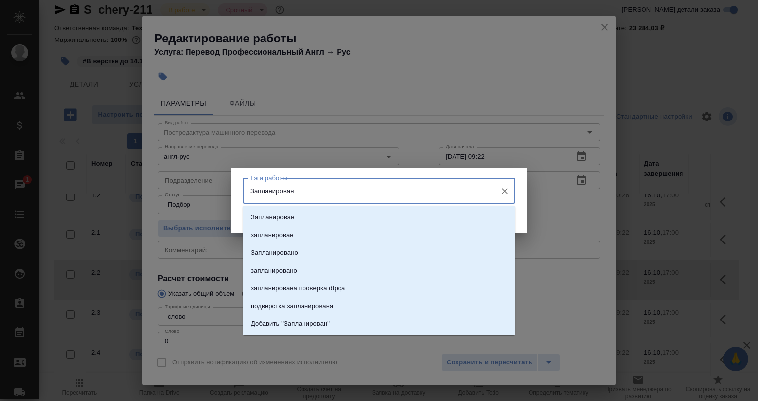
click at [309, 213] on li "Запланирован" at bounding box center [379, 217] width 272 height 18
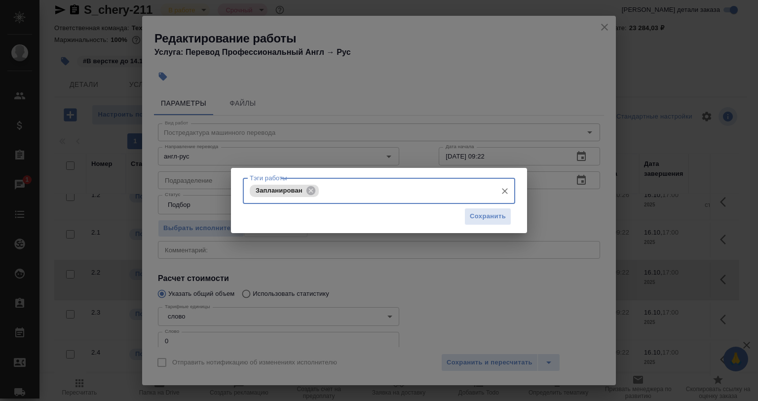
click at [247, 248] on div "Тэги работы Запланирован Тэги работы Сохранить" at bounding box center [379, 200] width 758 height 401
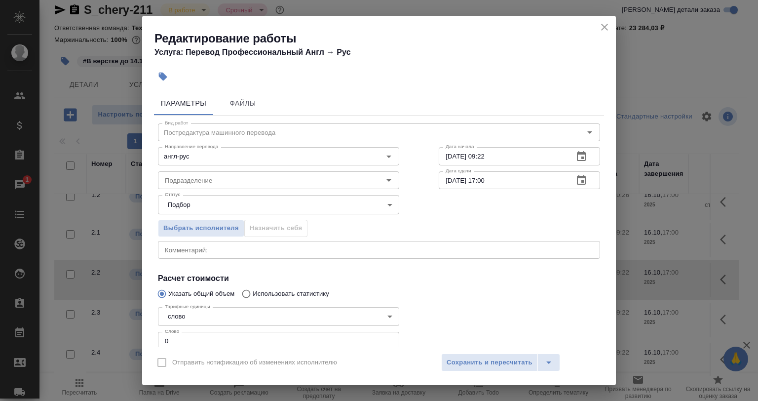
click at [168, 75] on button "button" at bounding box center [163, 77] width 22 height 22
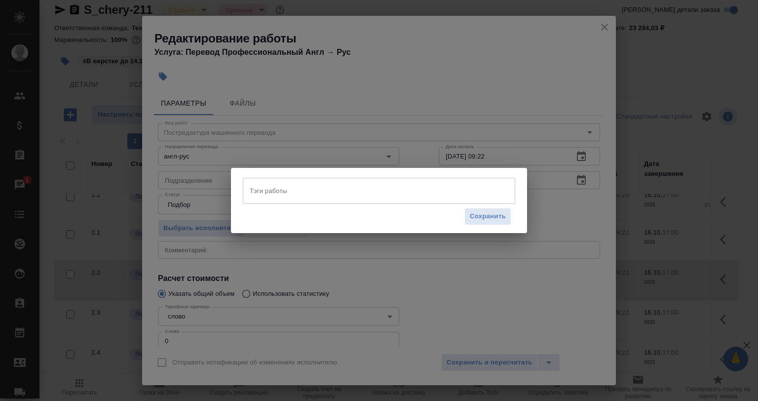
click at [344, 187] on input "Тэги работы" at bounding box center [369, 190] width 245 height 17
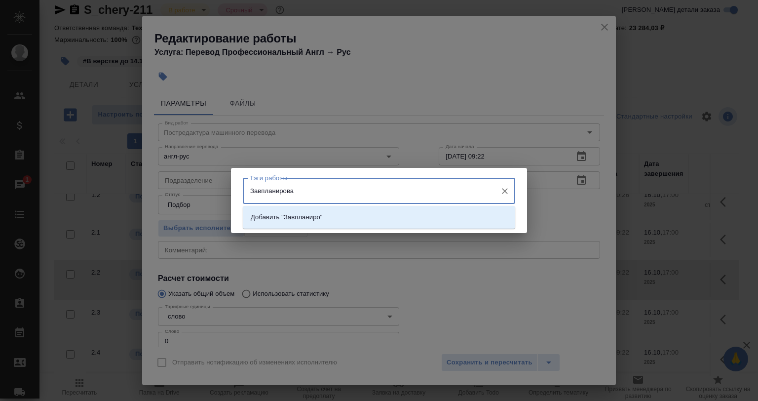
type input "Завпланирован"
click at [337, 218] on li "Добавить "Завпланирован"" at bounding box center [379, 217] width 272 height 18
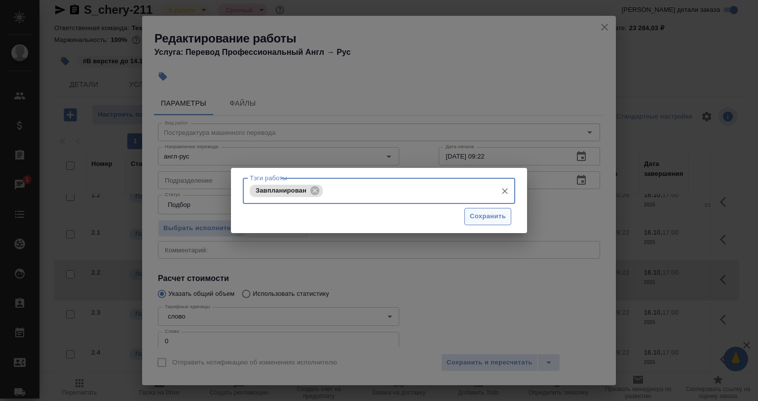
drag, startPoint x: 458, startPoint y: 211, endPoint x: 487, endPoint y: 214, distance: 28.7
click at [461, 211] on div "Сохранить" at bounding box center [379, 216] width 272 height 25
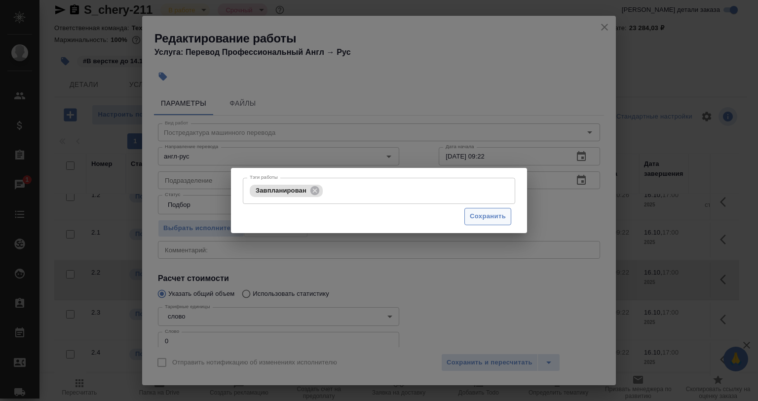
click at [488, 214] on span "Сохранить" at bounding box center [488, 216] width 36 height 11
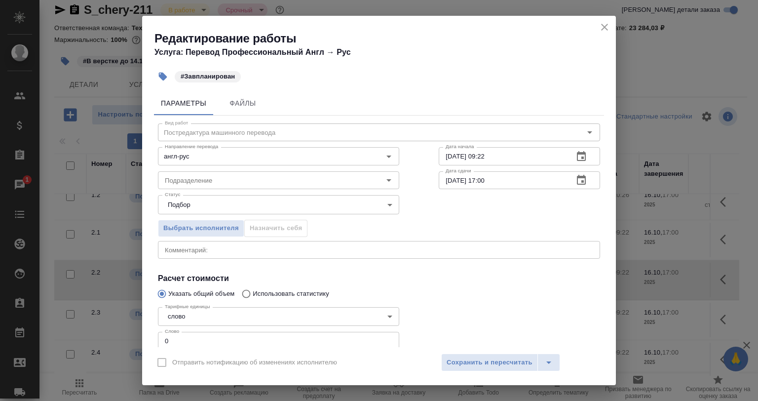
scroll to position [64, 0]
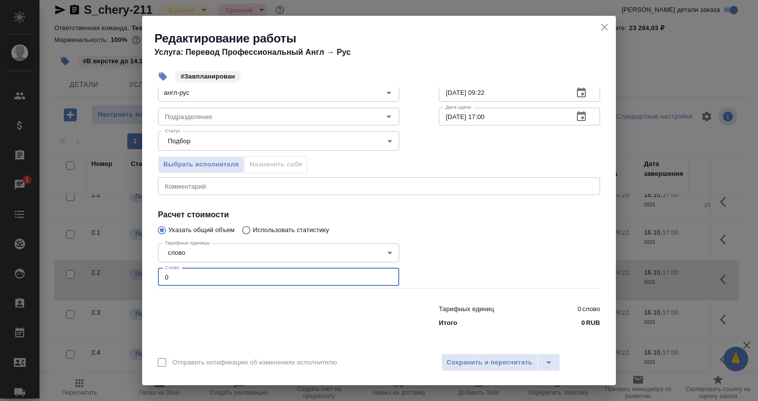
drag, startPoint x: 148, startPoint y: 275, endPoint x: 132, endPoint y: 276, distance: 15.9
click at [132, 276] on div "Редактирование работы Услуга: Перевод Профессиональный Англ → Рус #Завпланирова…" at bounding box center [379, 200] width 758 height 401
paste input "4124"
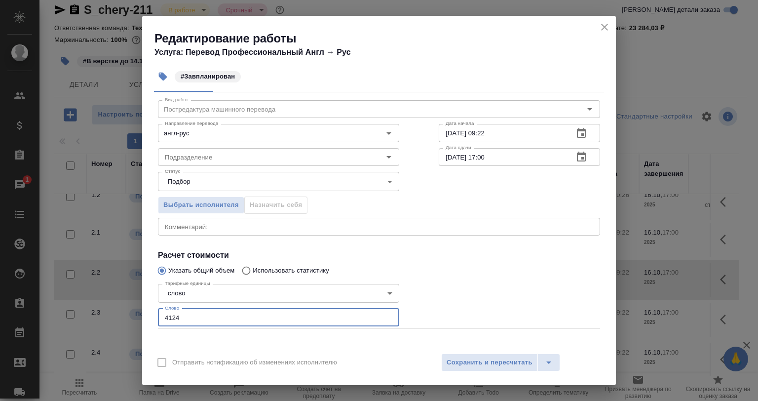
scroll to position [0, 0]
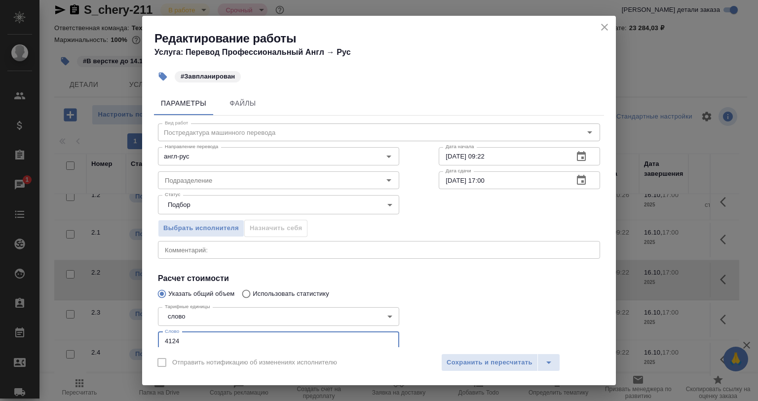
type input "4124"
click at [222, 253] on div "x Комментарий:" at bounding box center [379, 250] width 442 height 18
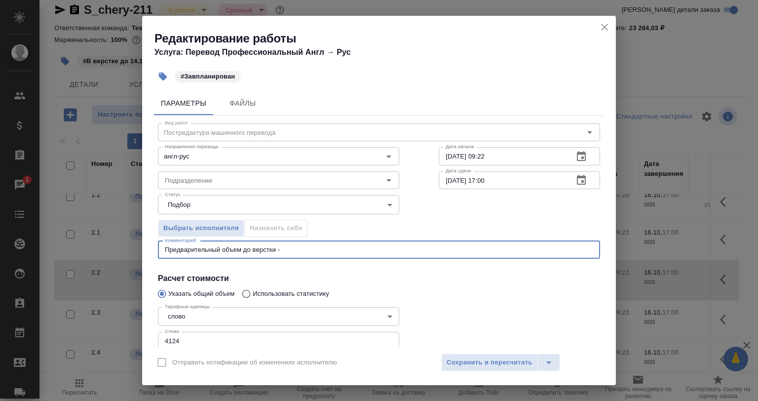
paste textarea "4124"
type textarea "Предварительный объем до верстки - 4124"
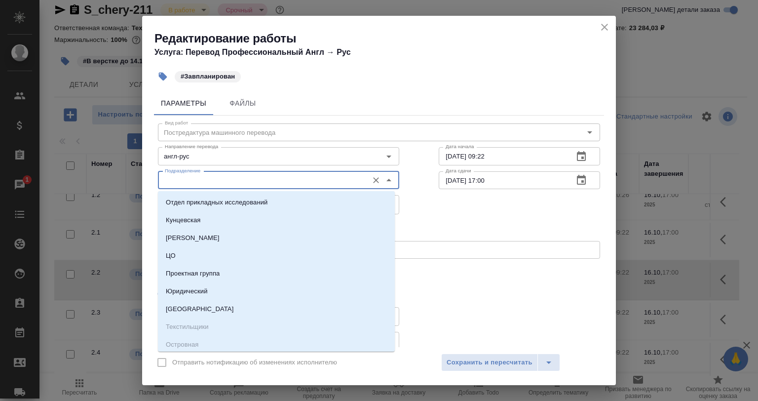
click at [201, 178] on input "Подразделение" at bounding box center [262, 180] width 202 height 12
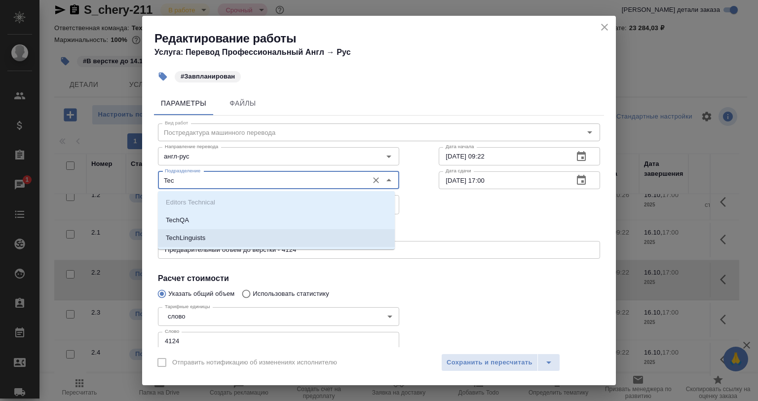
click at [226, 241] on li "TechLinguists" at bounding box center [276, 238] width 237 height 18
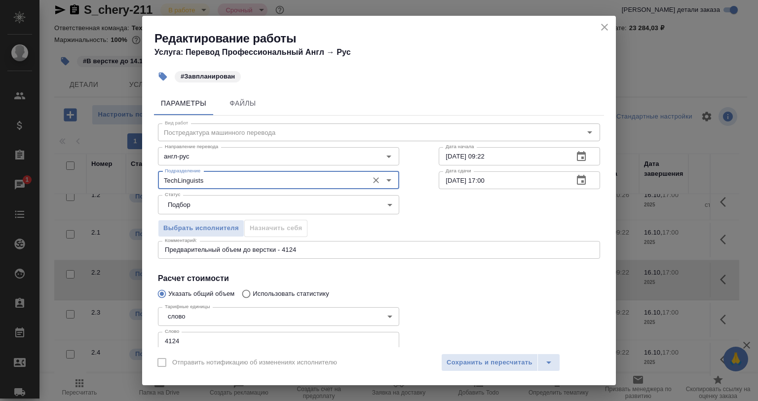
type input "TechLinguists"
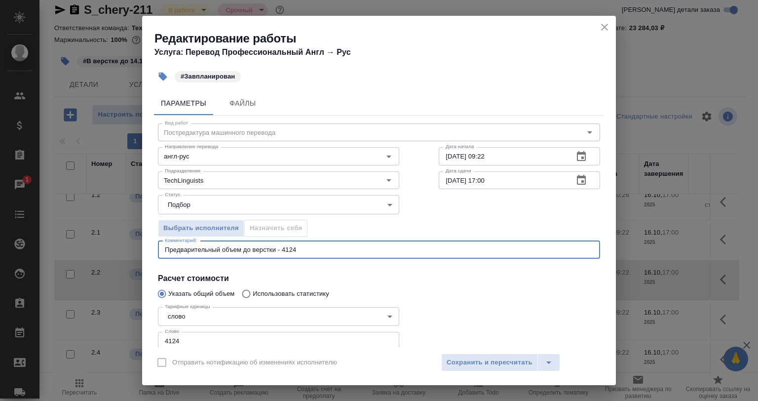
click at [305, 250] on textarea "Предварительный объем до верстки - 4124" at bounding box center [379, 249] width 428 height 7
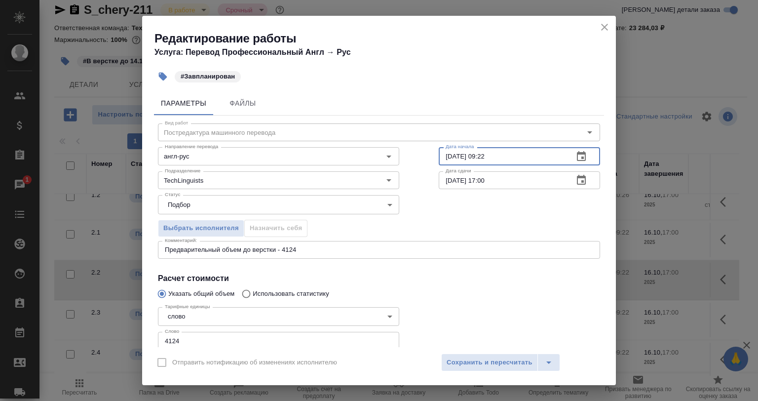
drag, startPoint x: 500, startPoint y: 158, endPoint x: 474, endPoint y: 157, distance: 25.2
click at [474, 157] on input "14.10.2025 09:22" at bounding box center [502, 156] width 127 height 18
type input "14.10.2025 17:00"
drag, startPoint x: 496, startPoint y: 183, endPoint x: 475, endPoint y: 183, distance: 20.7
click at [475, 183] on input "[DATE] 17:00" at bounding box center [502, 180] width 127 height 18
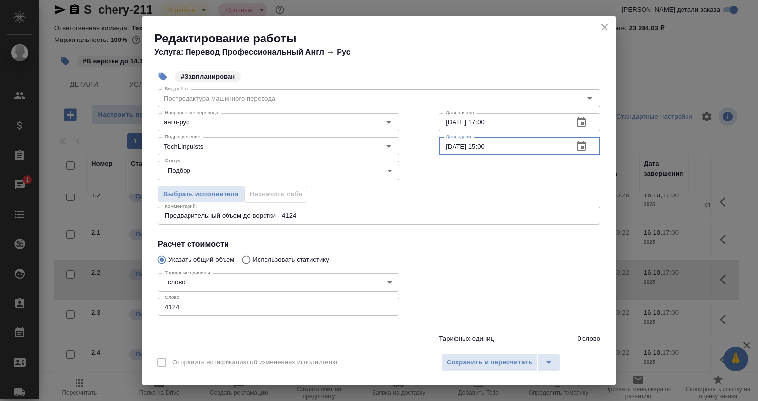
scroll to position [64, 0]
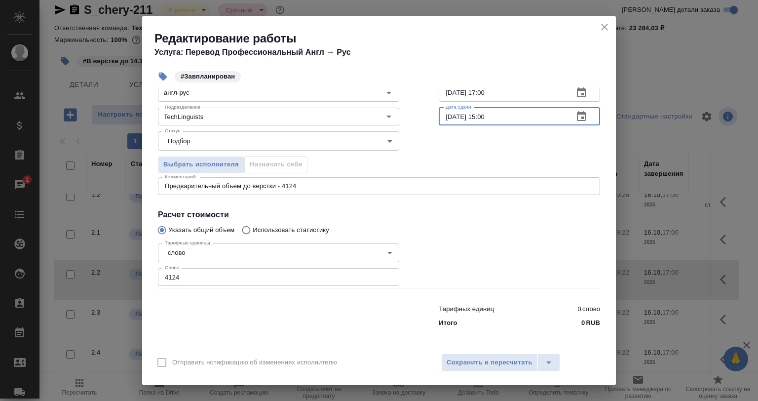
type input "[DATE] 15:00"
click at [466, 352] on div "Отправить нотификацию об изменениях исполнителю Сохранить и пересчитать" at bounding box center [379, 366] width 474 height 38
click at [470, 359] on span "Сохранить и пересчитать" at bounding box center [490, 362] width 86 height 11
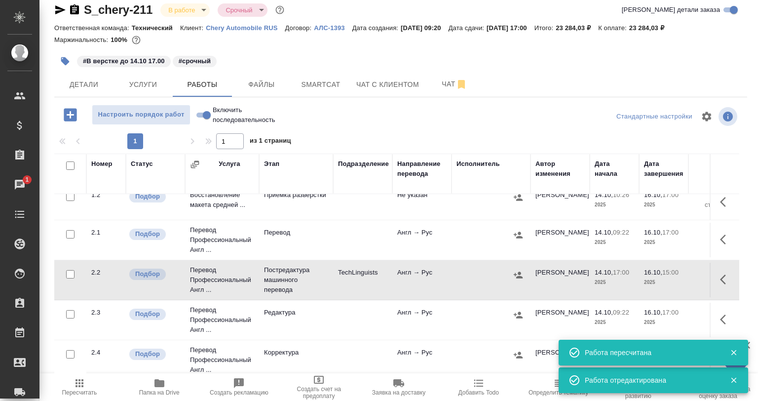
click at [720, 284] on icon "button" at bounding box center [726, 279] width 12 height 12
click at [632, 282] on icon "button" at bounding box center [636, 279] width 9 height 10
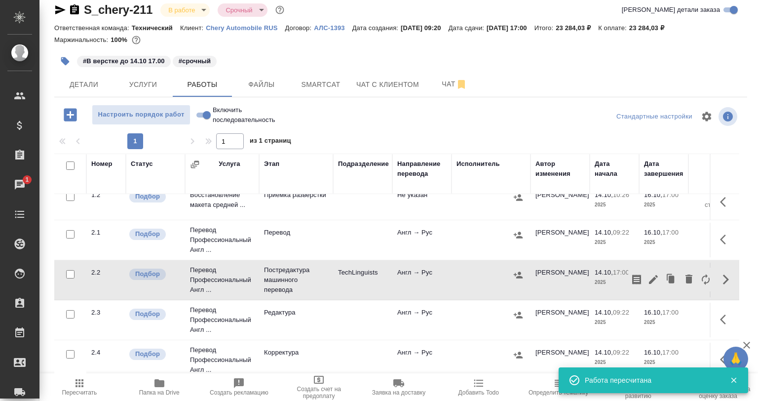
scroll to position [0, 0]
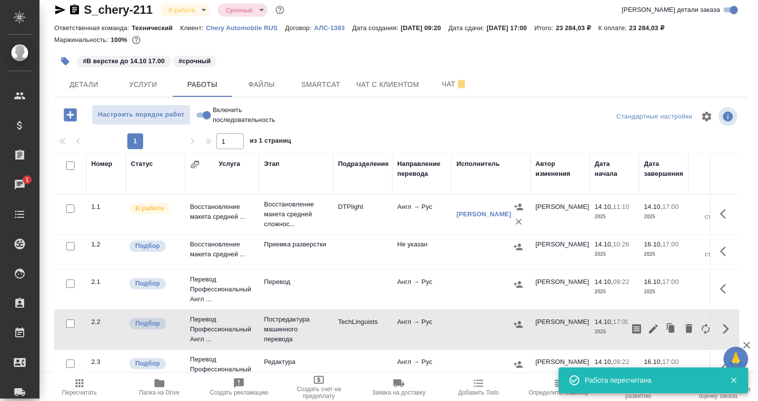
click at [68, 283] on div at bounding box center [70, 284] width 22 height 14
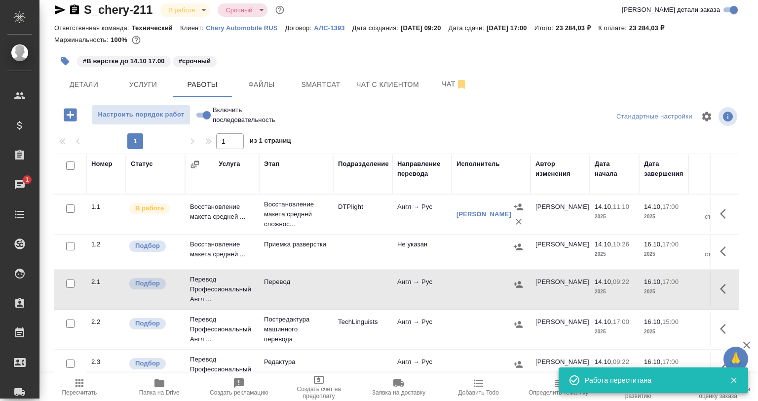
click at [69, 283] on input "checkbox" at bounding box center [70, 283] width 8 height 8
checkbox input "true"
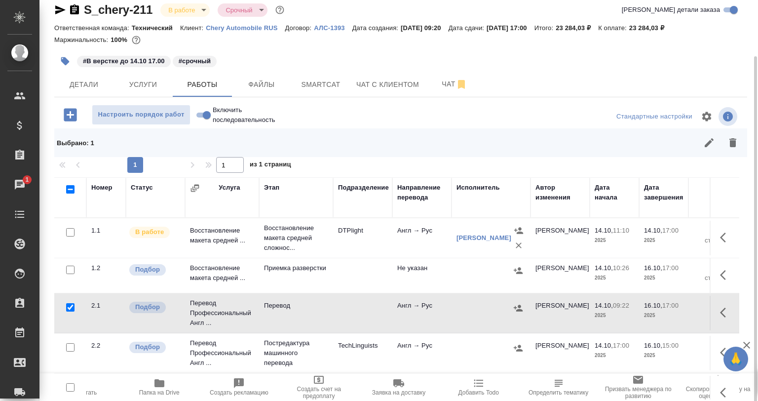
scroll to position [49, 0]
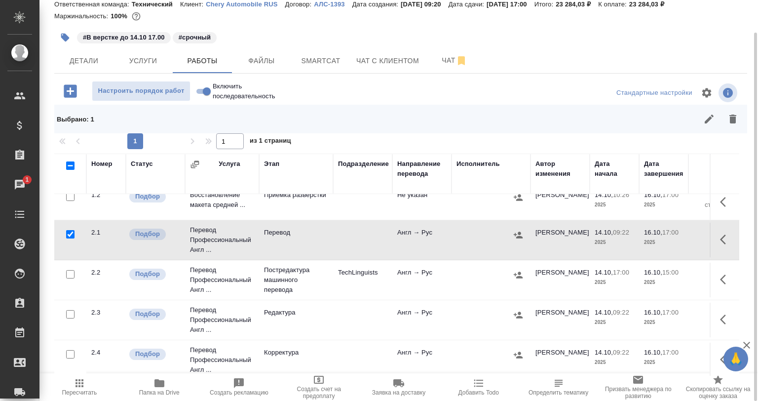
drag, startPoint x: 70, startPoint y: 314, endPoint x: 90, endPoint y: 314, distance: 20.2
click at [70, 314] on input "checkbox" at bounding box center [70, 314] width 8 height 8
checkbox input "true"
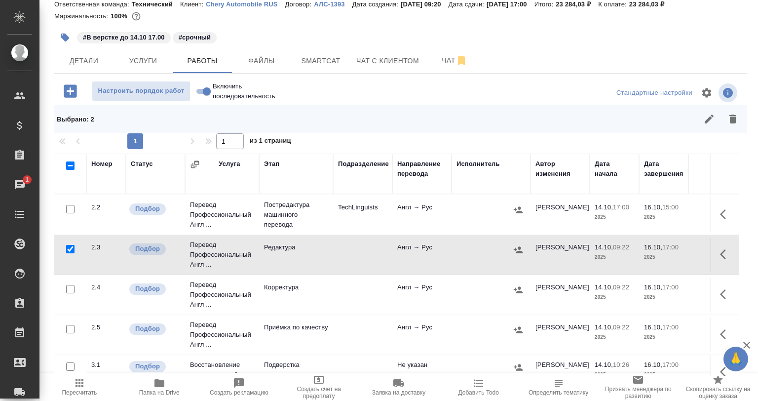
scroll to position [148, 0]
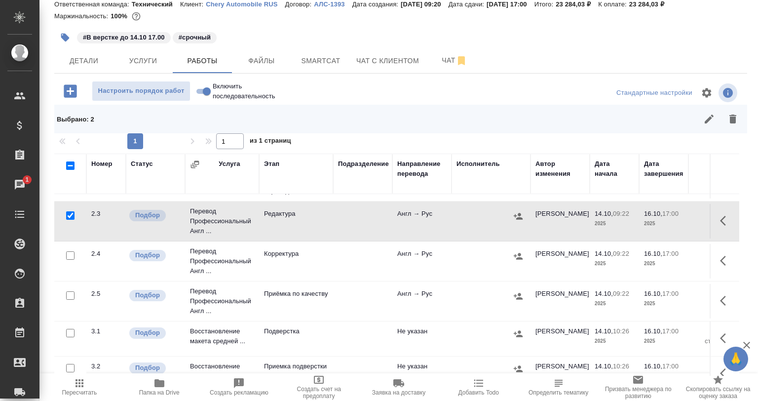
click at [69, 291] on input "checkbox" at bounding box center [70, 295] width 8 height 8
checkbox input "true"
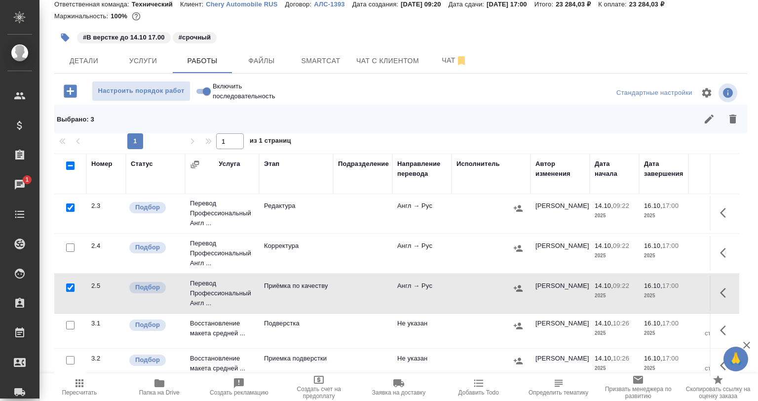
scroll to position [170, 0]
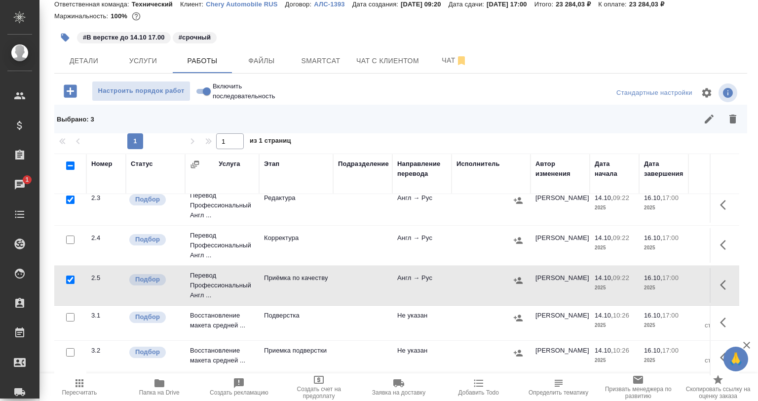
drag, startPoint x: 732, startPoint y: 120, endPoint x: 678, endPoint y: 143, distance: 58.6
click at [731, 119] on button "button" at bounding box center [733, 119] width 24 height 24
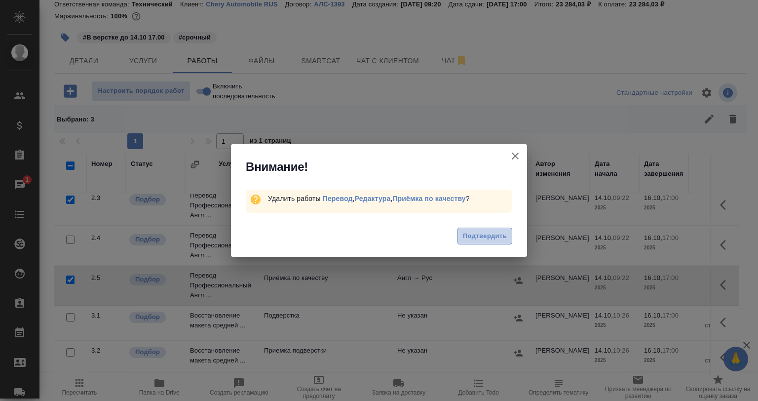
click at [469, 232] on span "Подтвердить" at bounding box center [485, 236] width 44 height 11
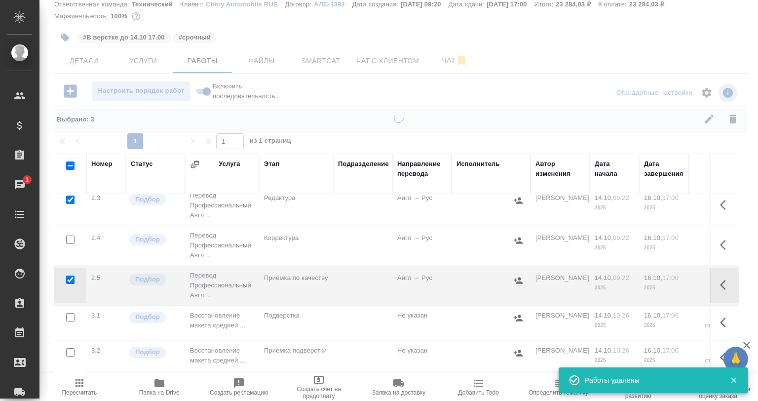
scroll to position [50, 0]
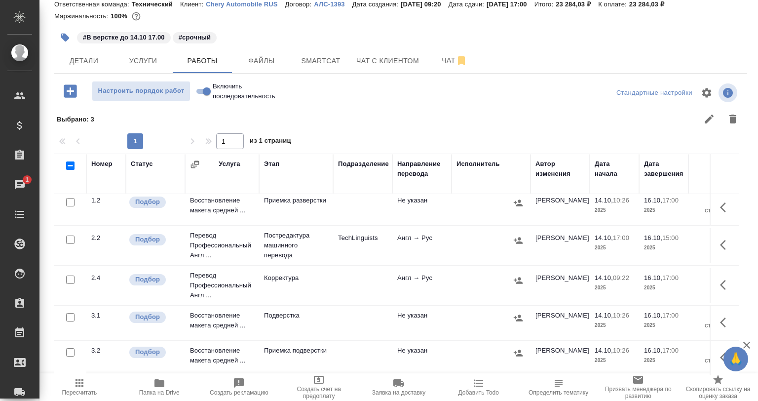
click at [175, 394] on span "Папка на Drive" at bounding box center [159, 392] width 40 height 7
click at [155, 62] on span "Услуги" at bounding box center [142, 61] width 47 height 12
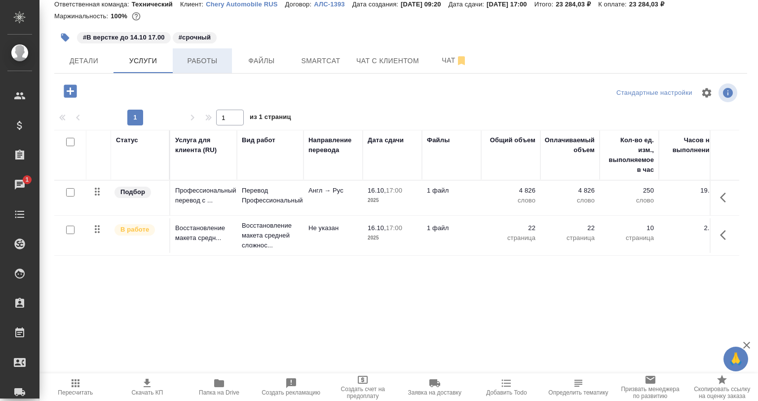
click at [231, 68] on button "Работы" at bounding box center [202, 60] width 59 height 25
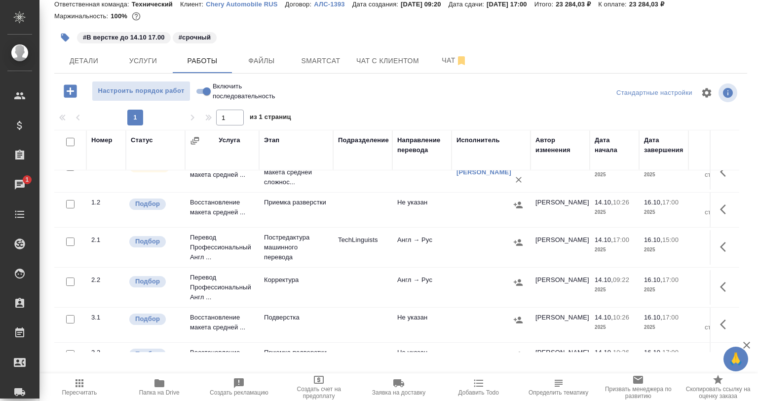
scroll to position [49, 0]
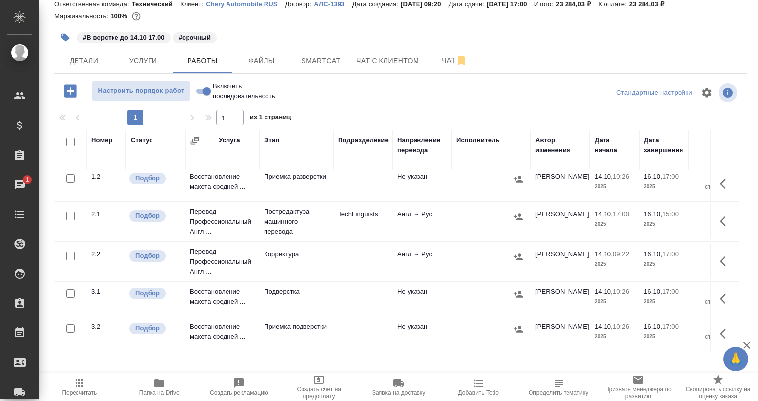
click at [714, 209] on button "button" at bounding box center [726, 221] width 24 height 24
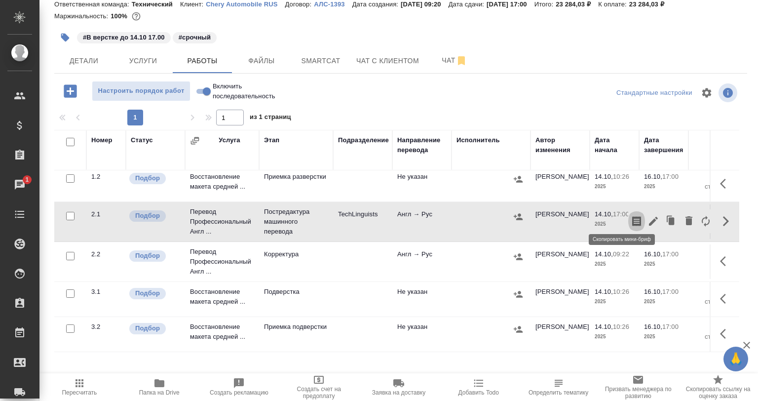
click at [628, 215] on button "button" at bounding box center [636, 221] width 17 height 24
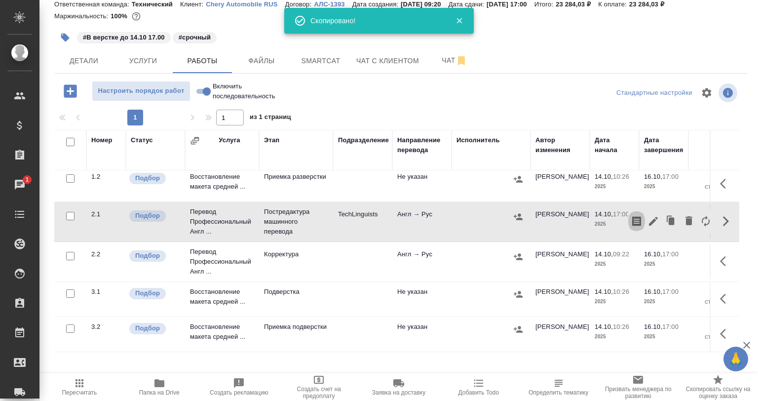
click at [632, 216] on icon "button" at bounding box center [636, 221] width 9 height 10
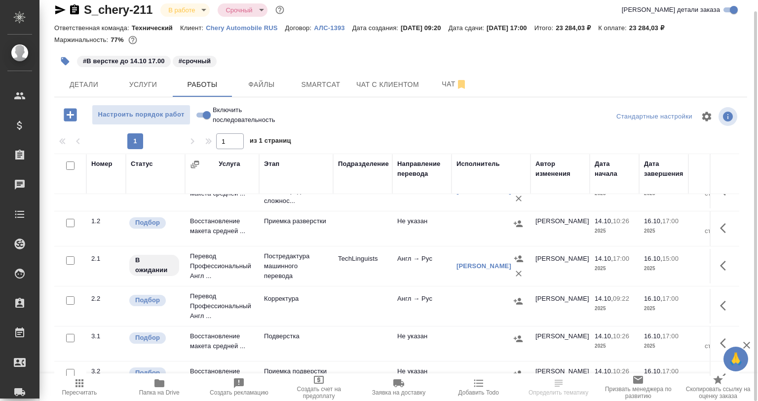
scroll to position [50, 0]
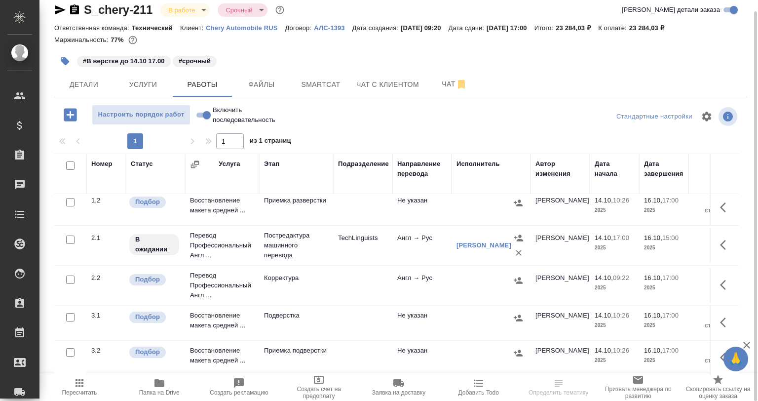
click at [74, 279] on div at bounding box center [70, 280] width 22 height 14
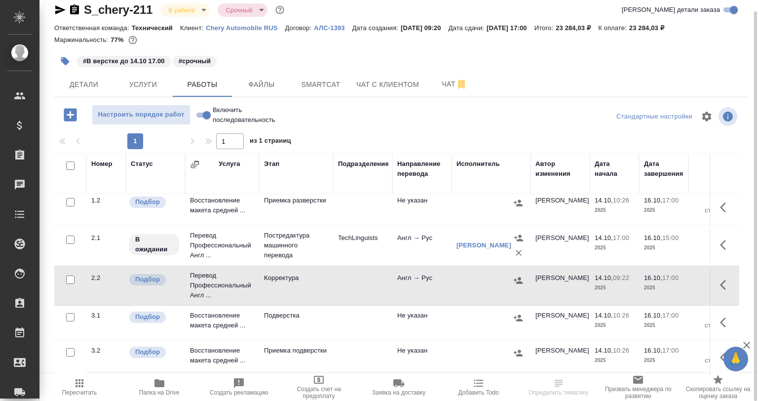
click at [71, 275] on input "checkbox" at bounding box center [70, 279] width 8 height 8
checkbox input "true"
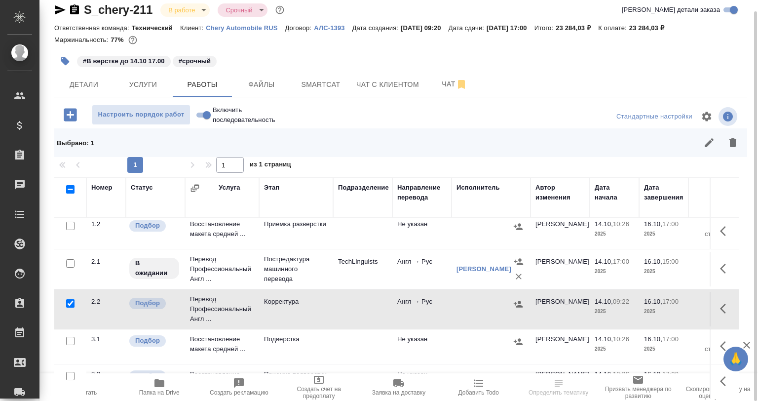
click at [737, 142] on icon "button" at bounding box center [733, 143] width 12 height 12
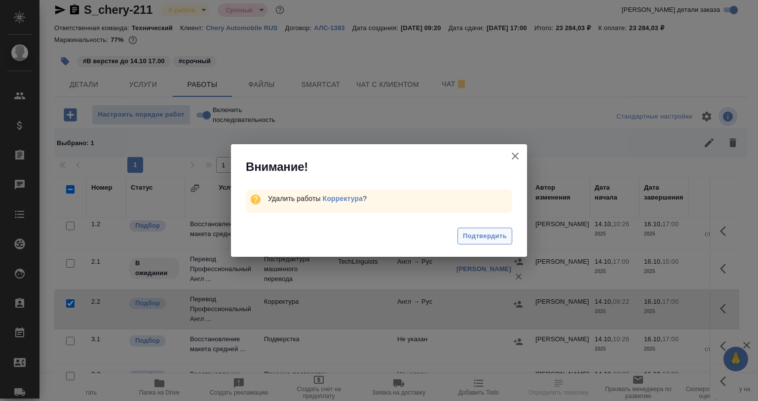
click at [468, 243] on button "Подтвердить" at bounding box center [485, 236] width 55 height 17
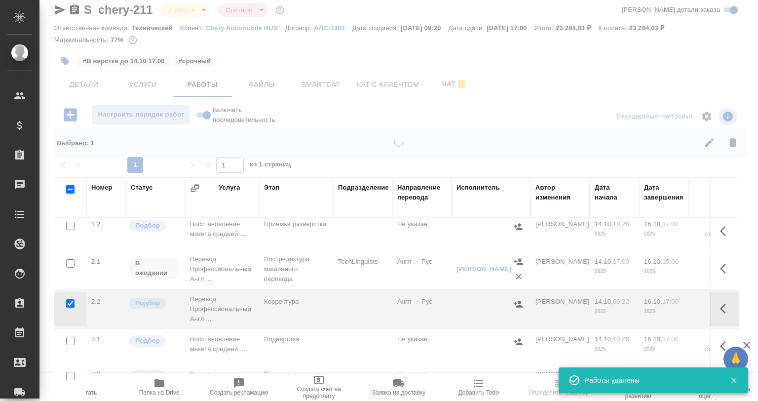
scroll to position [10, 0]
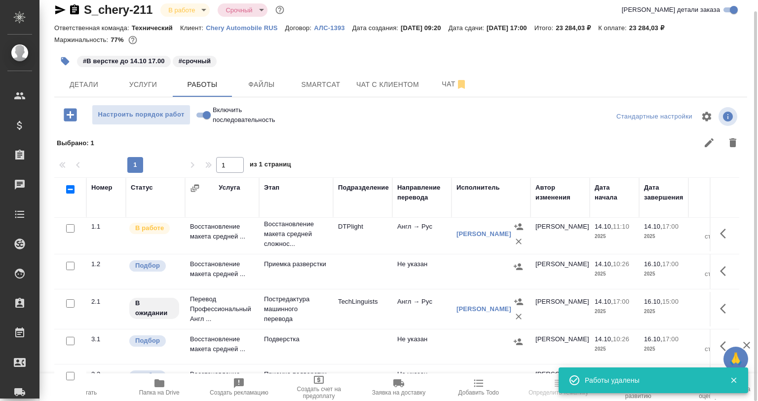
click at [720, 340] on icon "button" at bounding box center [726, 346] width 12 height 12
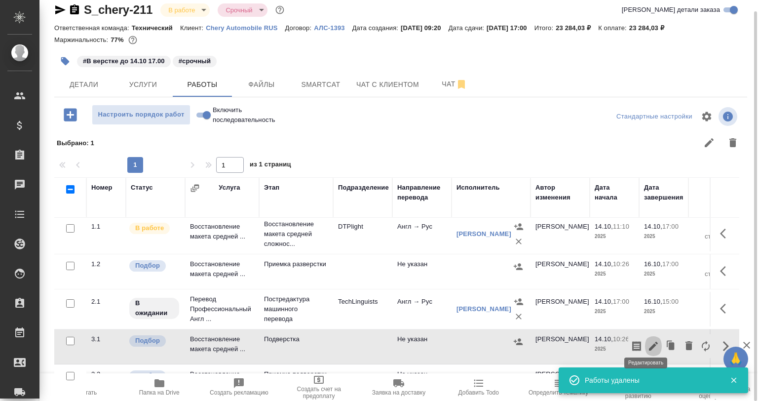
click at [645, 335] on button "button" at bounding box center [653, 346] width 17 height 24
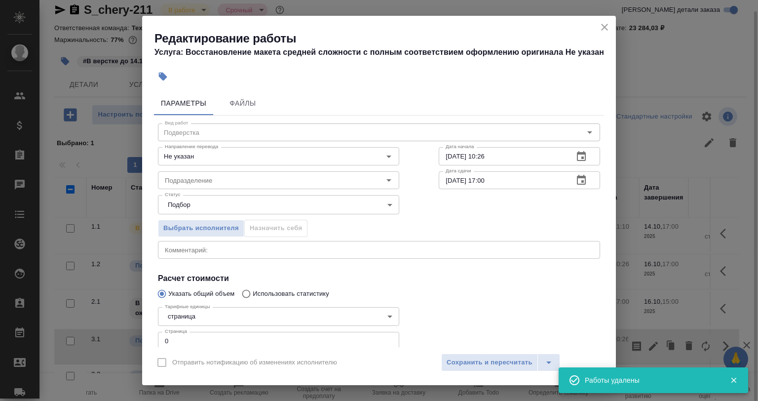
click at [160, 78] on icon "button" at bounding box center [163, 77] width 8 height 8
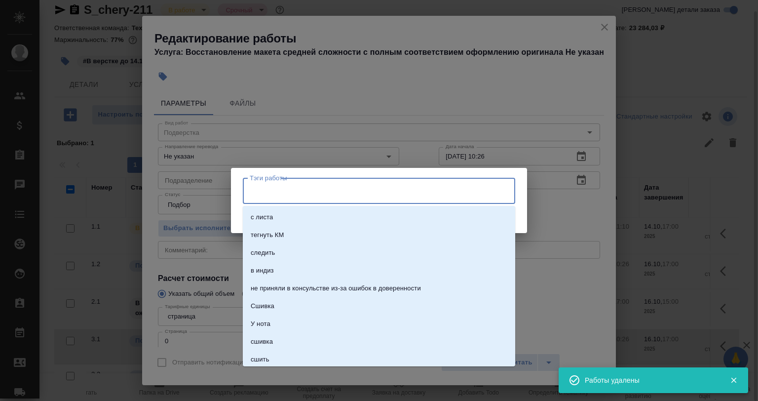
click at [278, 190] on input "Тэги работы" at bounding box center [369, 190] width 245 height 17
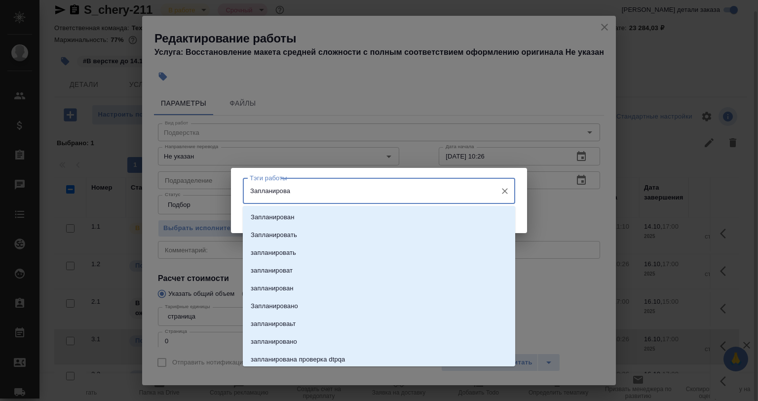
type input "Запланирован"
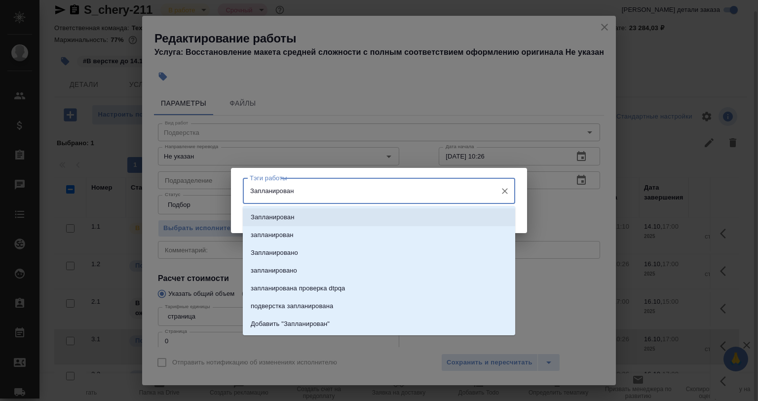
click at [338, 221] on li "Запланирован" at bounding box center [379, 217] width 272 height 18
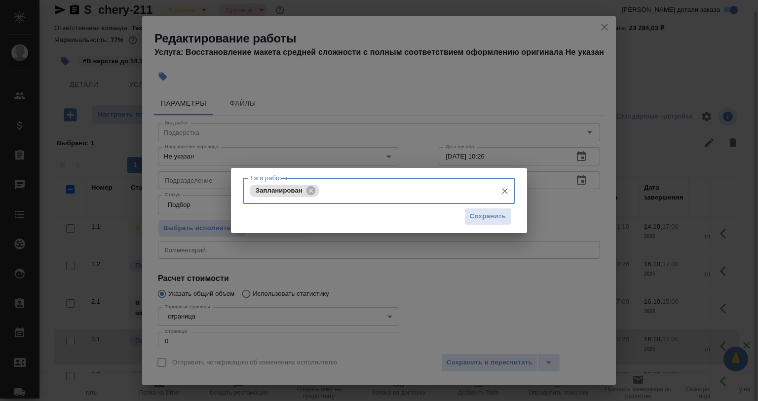
click at [531, 221] on div "Тэги работы Запланирован Тэги работы Сохранить" at bounding box center [379, 200] width 758 height 401
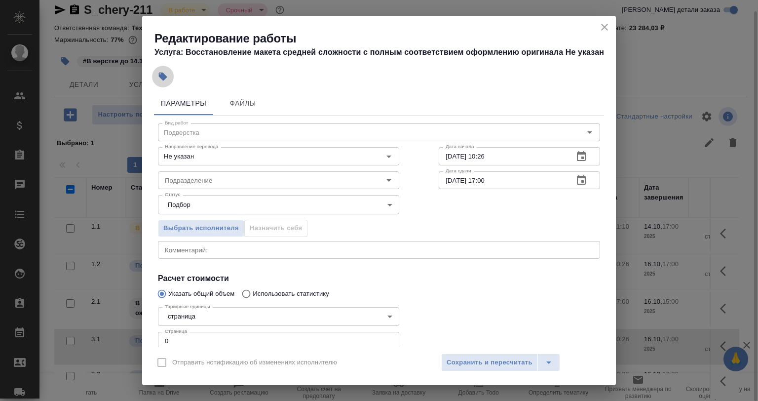
click at [160, 75] on icon "button" at bounding box center [163, 77] width 8 height 8
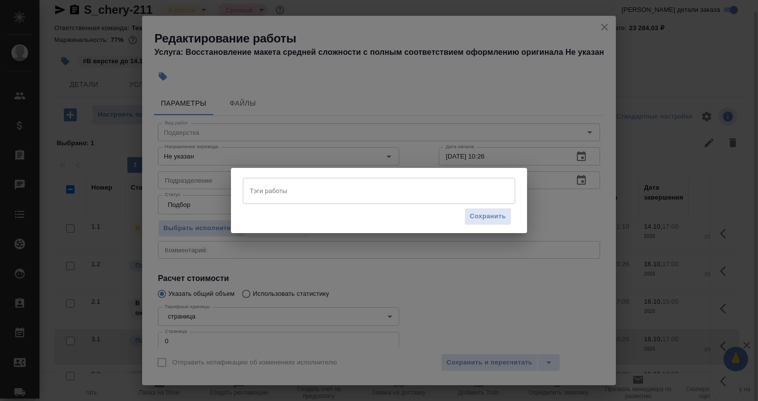
drag, startPoint x: 160, startPoint y: 75, endPoint x: 316, endPoint y: 188, distance: 192.6
click at [316, 188] on div "Тэги работы Тэги работы Сохранить" at bounding box center [379, 203] width 272 height 51
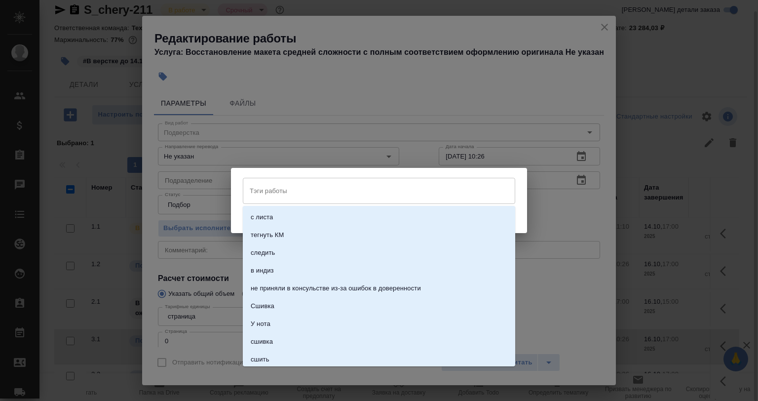
click at [316, 188] on input "Тэги работы" at bounding box center [369, 190] width 245 height 17
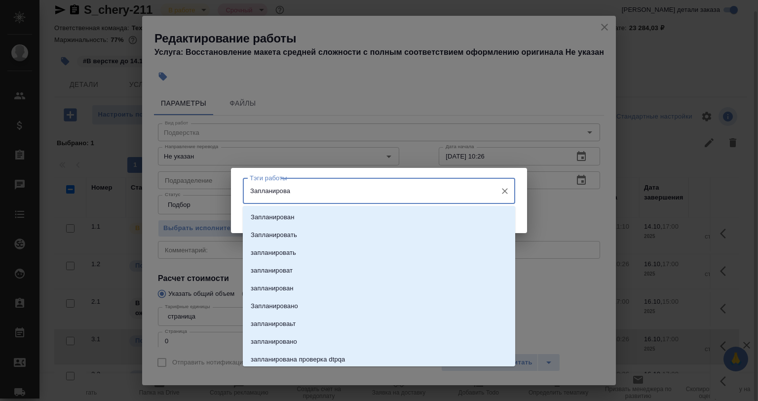
type input "Запланирован"
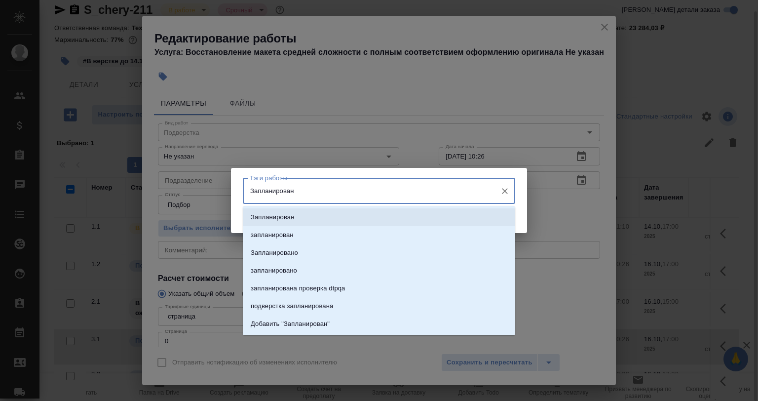
click at [321, 215] on li "Запланирован" at bounding box center [379, 217] width 272 height 18
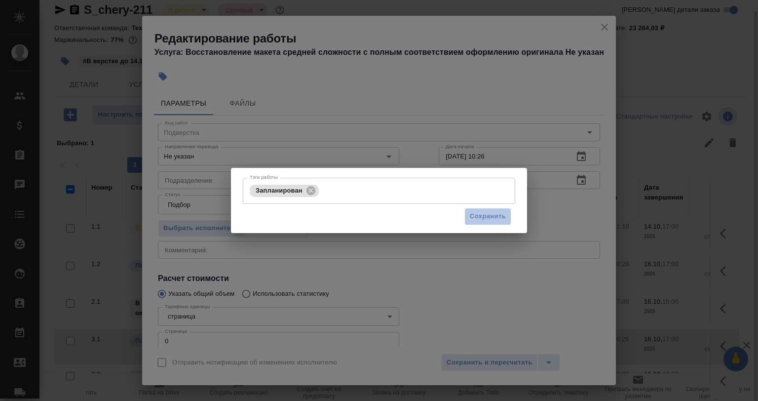
drag, startPoint x: 472, startPoint y: 216, endPoint x: 484, endPoint y: 234, distance: 21.9
click at [474, 216] on span "Сохранить" at bounding box center [488, 216] width 36 height 11
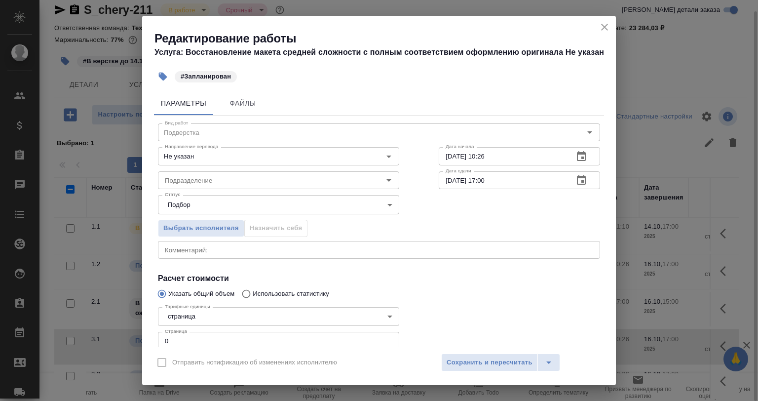
click at [436, 286] on div at bounding box center [519, 327] width 201 height 88
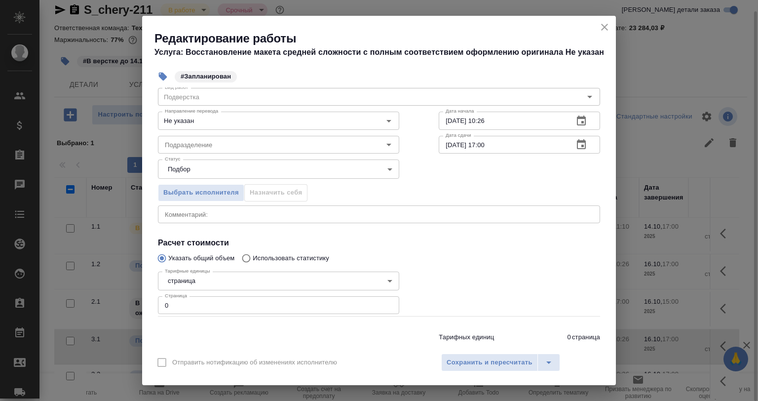
scroll to position [64, 0]
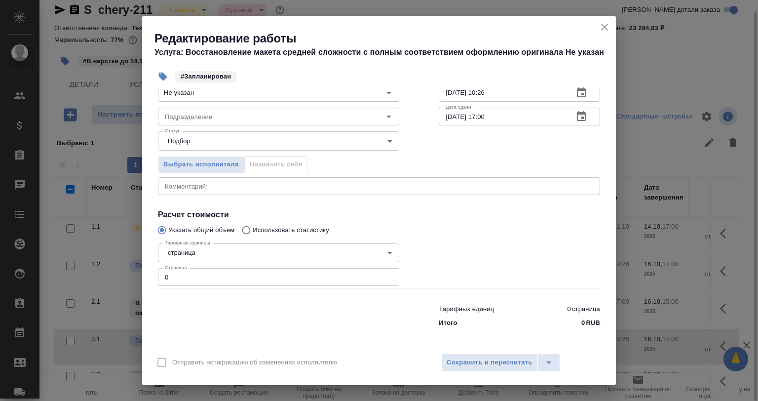
drag, startPoint x: 170, startPoint y: 275, endPoint x: 128, endPoint y: 271, distance: 42.1
click at [128, 271] on div "Редактирование работы Услуга: Восстановление макета средней сложности с полным …" at bounding box center [379, 200] width 758 height 401
type input "22"
click at [191, 192] on div "x Комментарий:" at bounding box center [379, 186] width 442 height 18
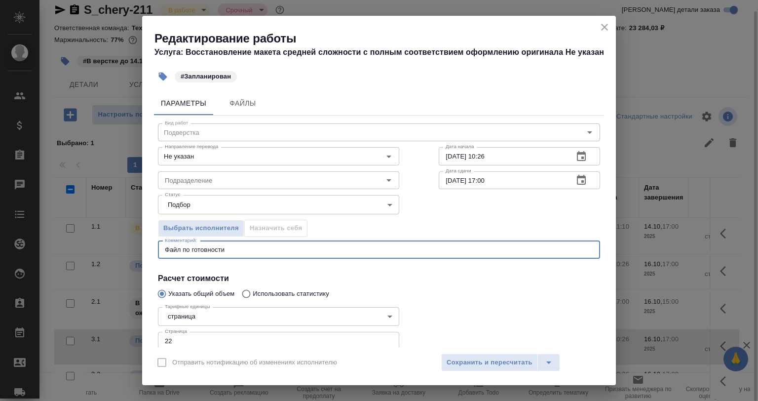
scroll to position [0, 0]
type textarea "Файл по готовности"
click at [204, 176] on input "Подразделение" at bounding box center [262, 180] width 202 height 12
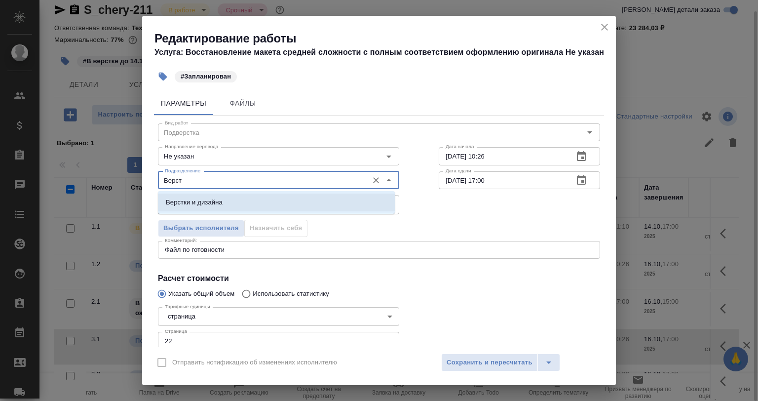
click at [242, 207] on li "Верстки и дизайна" at bounding box center [276, 203] width 237 height 18
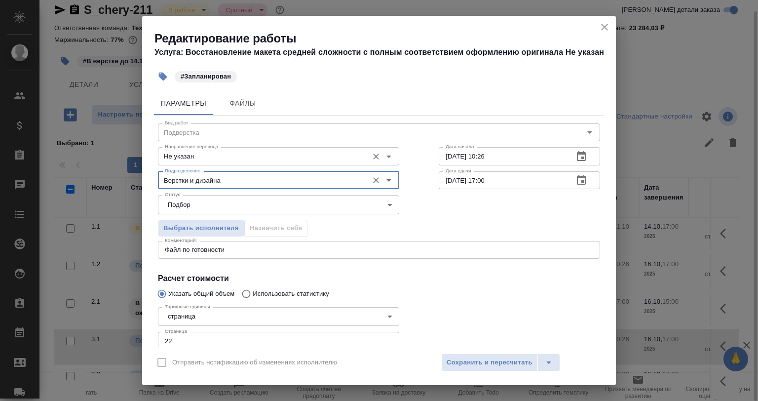
type input "Верстки и дизайна"
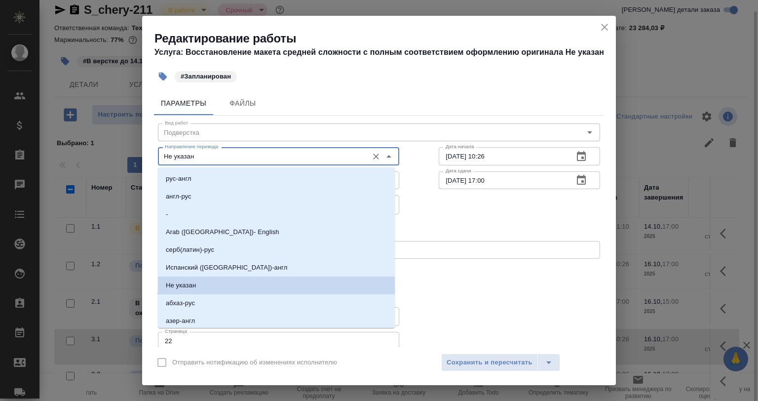
click at [223, 152] on input "Не указан" at bounding box center [262, 156] width 202 height 12
click at [218, 194] on li "англ-рус" at bounding box center [276, 197] width 237 height 18
type input "англ-рус"
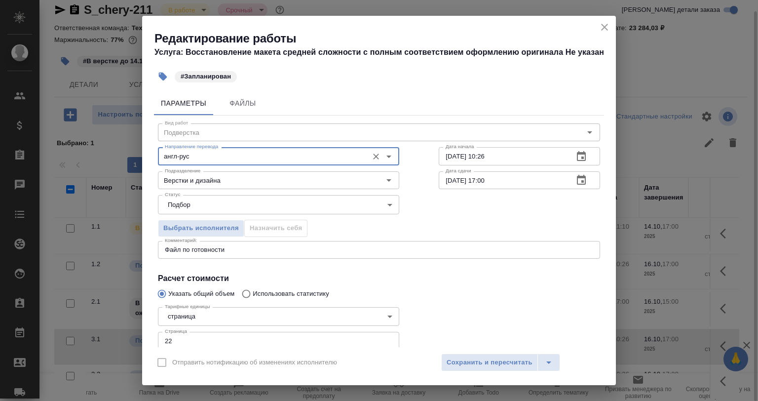
click at [524, 162] on input "[DATE] 10:26" at bounding box center [502, 156] width 127 height 18
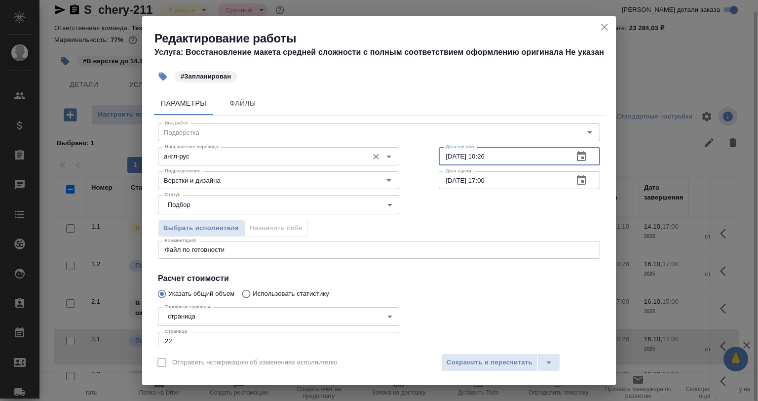
drag, startPoint x: 512, startPoint y: 156, endPoint x: 381, endPoint y: 154, distance: 131.3
click at [382, 154] on div "Направление перевода англ-рус Направление перевода Дата начала [DATE] 10:26 Дат…" at bounding box center [379, 154] width 482 height 63
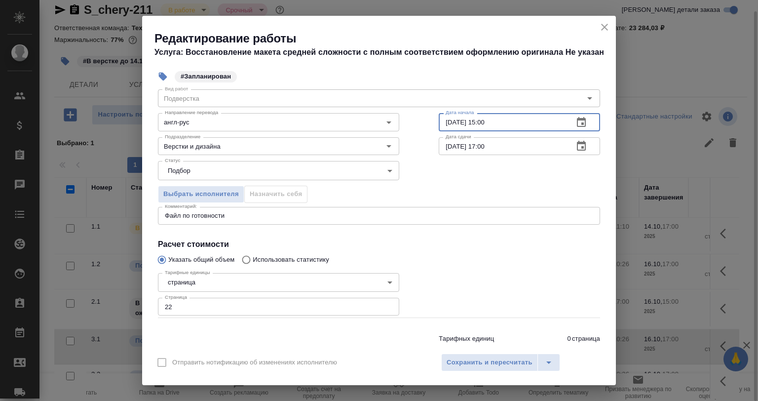
scroll to position [49, 0]
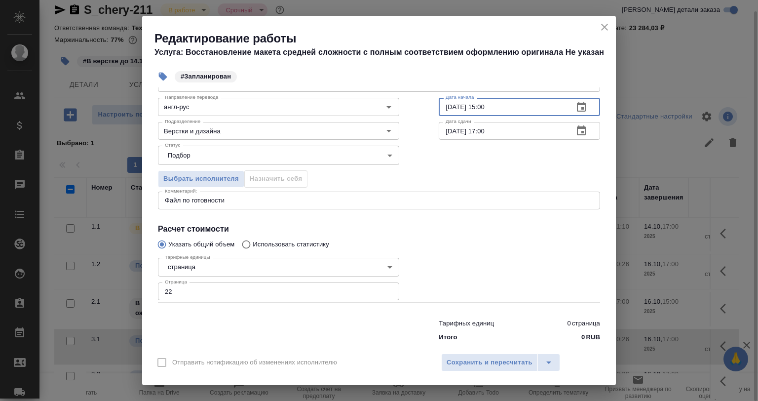
type input "[DATE] 15:00"
click at [469, 375] on div "Отправить нотификацию об изменениях исполнителю Сохранить и пересчитать" at bounding box center [379, 366] width 474 height 38
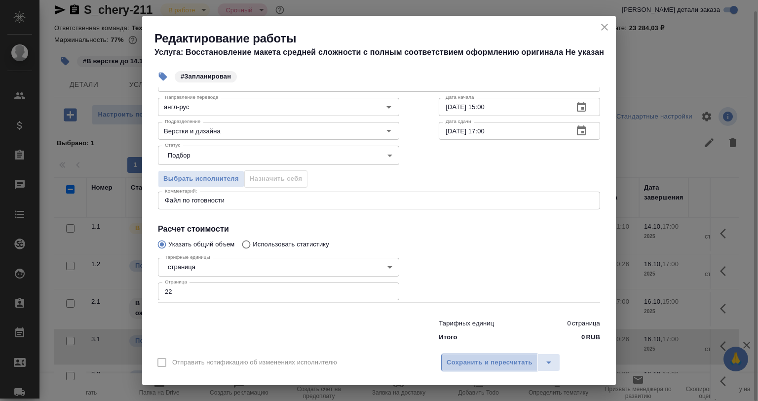
click at [474, 368] on button "Сохранить и пересчитать" at bounding box center [489, 362] width 97 height 18
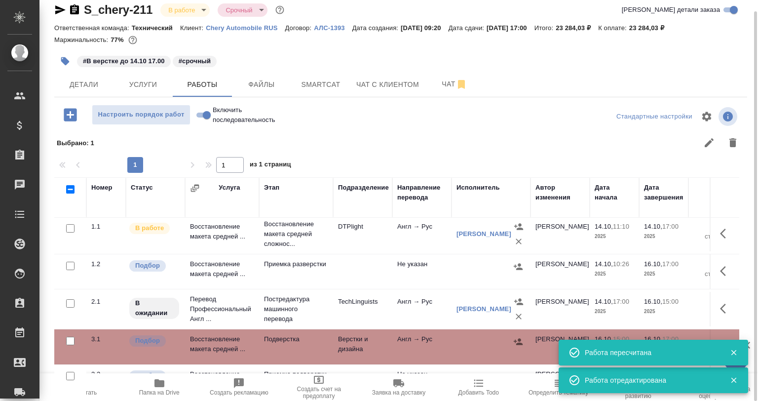
click at [62, 59] on icon "button" at bounding box center [65, 61] width 8 height 8
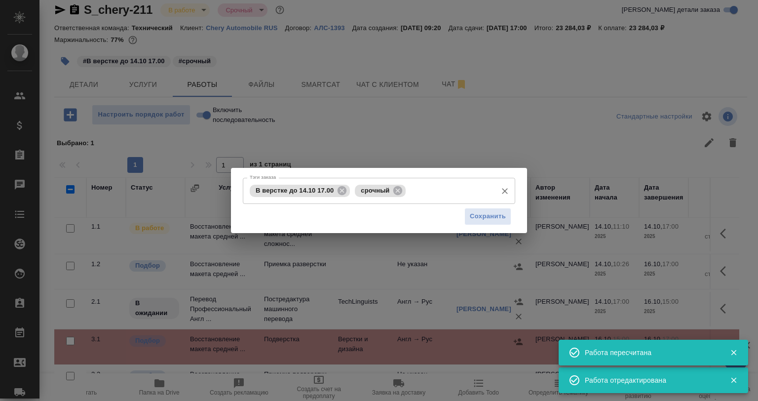
click at [406, 196] on div "В верстке до 14.10 17.00 срочный Тэги заказа" at bounding box center [379, 191] width 272 height 26
click at [403, 194] on icon at bounding box center [397, 190] width 11 height 11
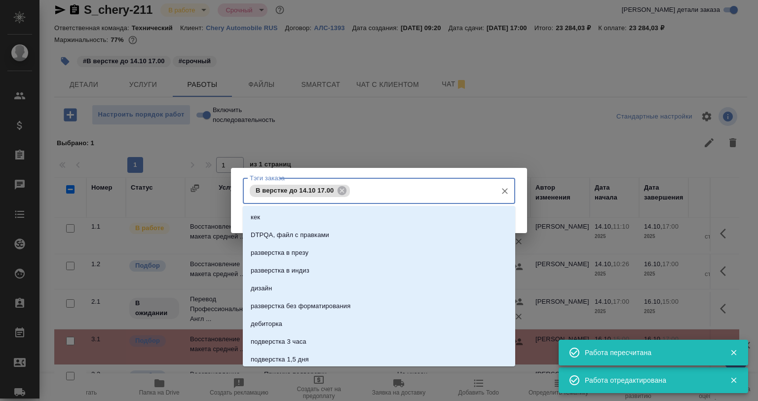
click at [403, 194] on input "Тэги заказа" at bounding box center [422, 190] width 140 height 17
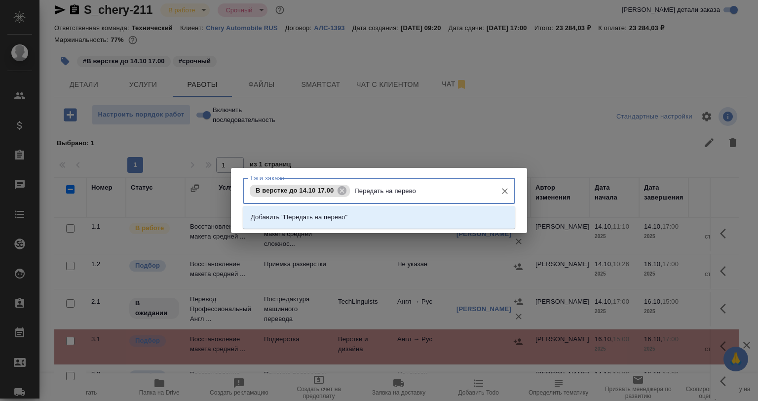
type input "Передать на перевод"
click at [351, 225] on li "Добавить "Передать на перевод"" at bounding box center [379, 217] width 272 height 18
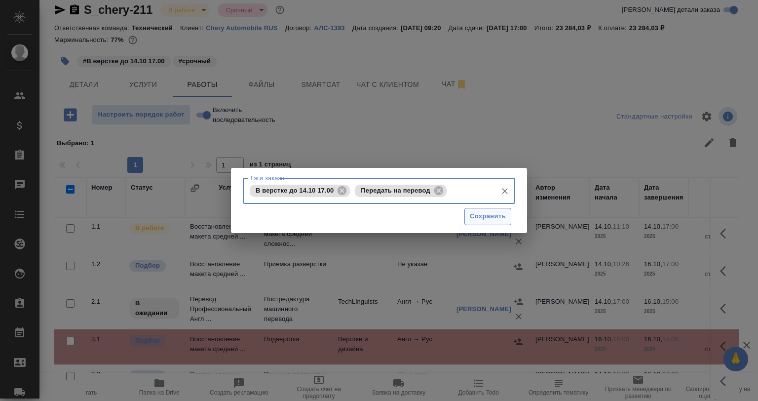
click at [482, 223] on button "Сохранить" at bounding box center [488, 216] width 47 height 17
